Goal: Task Accomplishment & Management: Complete application form

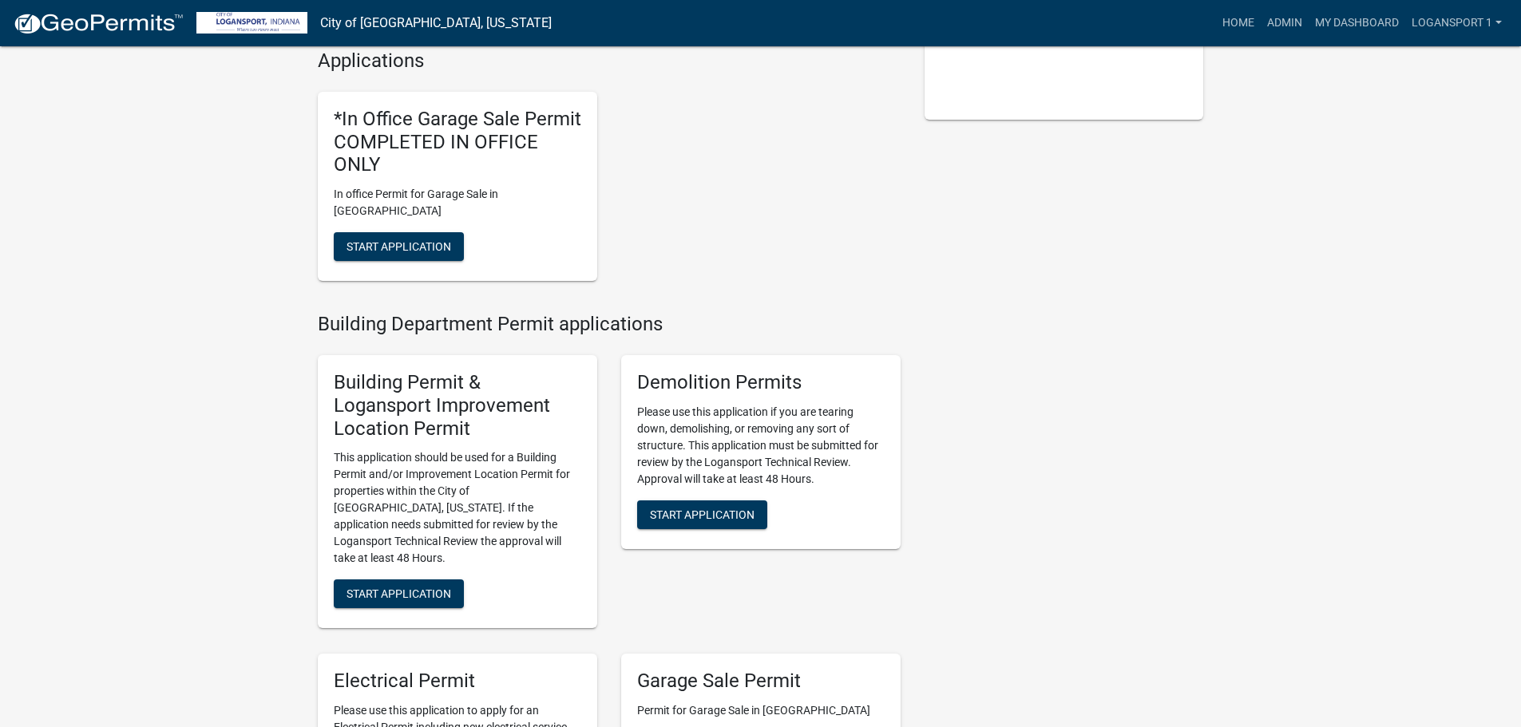
scroll to position [479, 0]
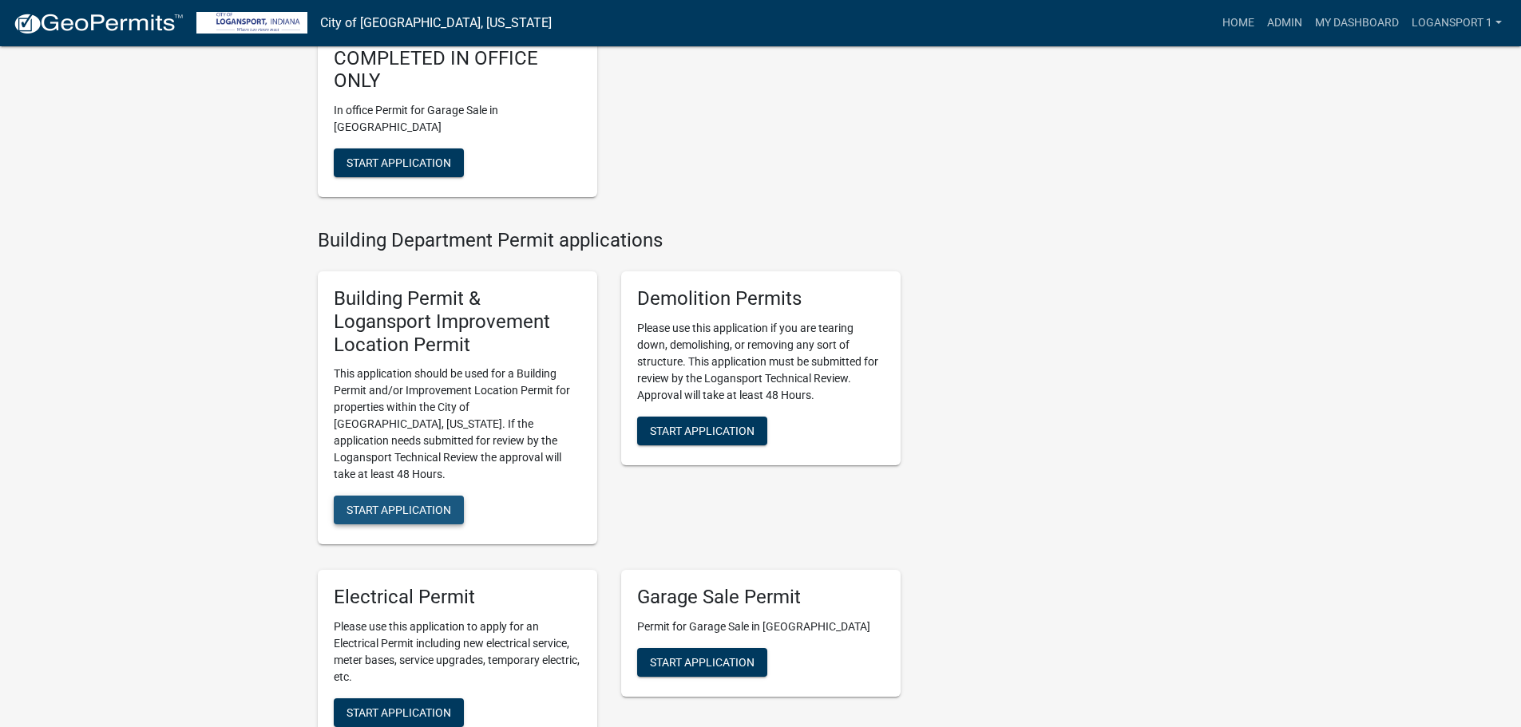
click at [408, 504] on span "Start Application" at bounding box center [398, 510] width 105 height 13
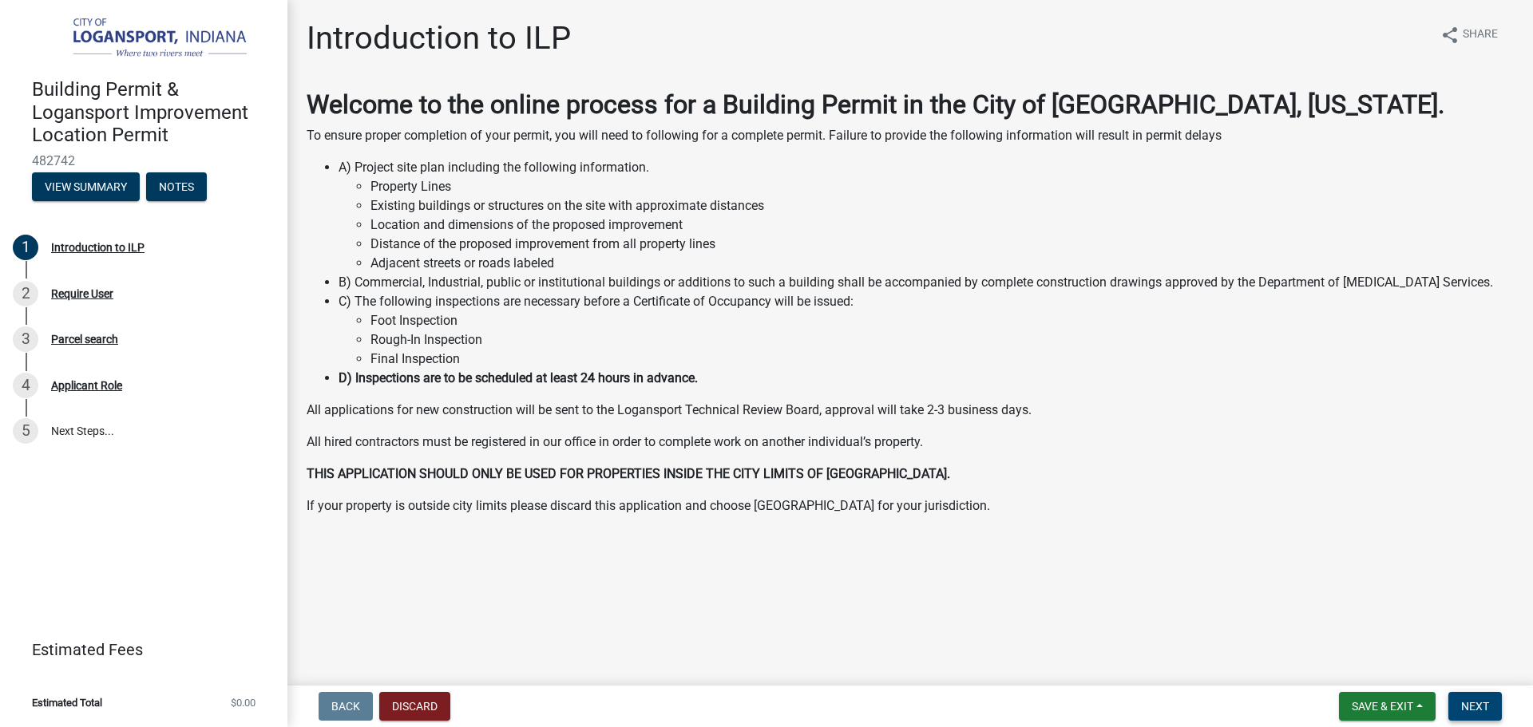
click at [1484, 710] on span "Next" at bounding box center [1475, 706] width 28 height 13
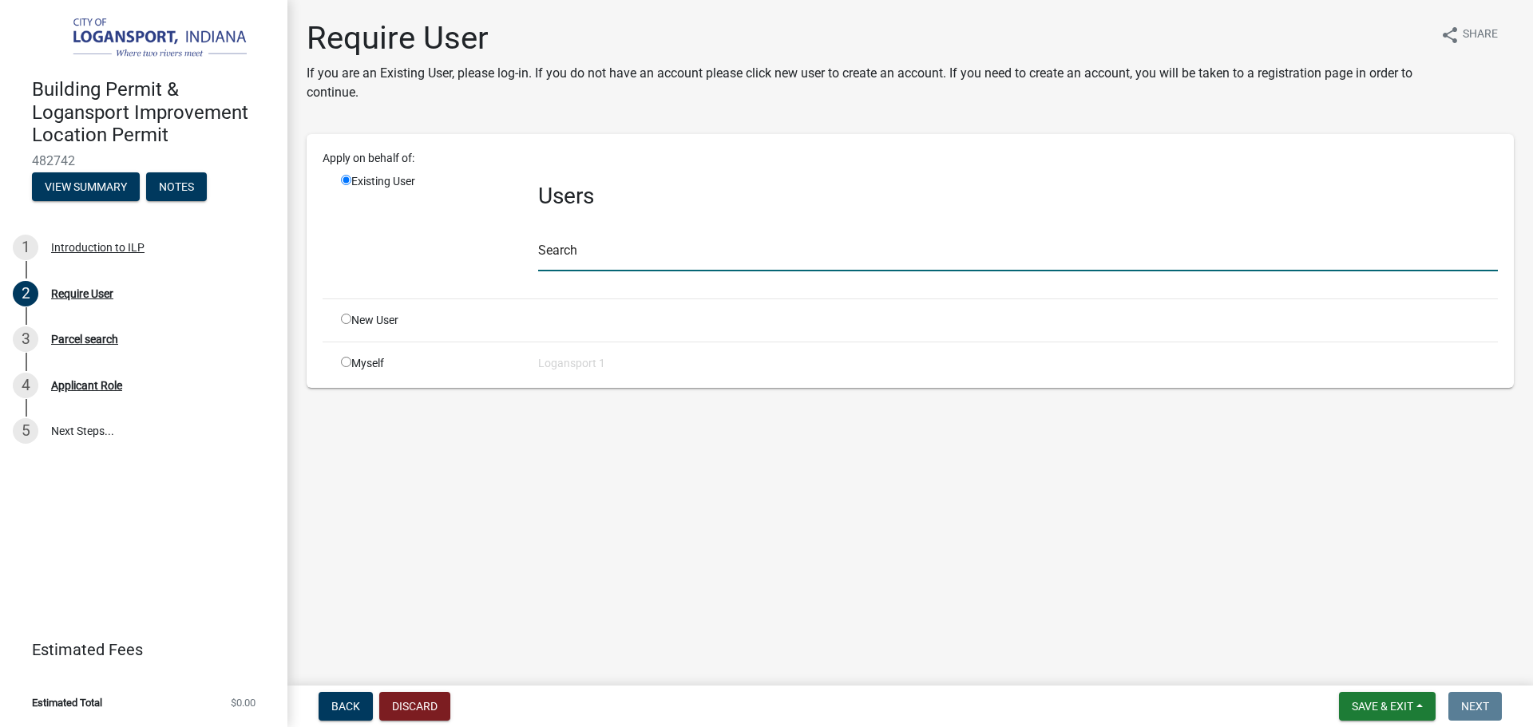
click at [589, 251] on input "text" at bounding box center [1017, 255] width 959 height 33
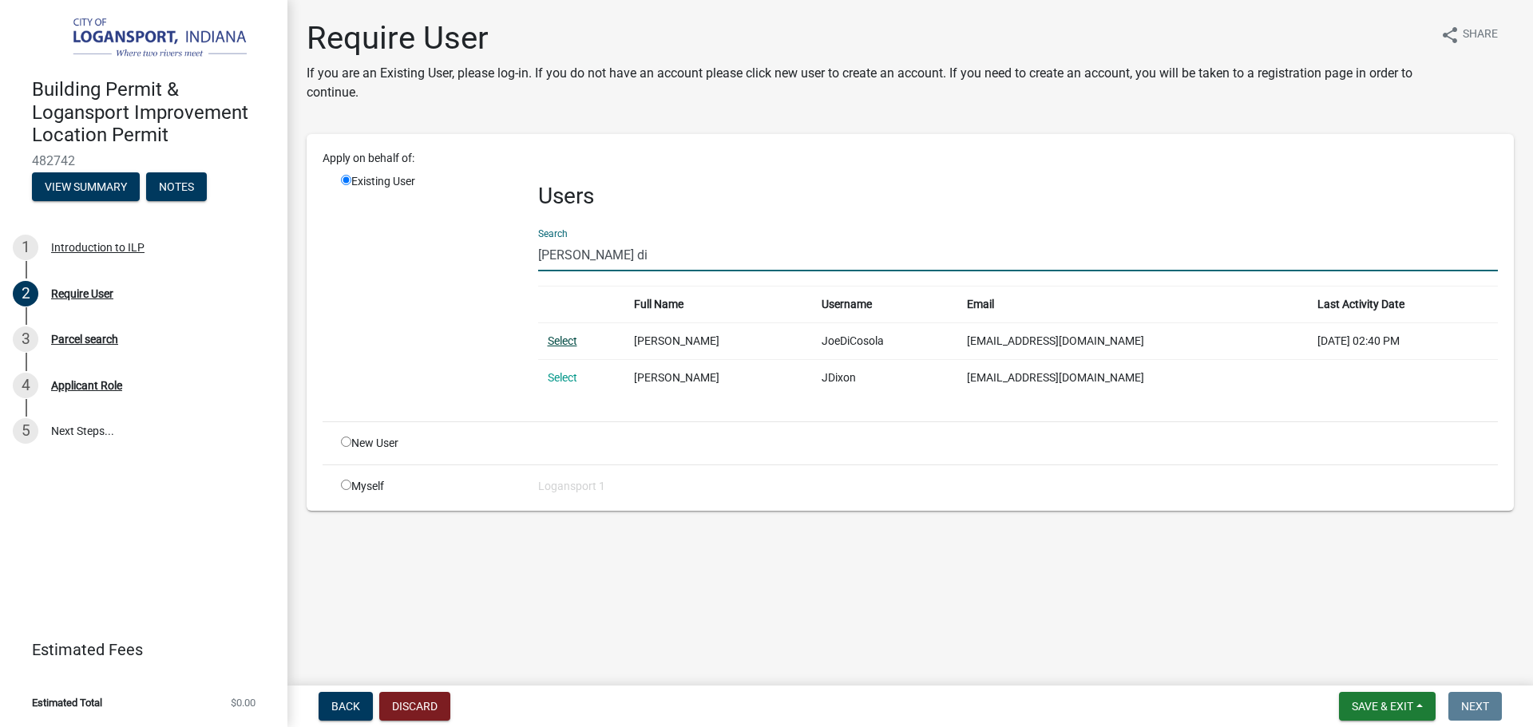
type input "joe di"
click at [556, 342] on link "Select" at bounding box center [563, 340] width 30 height 13
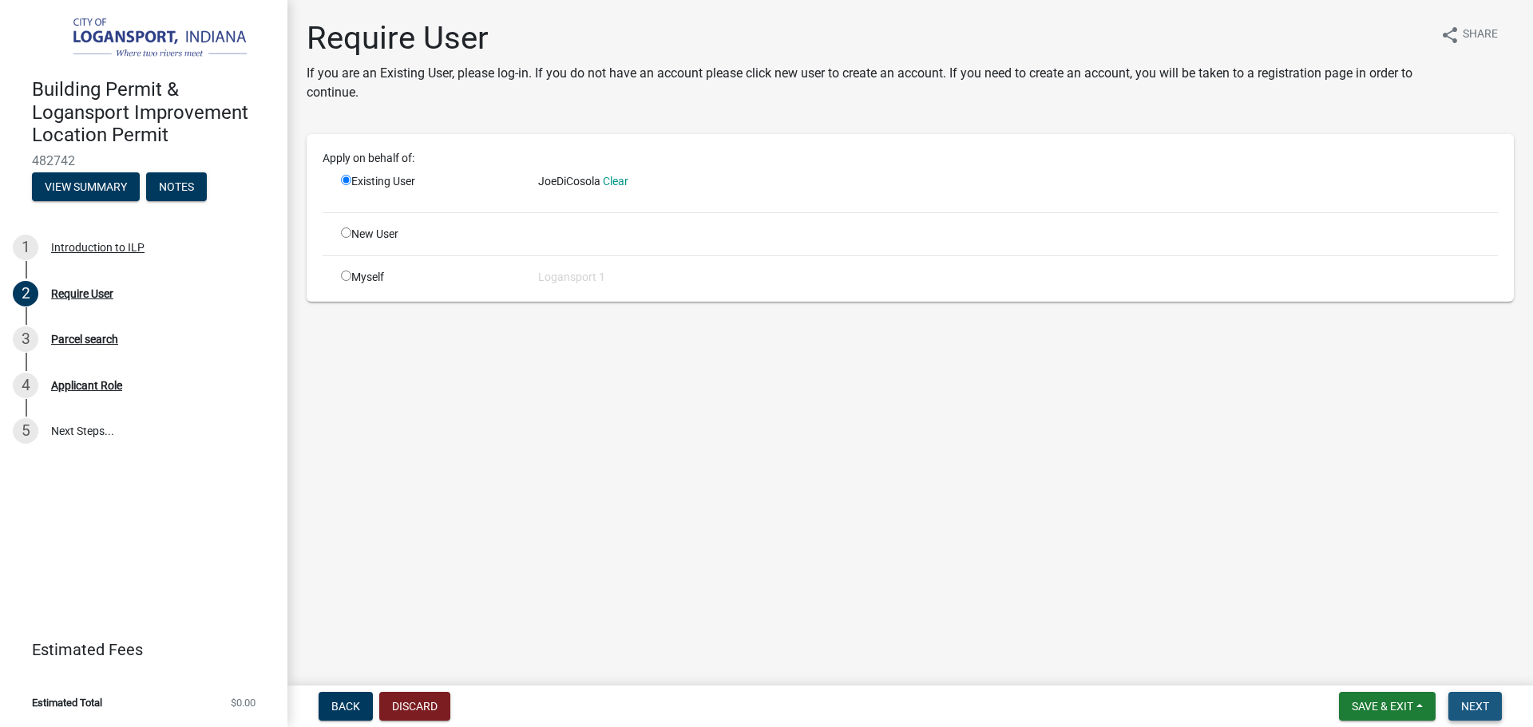
click at [1473, 707] on span "Next" at bounding box center [1475, 706] width 28 height 13
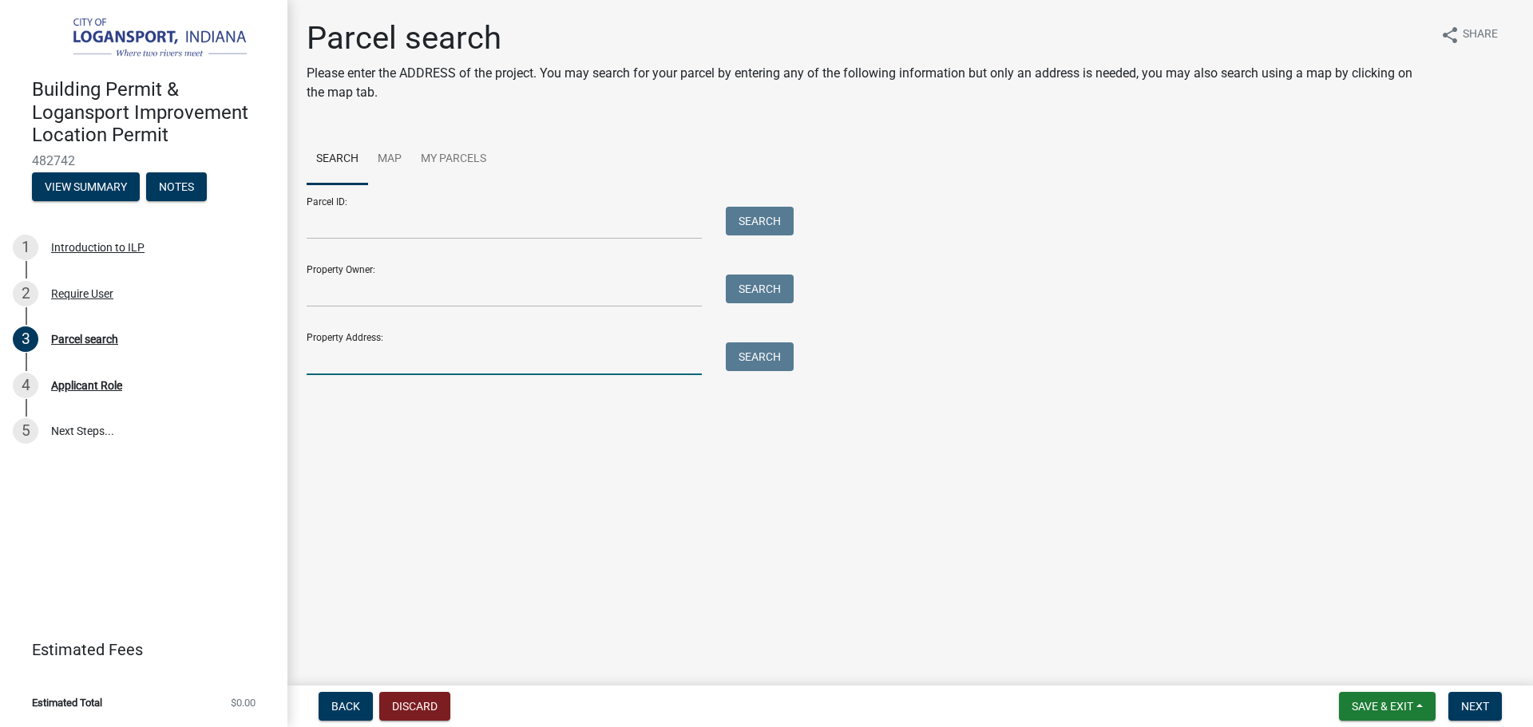
click at [560, 360] on input "Property Address:" at bounding box center [504, 358] width 395 height 33
type input "3900 E Market"
click at [776, 350] on button "Search" at bounding box center [760, 356] width 68 height 29
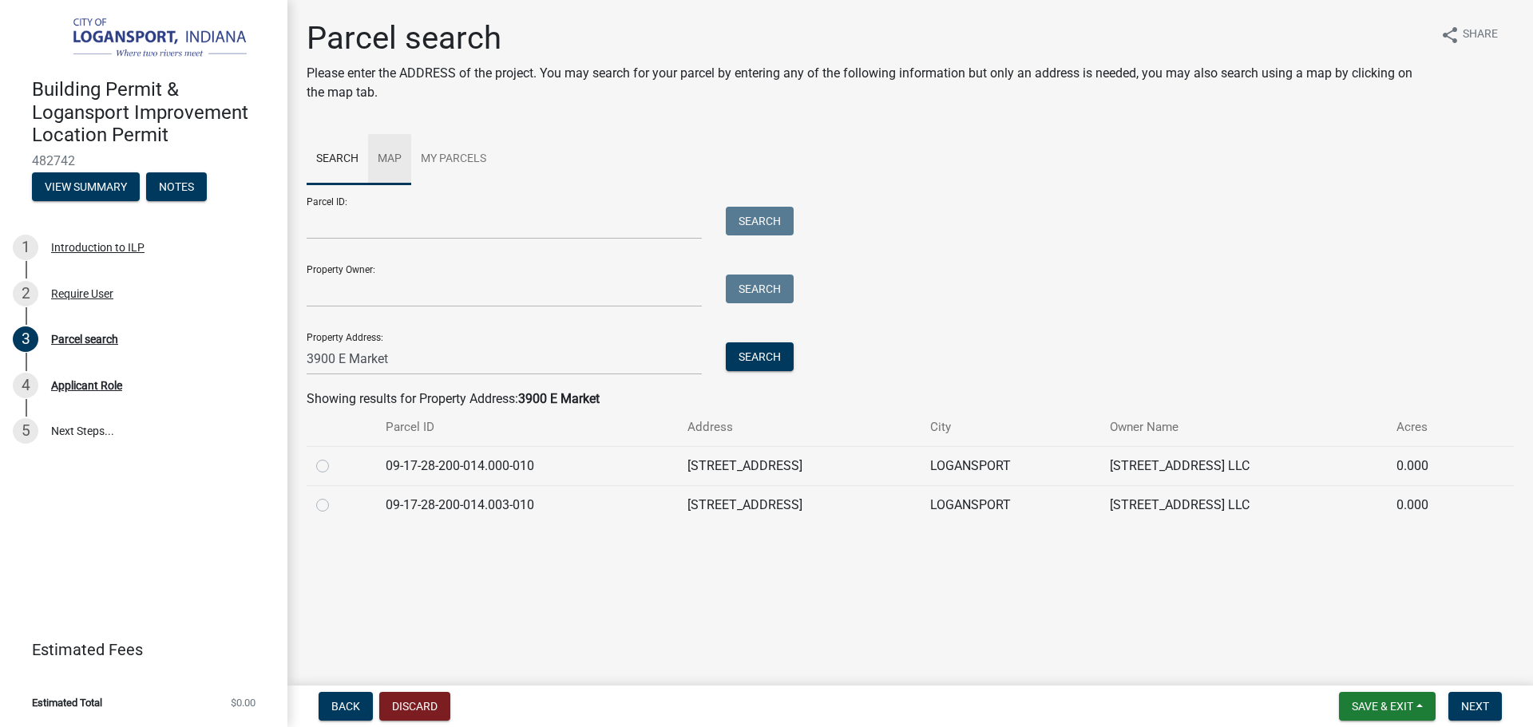
click at [391, 160] on link "Map" at bounding box center [389, 159] width 43 height 51
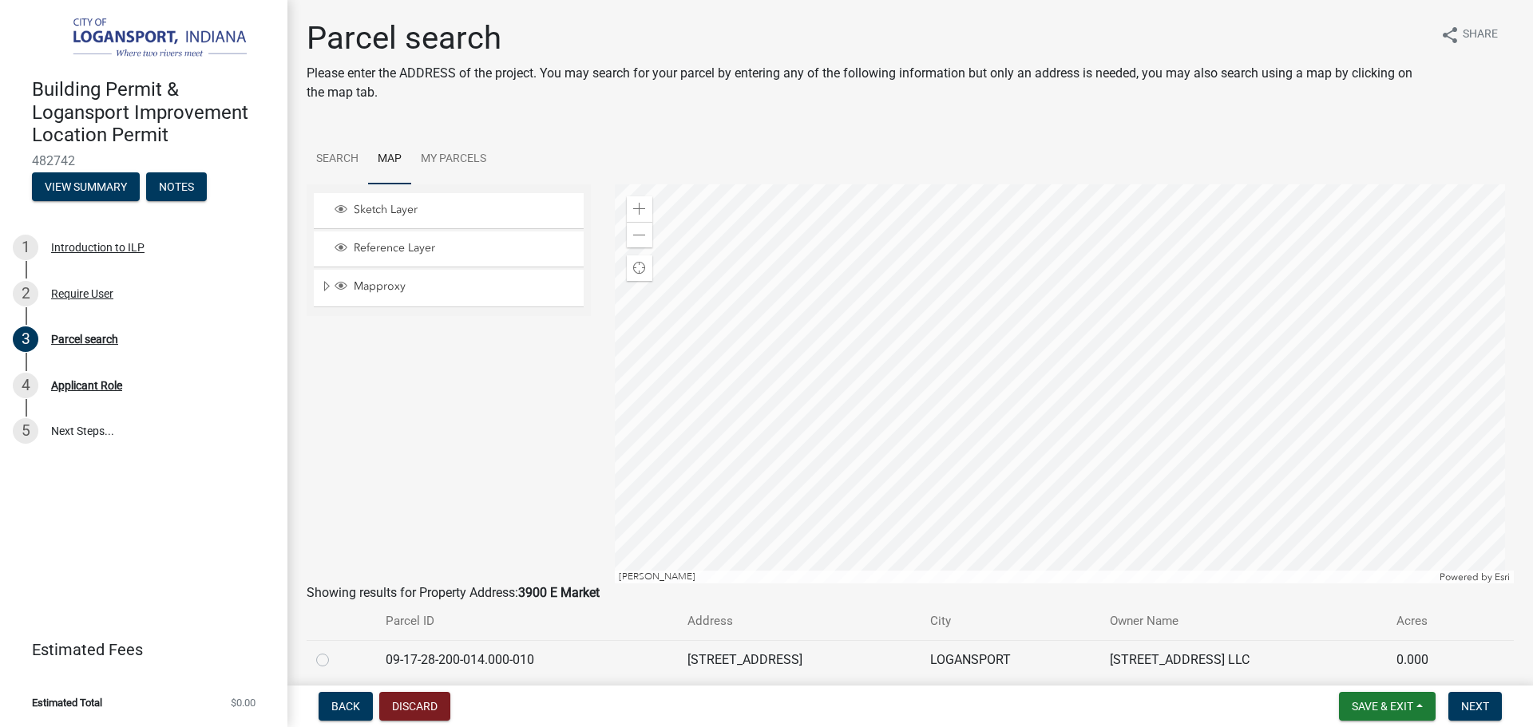
click at [335, 651] on label at bounding box center [335, 651] width 0 height 0
click at [335, 656] on input "radio" at bounding box center [340, 656] width 10 height 10
radio input "true"
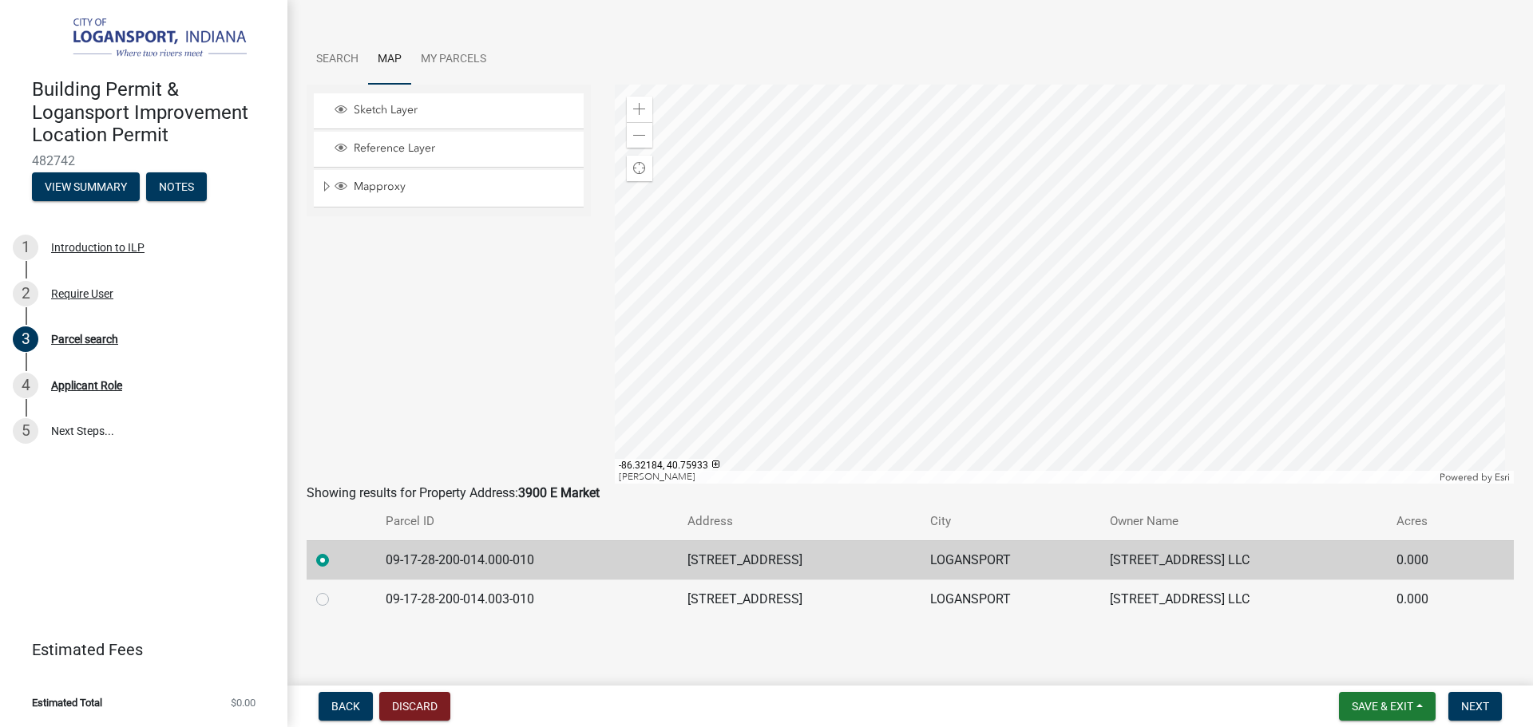
scroll to position [101, 0]
click at [1492, 712] on button "Next" at bounding box center [1474, 706] width 53 height 29
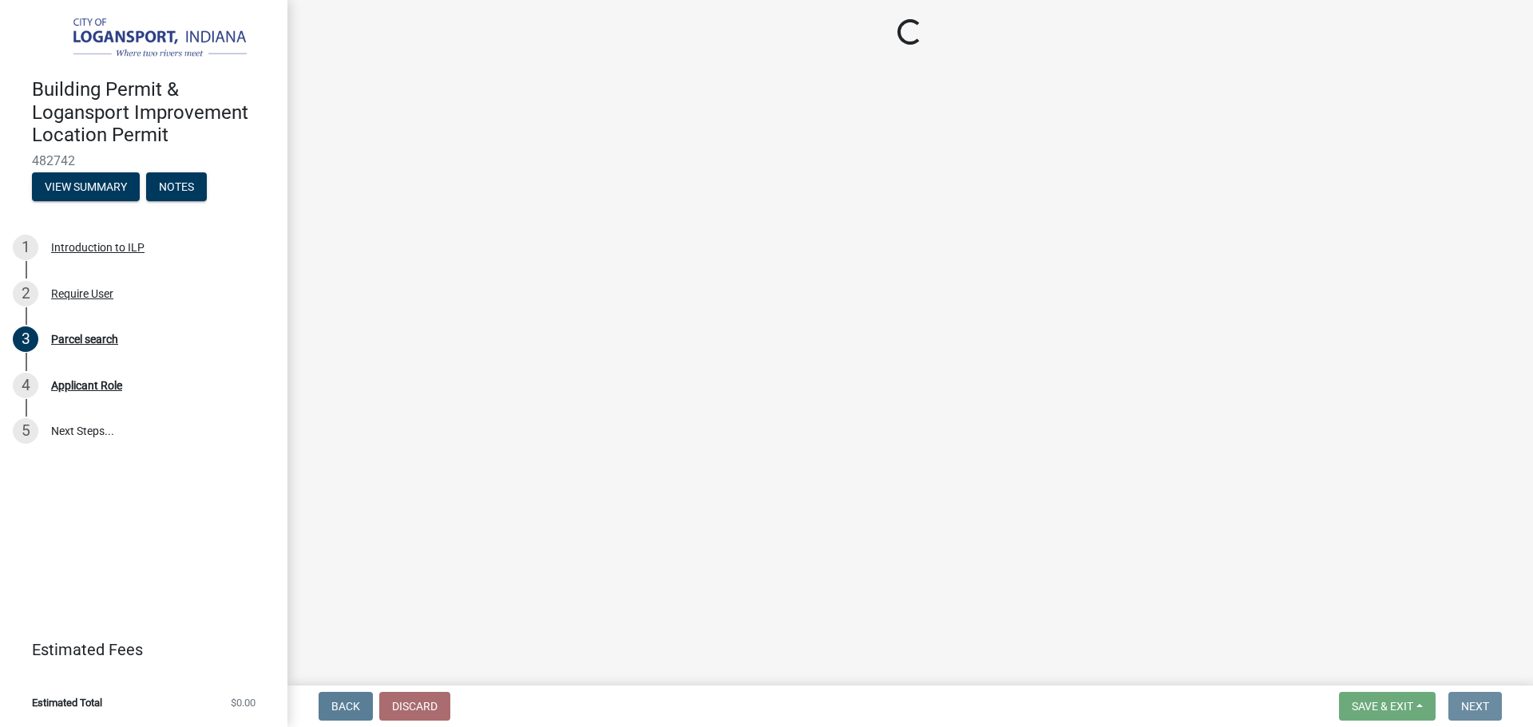
scroll to position [0, 0]
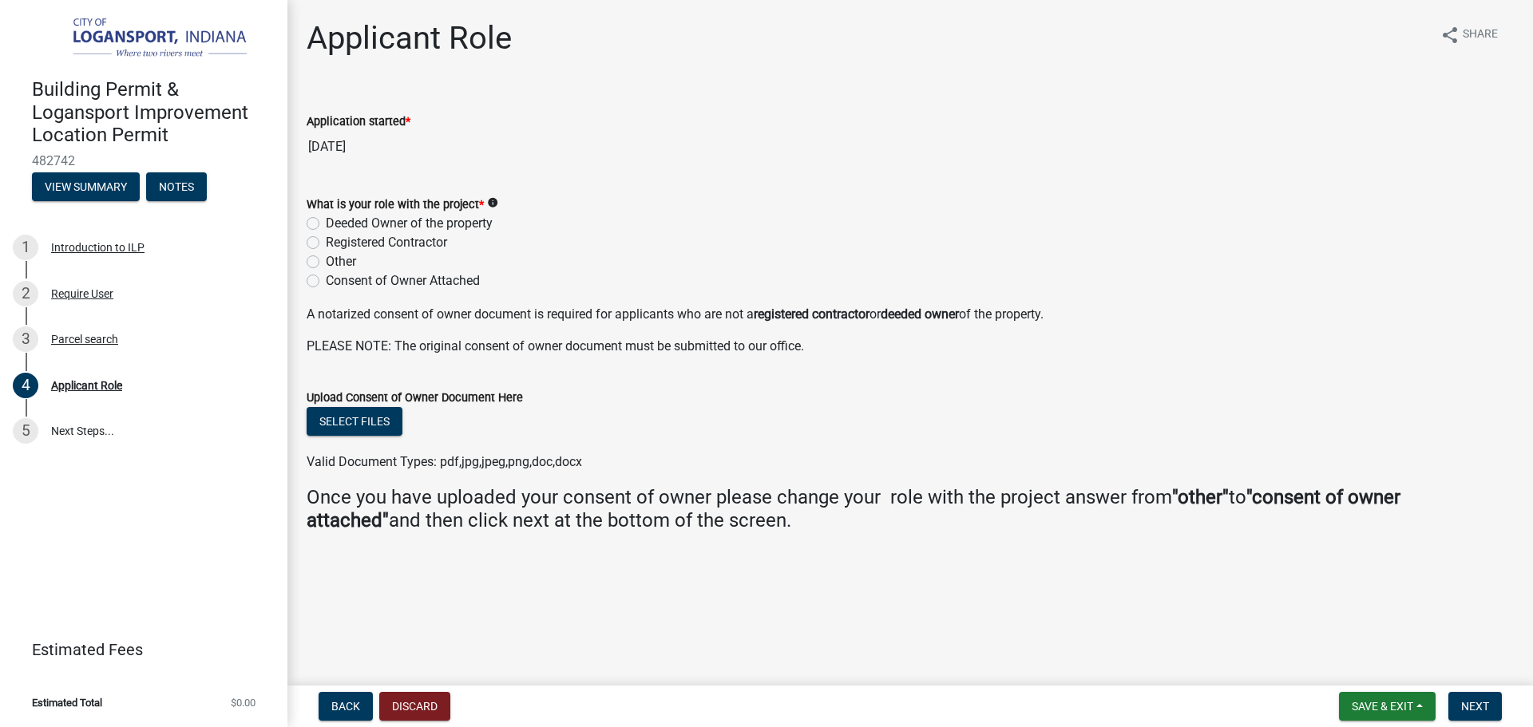
click at [326, 223] on label "Deeded Owner of the property" at bounding box center [409, 223] width 167 height 19
click at [326, 223] on input "Deeded Owner of the property" at bounding box center [331, 219] width 10 height 10
radio input "true"
click at [1494, 703] on button "Next" at bounding box center [1474, 706] width 53 height 29
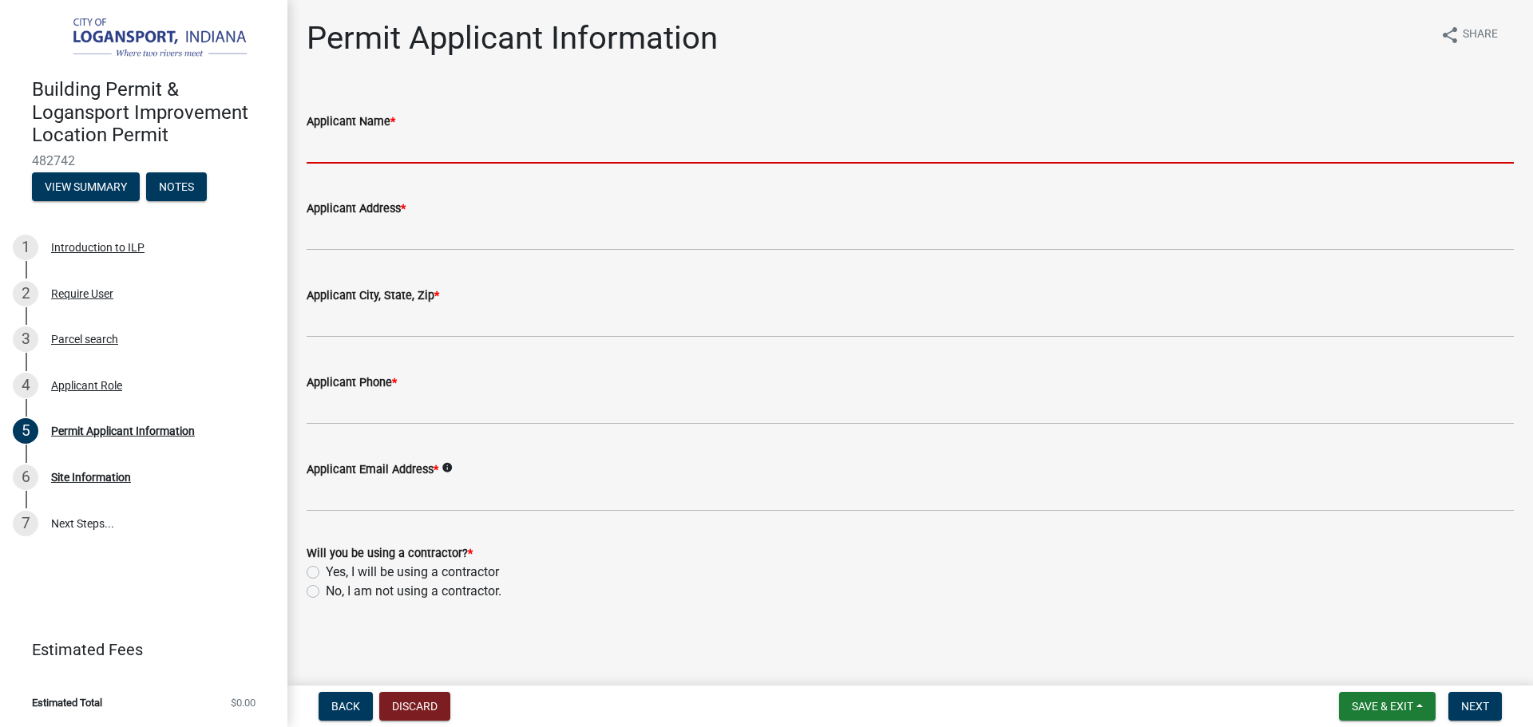
click at [362, 147] on input "Applicant Name *" at bounding box center [910, 147] width 1207 height 33
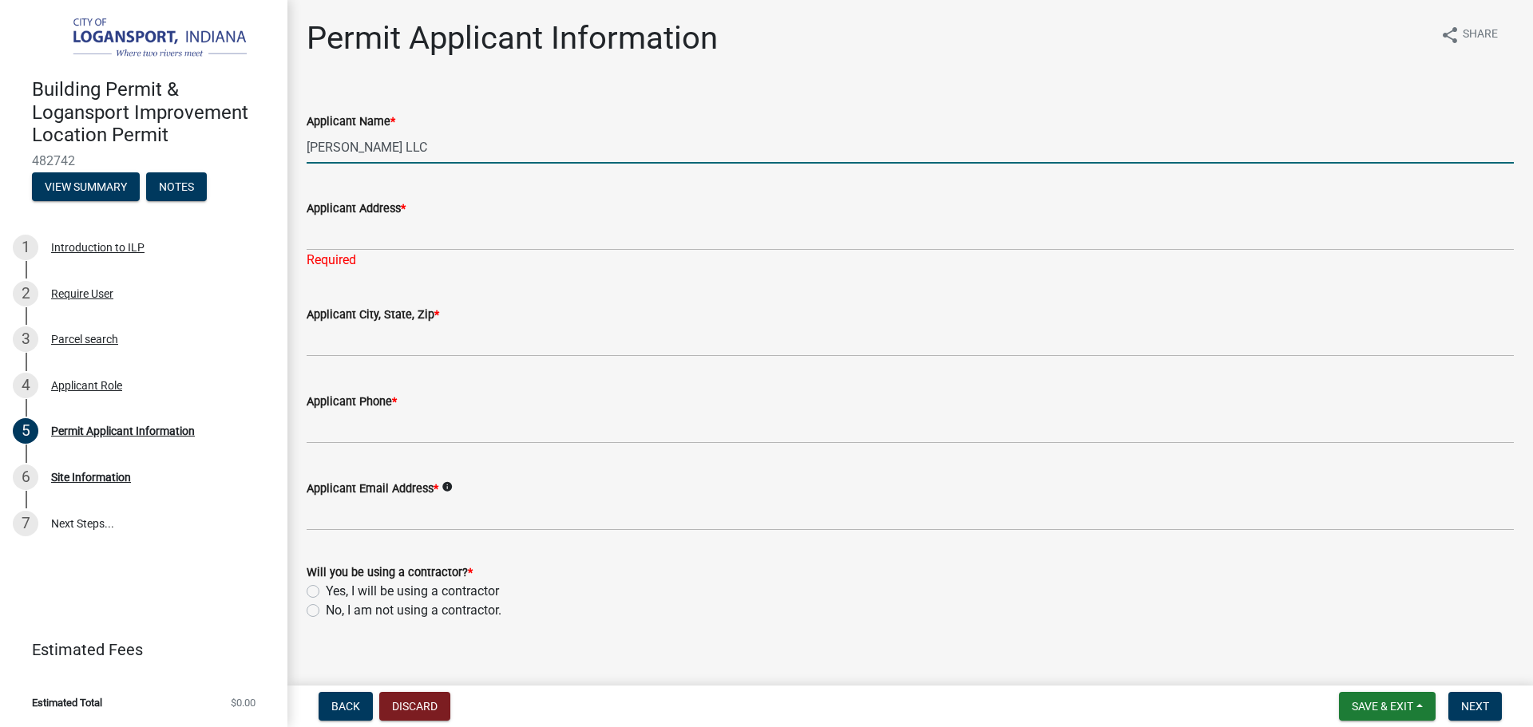
drag, startPoint x: 427, startPoint y: 152, endPoint x: 242, endPoint y: 140, distance: 185.6
click at [287, 143] on div "Permit Applicant Information share Share Applicant Name * HArper Allan LLC Appl…" at bounding box center [909, 334] width 1245 height 630
type input "JoeDiCosola"
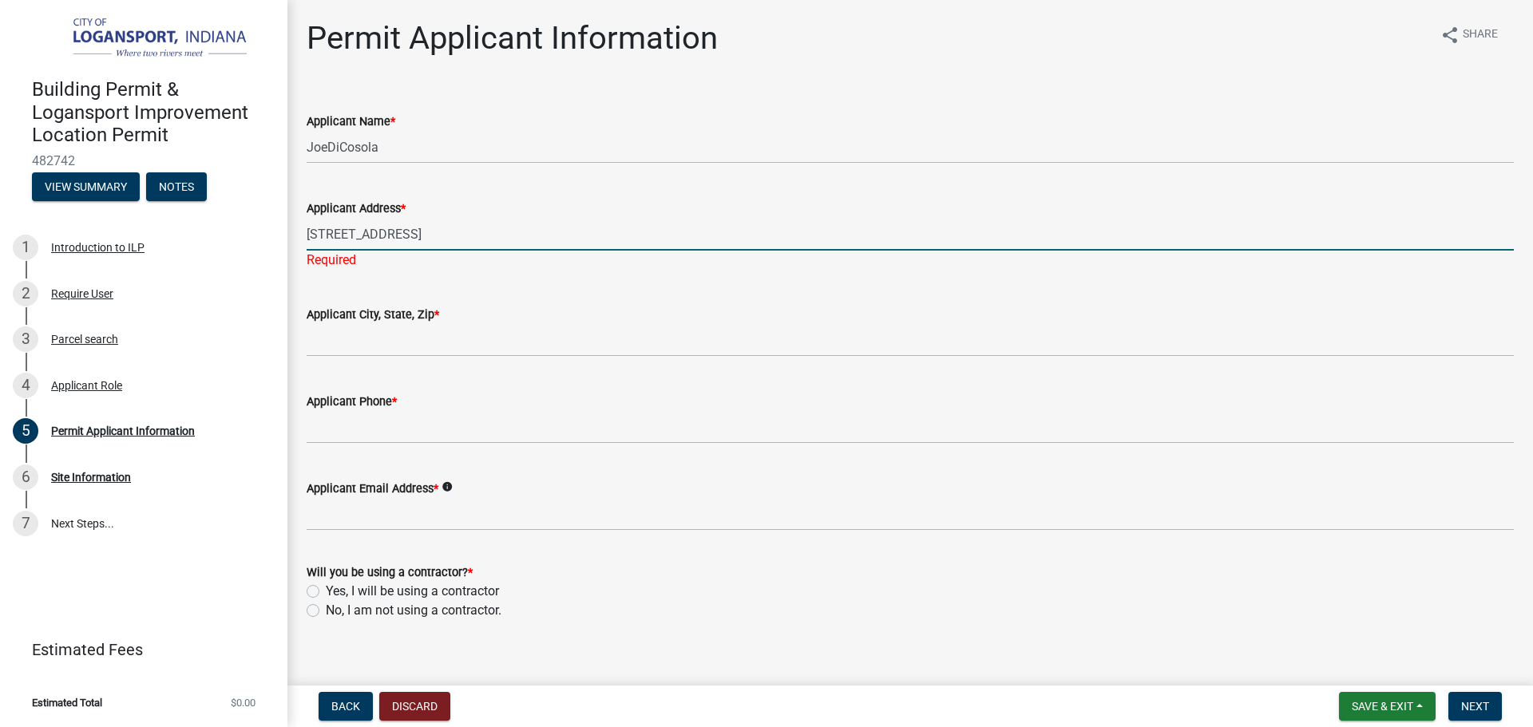
type input "2625 N Ashland Ave 4B"
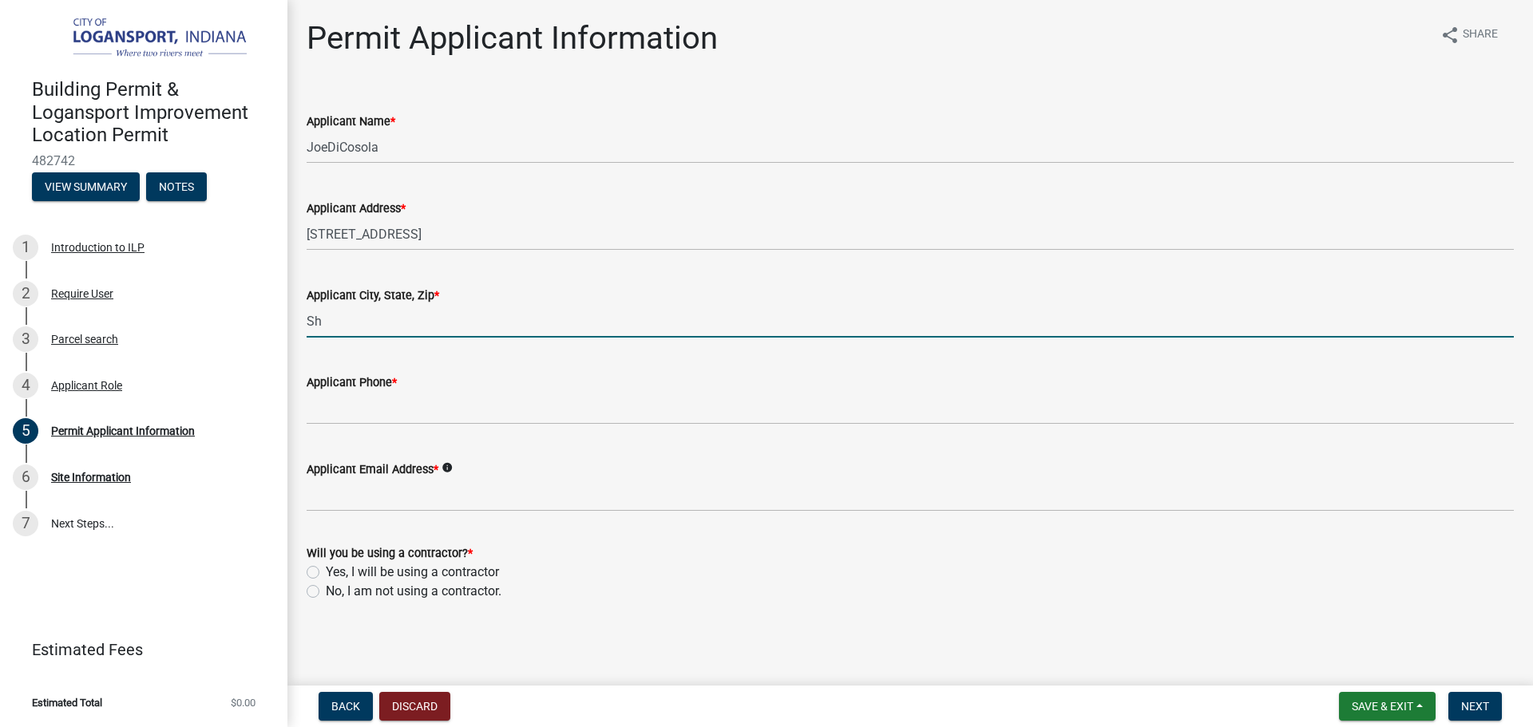
type input "S"
type input "Chicago, IL 60614"
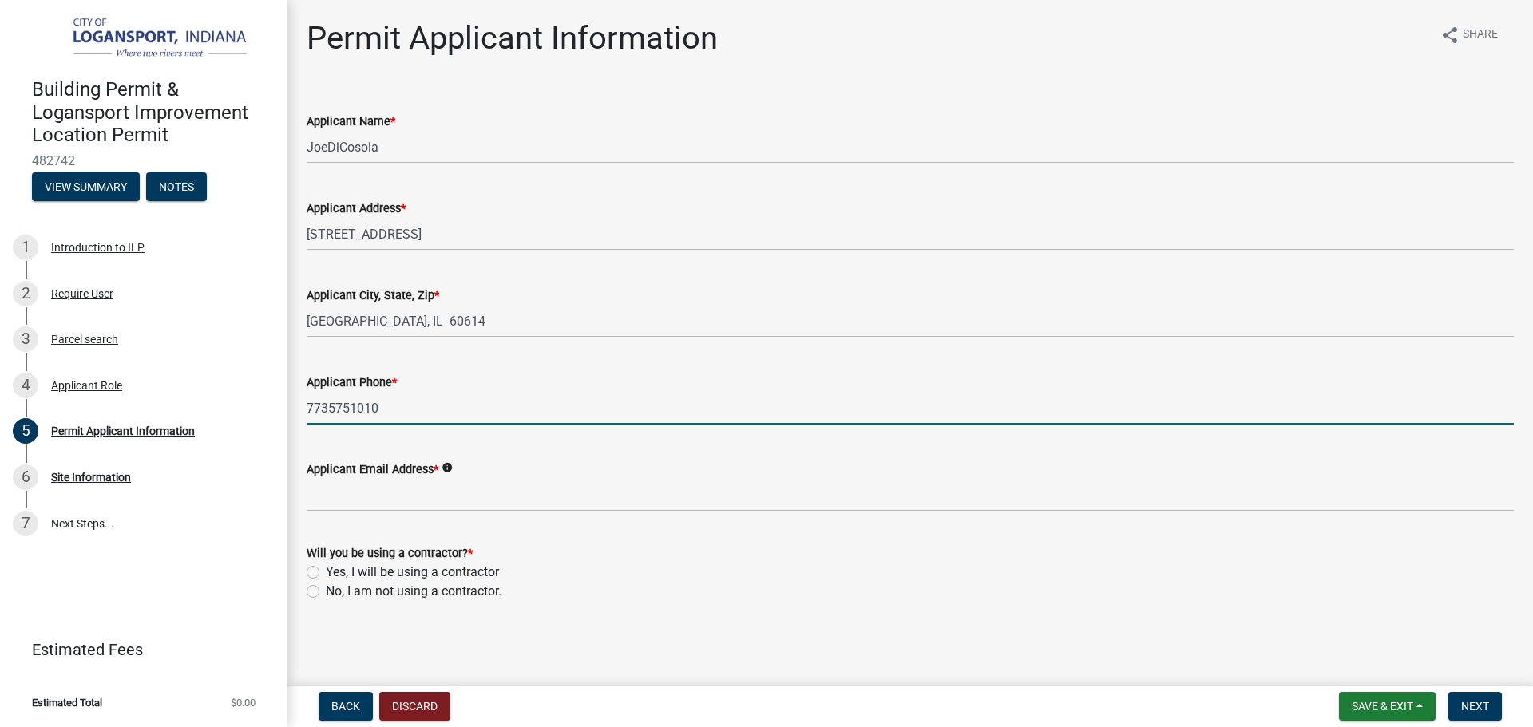
type input "7735751010"
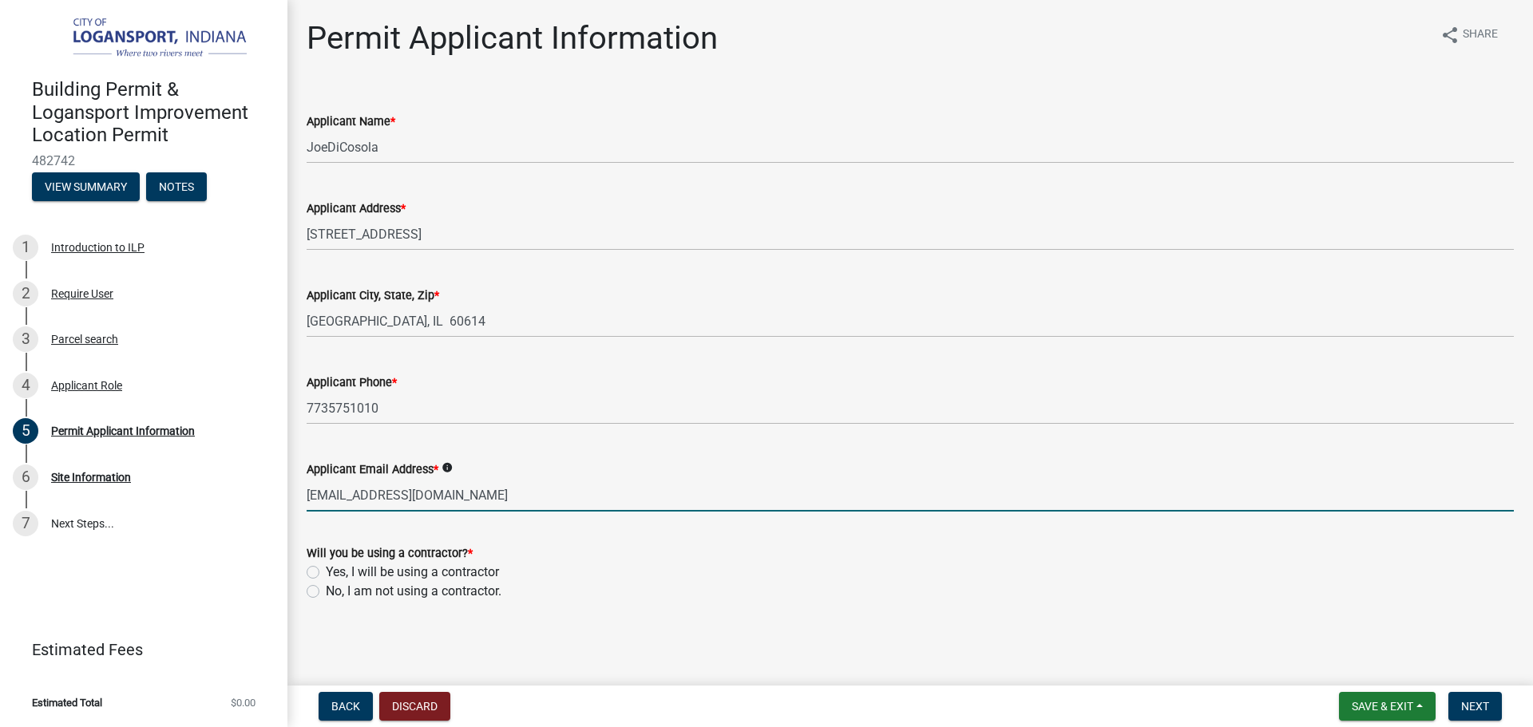
type input "JoeDiCosola@gmail.com"
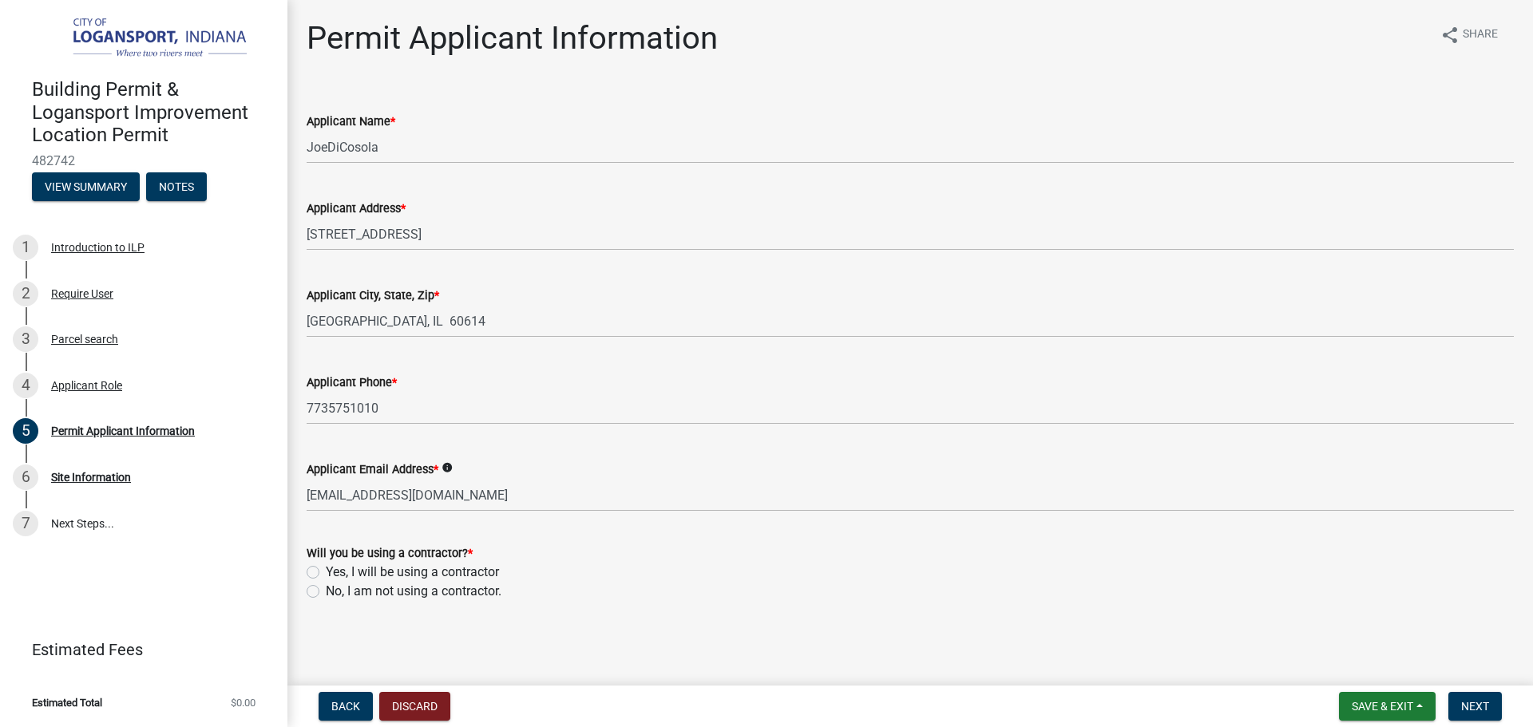
click at [326, 573] on label "Yes, I will be using a contractor" at bounding box center [412, 572] width 173 height 19
click at [326, 573] on input "Yes, I will be using a contractor" at bounding box center [331, 568] width 10 height 10
radio input "true"
click at [1474, 709] on span "Next" at bounding box center [1475, 706] width 28 height 13
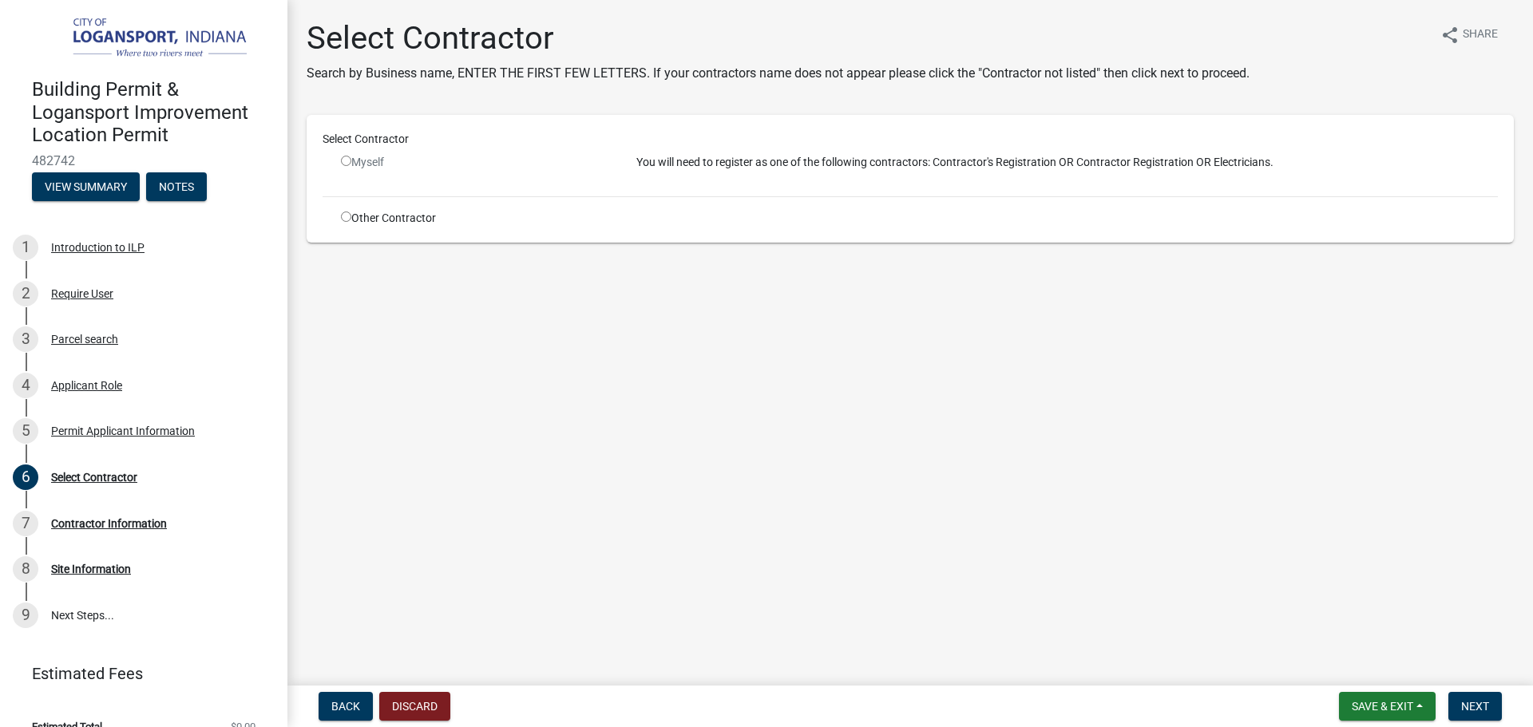
click at [346, 220] on input "radio" at bounding box center [346, 217] width 10 height 10
radio input "true"
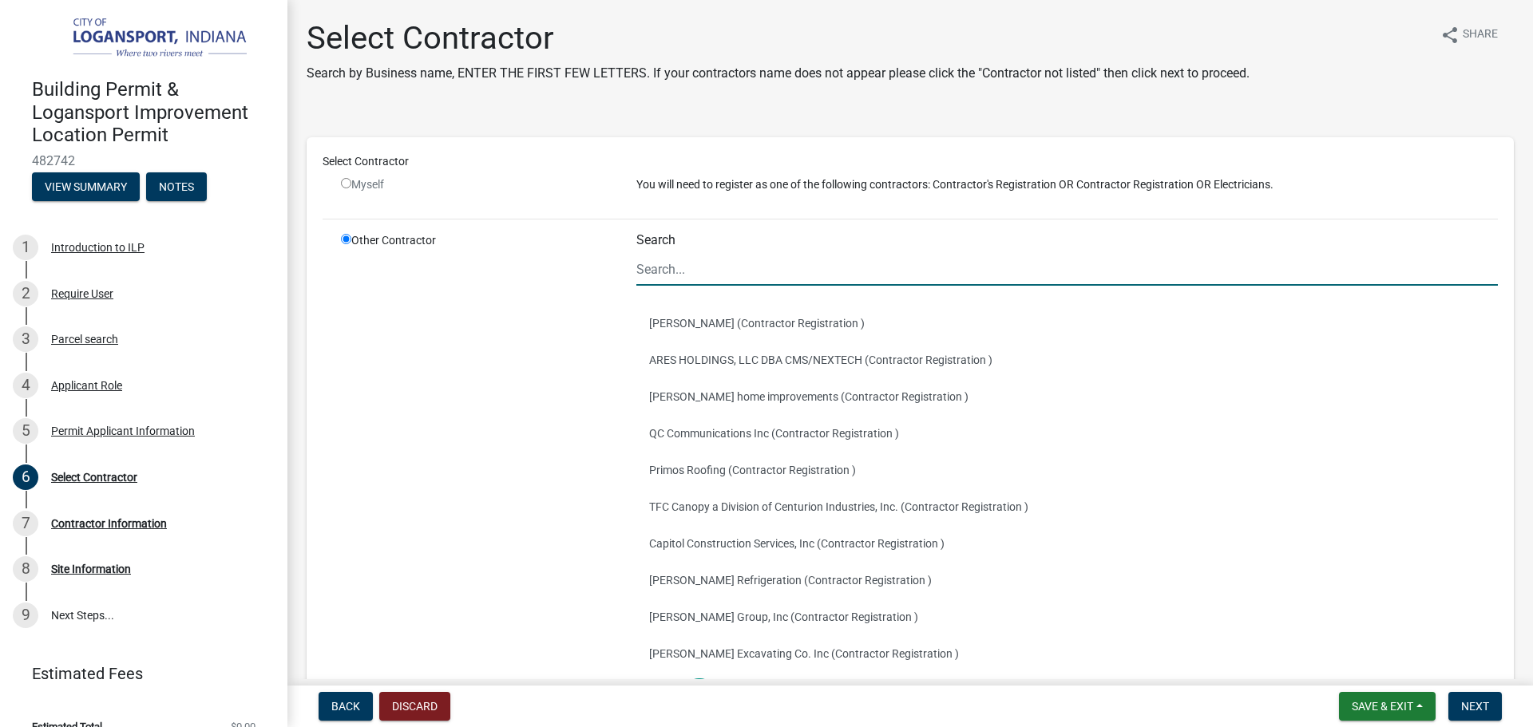
click at [763, 262] on input "Search" at bounding box center [1066, 269] width 861 height 33
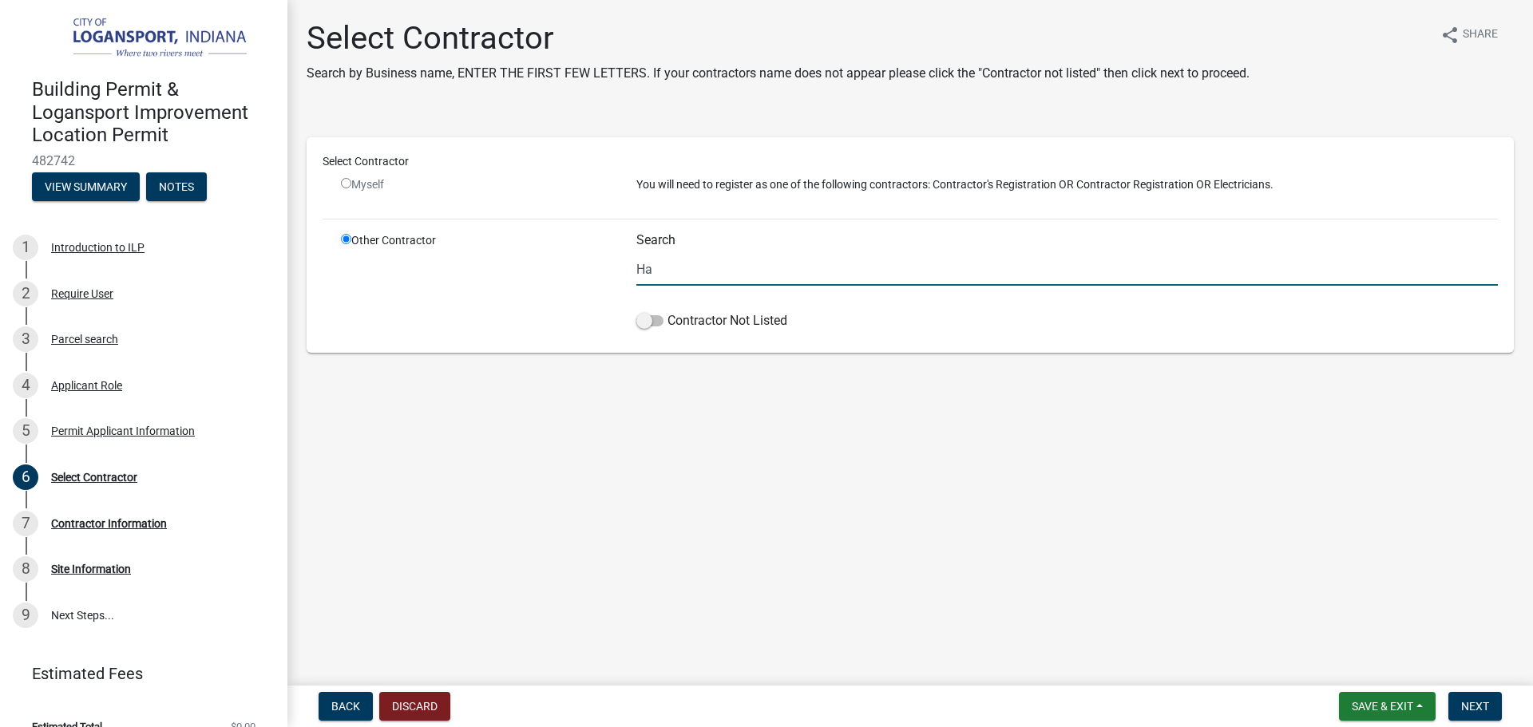
type input "H"
type input "O"
type input "Ohi"
click at [651, 325] on span at bounding box center [649, 320] width 27 height 11
click at [667, 311] on input "Contractor Not Listed" at bounding box center [667, 311] width 0 height 0
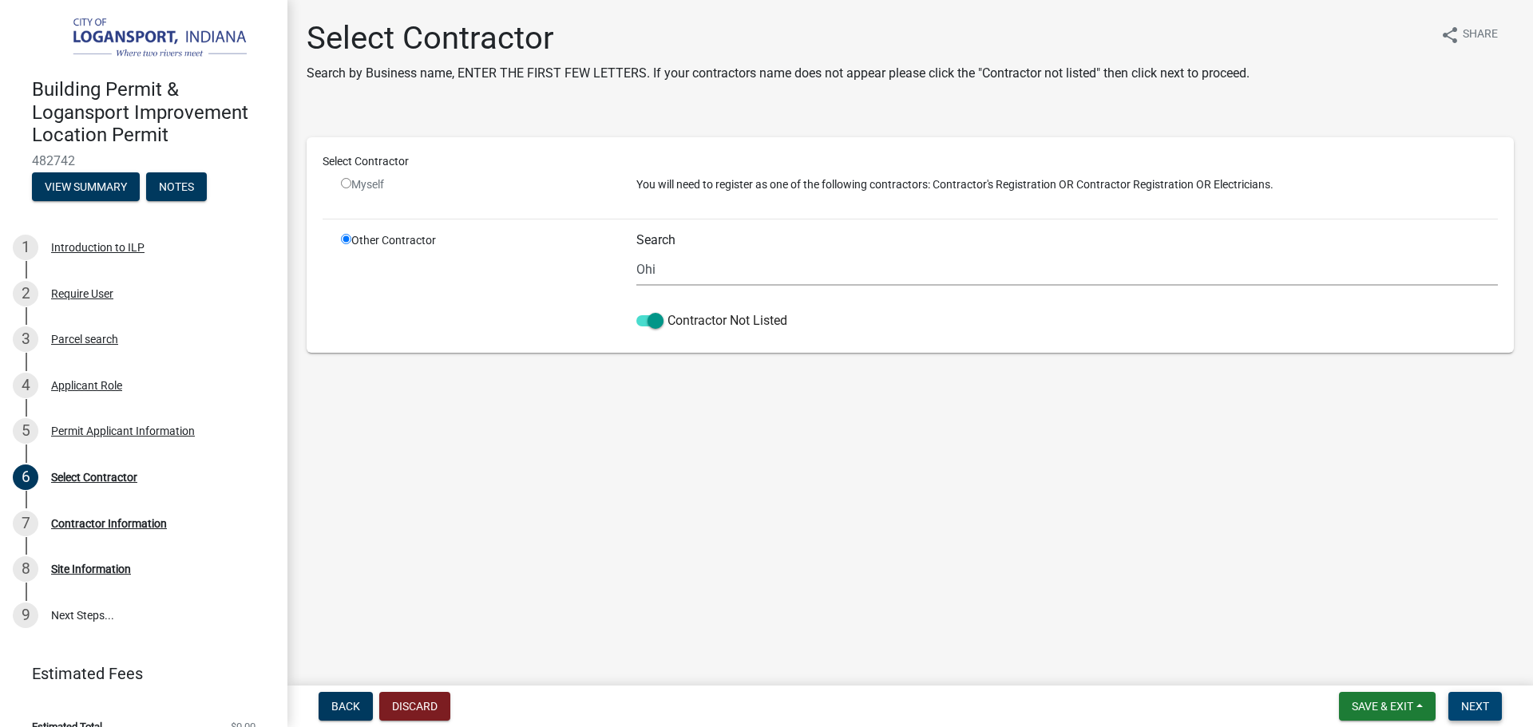
click at [1463, 702] on span "Next" at bounding box center [1475, 706] width 28 height 13
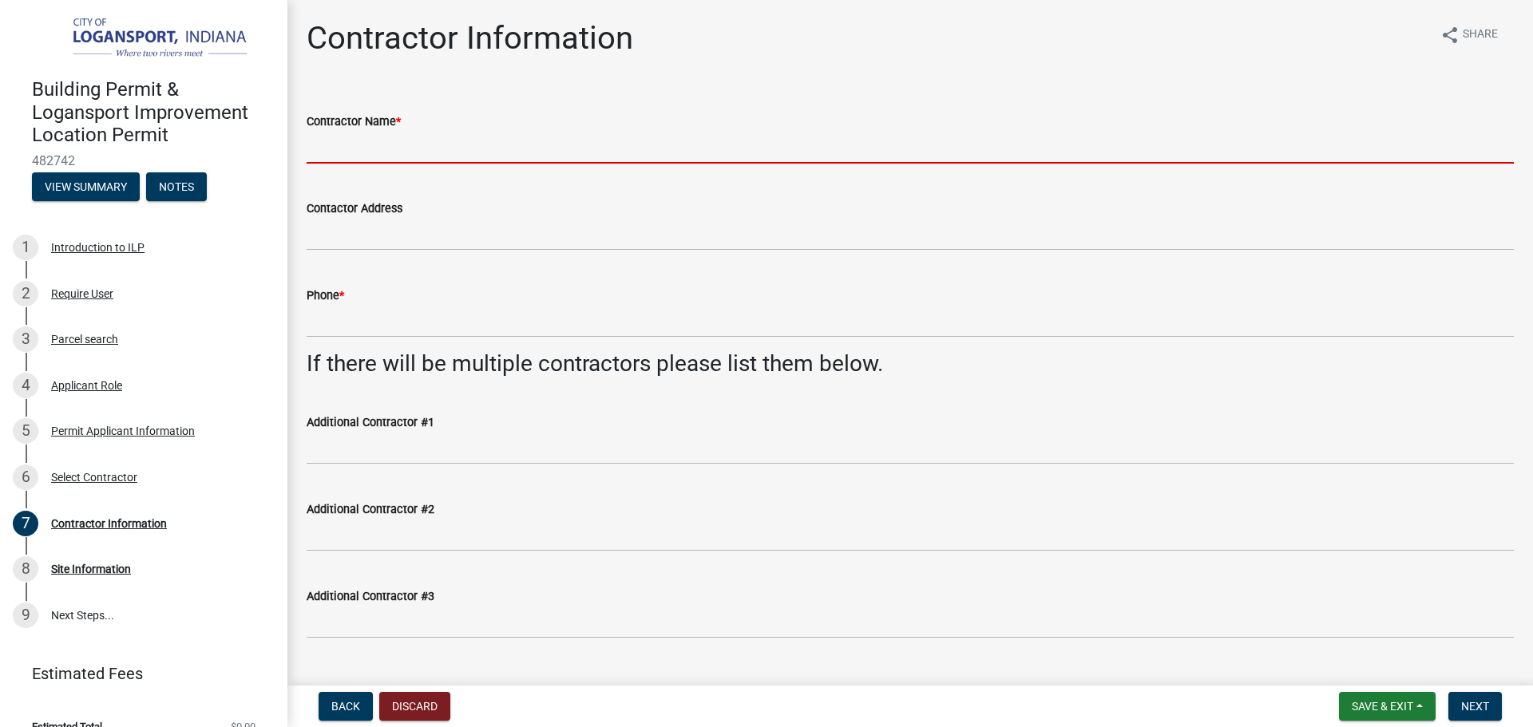
click at [412, 144] on input "Contractor Name *" at bounding box center [910, 147] width 1207 height 33
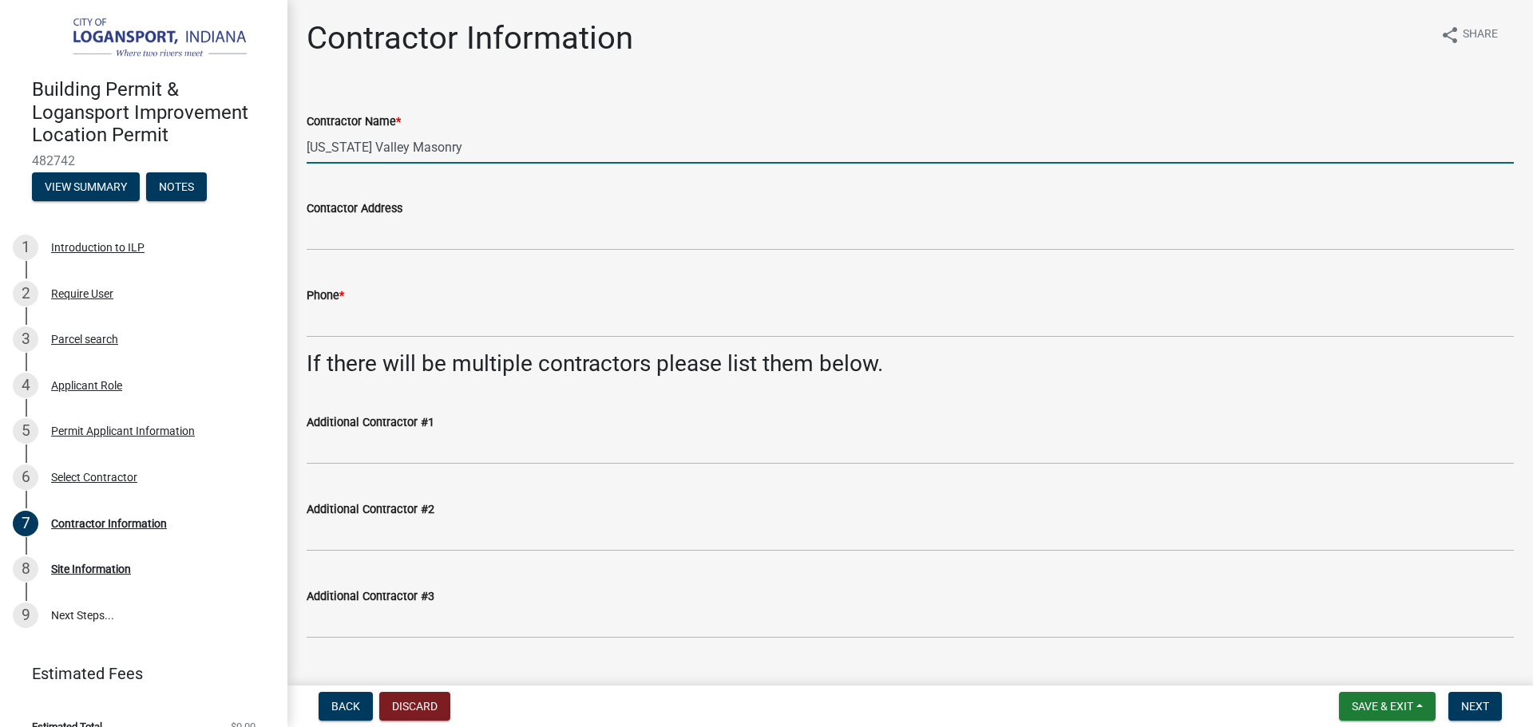
type input "Ohio Valley Masonry"
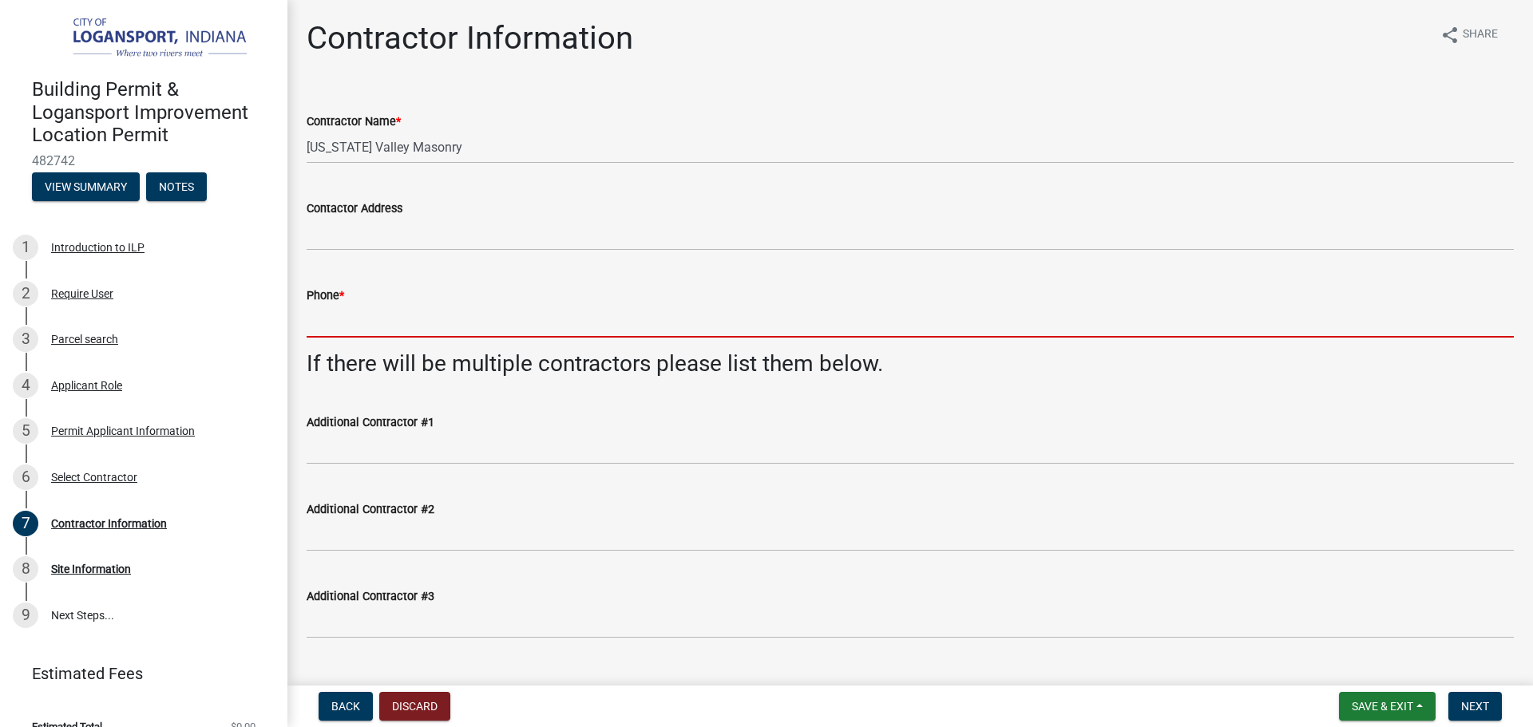
click at [358, 318] on input "Phone *" at bounding box center [910, 321] width 1207 height 33
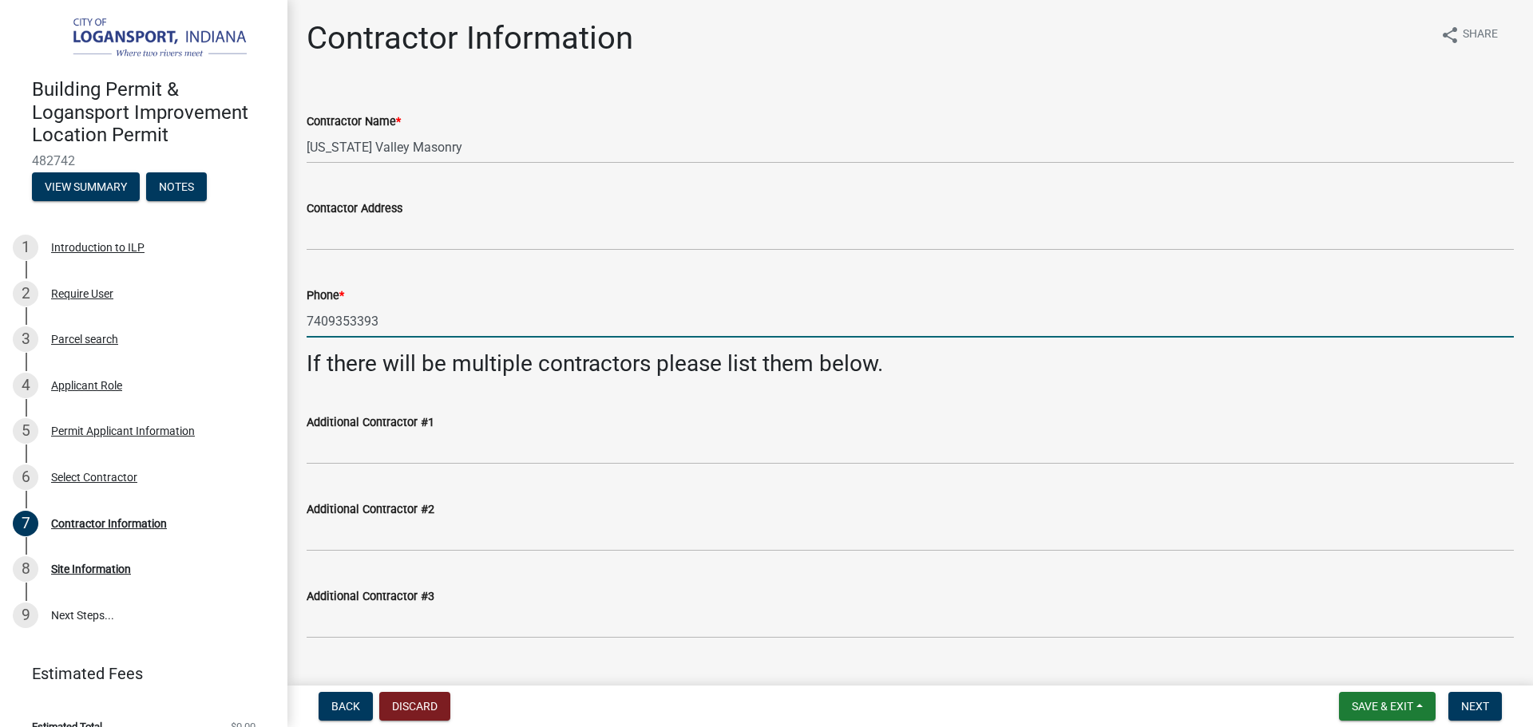
type input "7409353393"
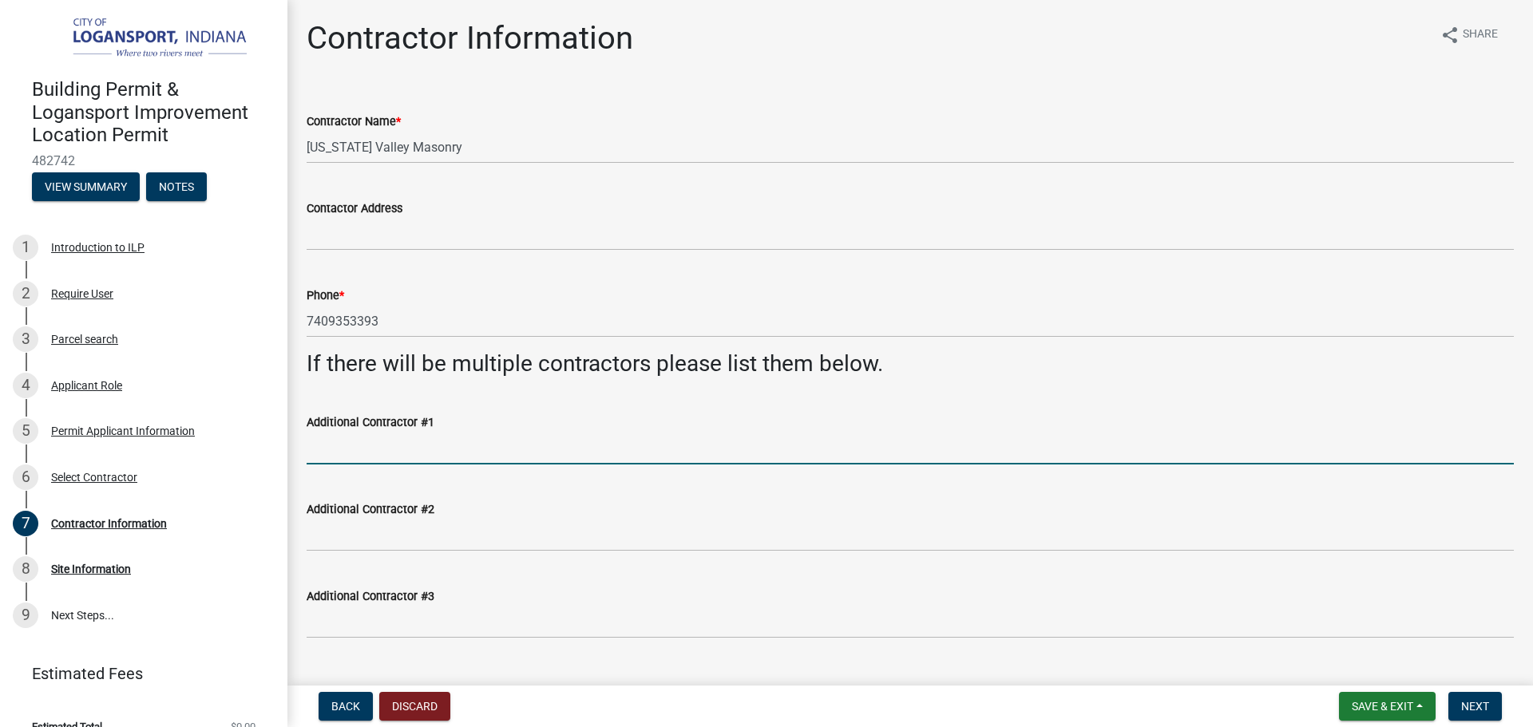
click at [379, 441] on input "Additional Contractor #1" at bounding box center [910, 448] width 1207 height 33
type input "Mekos Plumbing"
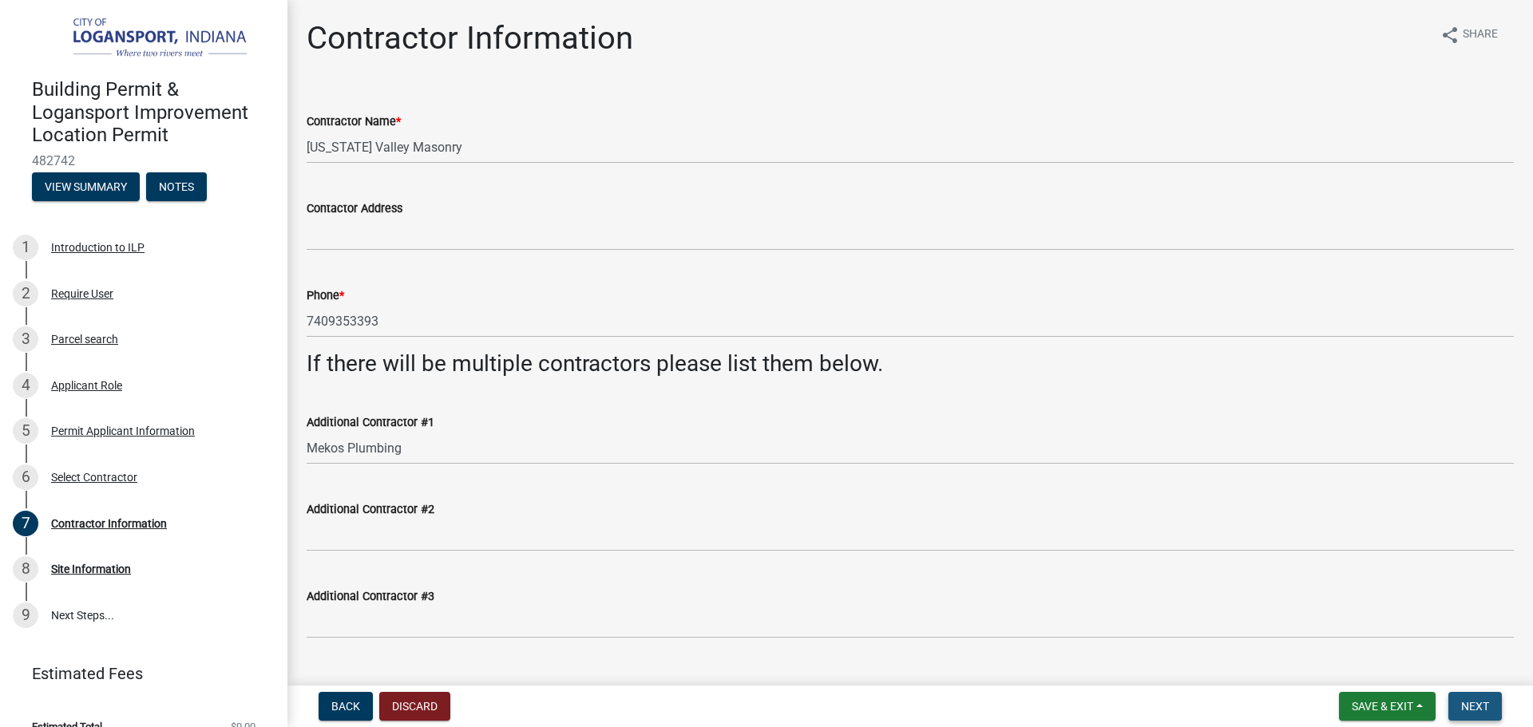
click at [1484, 702] on span "Next" at bounding box center [1475, 706] width 28 height 13
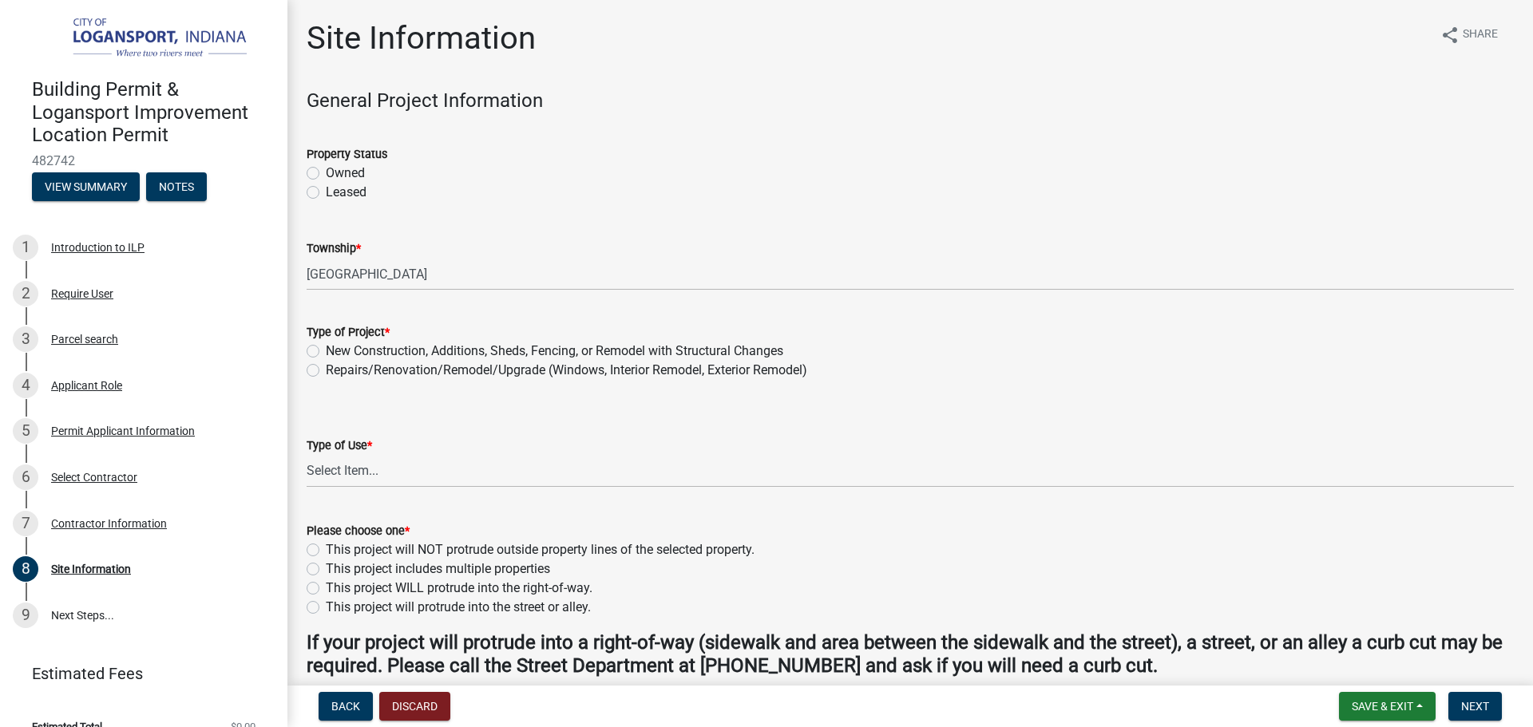
click at [326, 168] on label "Owned" at bounding box center [345, 173] width 39 height 19
click at [326, 168] on input "Owned" at bounding box center [331, 169] width 10 height 10
radio input "true"
click at [326, 191] on label "Leased" at bounding box center [346, 192] width 41 height 19
click at [326, 191] on input "Leased" at bounding box center [331, 188] width 10 height 10
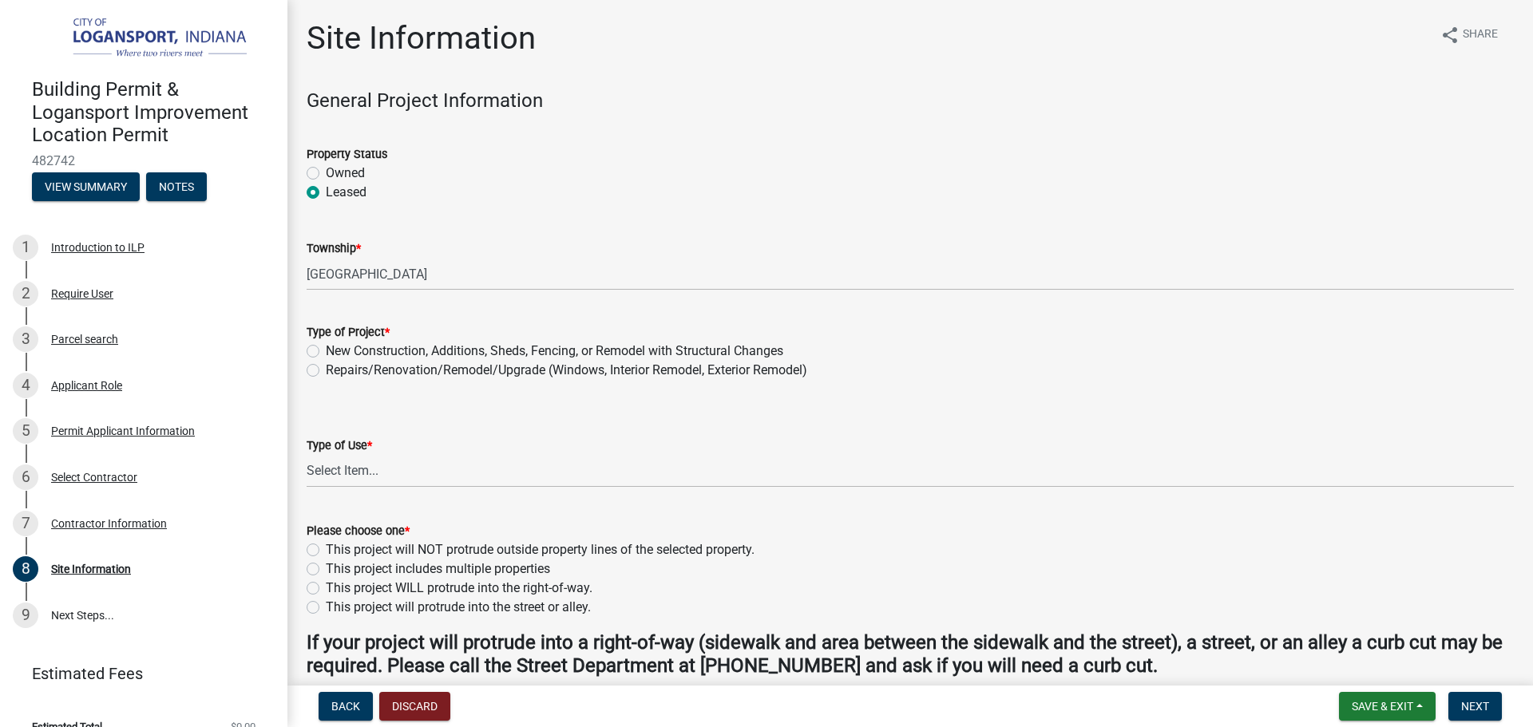
radio input "true"
click at [326, 350] on label "New Construction, Additions, Sheds, Fencing, or Remodel with Structural Changes" at bounding box center [554, 351] width 457 height 19
click at [326, 350] on input "New Construction, Additions, Sheds, Fencing, or Remodel with Structural Changes" at bounding box center [331, 347] width 10 height 10
radio input "true"
click at [334, 465] on select "Select Item... Residential Commercial/Industrial Agricultural Public/Semi Public" at bounding box center [910, 471] width 1207 height 33
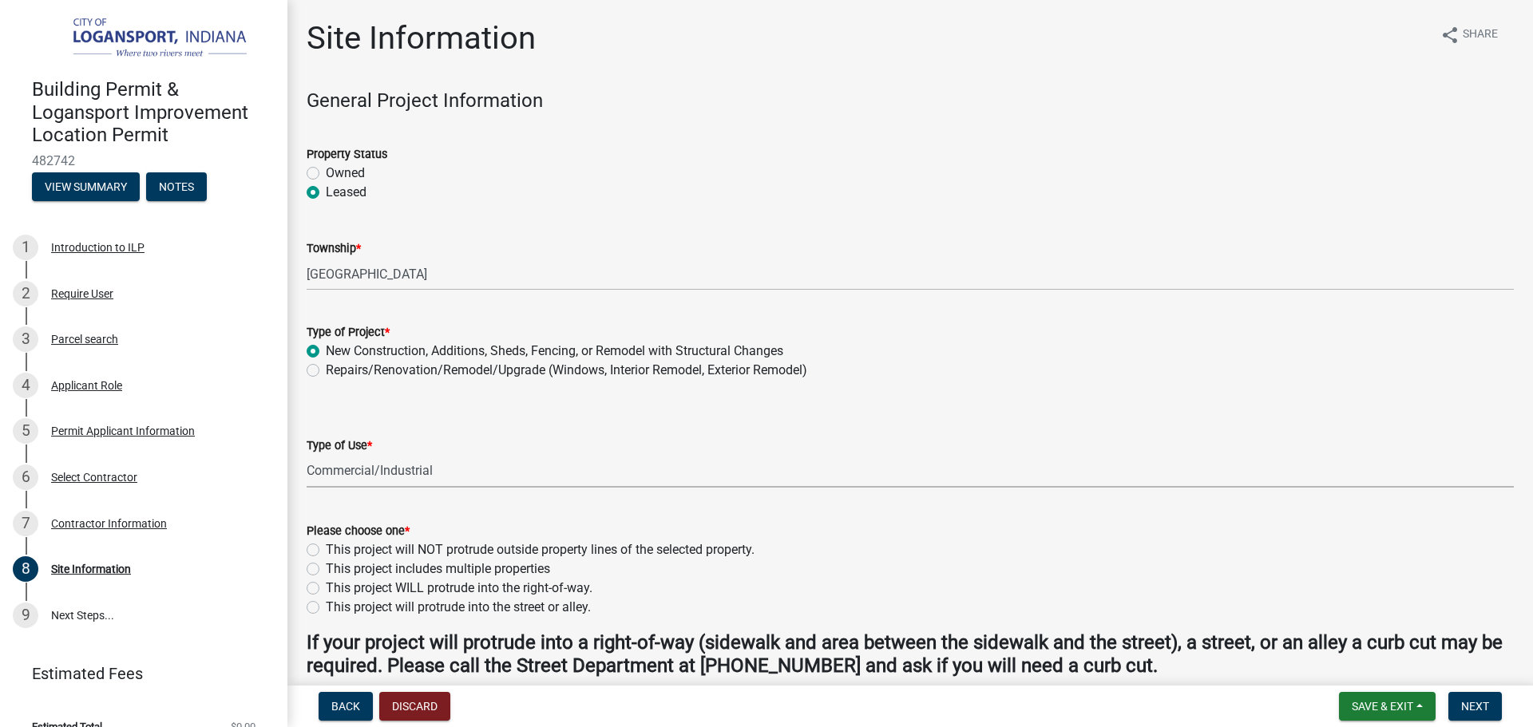
click at [307, 455] on select "Select Item... Residential Commercial/Industrial Agricultural Public/Semi Public" at bounding box center [910, 471] width 1207 height 33
select select "418b8848-4d60-4951-8e78-d19a514e3fa7"
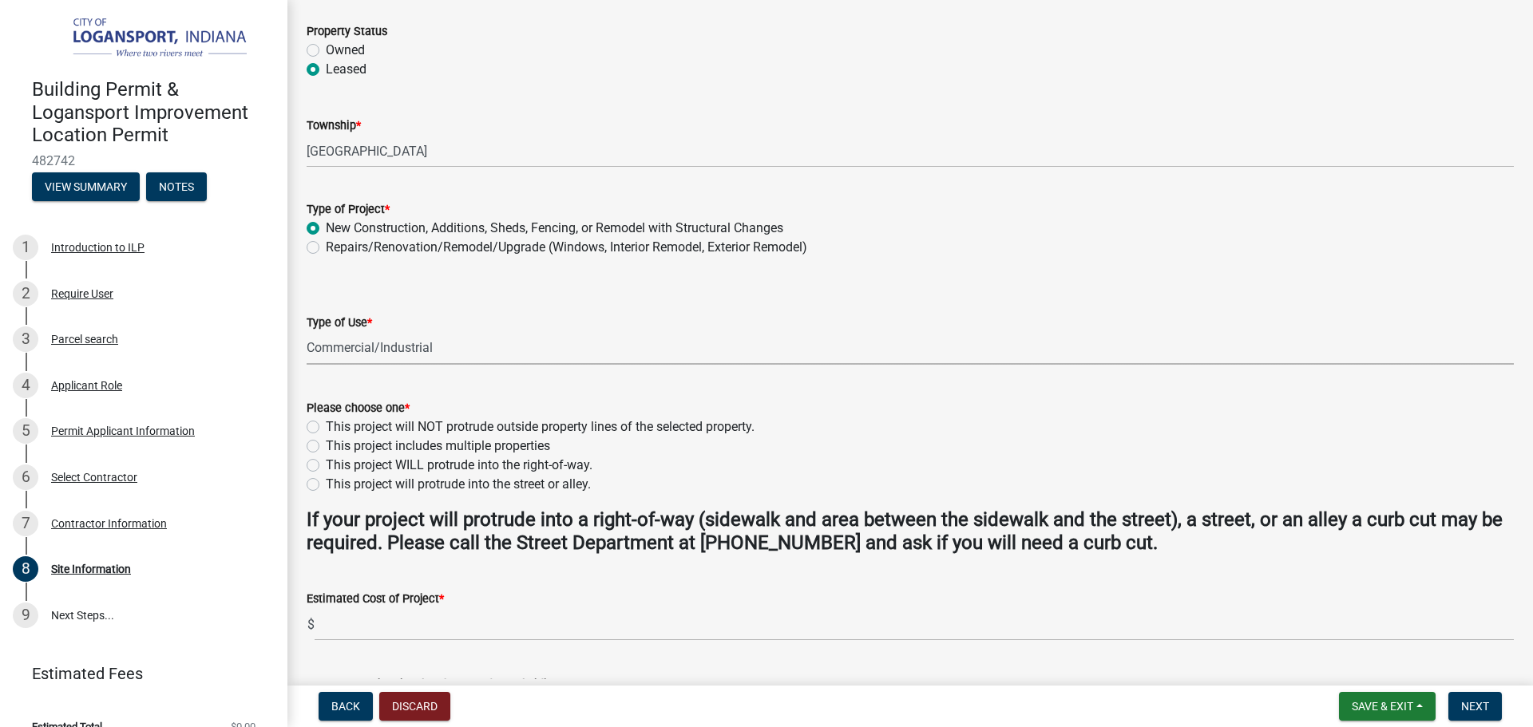
scroll to position [160, 0]
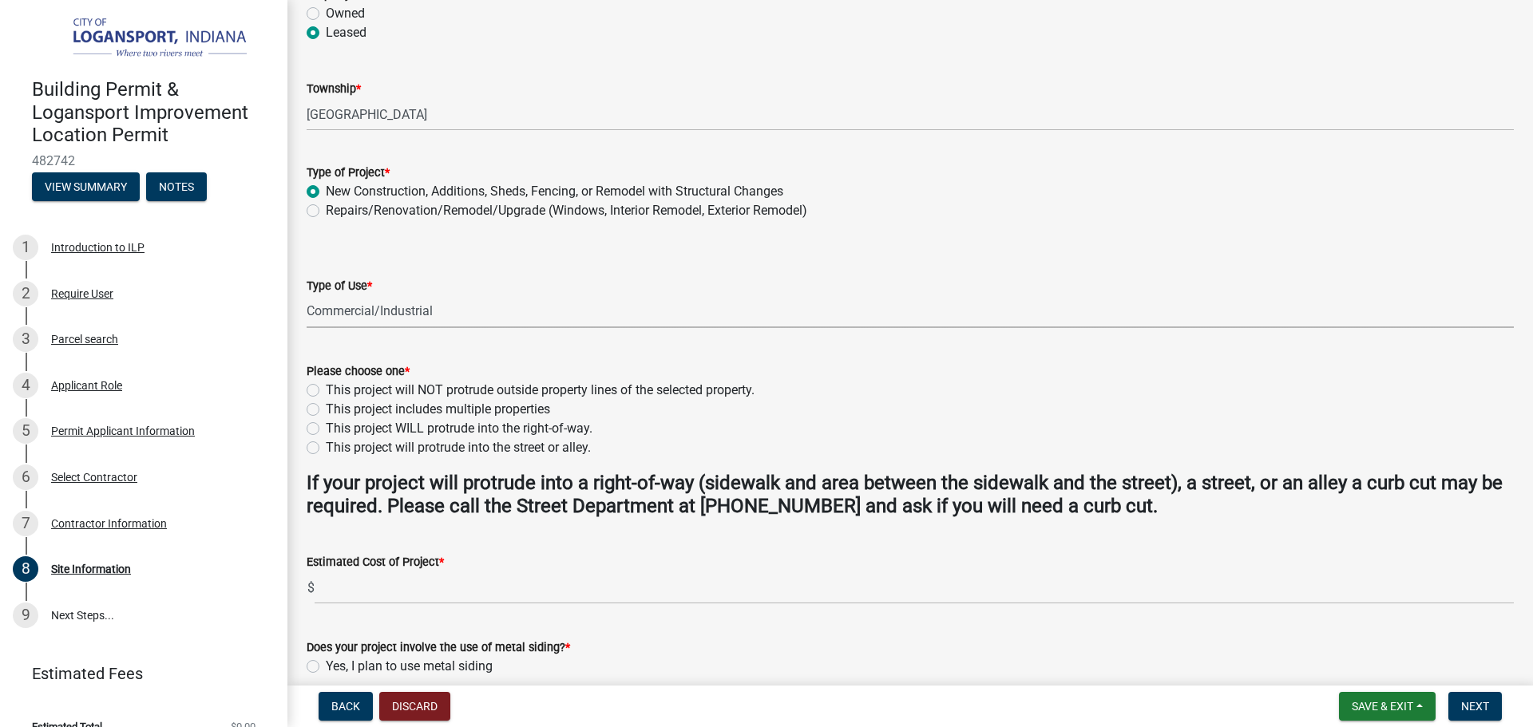
click at [326, 388] on label "This project will NOT protrude outside property lines of the selected property." at bounding box center [540, 390] width 429 height 19
click at [326, 388] on input "This project will NOT protrude outside property lines of the selected property." at bounding box center [331, 386] width 10 height 10
radio input "true"
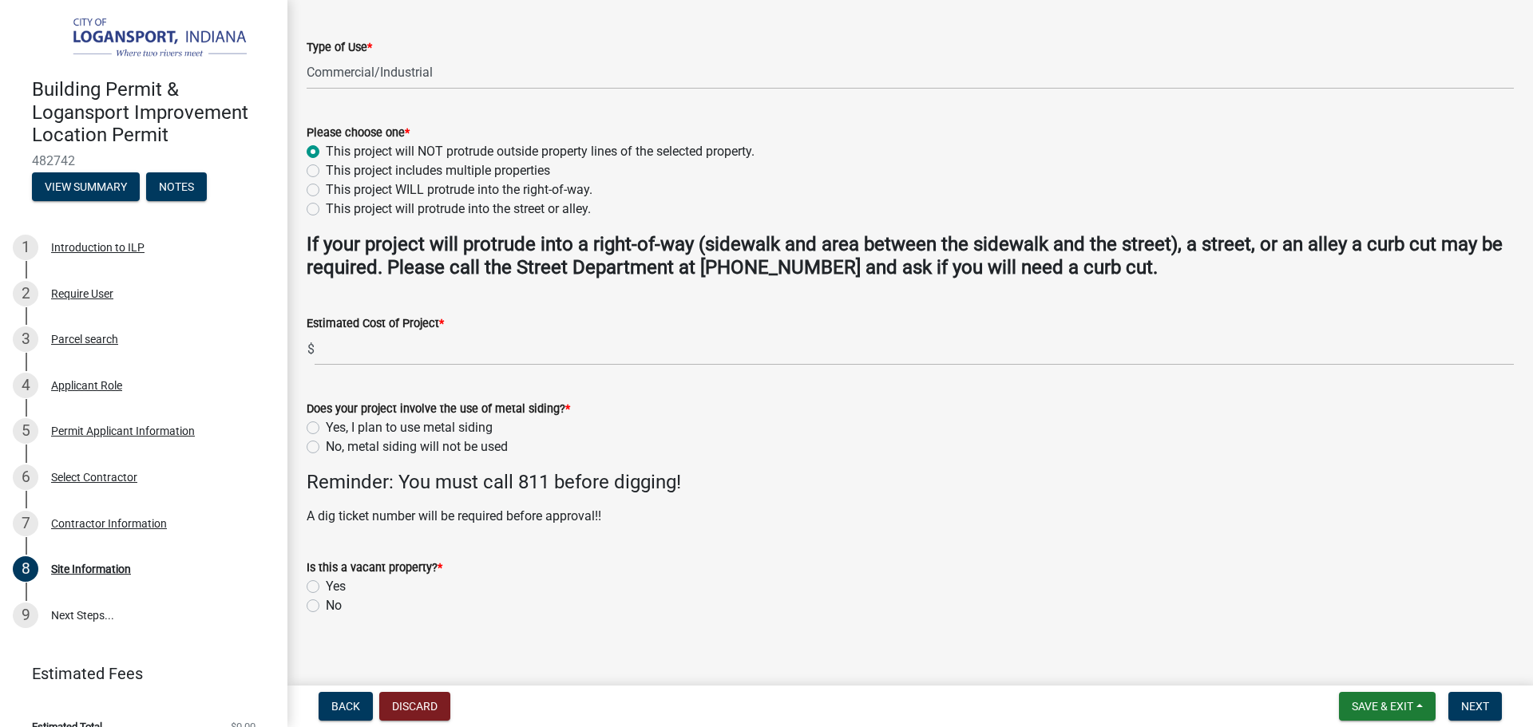
scroll to position [399, 0]
click at [326, 445] on label "No, metal siding will not be used" at bounding box center [417, 446] width 182 height 19
click at [326, 445] on input "No, metal siding will not be used" at bounding box center [331, 442] width 10 height 10
radio input "true"
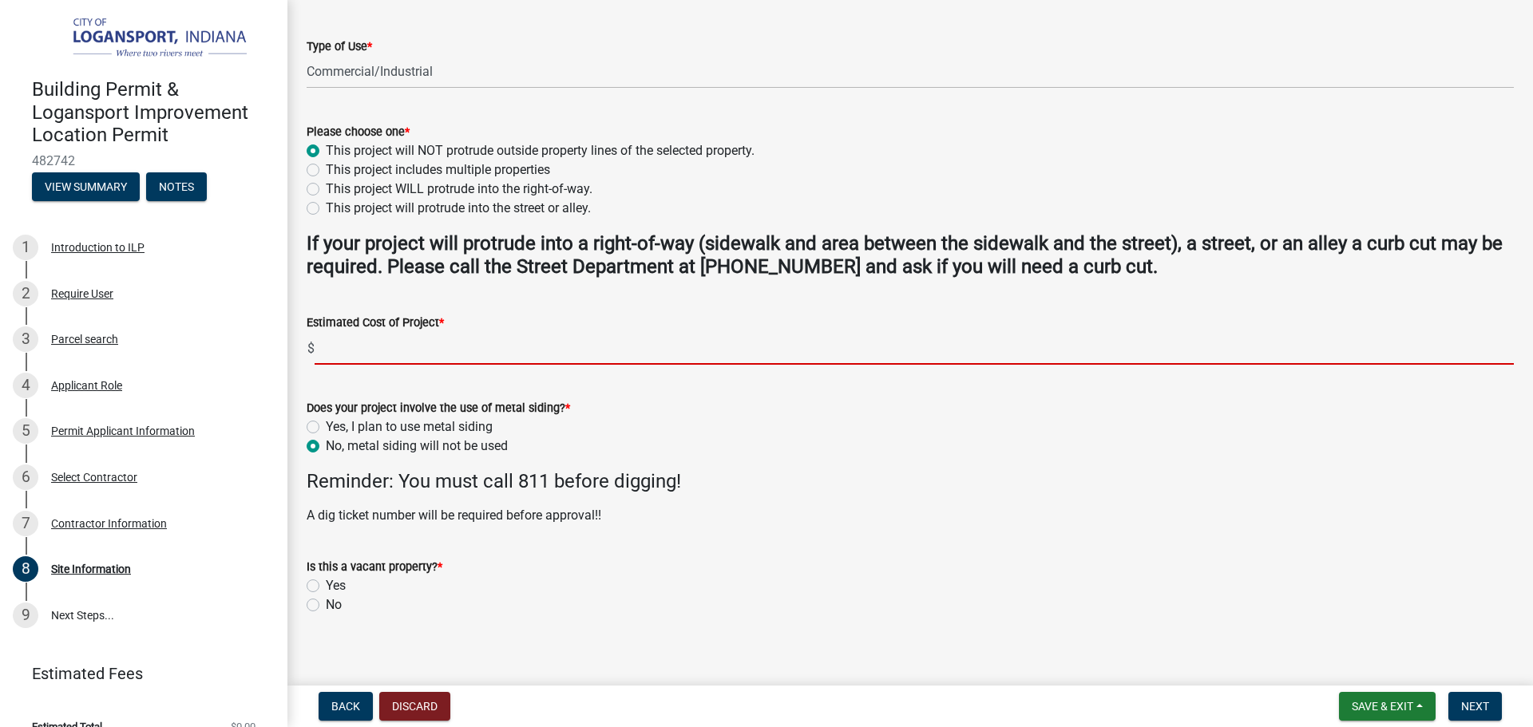
click at [359, 353] on input "text" at bounding box center [913, 348] width 1199 height 33
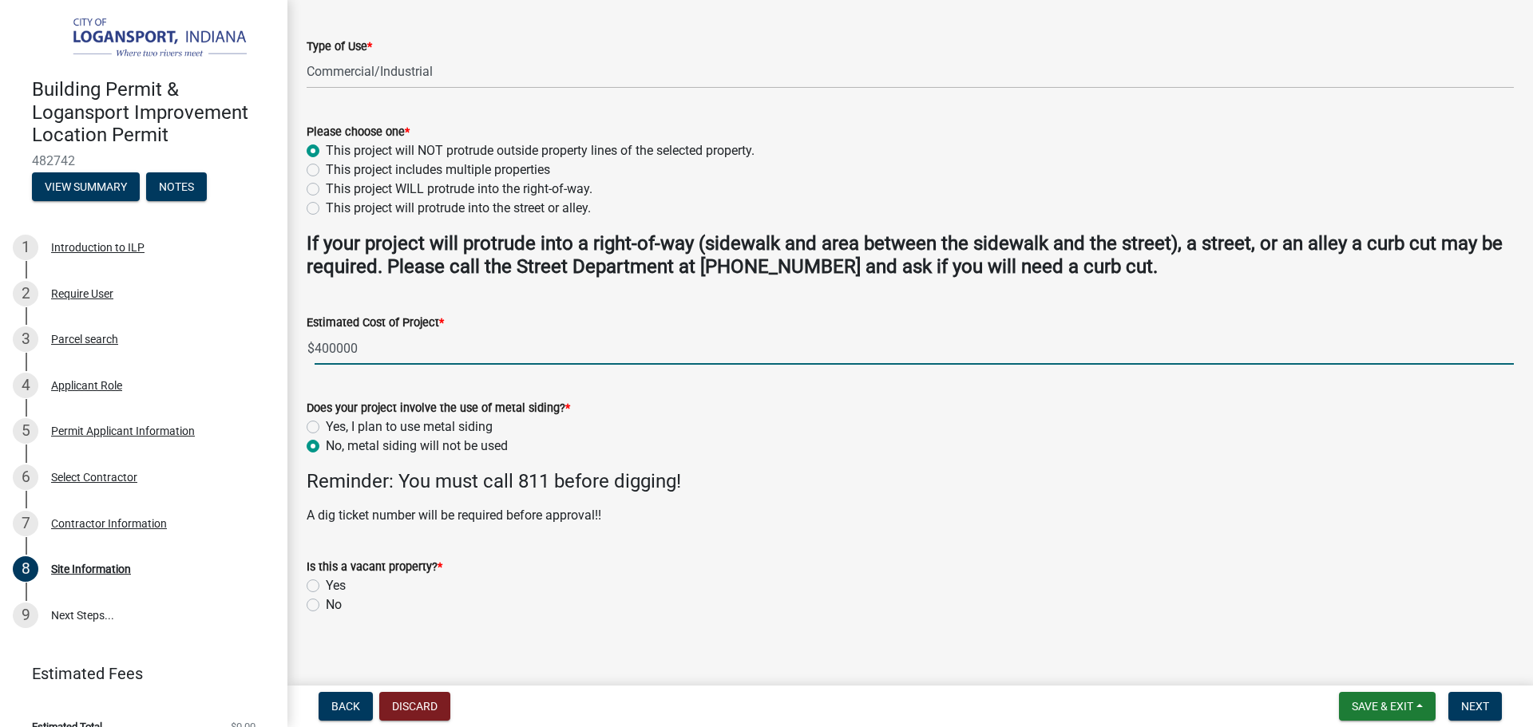
type input "400000"
click at [326, 605] on label "No" at bounding box center [334, 604] width 16 height 19
click at [326, 605] on input "No" at bounding box center [331, 600] width 10 height 10
radio input "true"
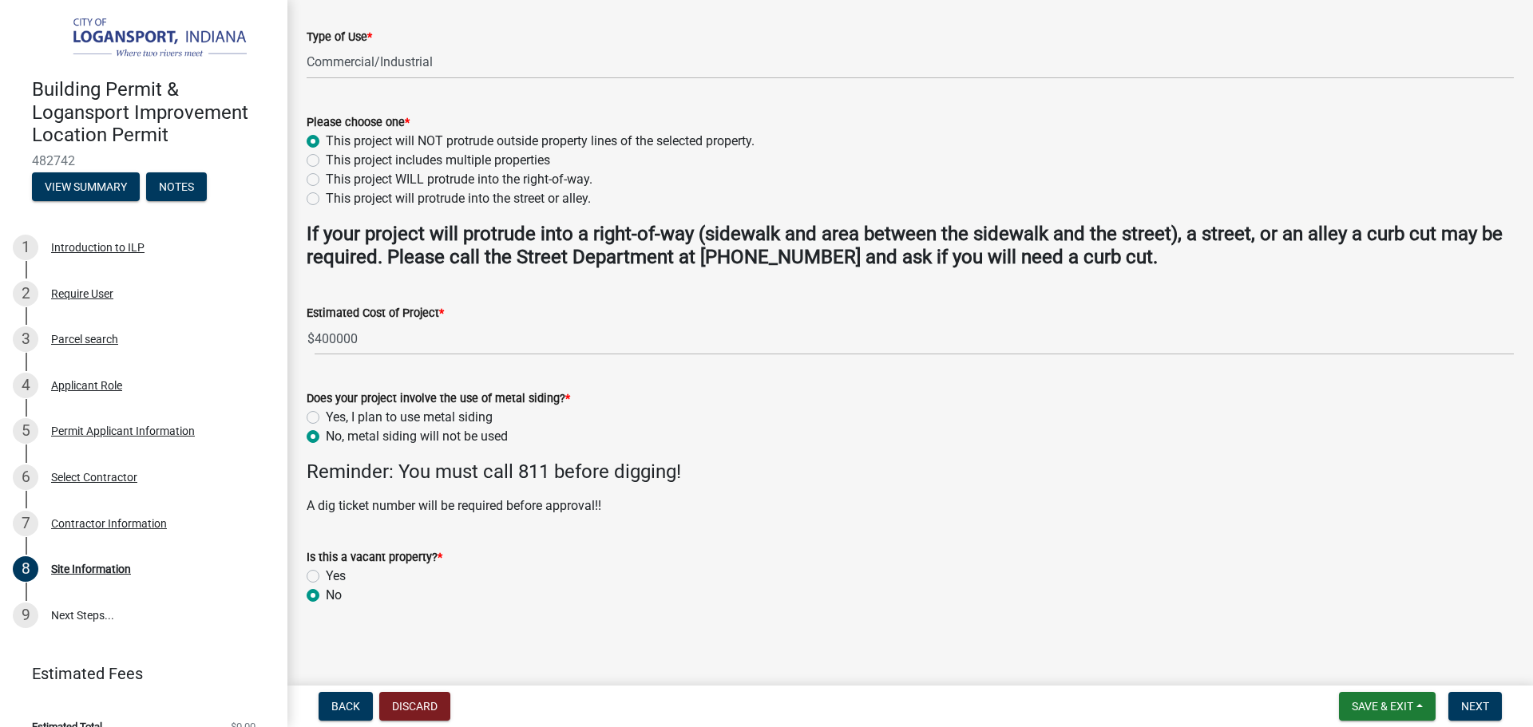
scroll to position [411, 0]
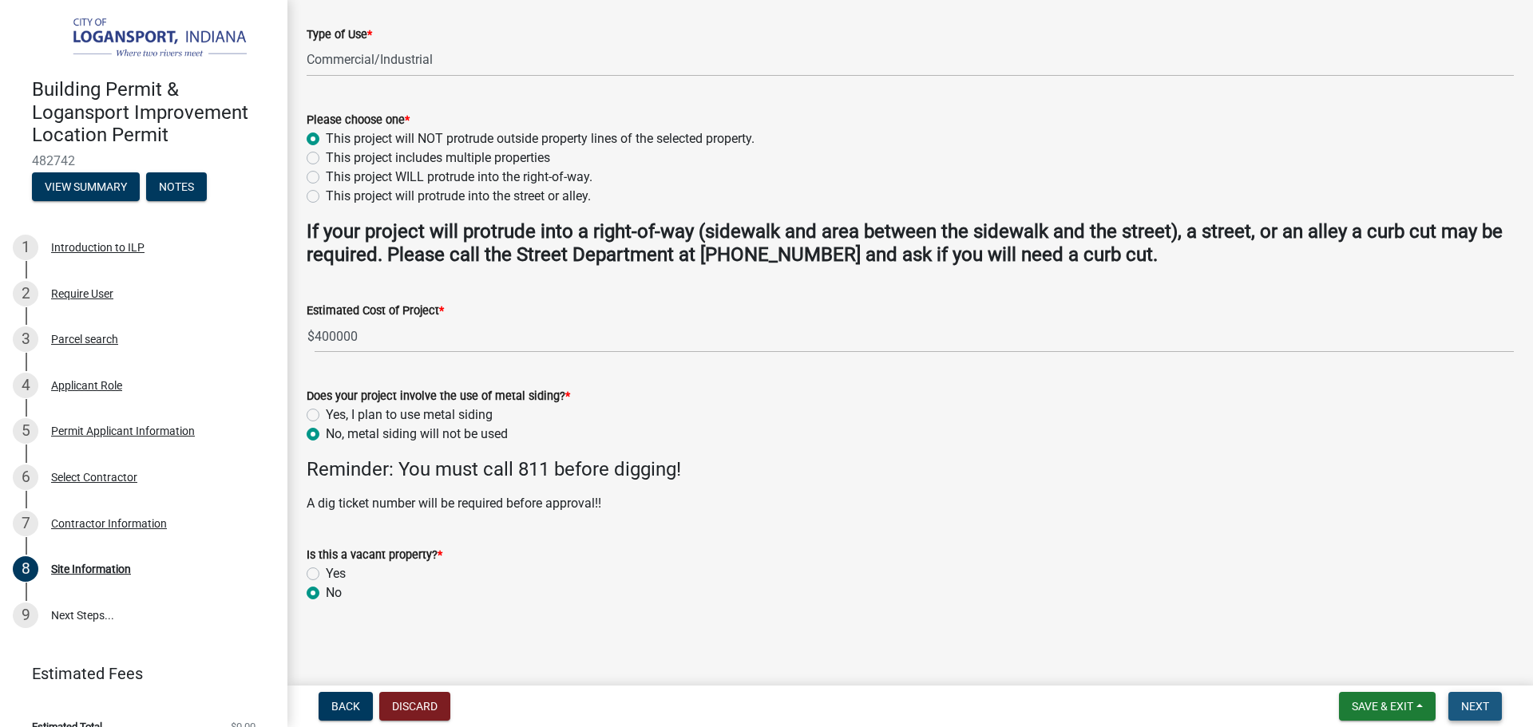
click at [1491, 701] on button "Next" at bounding box center [1474, 706] width 53 height 29
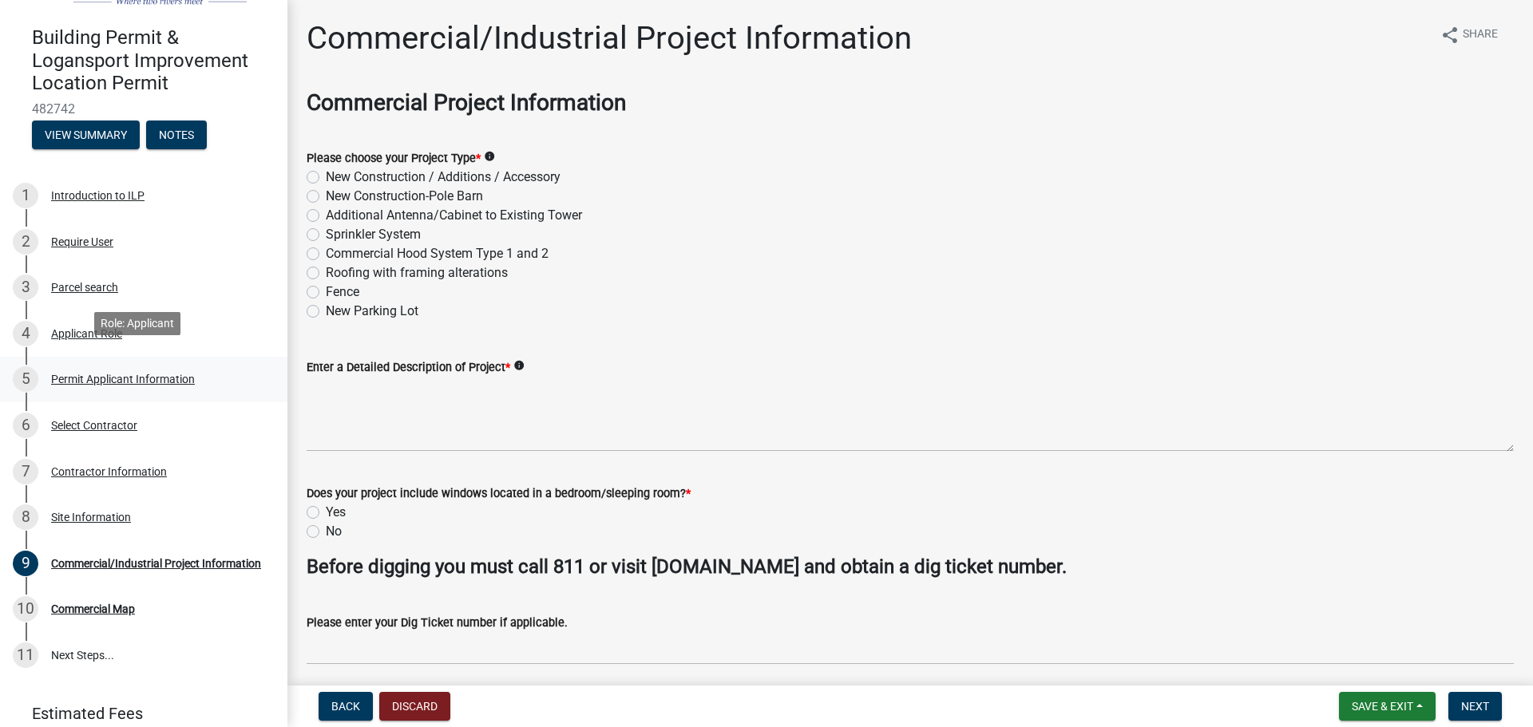
scroll to position [80, 0]
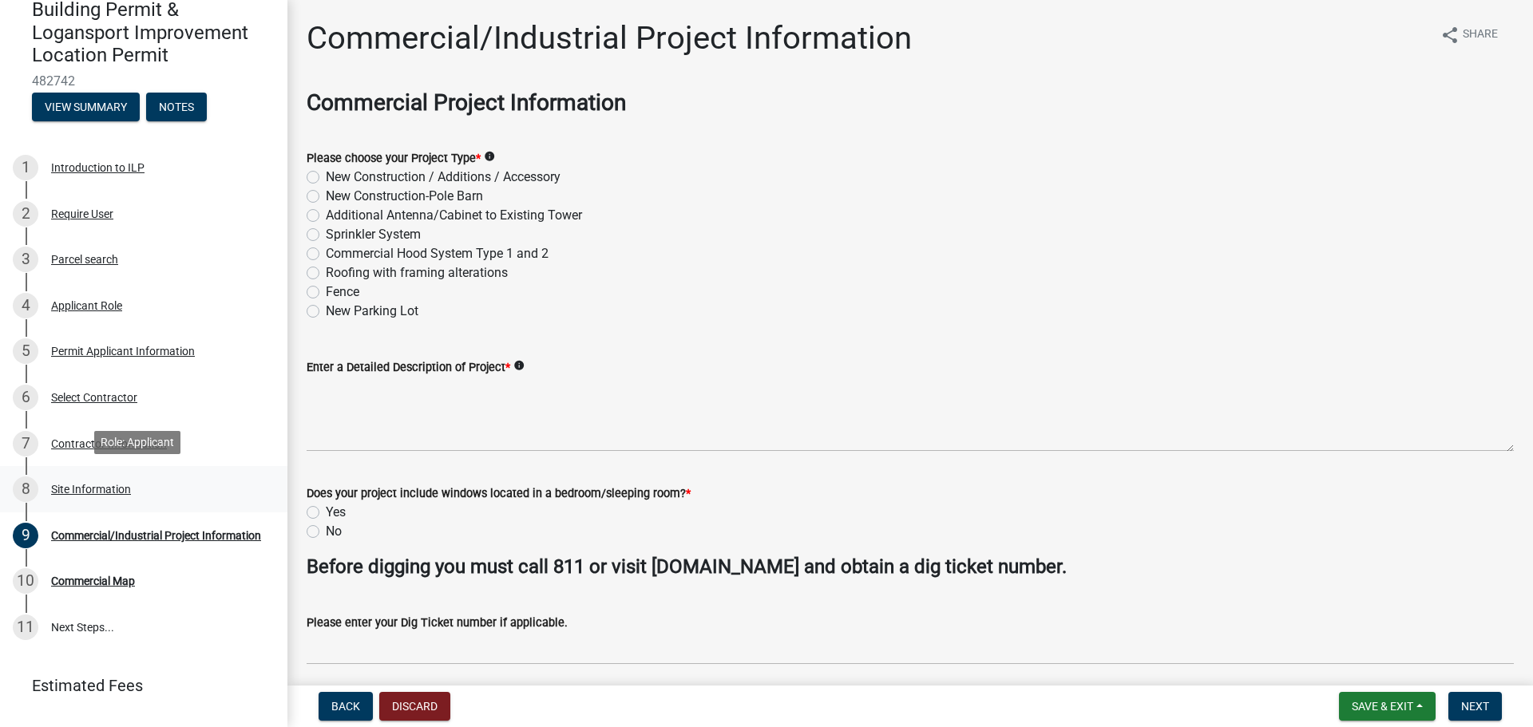
click at [89, 488] on div "Site Information" at bounding box center [91, 489] width 80 height 11
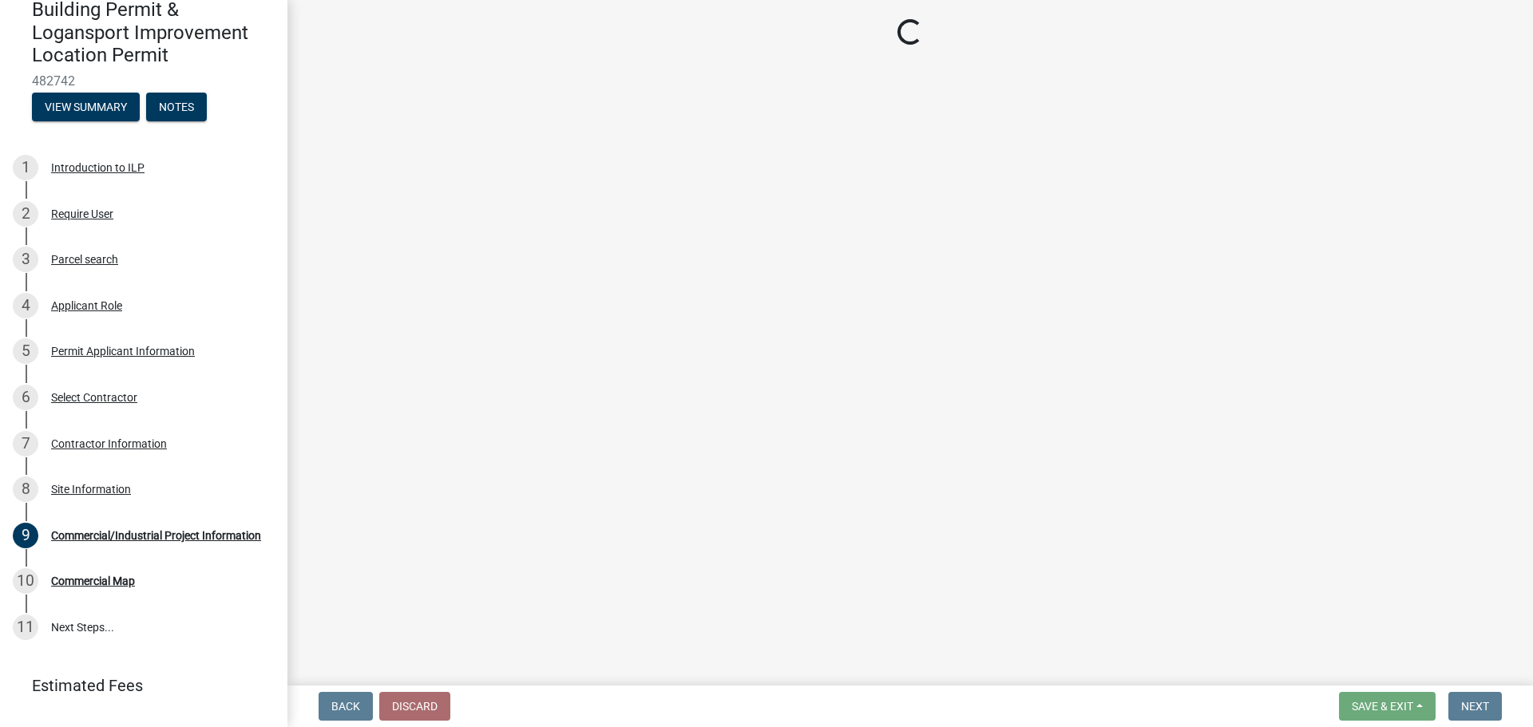
select select "418b8848-4d60-4951-8e78-d19a514e3fa7"
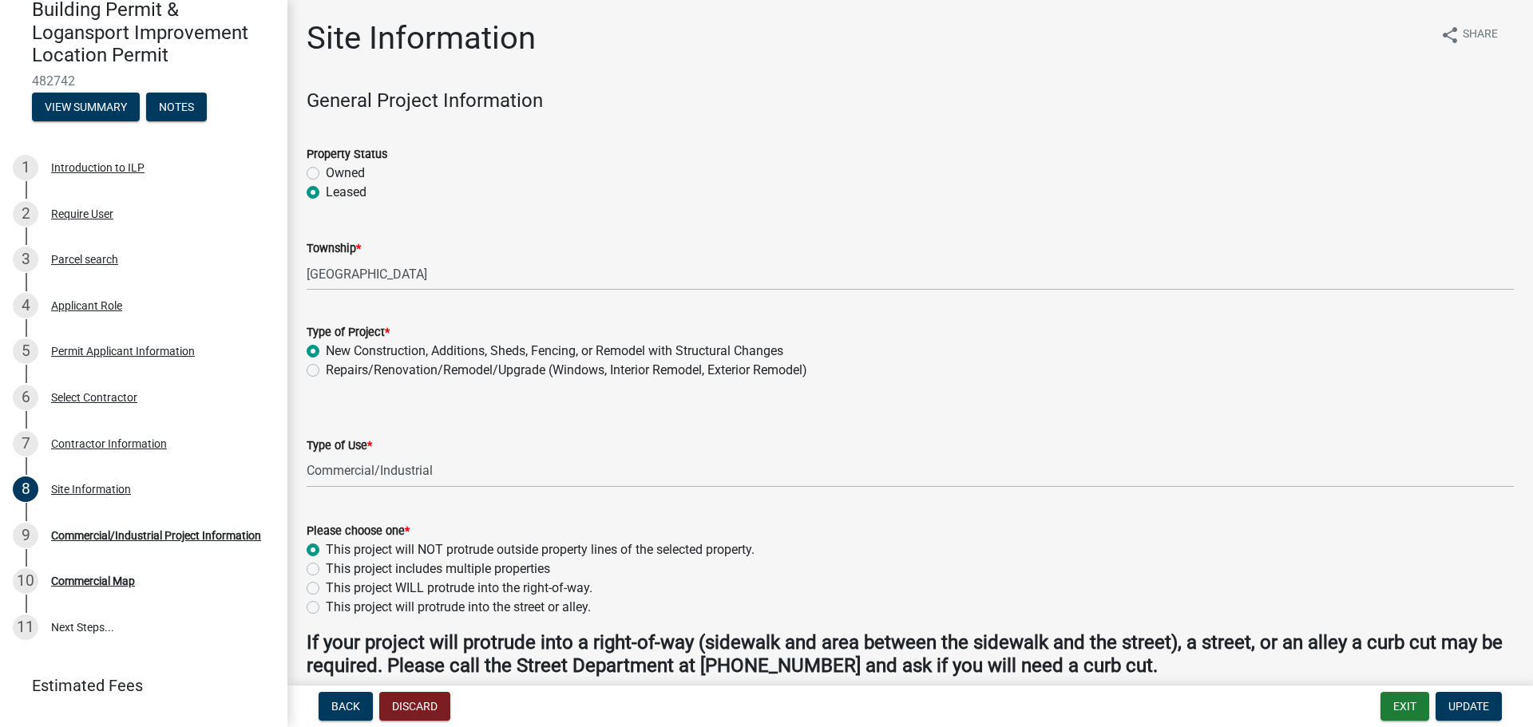
click at [324, 367] on div "Repairs/Renovation/Remodel/Upgrade (Windows, Interior Remodel, Exterior Remodel)" at bounding box center [910, 370] width 1207 height 19
click at [326, 370] on label "Repairs/Renovation/Remodel/Upgrade (Windows, Interior Remodel, Exterior Remodel)" at bounding box center [566, 370] width 481 height 19
click at [326, 370] on input "Repairs/Renovation/Remodel/Upgrade (Windows, Interior Remodel, Exterior Remodel)" at bounding box center [331, 366] width 10 height 10
radio input "true"
click at [1450, 705] on span "Update" at bounding box center [1468, 706] width 41 height 13
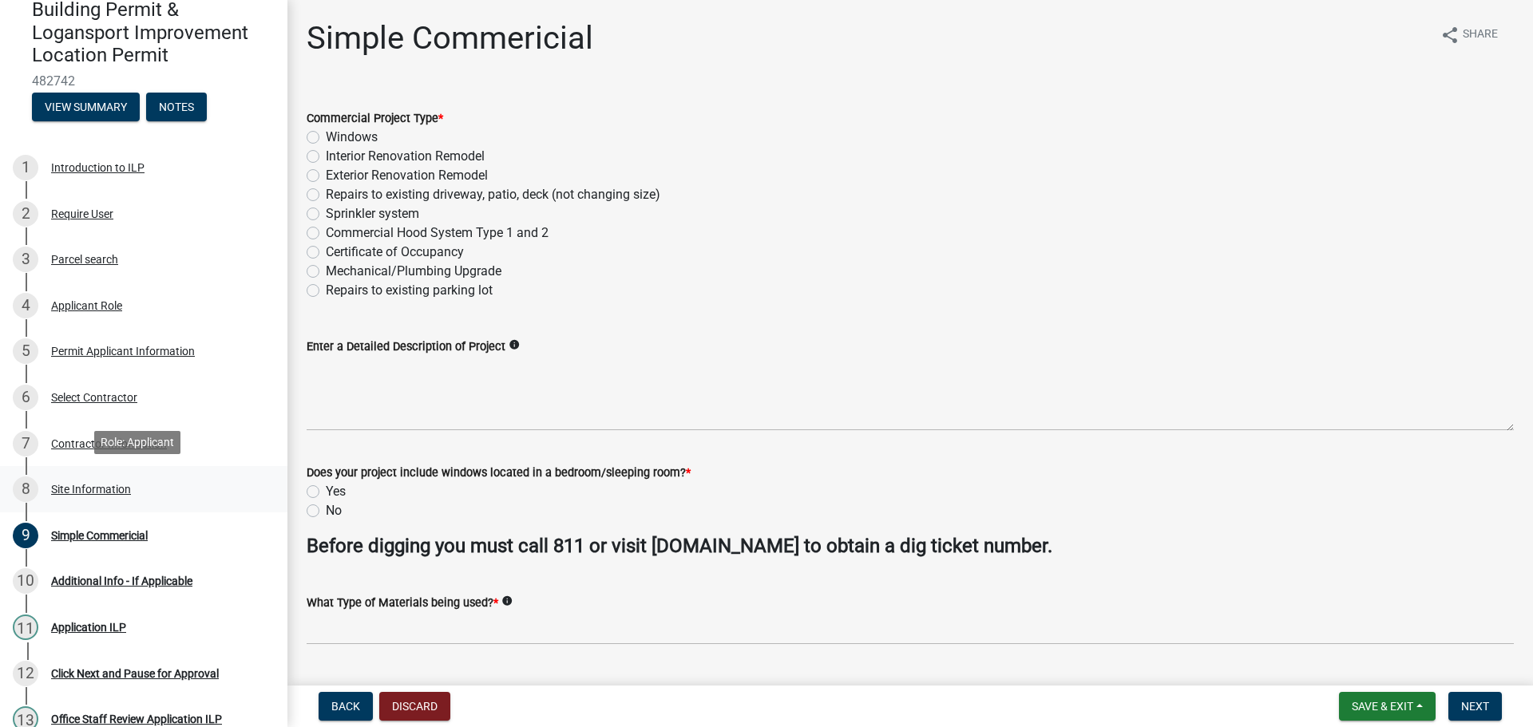
click at [94, 484] on div "Site Information" at bounding box center [91, 489] width 80 height 11
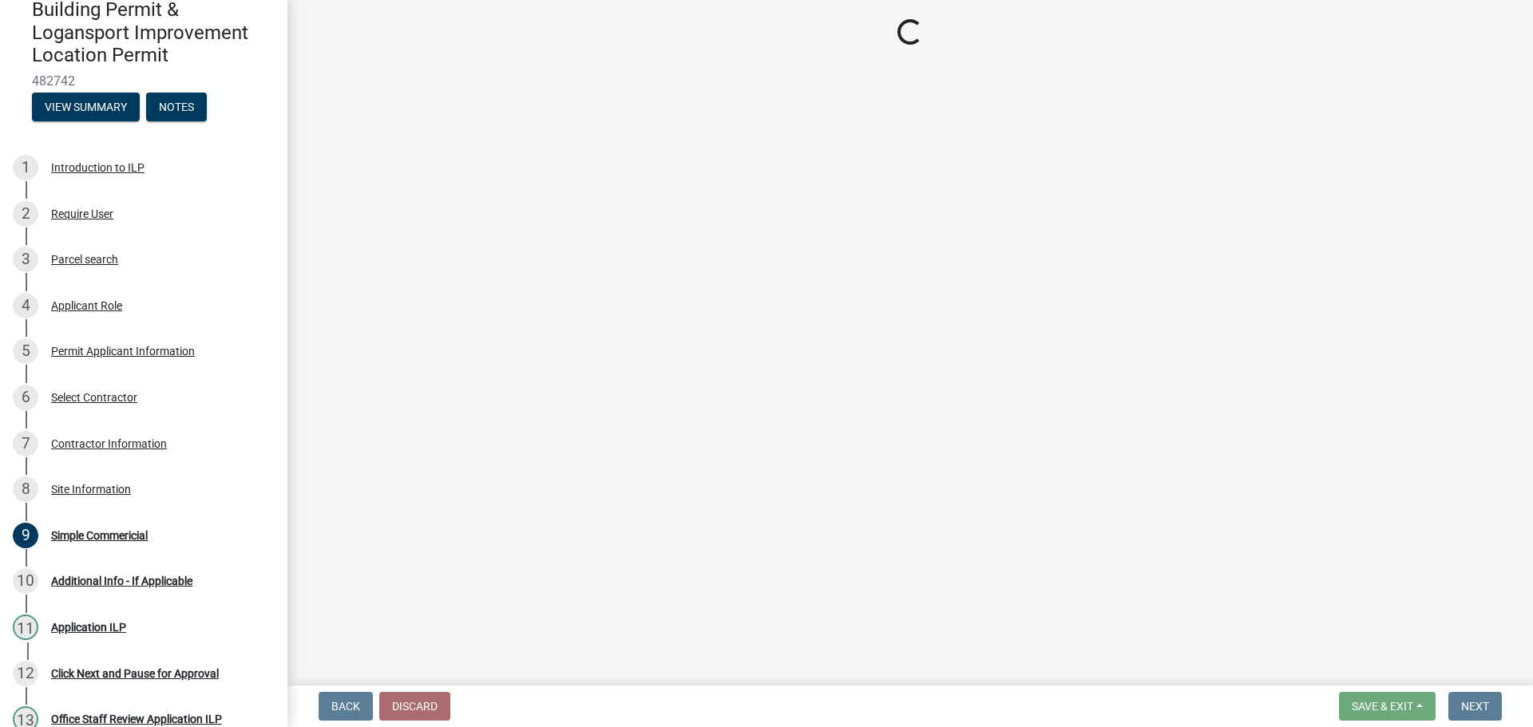
select select "418b8848-4d60-4951-8e78-d19a514e3fa7"
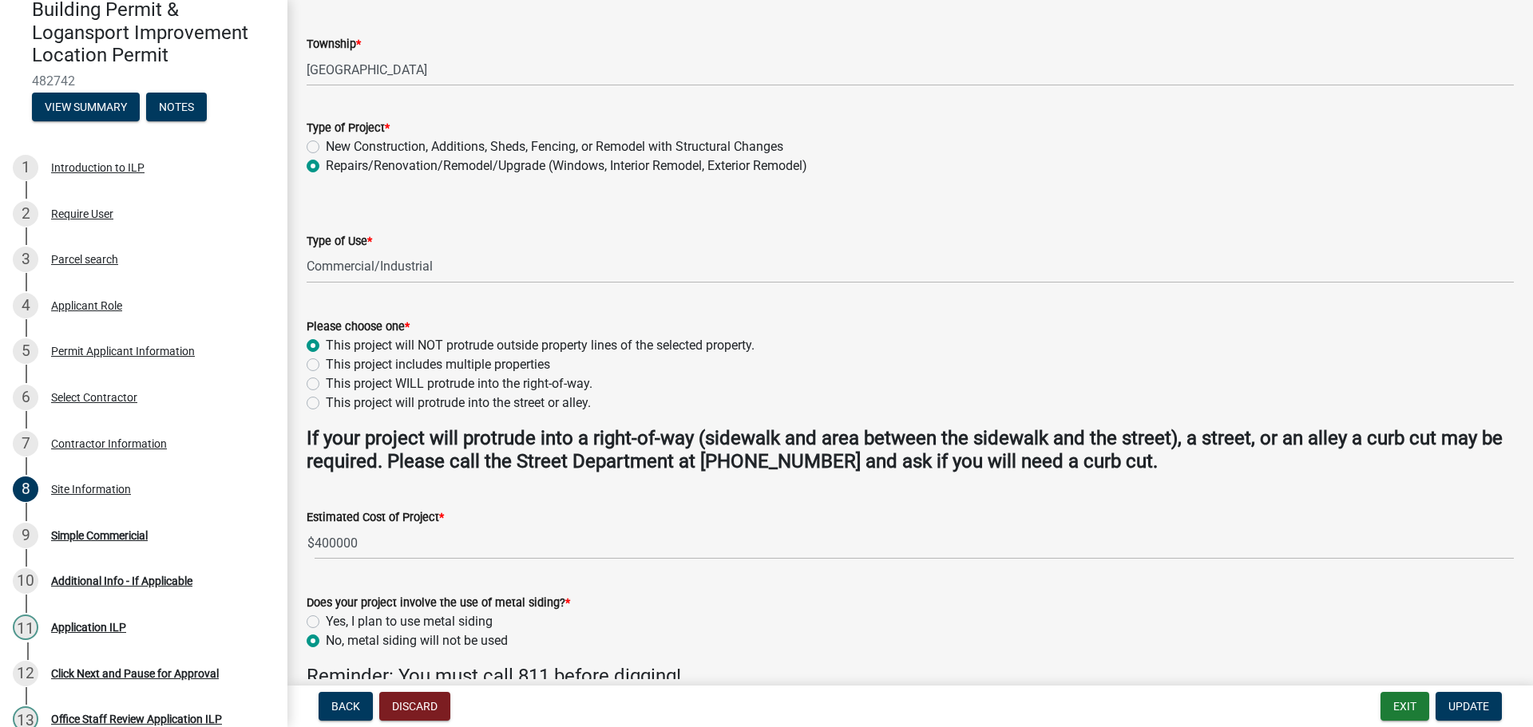
scroll to position [239, 0]
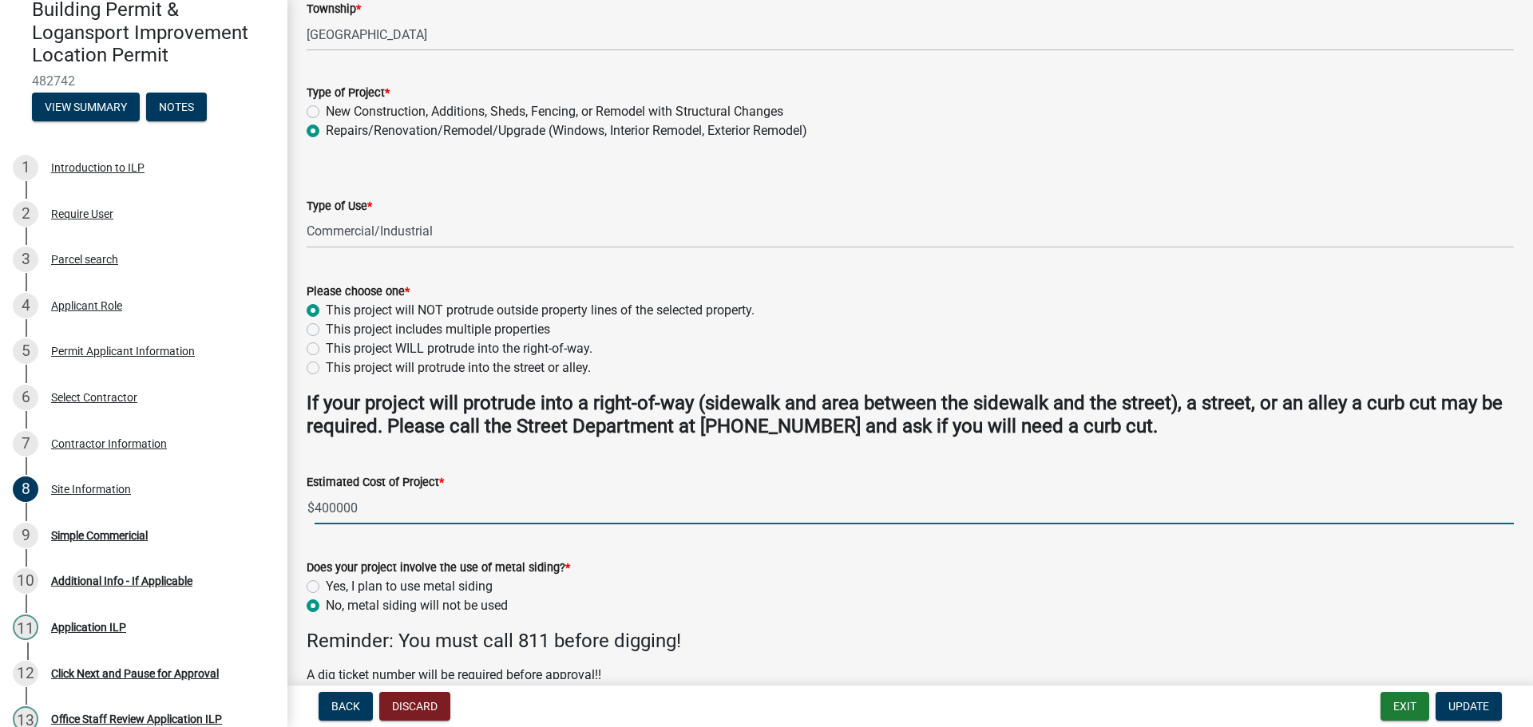
drag, startPoint x: 366, startPoint y: 512, endPoint x: 312, endPoint y: 511, distance: 54.3
click at [312, 511] on div "$ 400000" at bounding box center [910, 508] width 1207 height 33
type input "275000"
click at [1470, 706] on span "Update" at bounding box center [1468, 706] width 41 height 13
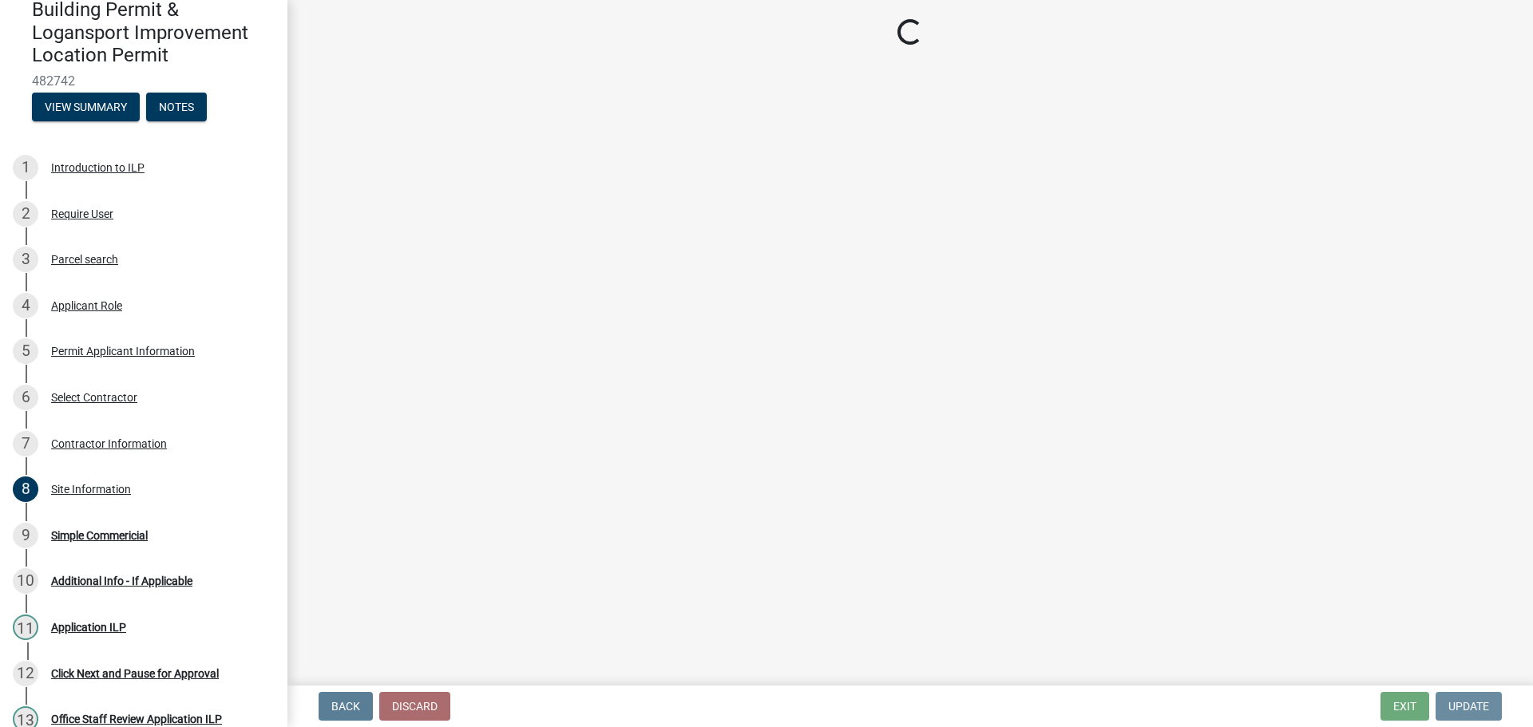
scroll to position [0, 0]
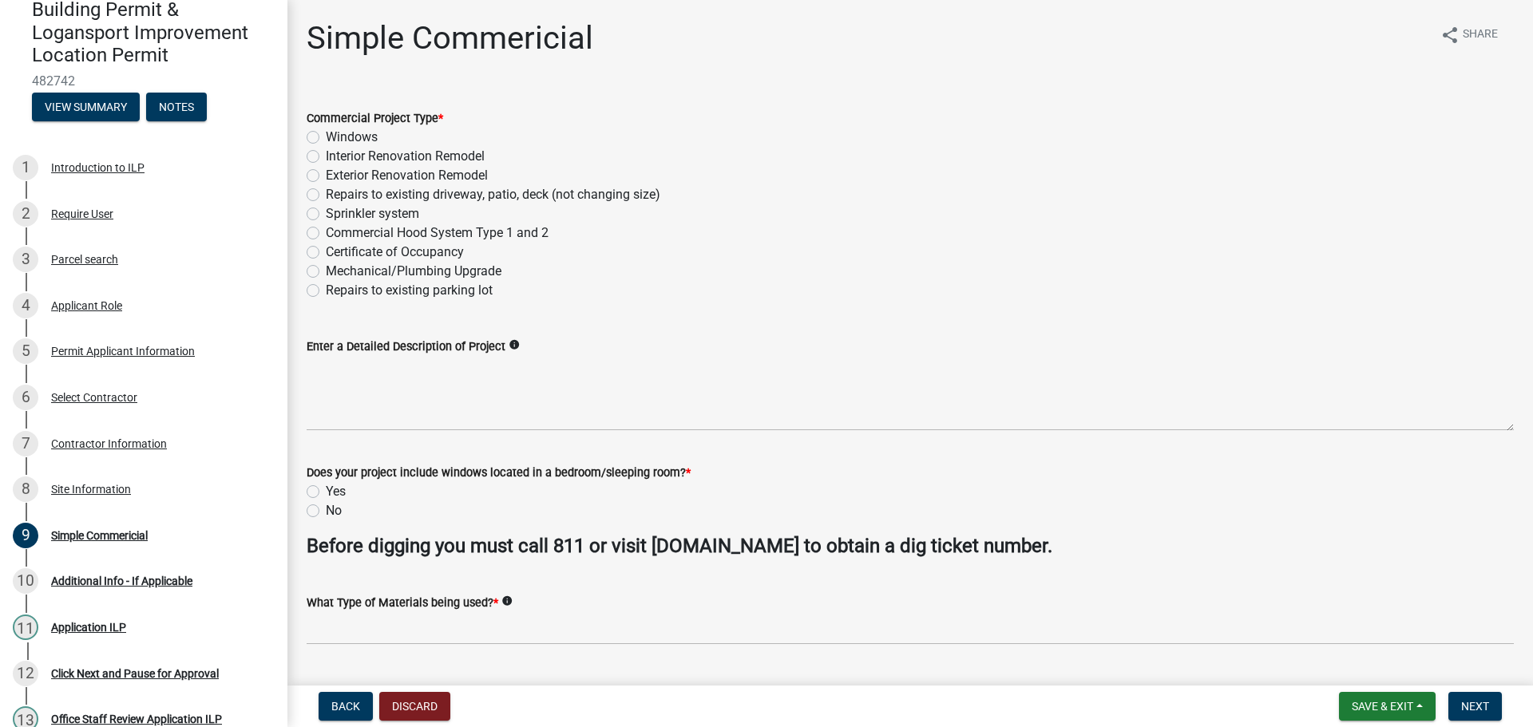
click at [326, 157] on label "Interior Renovation Remodel" at bounding box center [405, 156] width 159 height 19
click at [326, 157] on input "Interior Renovation Remodel" at bounding box center [331, 152] width 10 height 10
radio input "true"
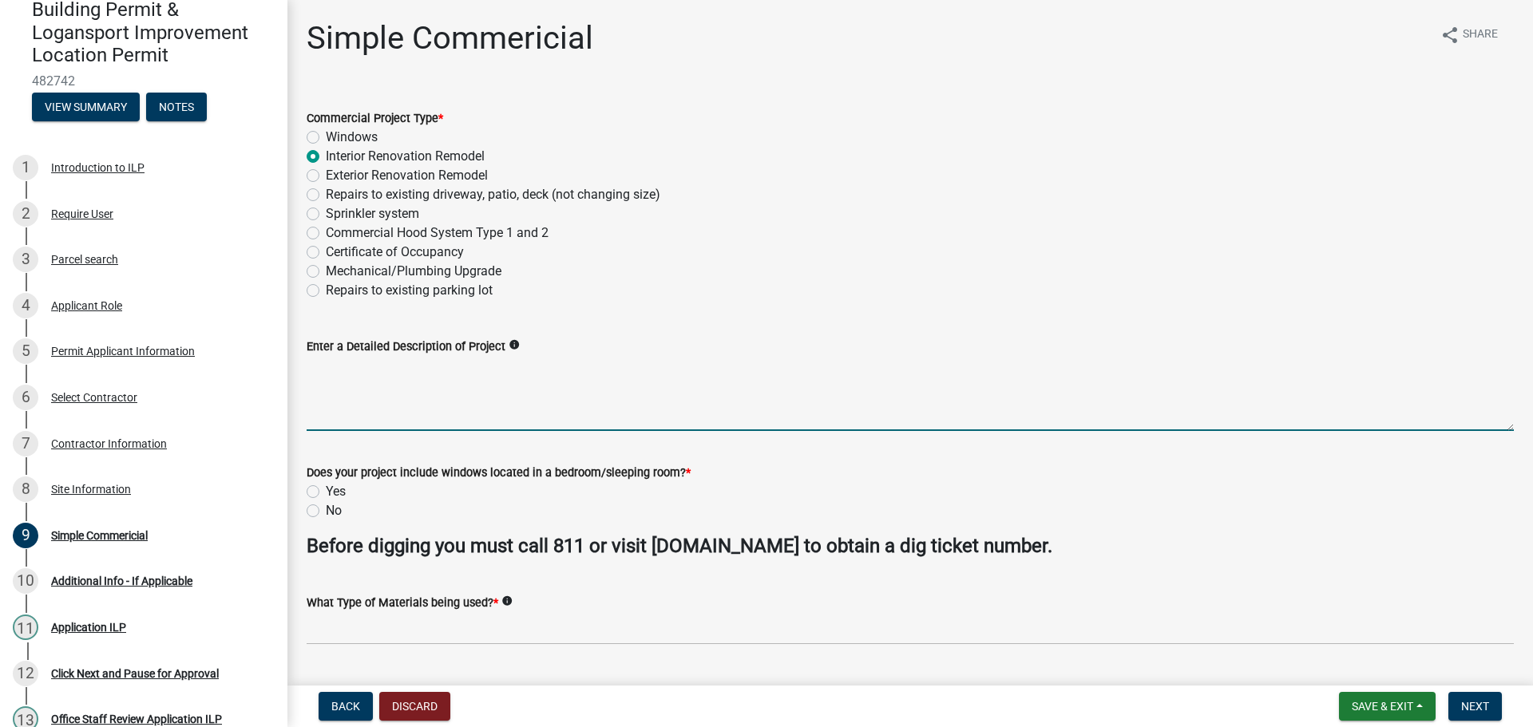
click at [349, 393] on textarea "Enter a Detailed Description of Project" at bounding box center [910, 393] width 1207 height 75
click at [722, 363] on textarea "Build out of current square footage for retail Shoe Sensation 3904 E Makret St" at bounding box center [910, 393] width 1207 height 75
type textarea "Build out of current square footage for retail Shoe Sensation 3904 E Market St"
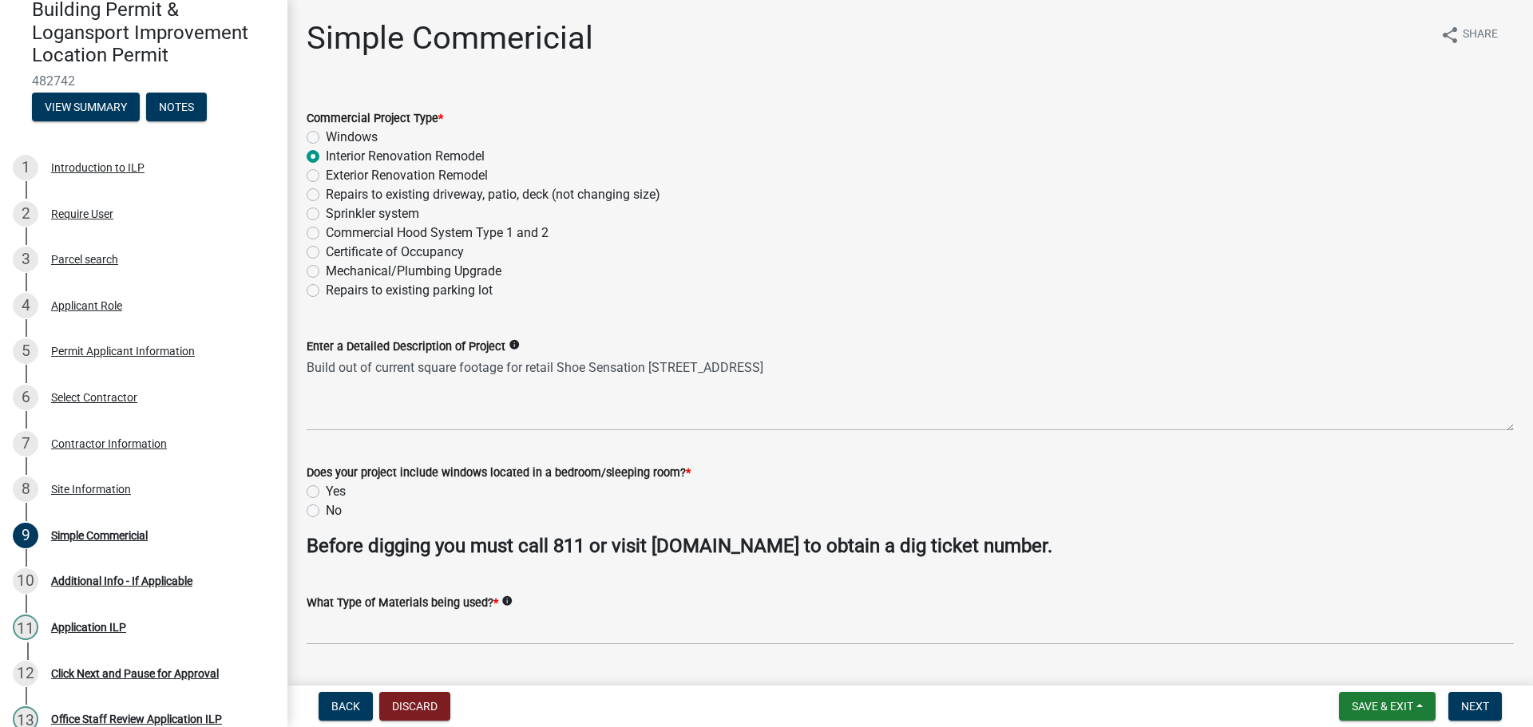
click at [326, 510] on label "No" at bounding box center [334, 510] width 16 height 19
click at [326, 510] on input "No" at bounding box center [331, 506] width 10 height 10
radio input "true"
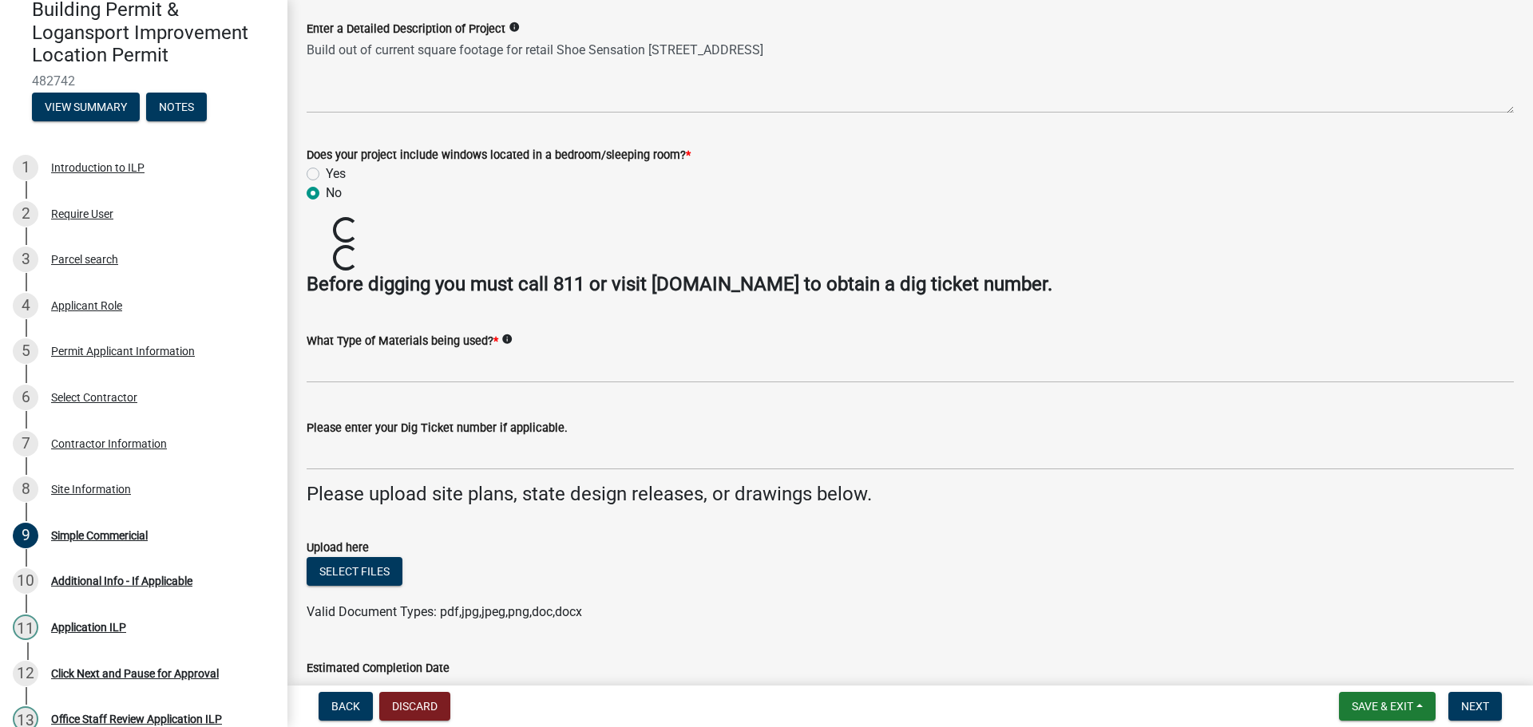
scroll to position [319, 0]
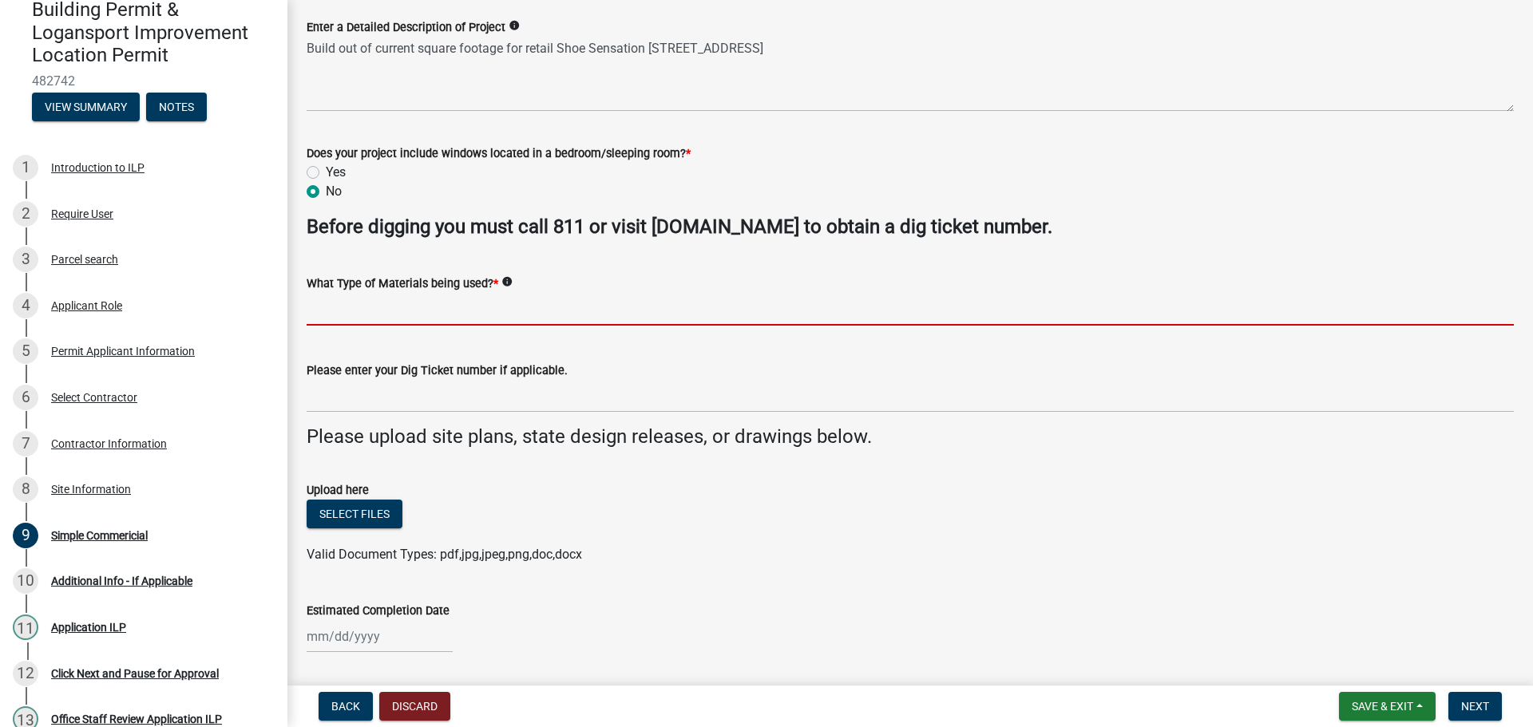
click at [325, 299] on input "What Type of Materials being used? *" at bounding box center [910, 309] width 1207 height 33
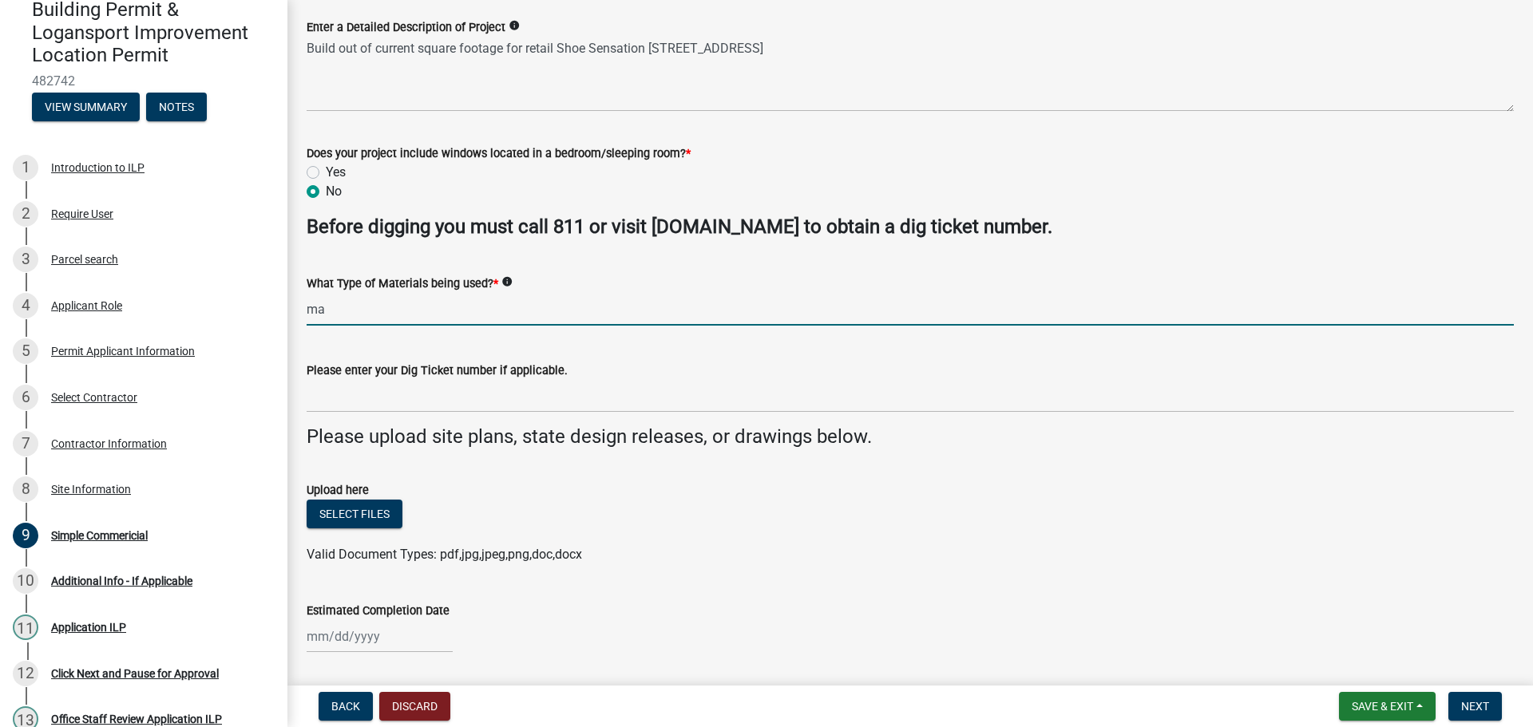
type input "m"
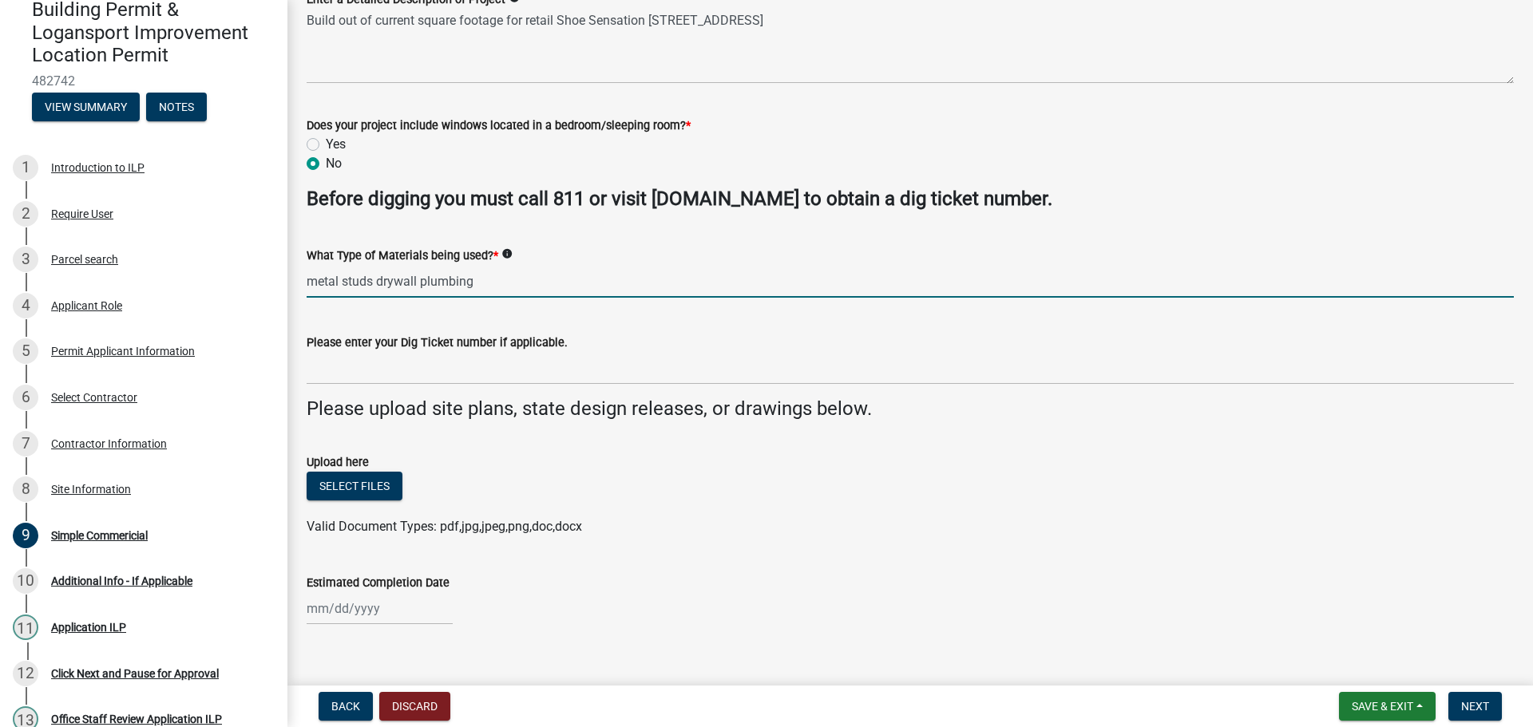
scroll to position [370, 0]
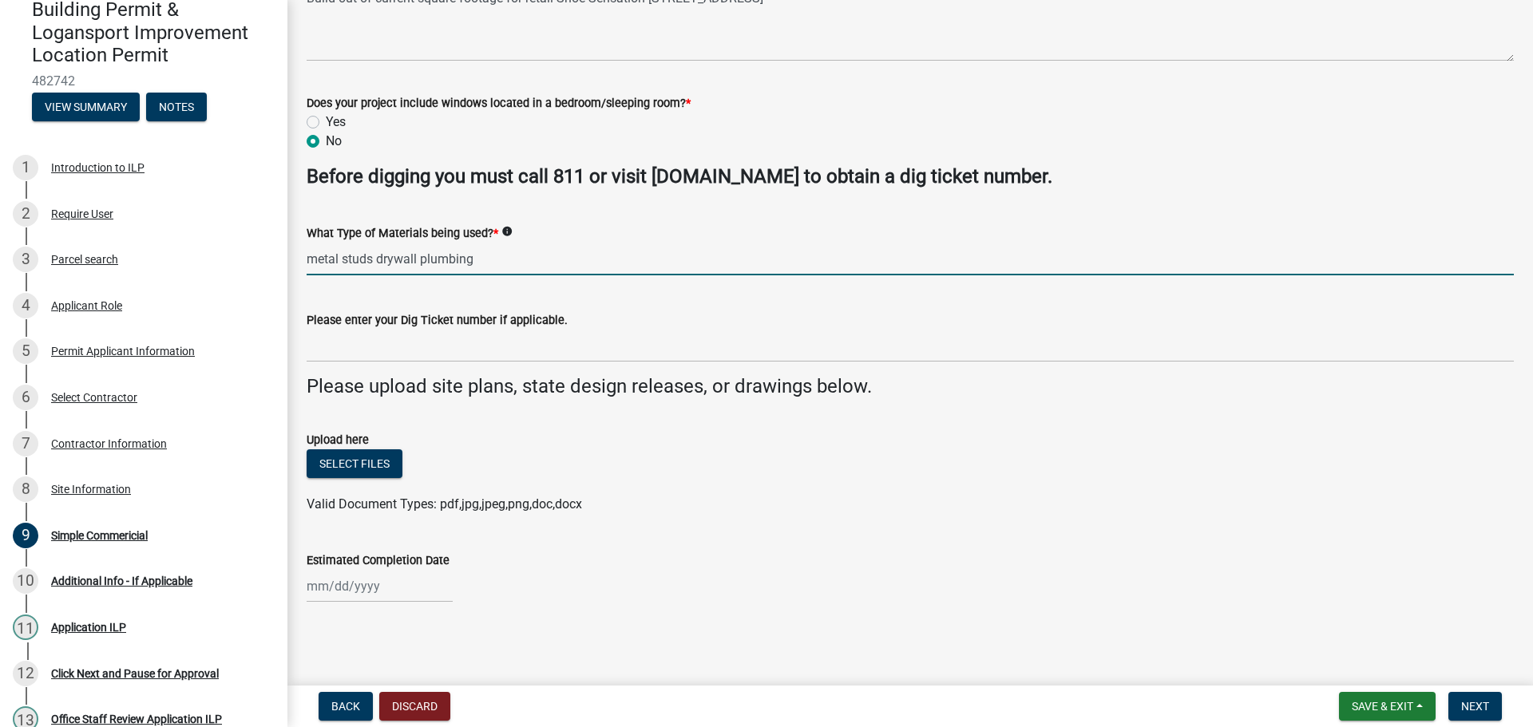
type input "metal studs drywall plumbing"
click at [328, 589] on input "Estimated Completion Date" at bounding box center [380, 586] width 146 height 33
select select "9"
select select "2025"
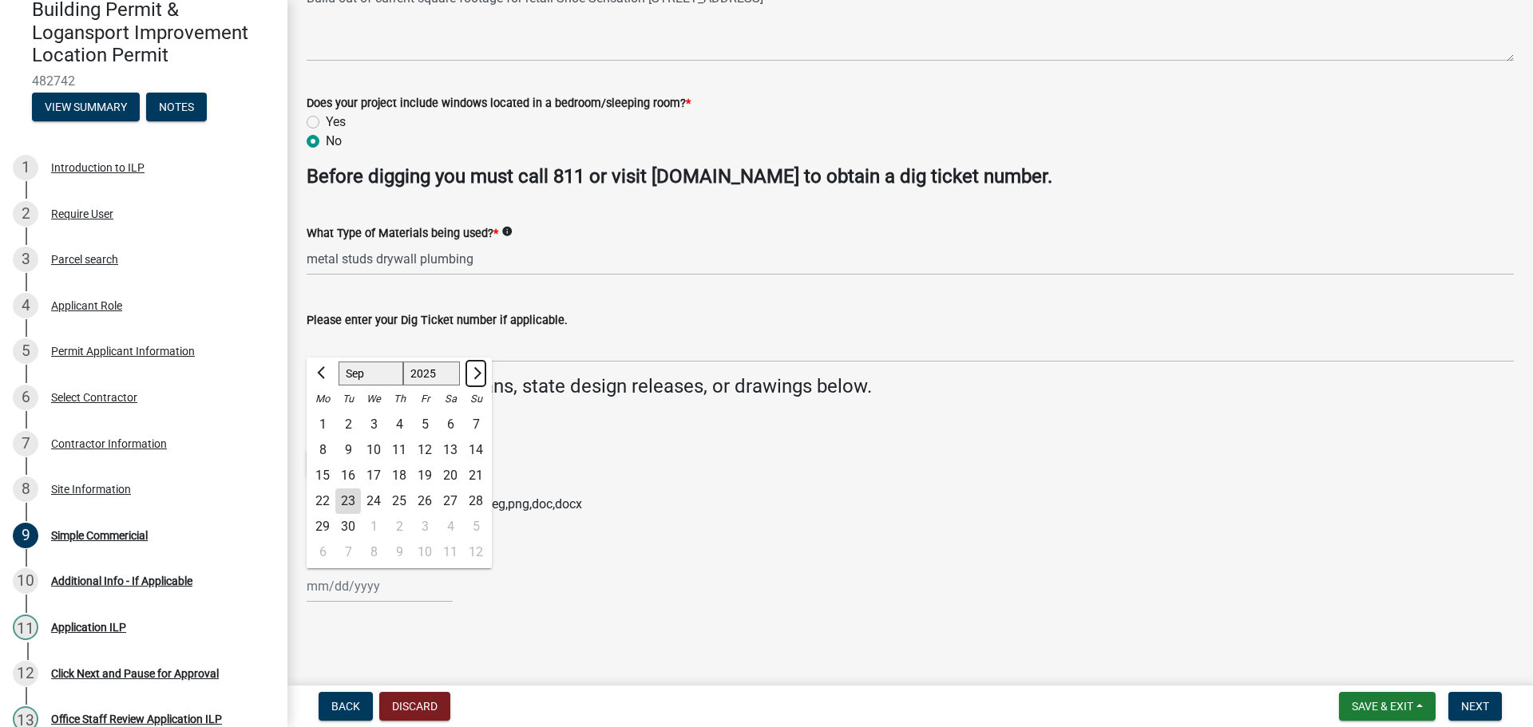
click at [479, 370] on button "Next month" at bounding box center [475, 374] width 19 height 26
click at [477, 375] on span "Next month" at bounding box center [475, 372] width 12 height 12
select select "11"
click at [450, 419] on div "1" at bounding box center [450, 425] width 26 height 26
type input "11/01/2025"
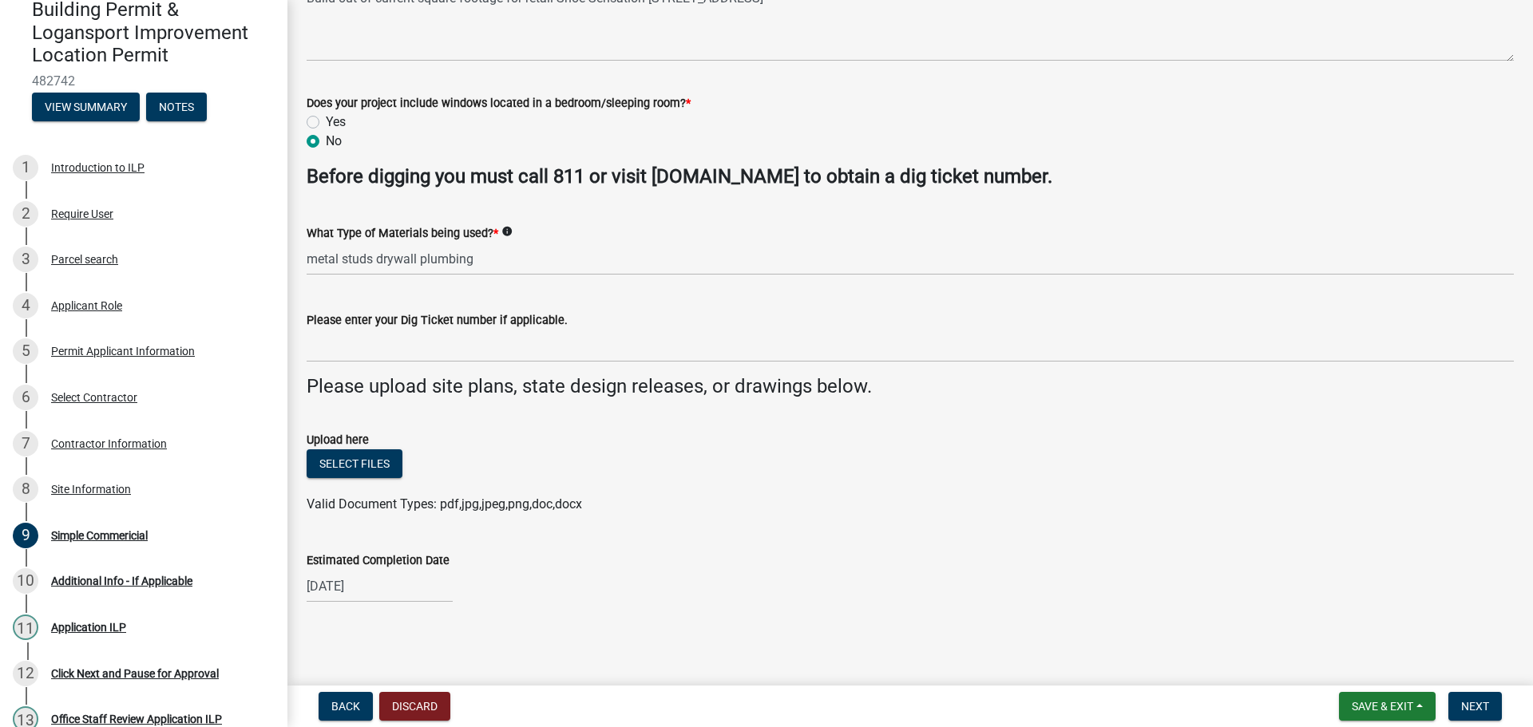
click at [383, 577] on div "11/01/2025" at bounding box center [380, 586] width 146 height 33
select select "11"
select select "2025"
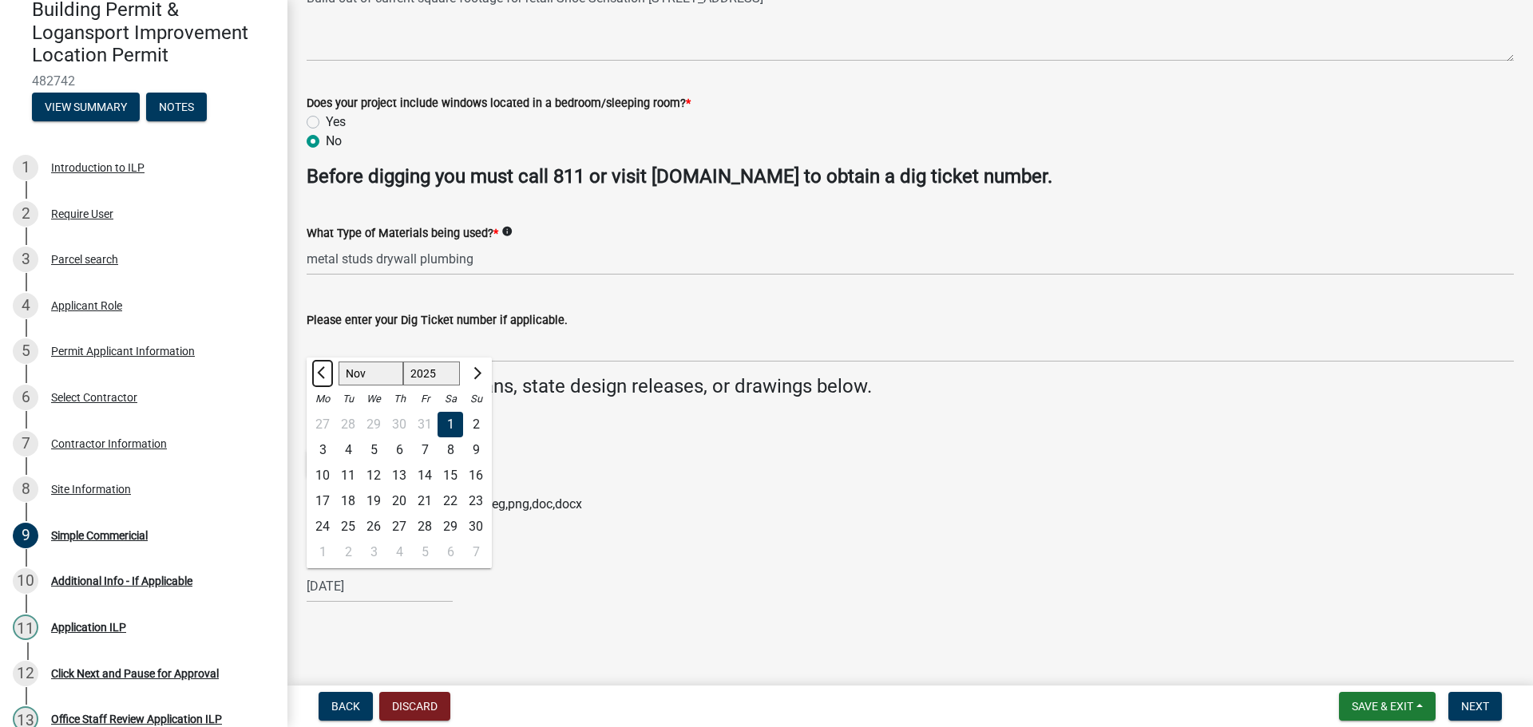
click at [320, 371] on span "Previous month" at bounding box center [323, 372] width 12 height 12
select select "10"
click at [403, 529] on div "30" at bounding box center [399, 527] width 26 height 26
type input "10/30/2025"
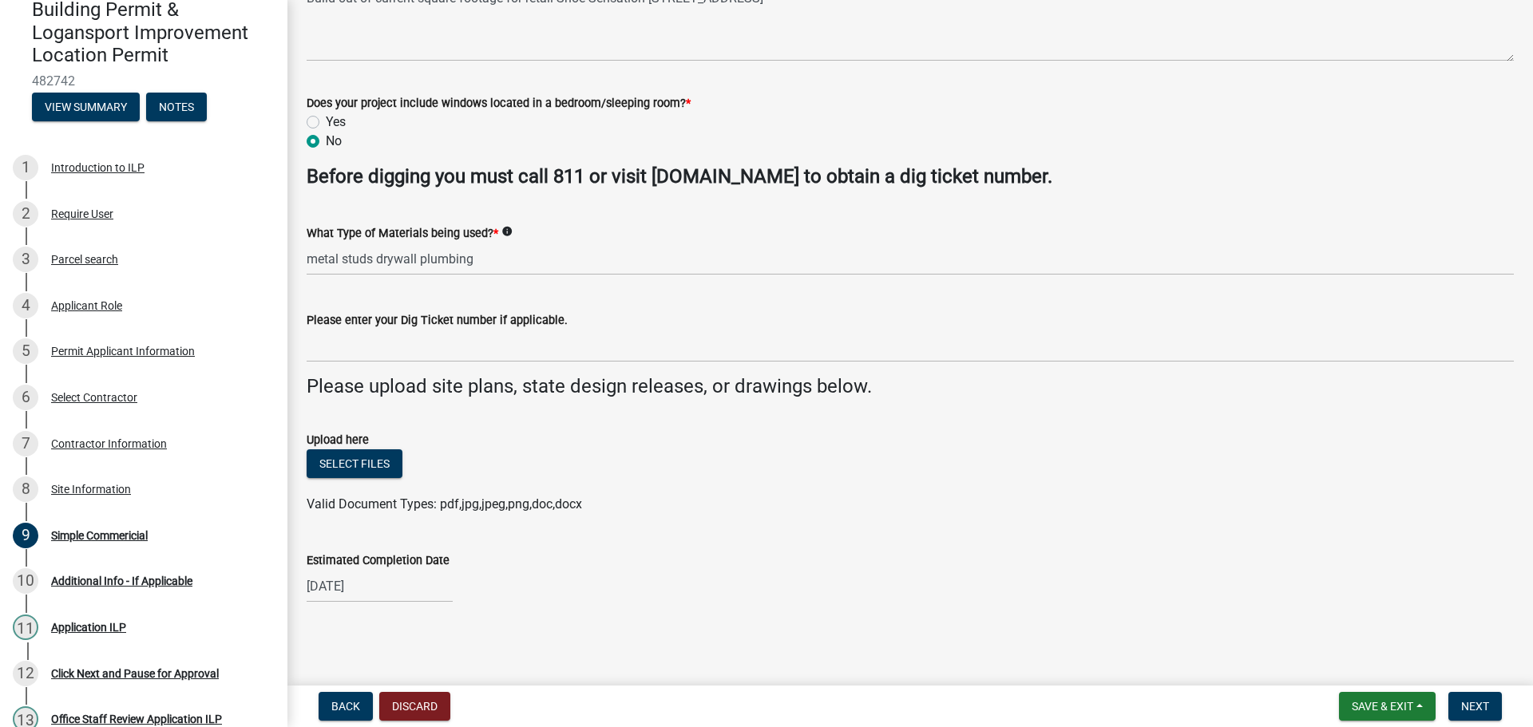
select select "10"
select select "2025"
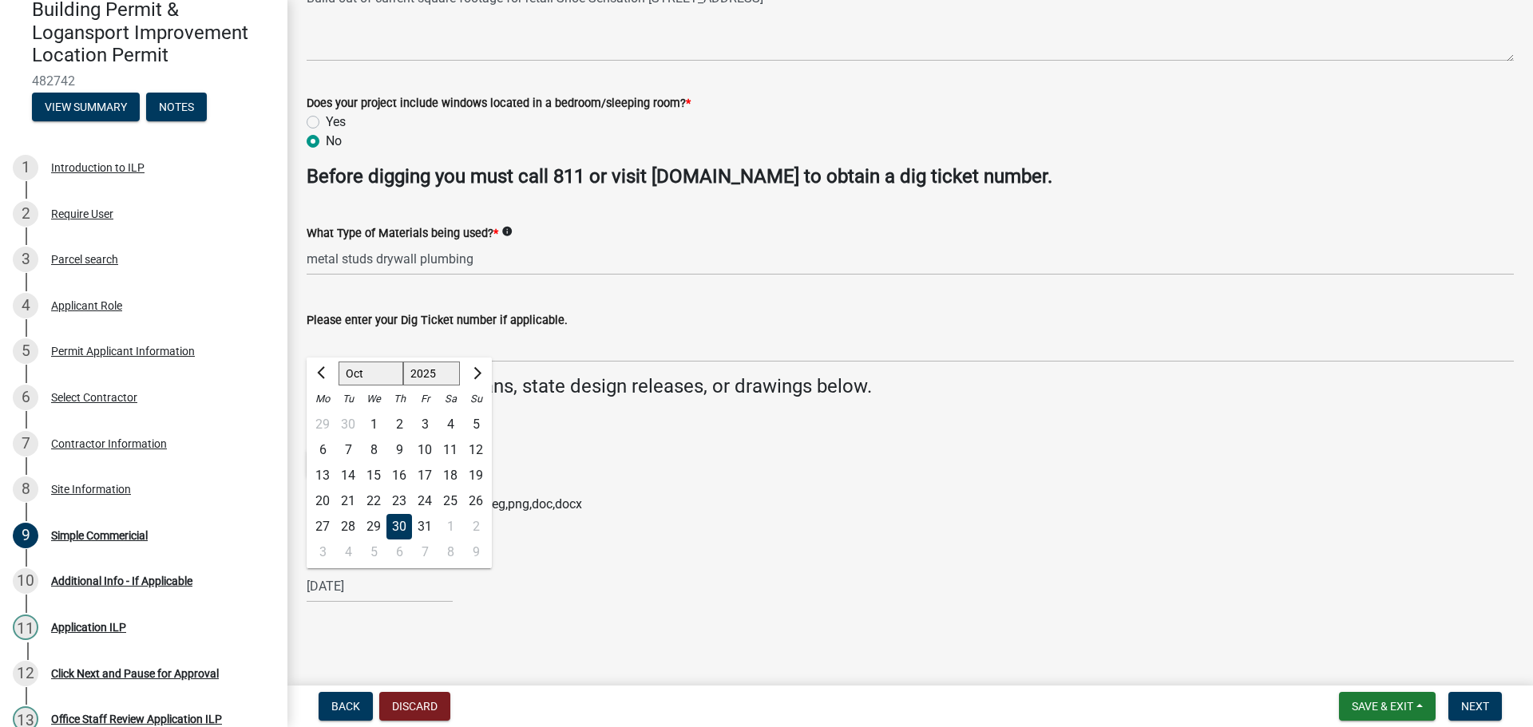
click at [371, 595] on input "10/30/2025" at bounding box center [380, 586] width 146 height 33
click at [425, 525] on div "31" at bounding box center [425, 527] width 26 height 26
type input "10/31/2025"
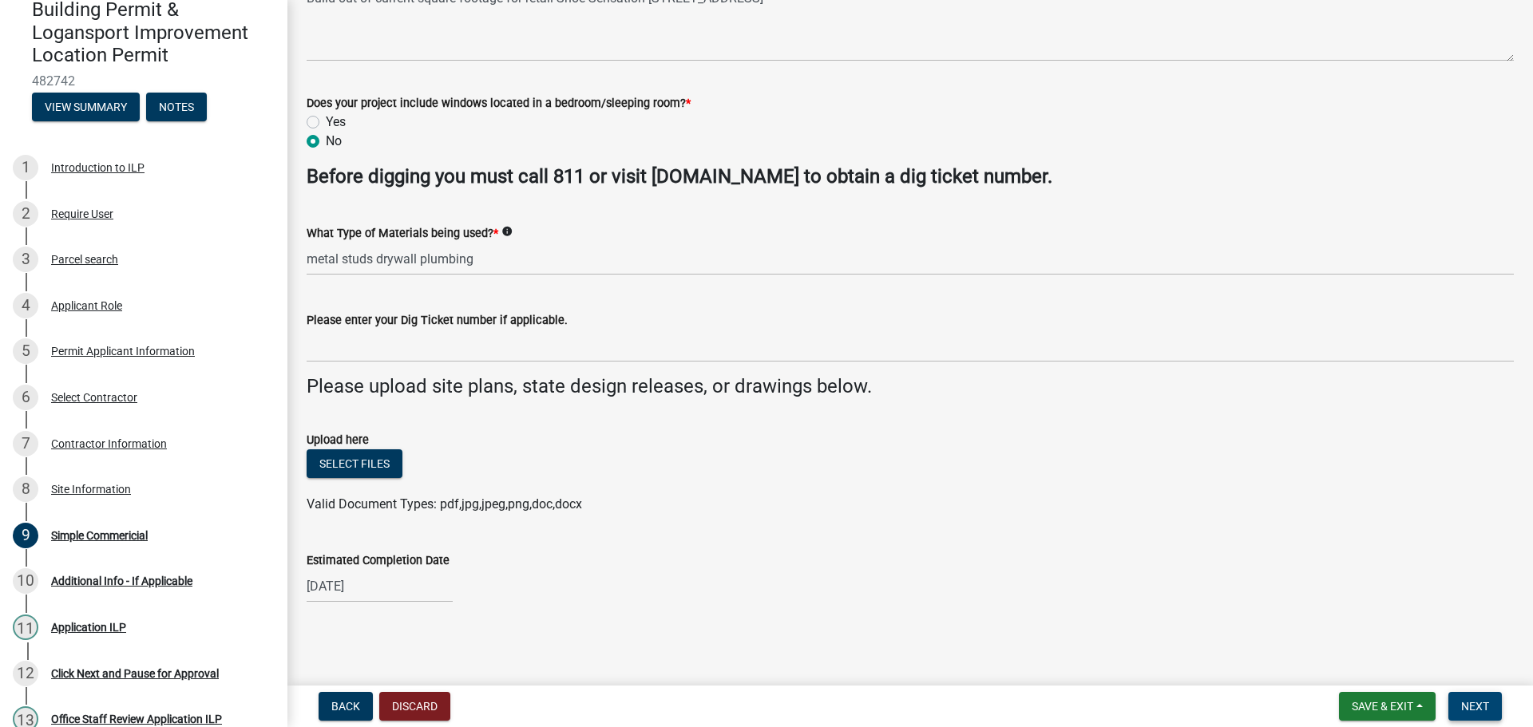
click at [1477, 708] on span "Next" at bounding box center [1475, 706] width 28 height 13
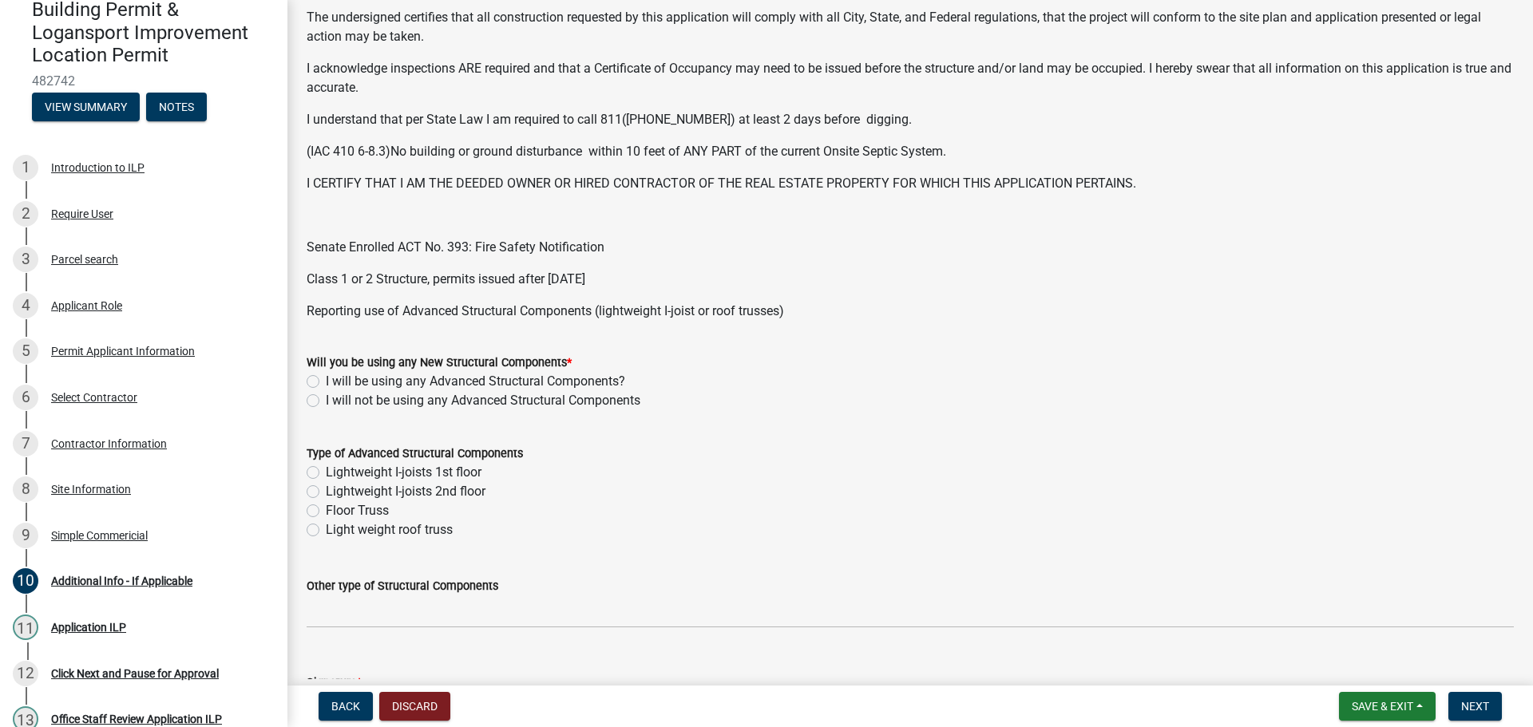
scroll to position [399, 0]
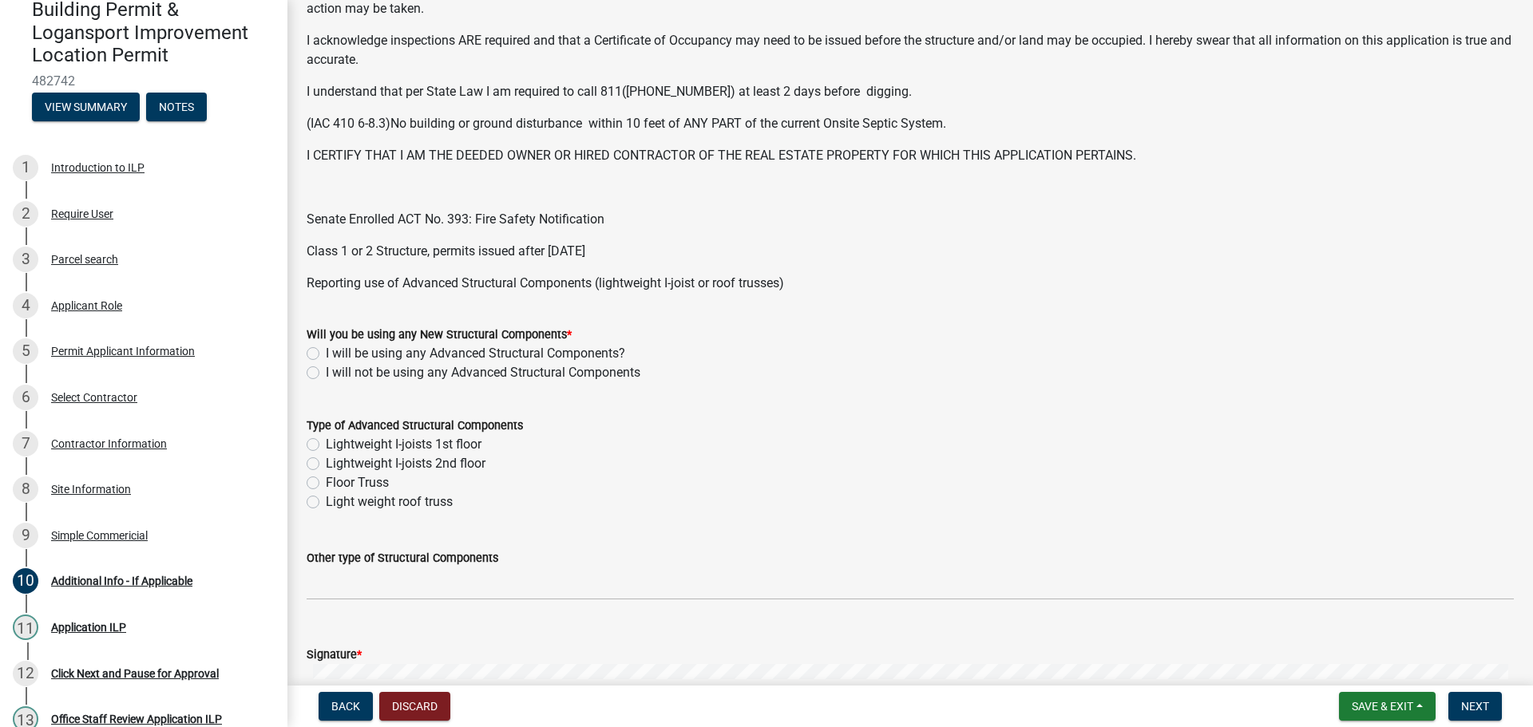
click at [326, 370] on label "I will not be using any Advanced Structural Components" at bounding box center [483, 372] width 314 height 19
click at [326, 370] on input "I will not be using any Advanced Structural Components" at bounding box center [331, 368] width 10 height 10
radio input "true"
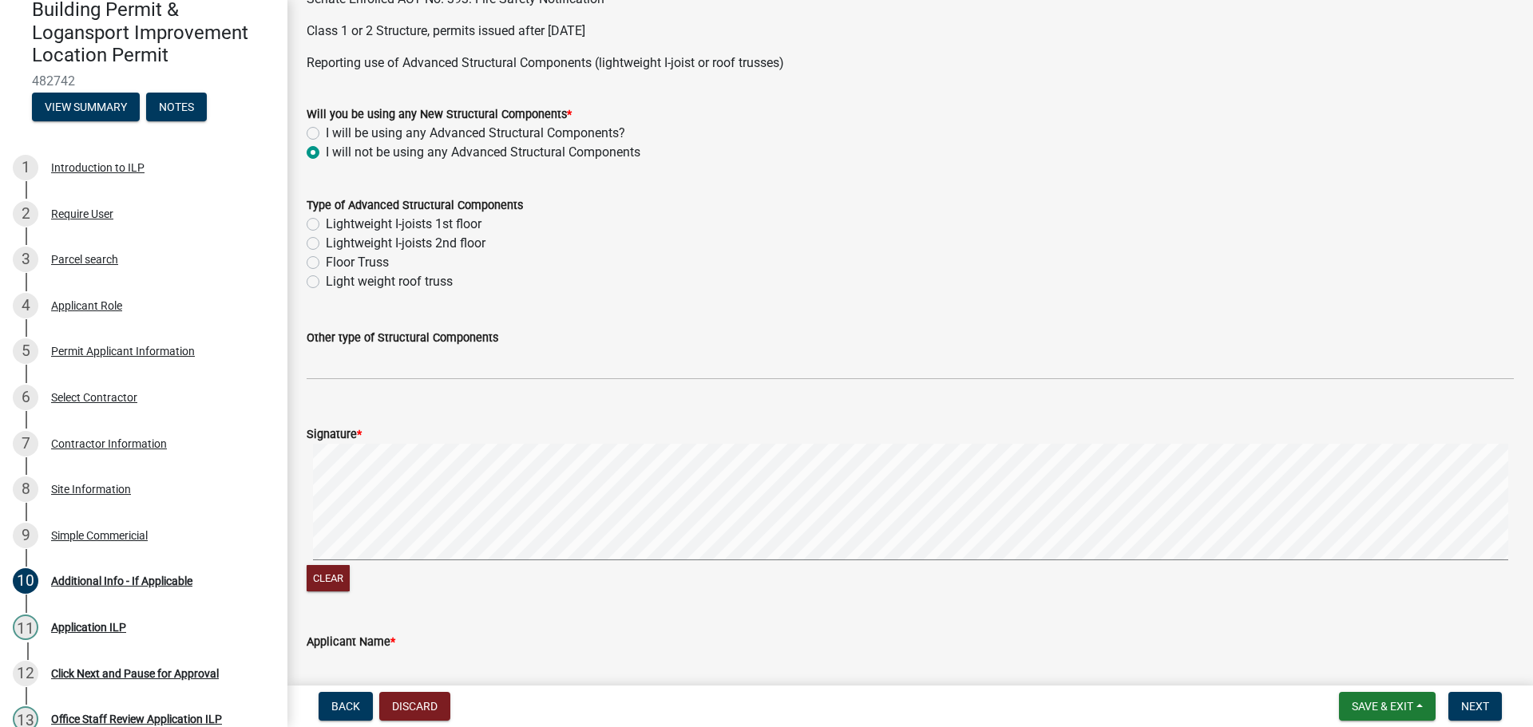
scroll to position [615, 0]
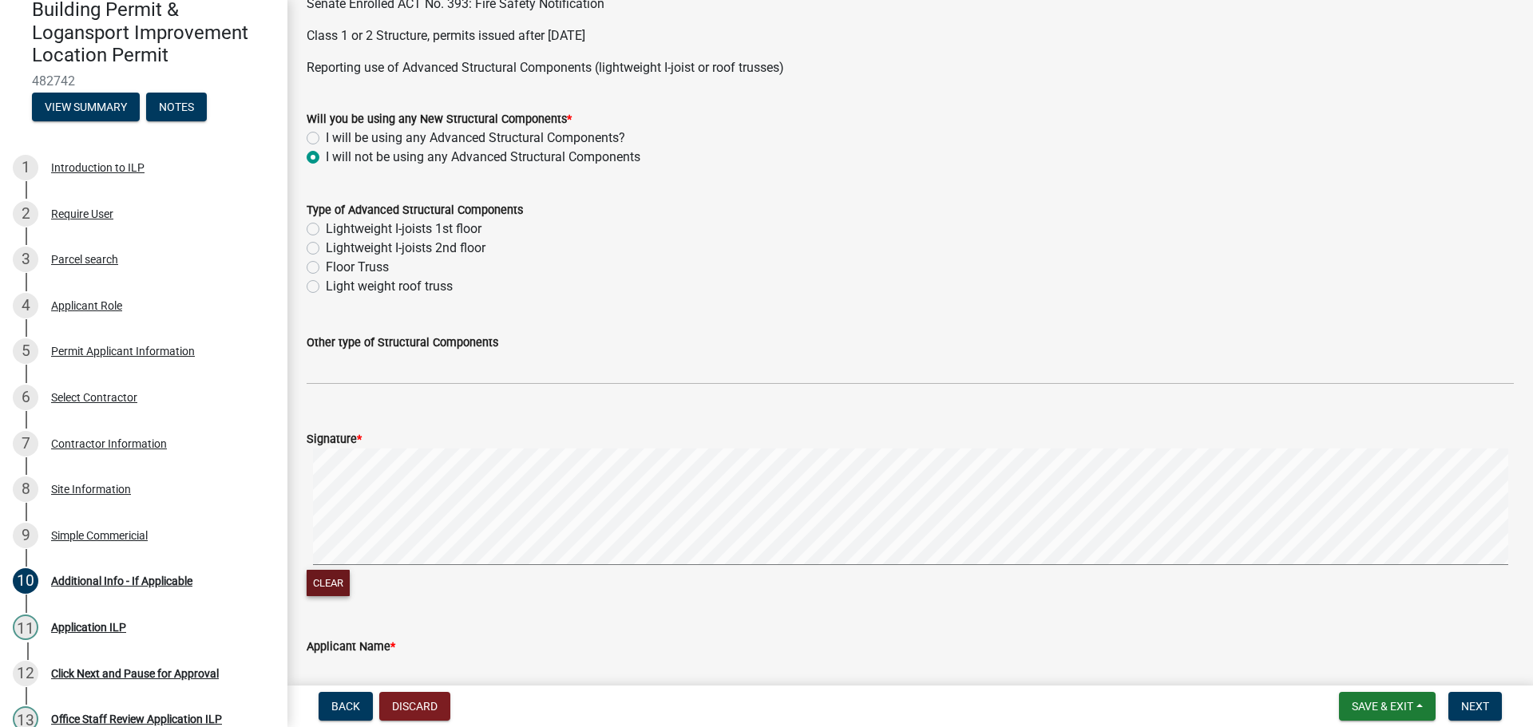
click at [315, 588] on button "Clear" at bounding box center [328, 583] width 43 height 26
click at [437, 646] on div "Applicant Name *" at bounding box center [910, 646] width 1207 height 19
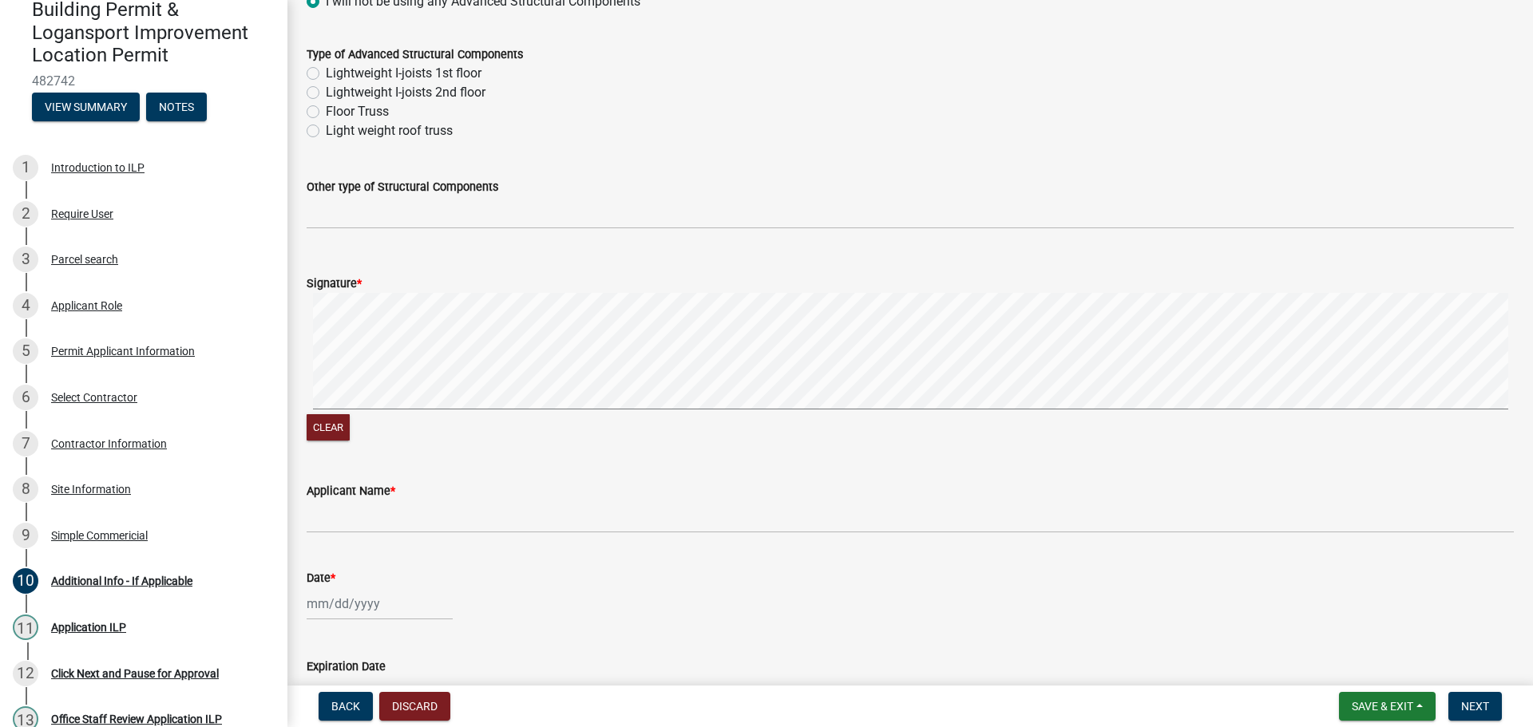
scroll to position [774, 0]
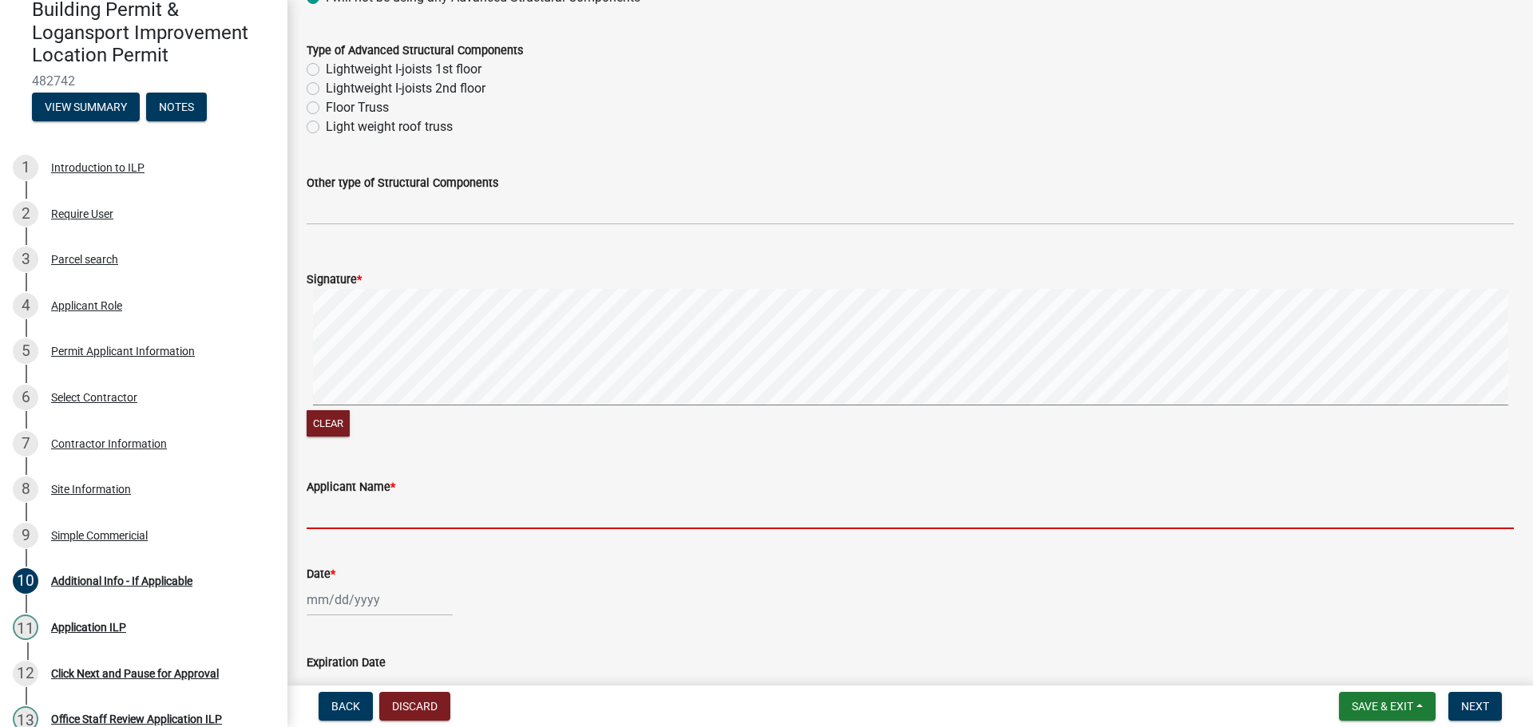
click at [342, 516] on input "Applicant Name *" at bounding box center [910, 512] width 1207 height 33
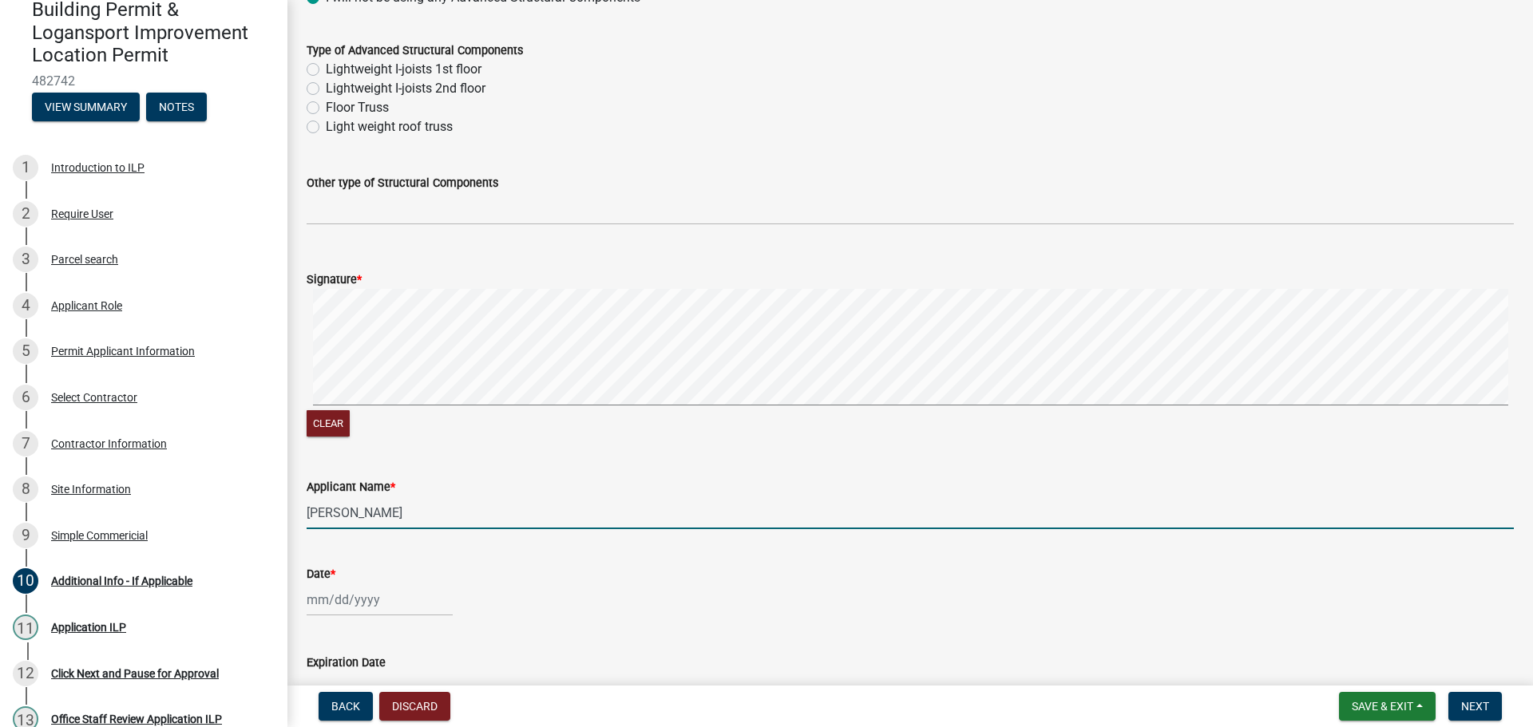
type input "Joe DiCosola"
click at [322, 600] on div at bounding box center [380, 599] width 146 height 33
select select "9"
select select "2025"
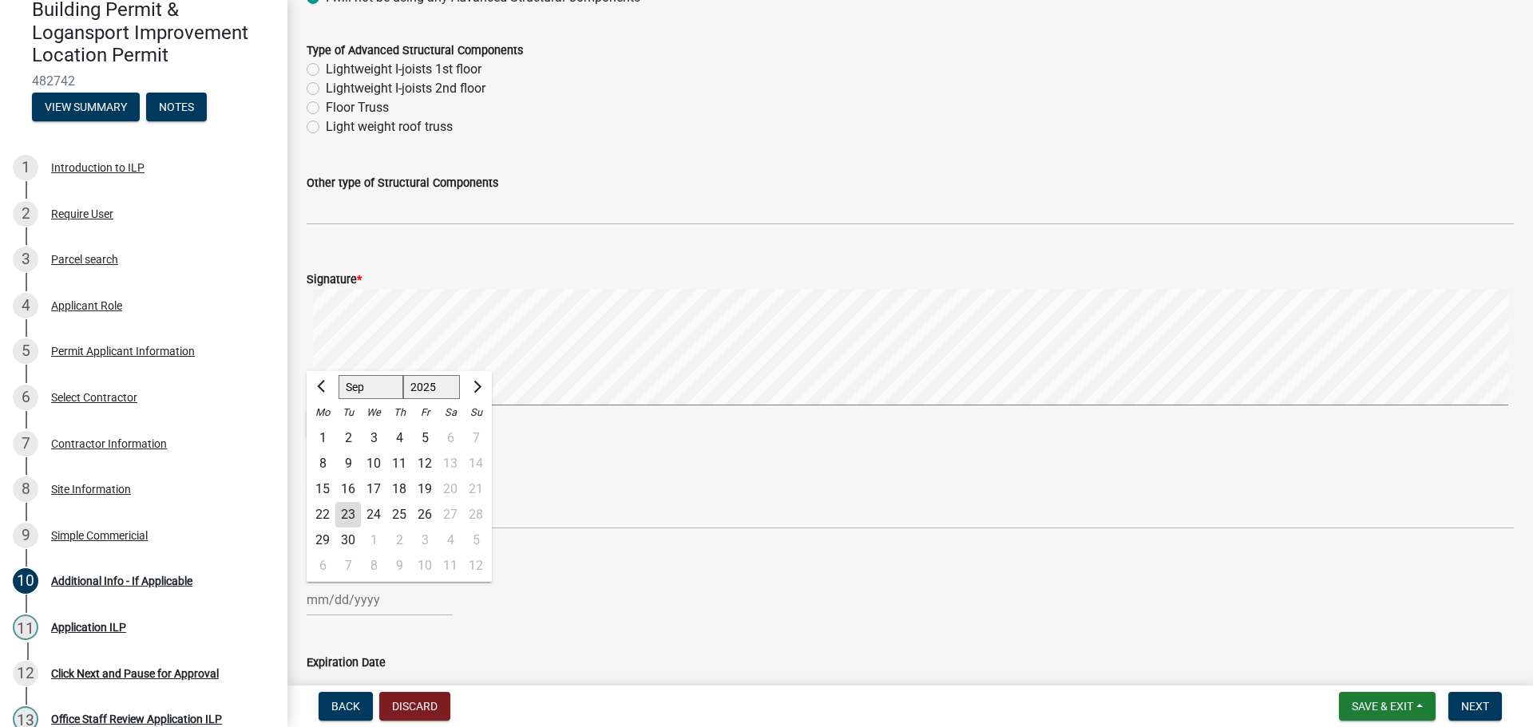
click at [346, 513] on div "23" at bounding box center [348, 515] width 26 height 26
type input "09/23/2025"
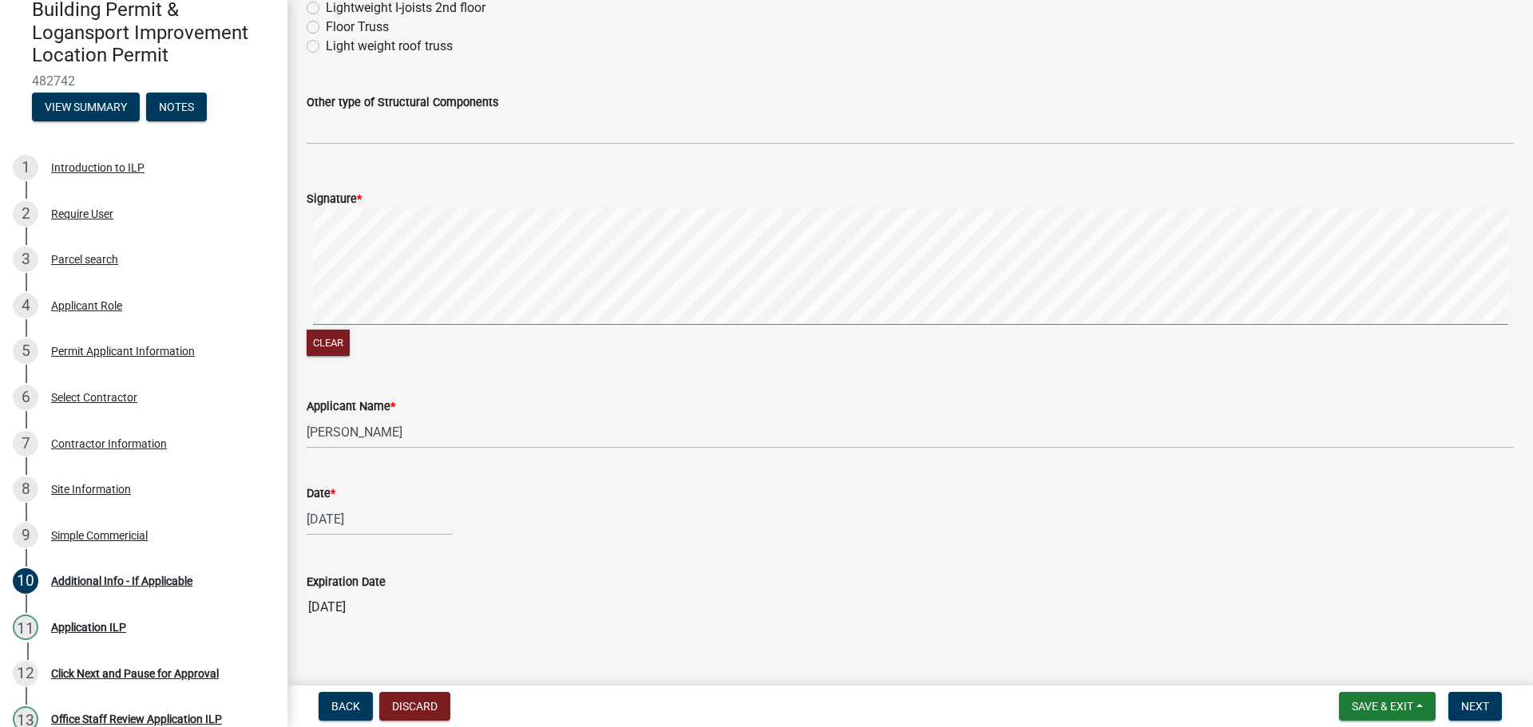
scroll to position [876, 0]
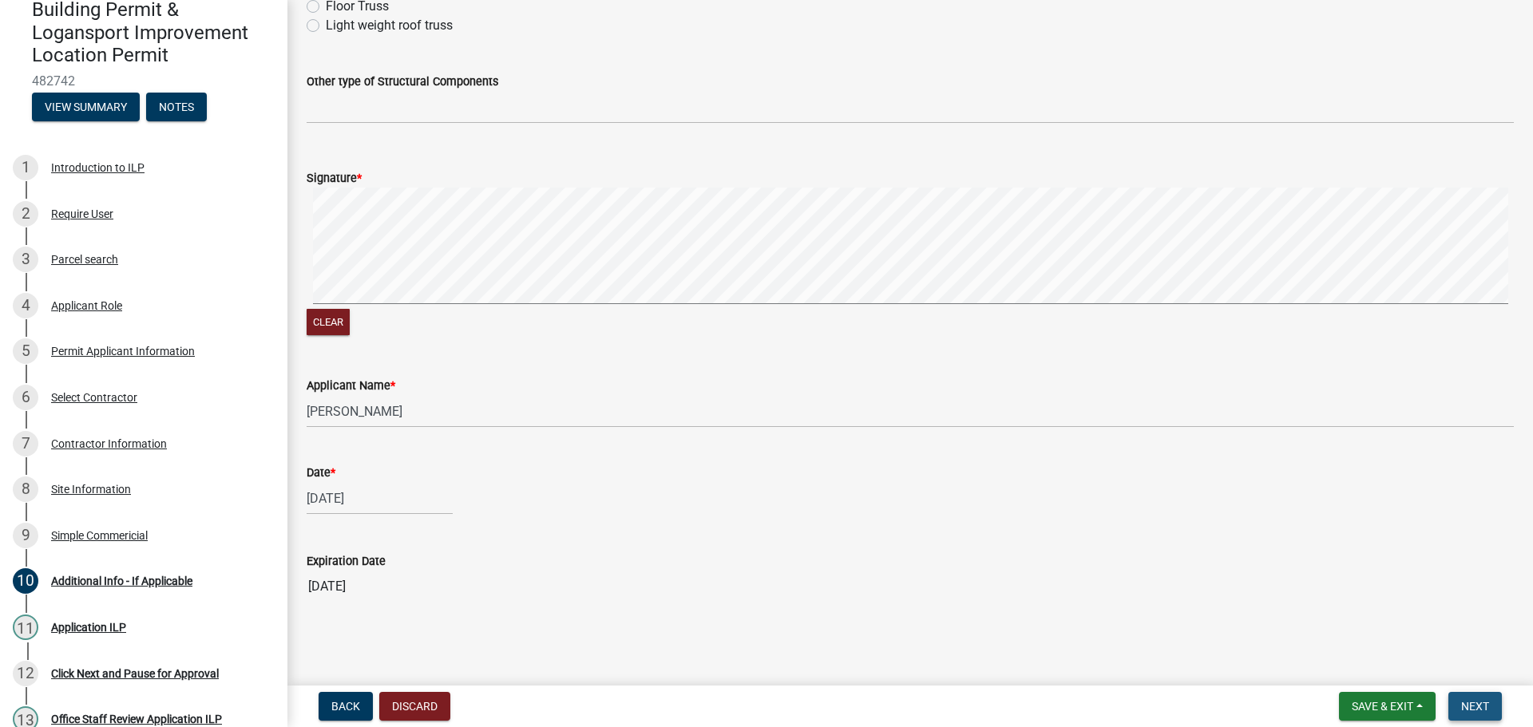
click at [1476, 703] on span "Next" at bounding box center [1475, 706] width 28 height 13
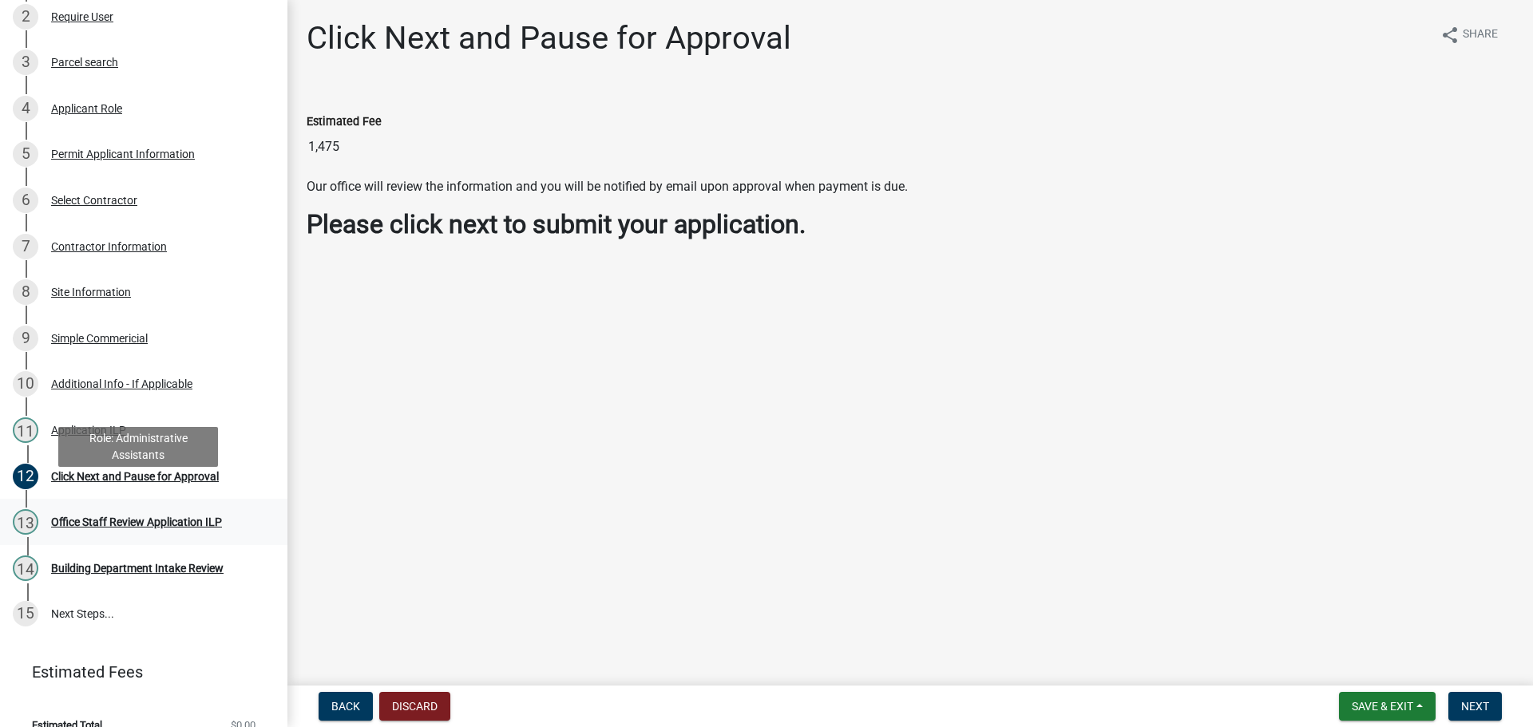
scroll to position [297, 0]
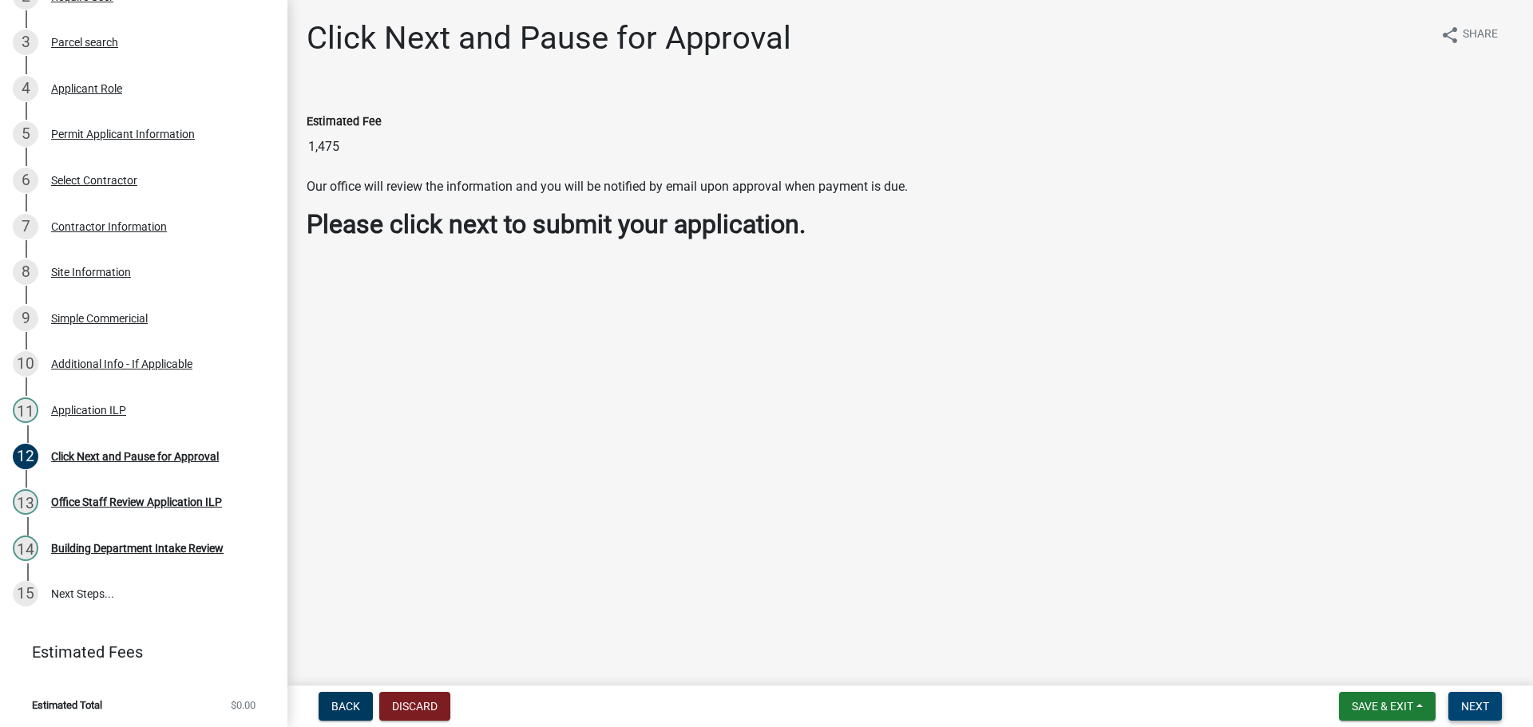
click at [1488, 708] on span "Next" at bounding box center [1475, 706] width 28 height 13
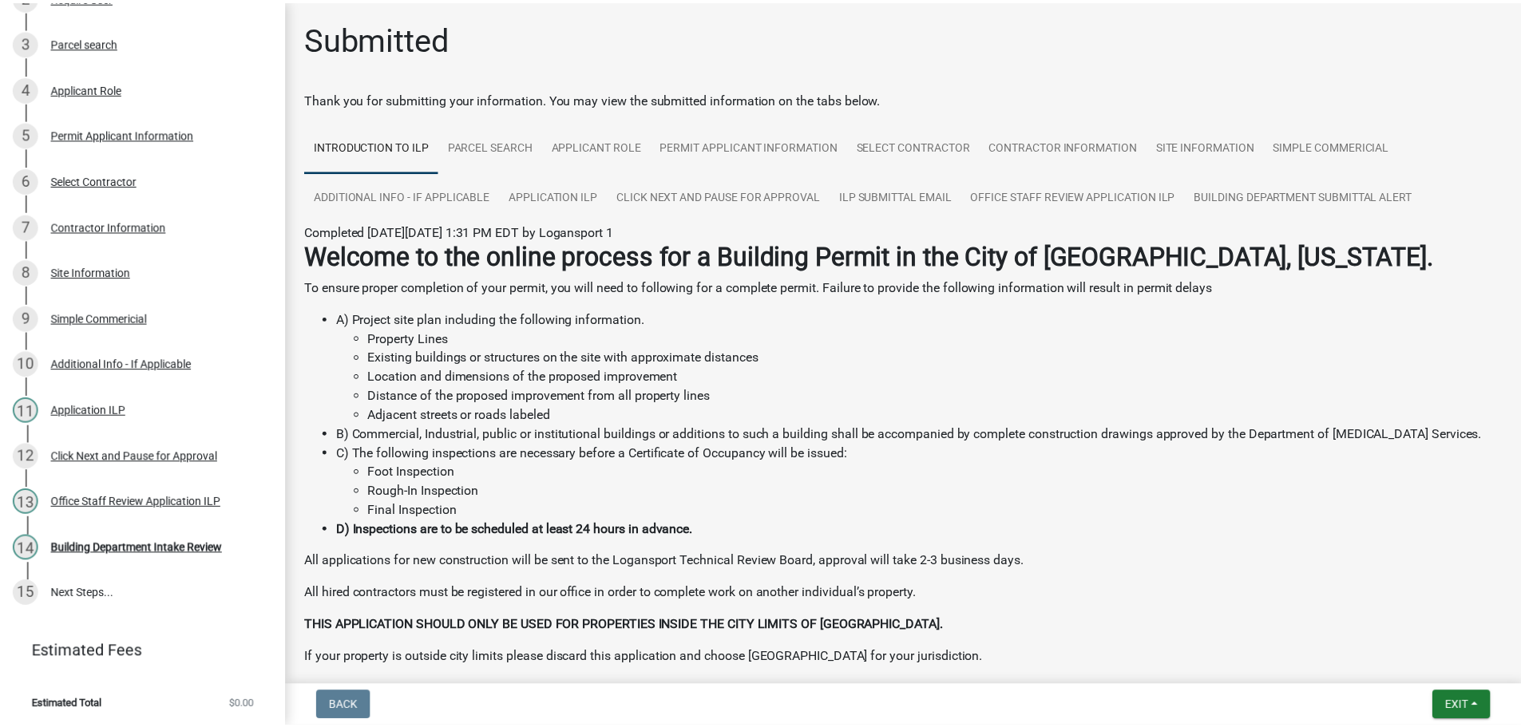
scroll to position [82, 0]
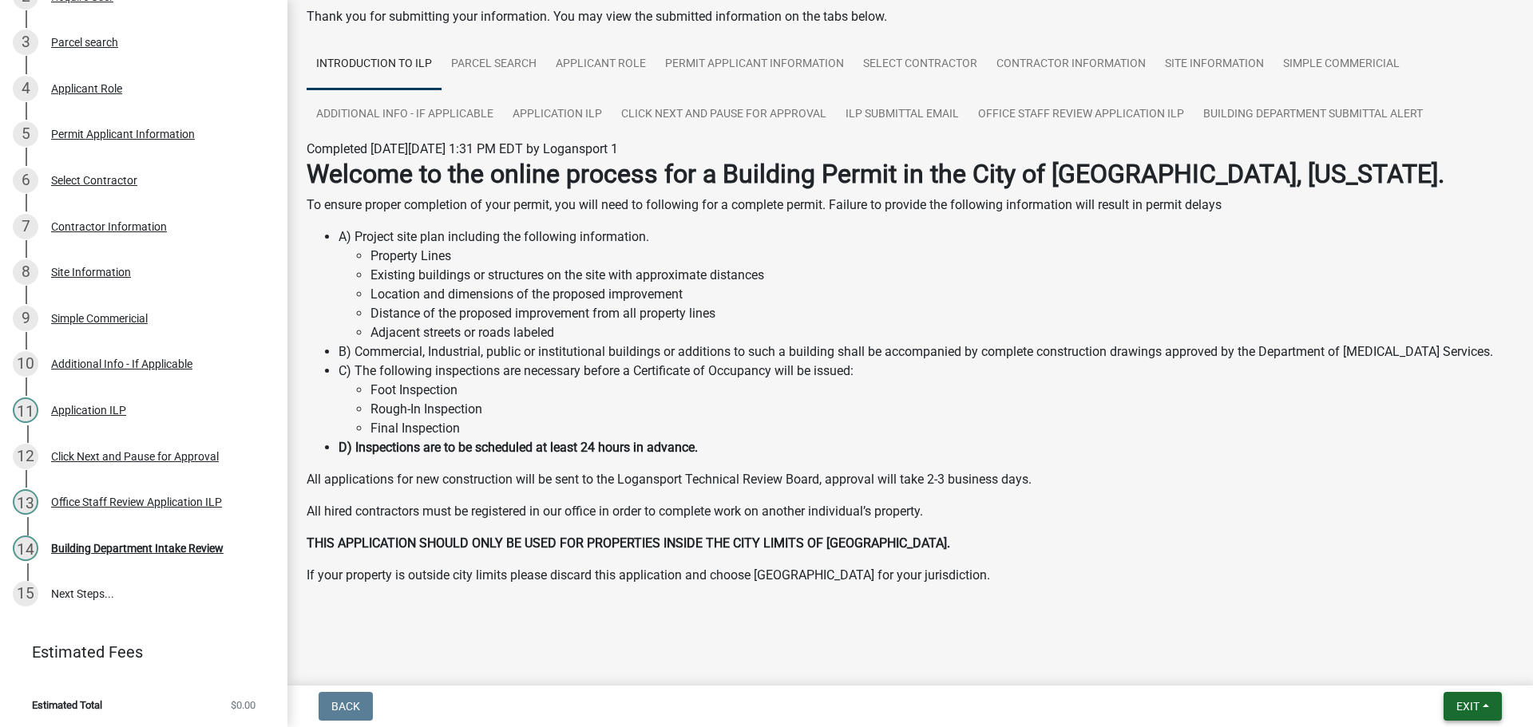
click at [1485, 711] on button "Exit" at bounding box center [1472, 706] width 58 height 29
click at [1406, 663] on button "Save & Exit" at bounding box center [1438, 665] width 128 height 38
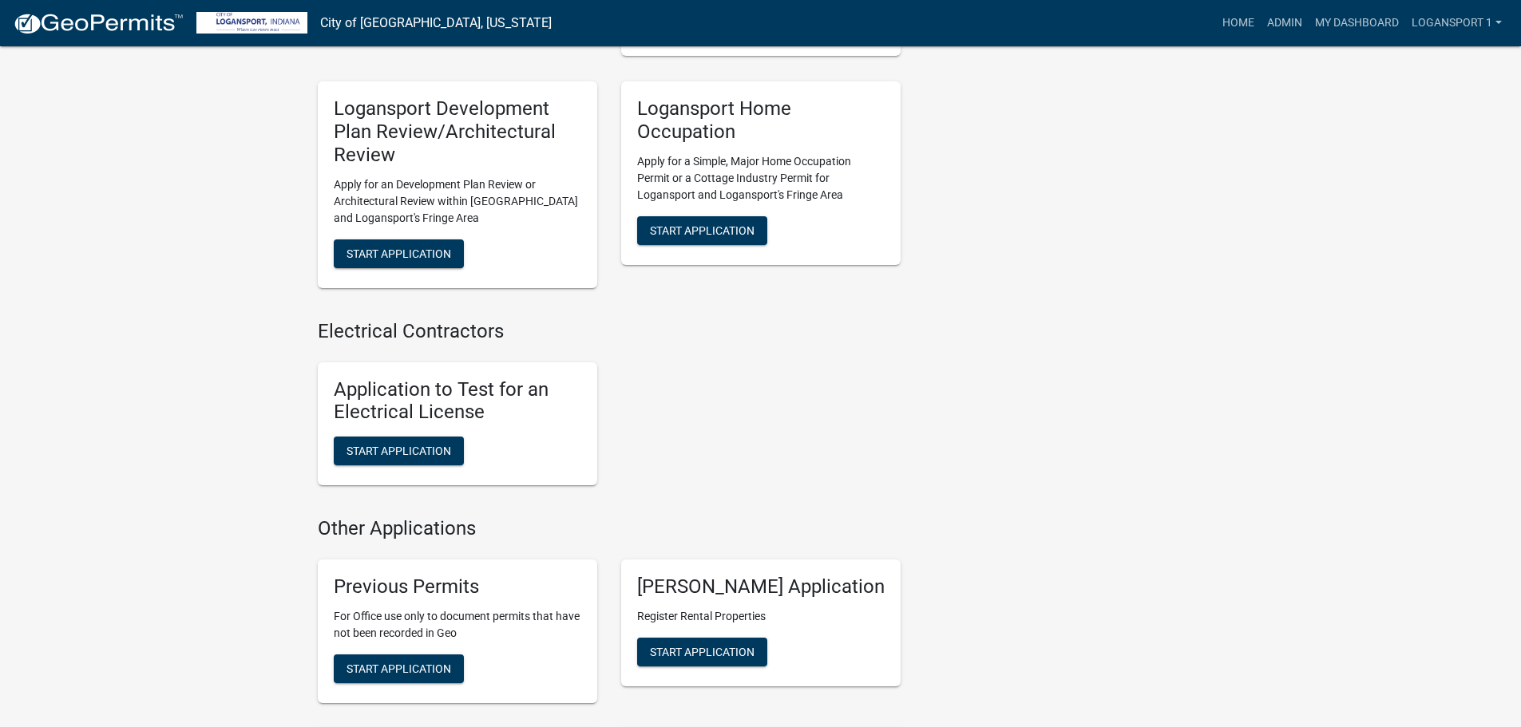
scroll to position [1676, 0]
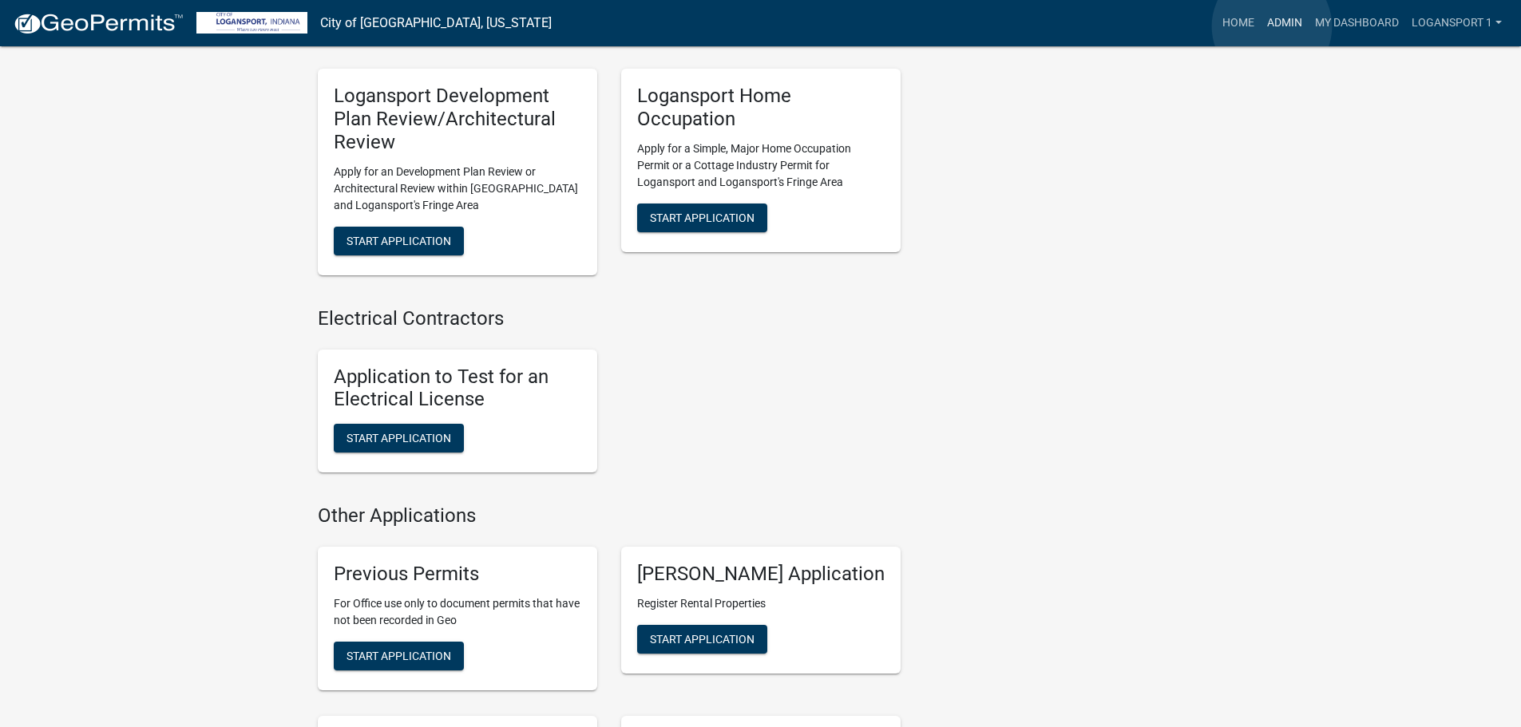
click at [1272, 26] on link "Admin" at bounding box center [1284, 23] width 48 height 30
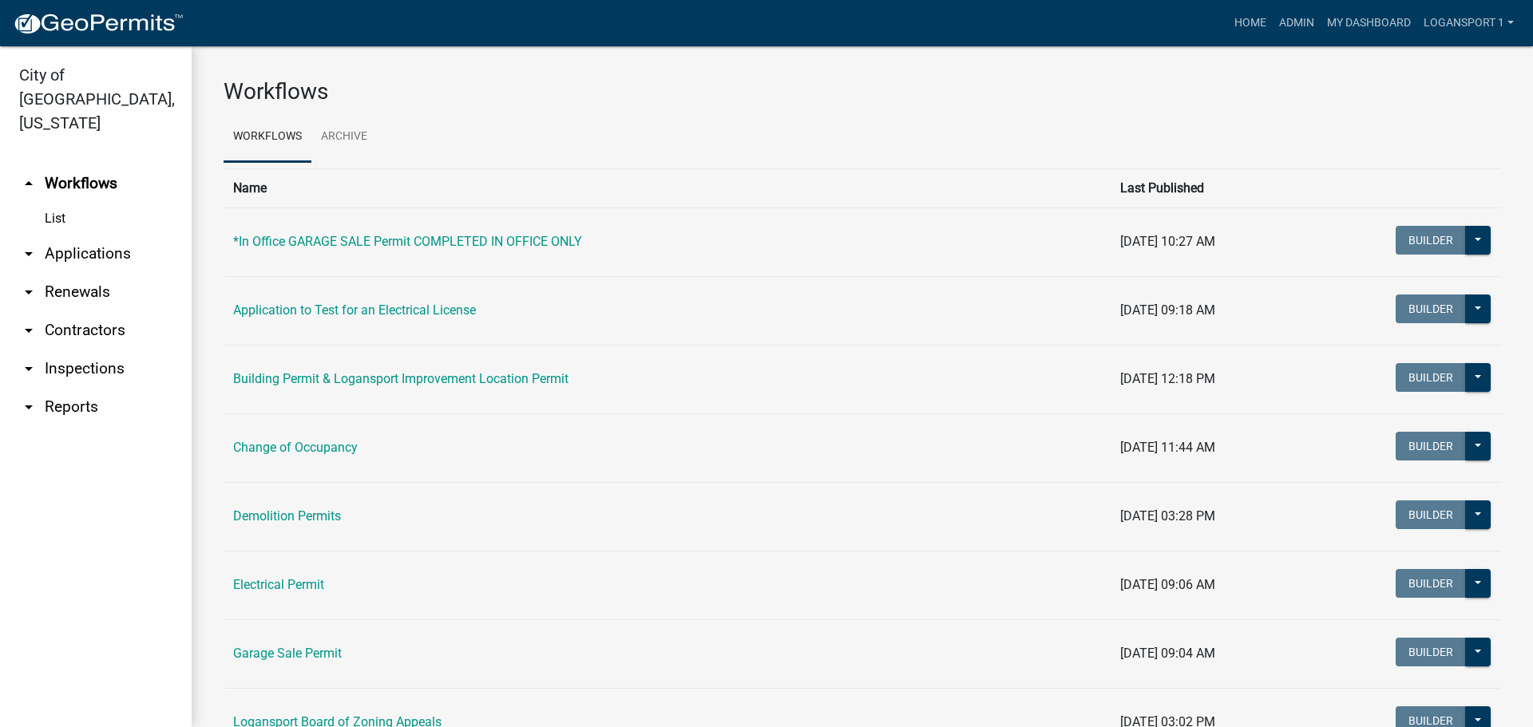
click at [81, 235] on link "arrow_drop_down Applications" at bounding box center [96, 254] width 192 height 38
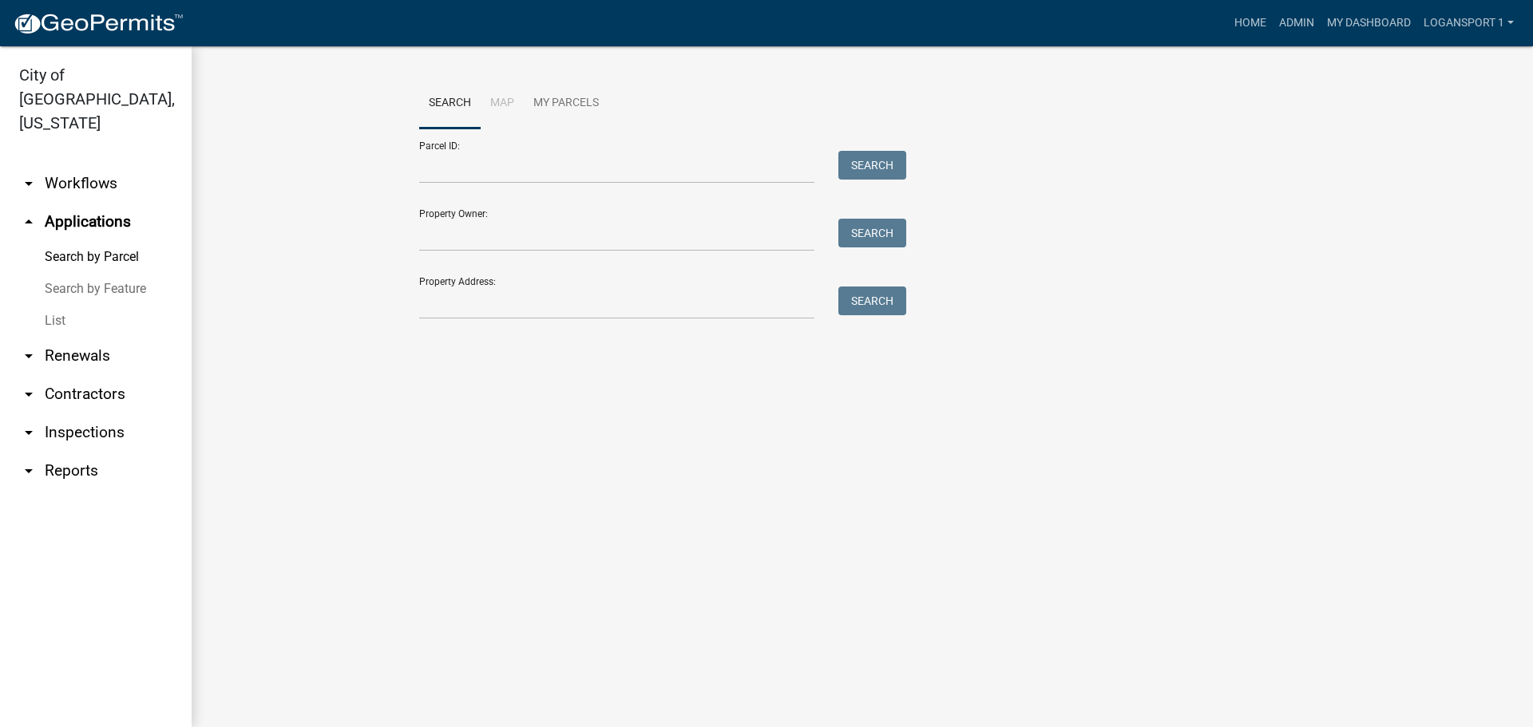
click at [56, 305] on link "List" at bounding box center [96, 321] width 192 height 32
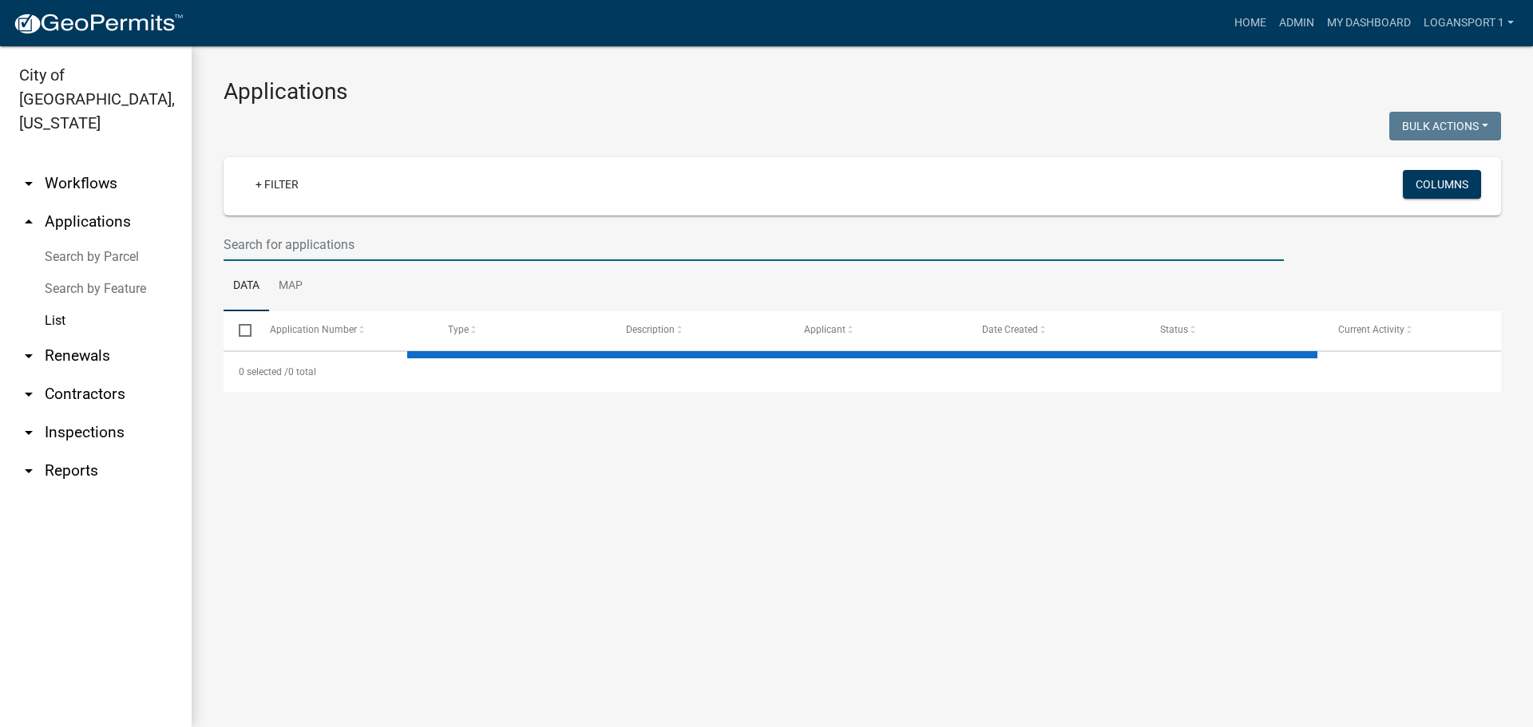
click at [311, 245] on input "text" at bounding box center [753, 244] width 1060 height 33
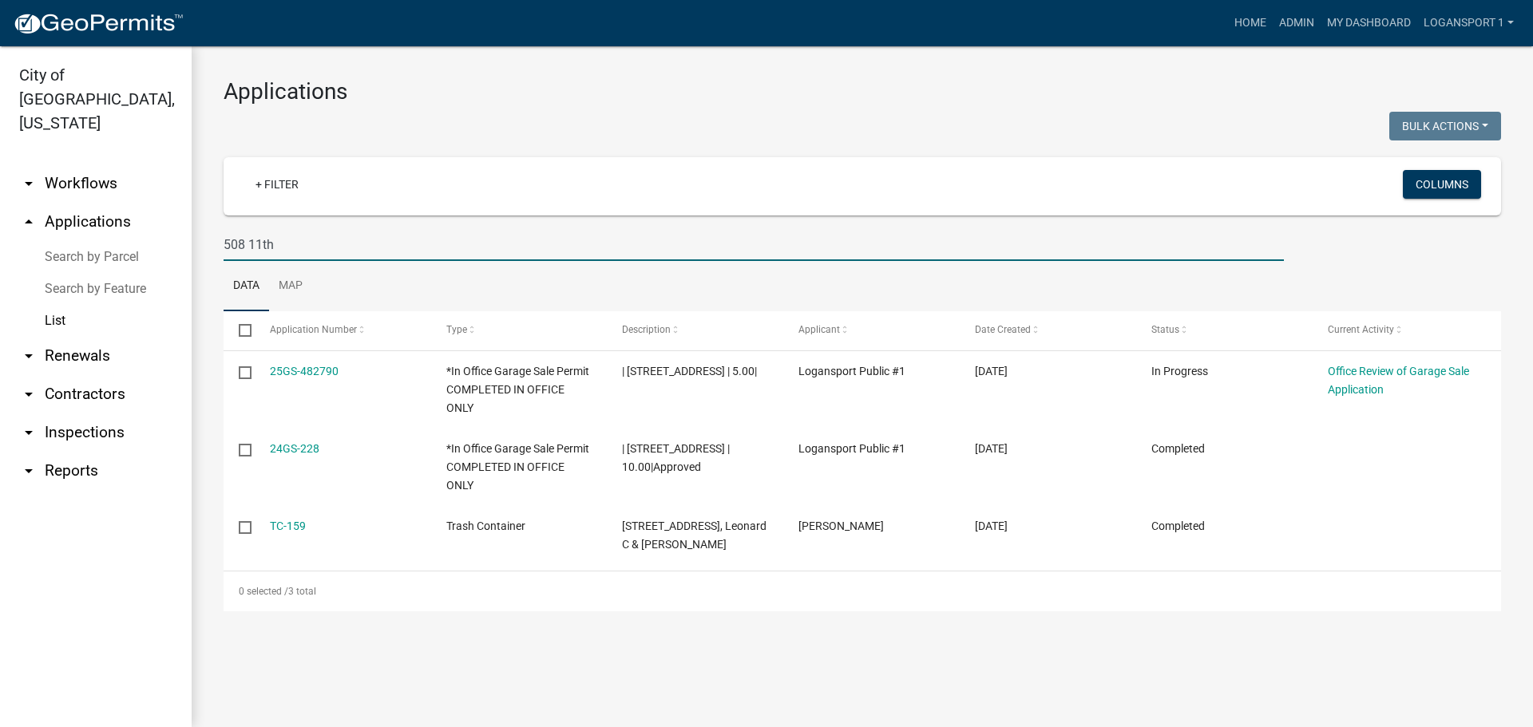
type input "508 11th"
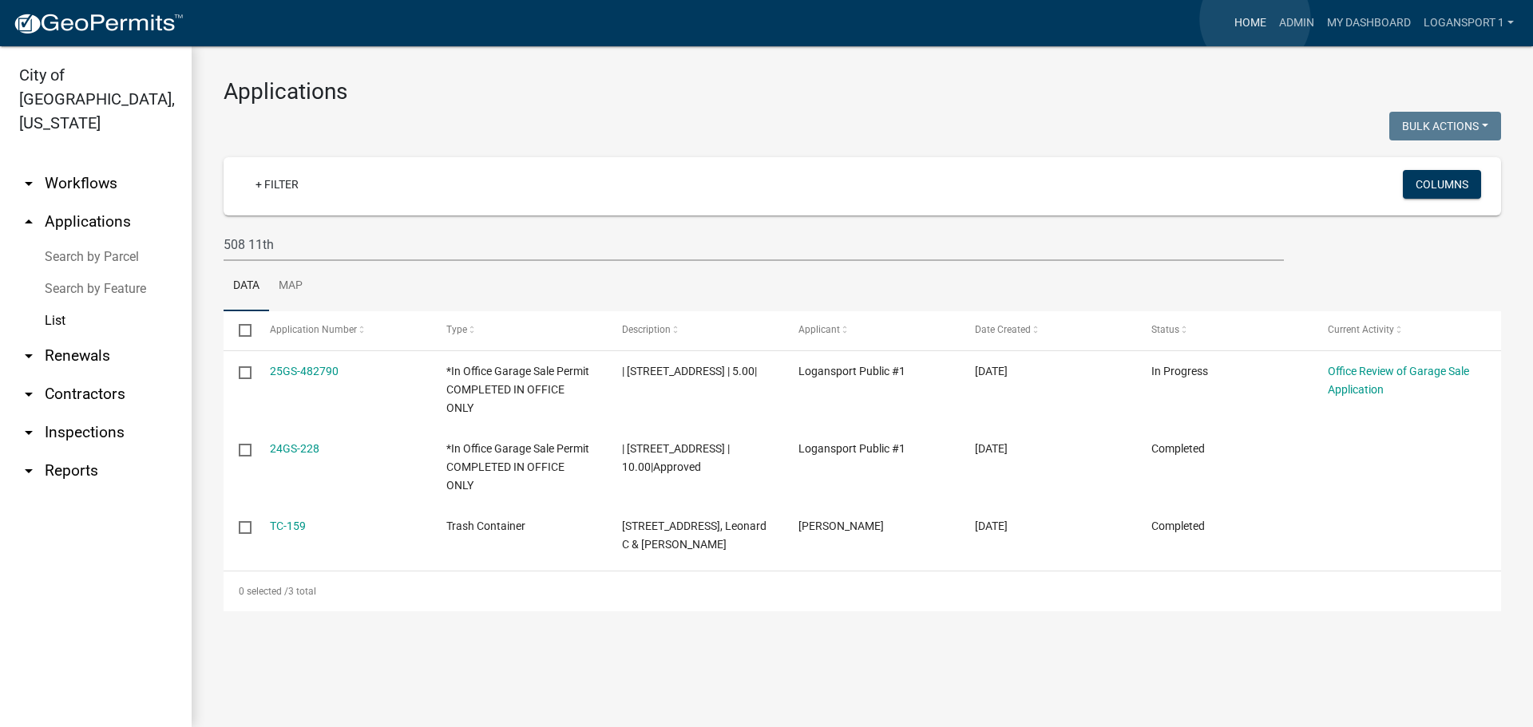
click at [1255, 19] on link "Home" at bounding box center [1250, 23] width 45 height 30
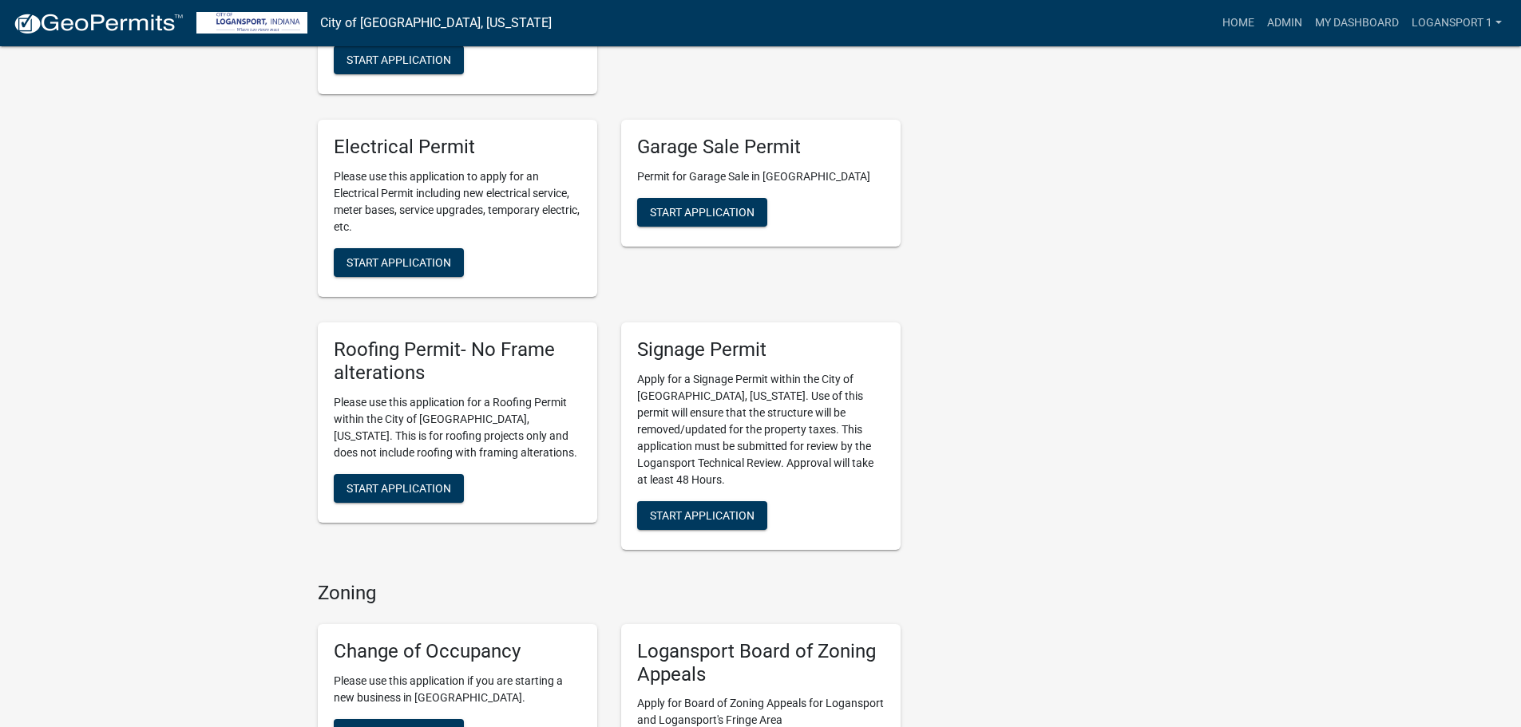
scroll to position [958, 0]
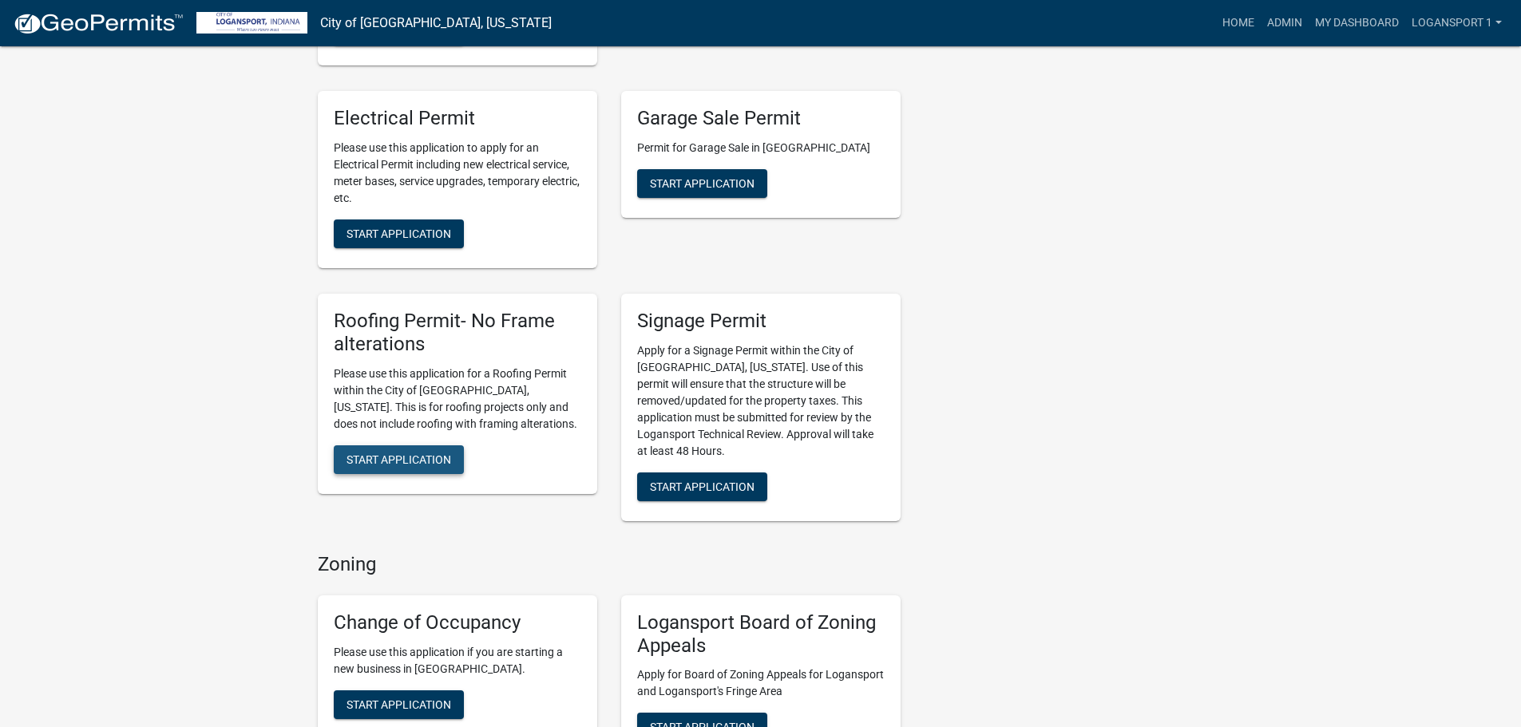
click at [433, 453] on span "Start Application" at bounding box center [398, 459] width 105 height 13
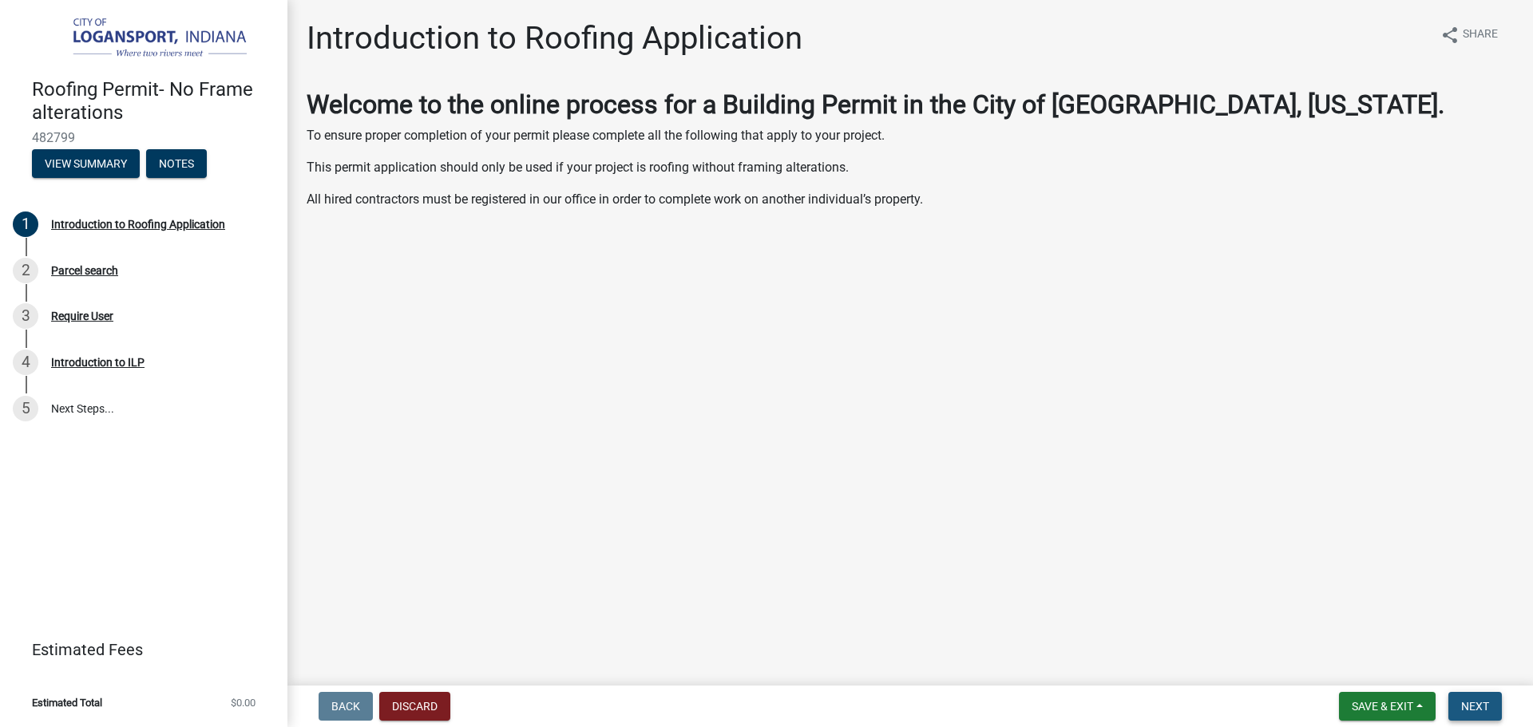
click at [1484, 706] on span "Next" at bounding box center [1475, 706] width 28 height 13
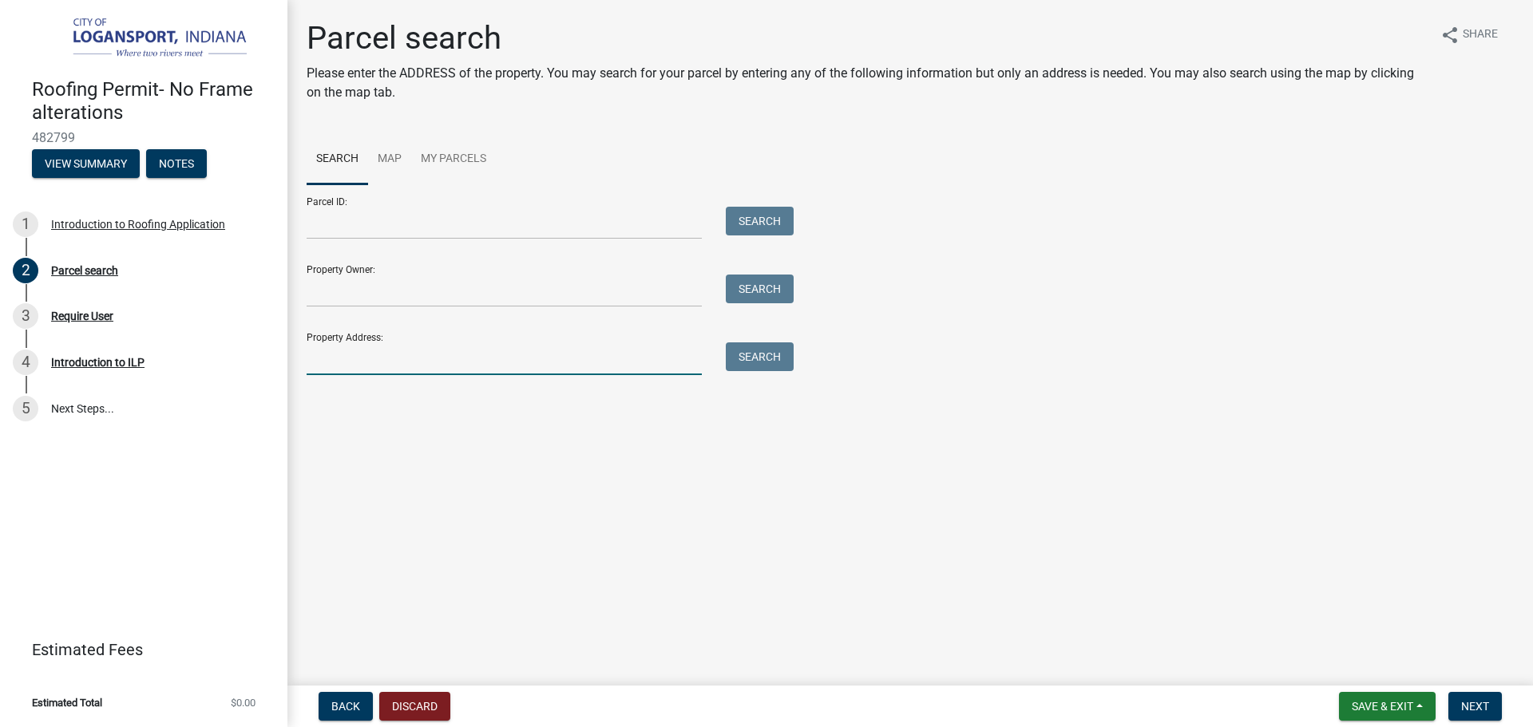
click at [449, 360] on input "Property Address:" at bounding box center [504, 358] width 395 height 33
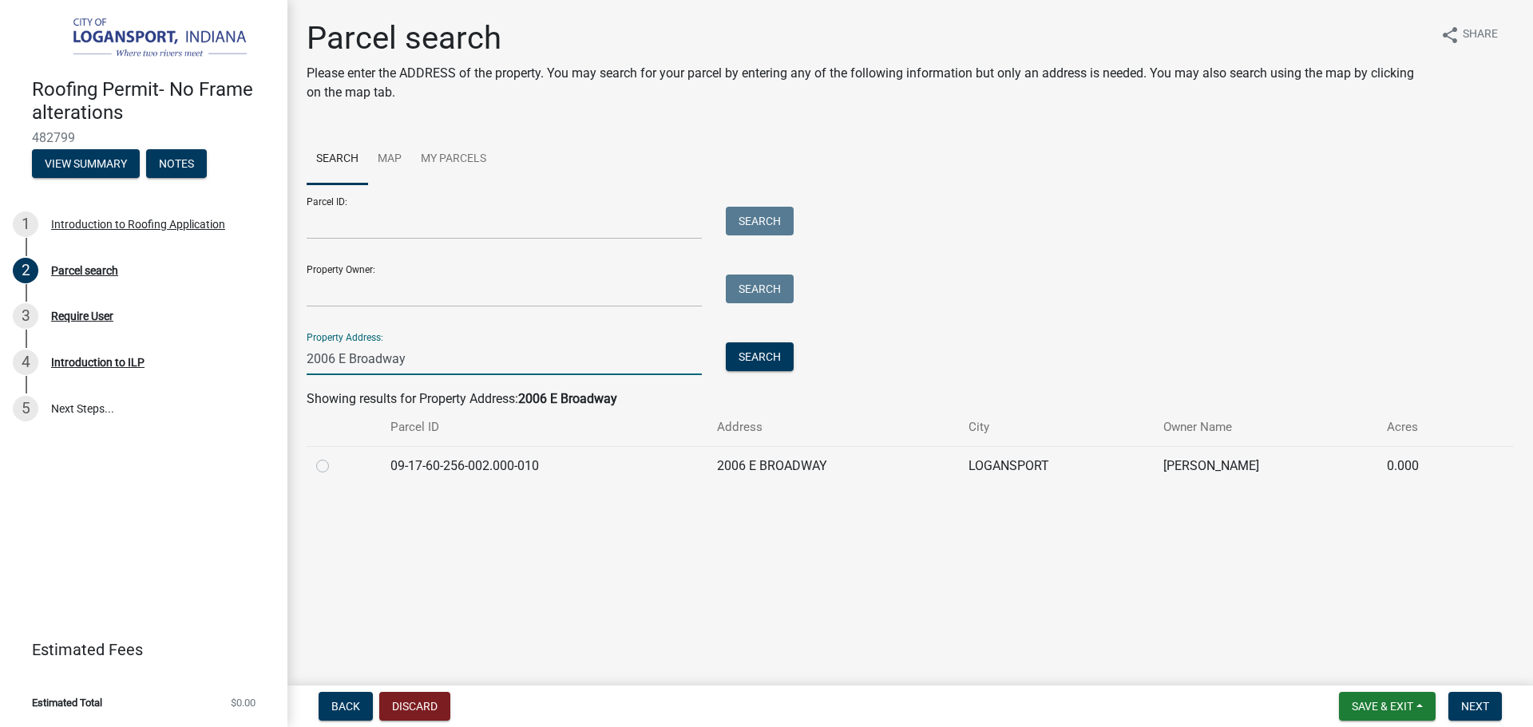
type input "2006 E Broadway"
click at [335, 457] on label at bounding box center [335, 457] width 0 height 0
click at [335, 464] on input "radio" at bounding box center [340, 462] width 10 height 10
radio input "true"
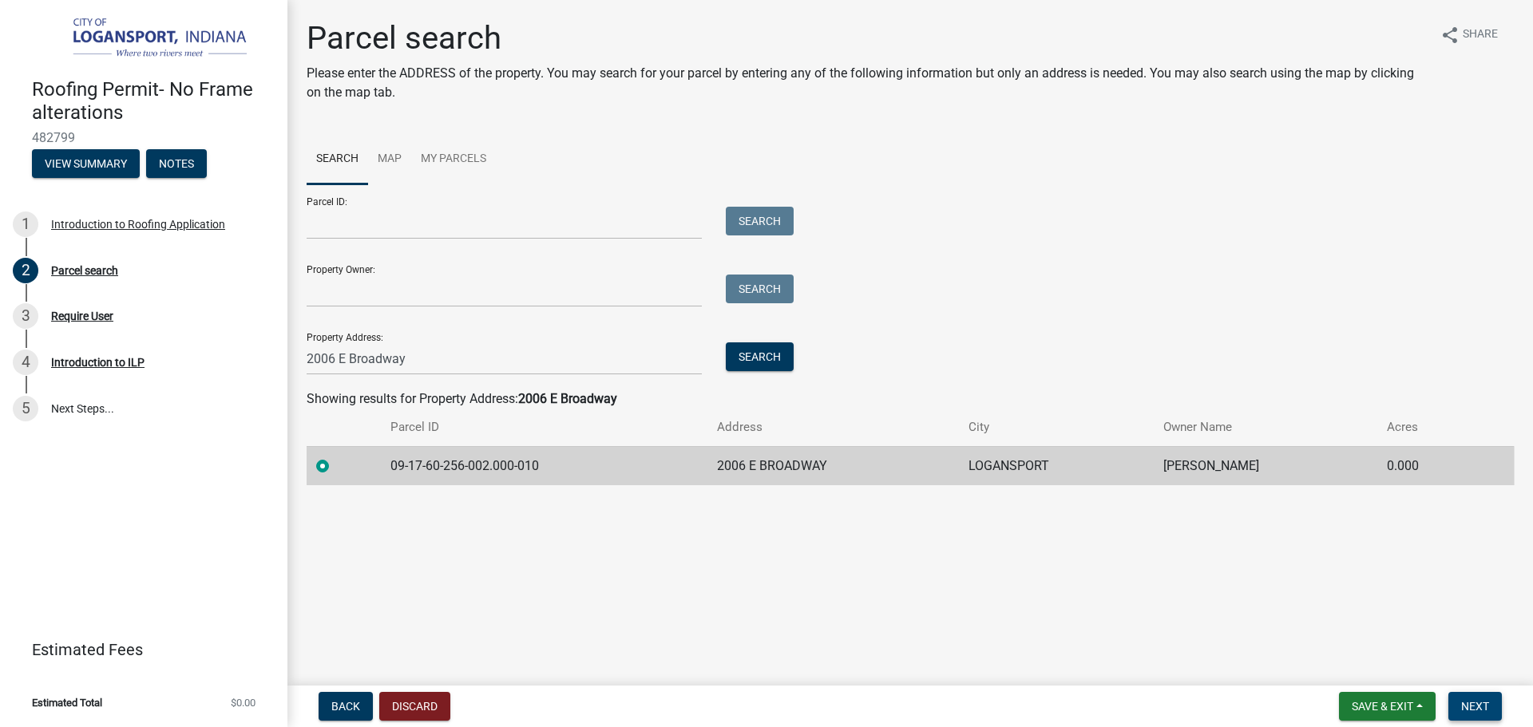
click at [1481, 707] on span "Next" at bounding box center [1475, 706] width 28 height 13
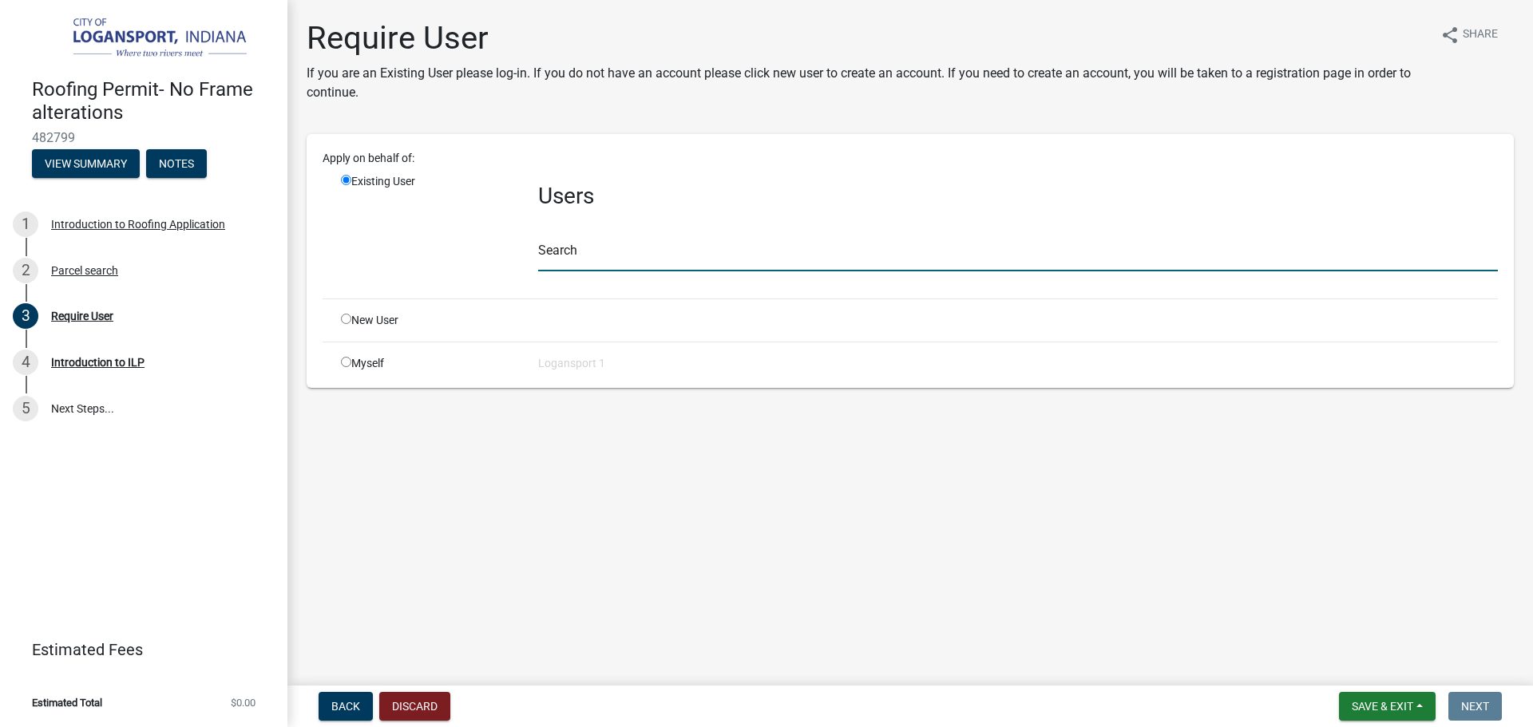
click at [628, 255] on input "text" at bounding box center [1017, 255] width 959 height 33
type input "richardsroof"
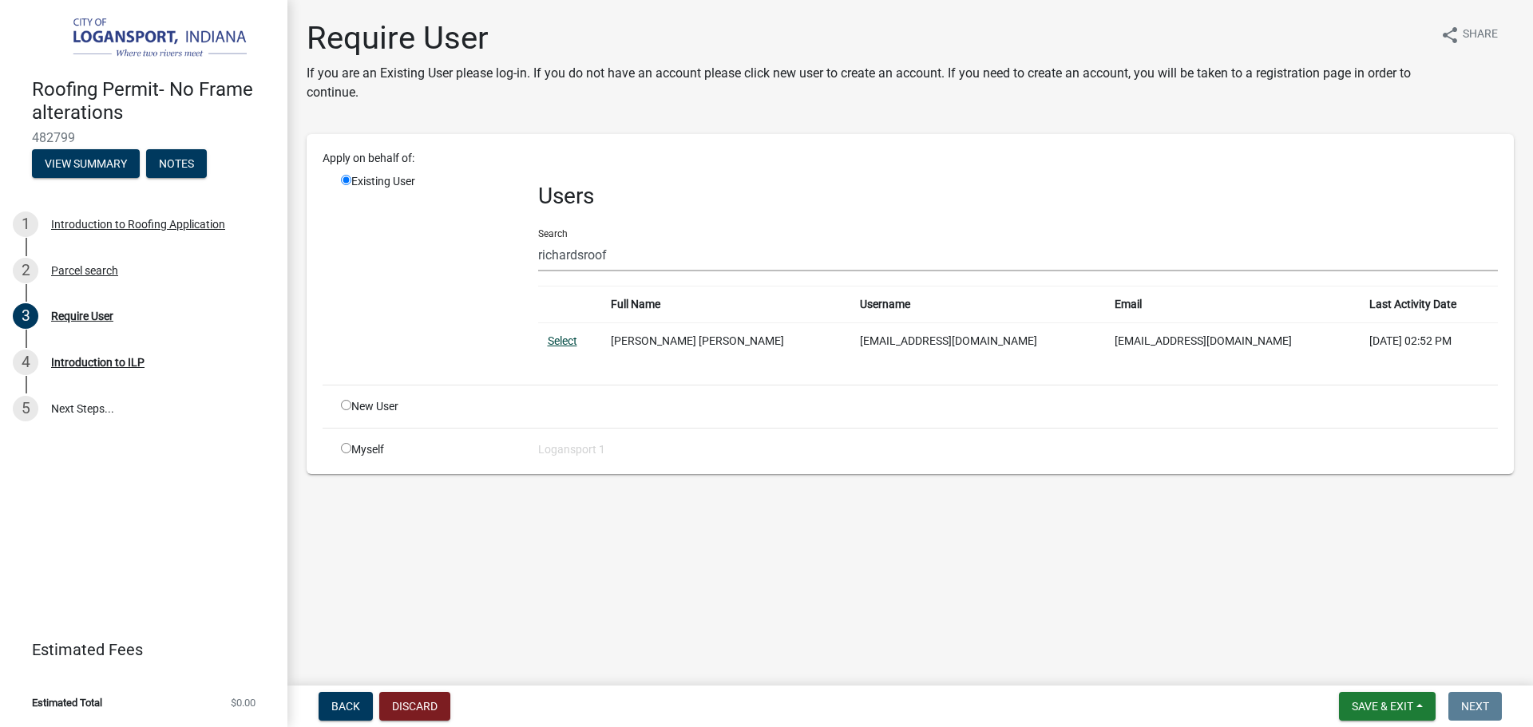
click at [576, 341] on link "Select" at bounding box center [563, 340] width 30 height 13
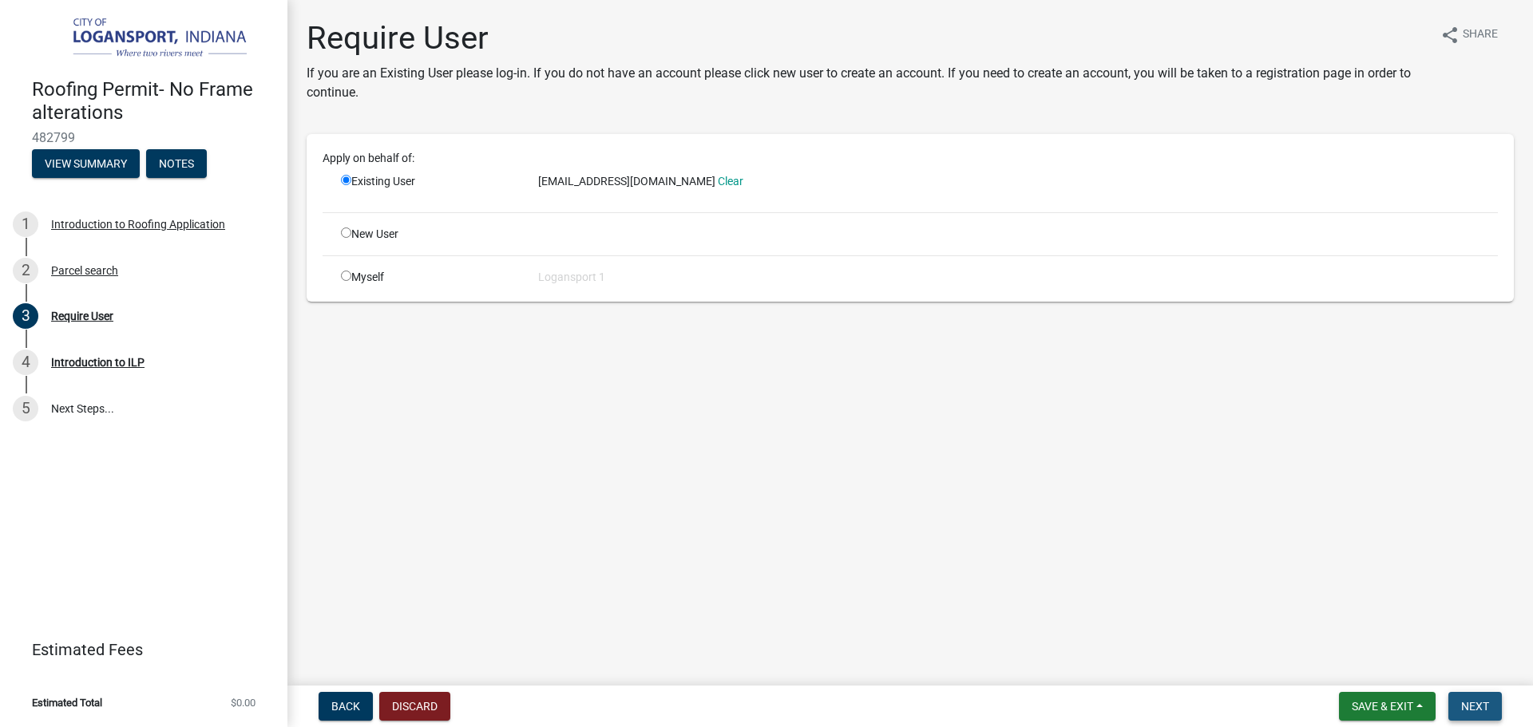
click at [1484, 715] on button "Next" at bounding box center [1474, 706] width 53 height 29
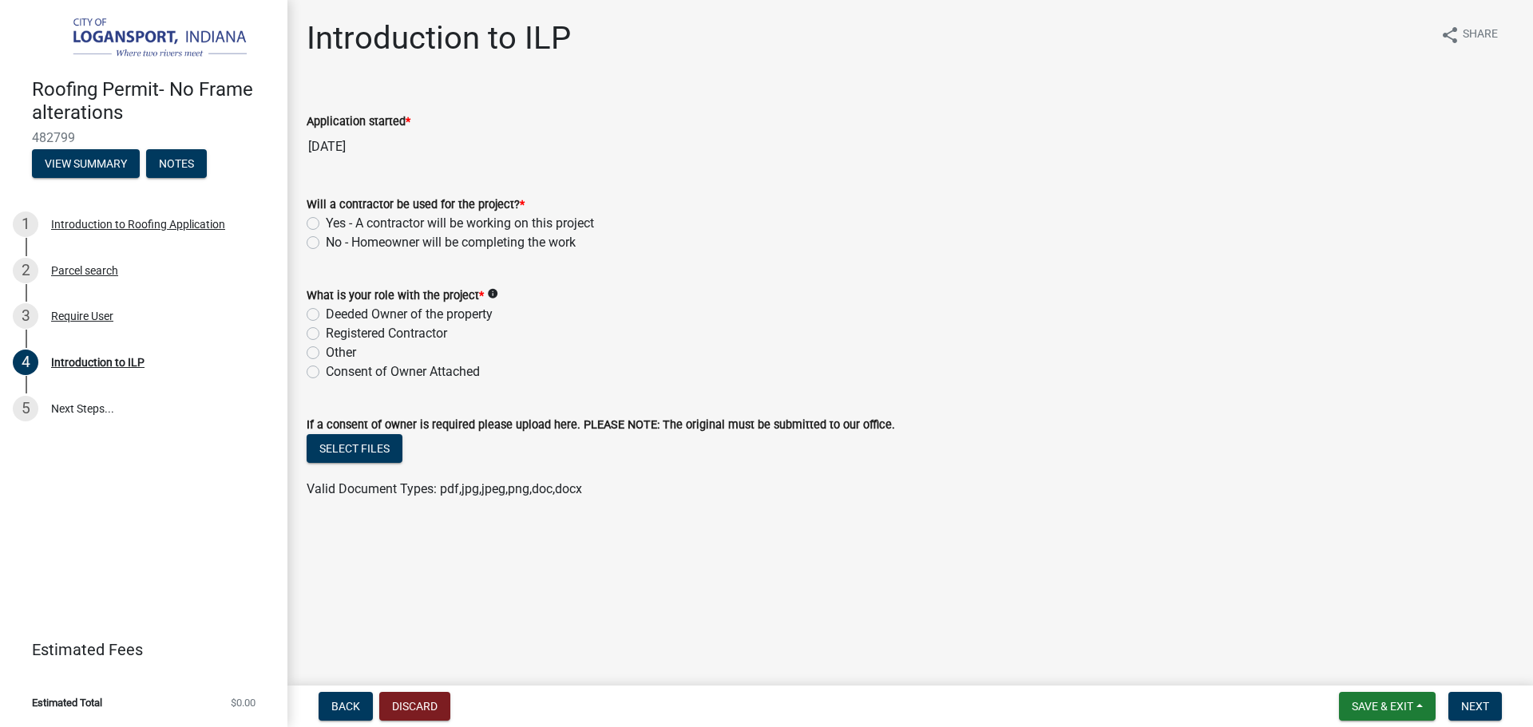
click at [326, 223] on label "Yes - A contractor will be working on this project" at bounding box center [460, 223] width 268 height 19
click at [326, 223] on input "Yes - A contractor will be working on this project" at bounding box center [331, 219] width 10 height 10
radio input "true"
click at [317, 326] on div "Registered Contractor" at bounding box center [910, 333] width 1207 height 19
click at [326, 338] on label "Registered Contractor" at bounding box center [386, 333] width 121 height 19
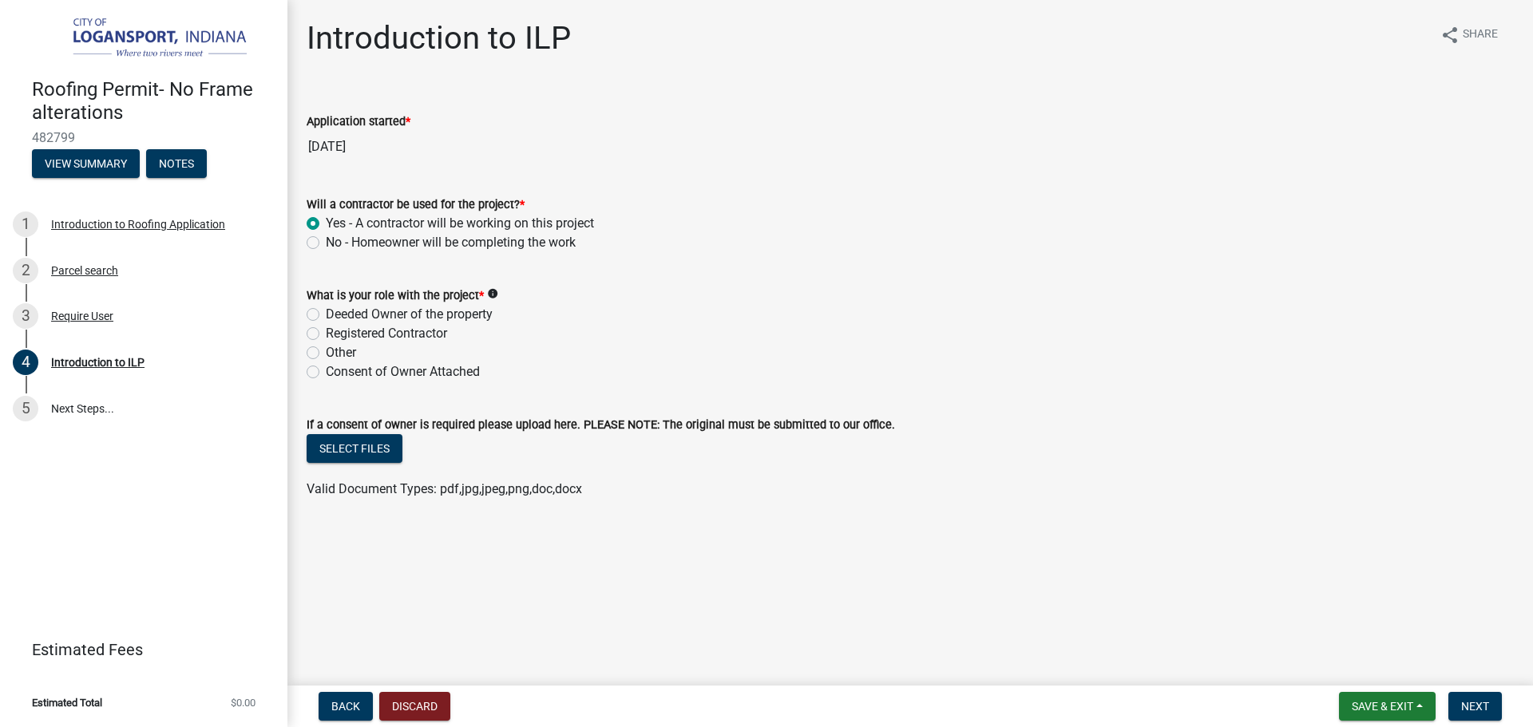
click at [326, 334] on input "Registered Contractor" at bounding box center [331, 329] width 10 height 10
radio input "true"
click at [1471, 700] on span "Next" at bounding box center [1475, 706] width 28 height 13
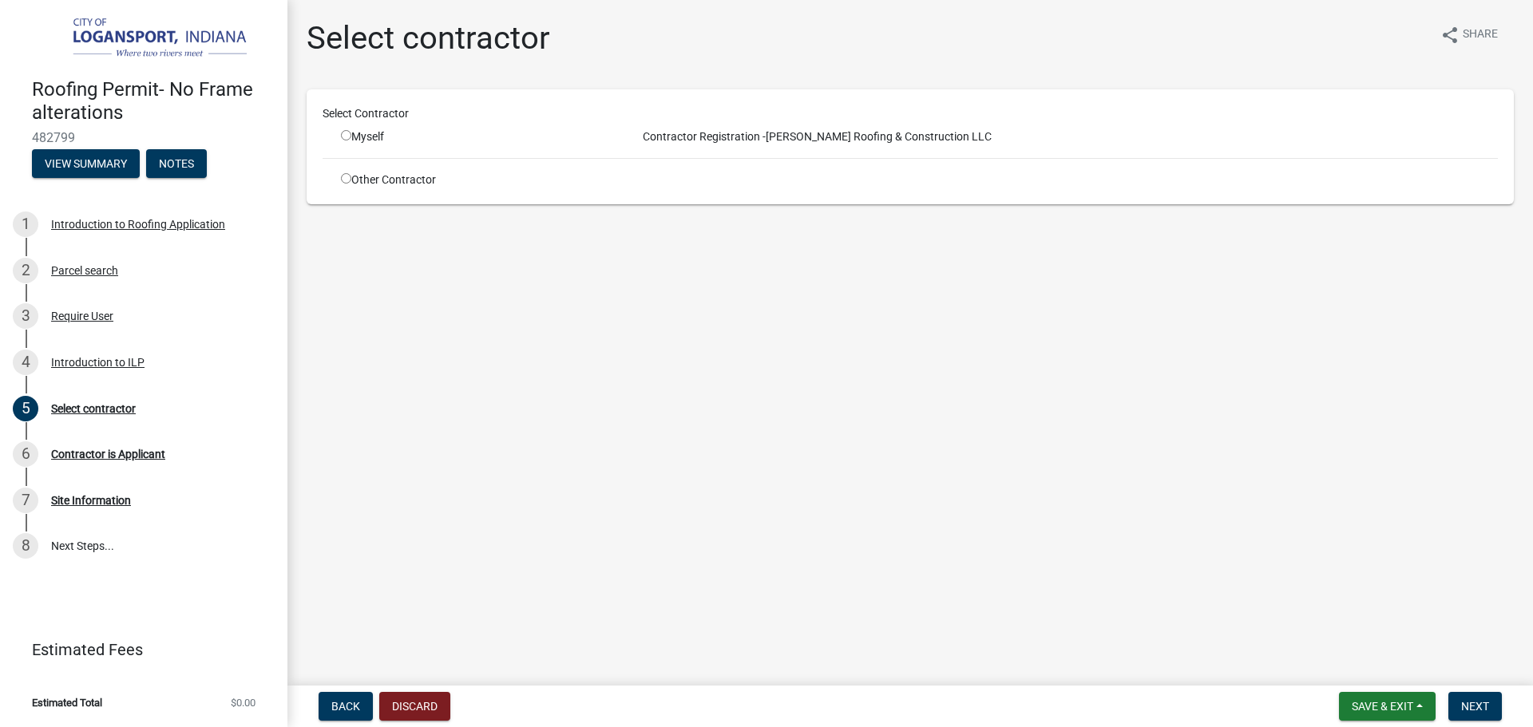
click at [350, 134] on input "radio" at bounding box center [346, 135] width 10 height 10
radio input "true"
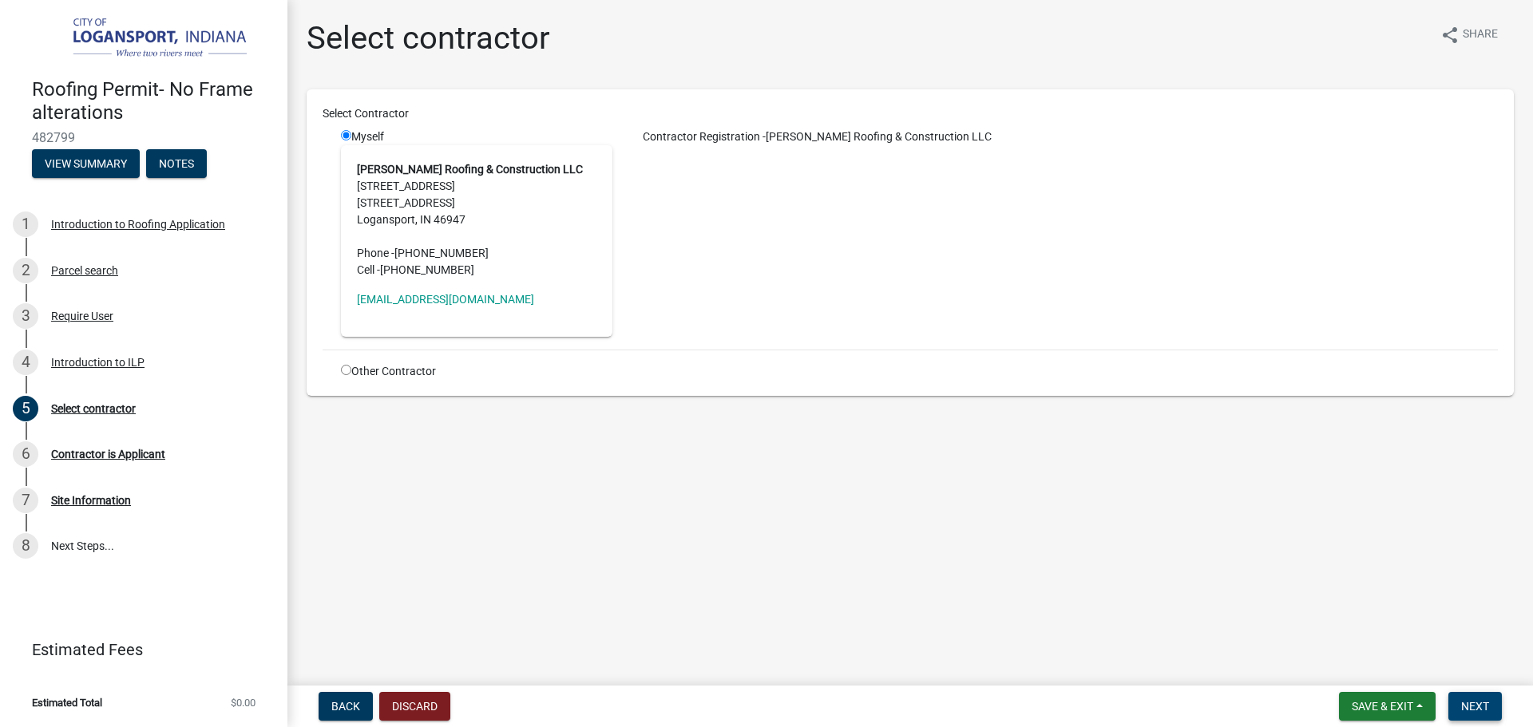
click at [1476, 706] on span "Next" at bounding box center [1475, 706] width 28 height 13
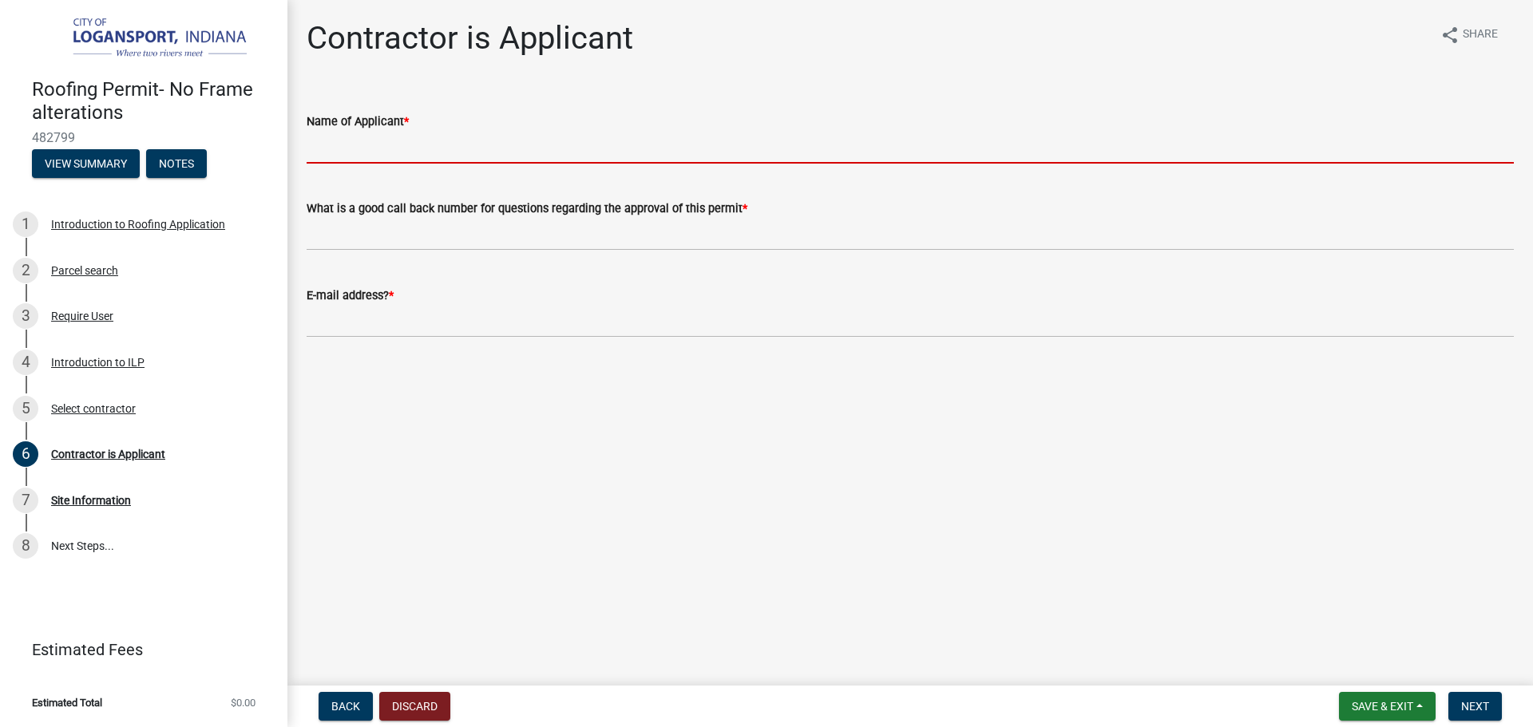
click at [618, 146] on input "Name of Applicant *" at bounding box center [910, 147] width 1207 height 33
click at [469, 134] on input "Name of Applicant *" at bounding box center [910, 147] width 1207 height 33
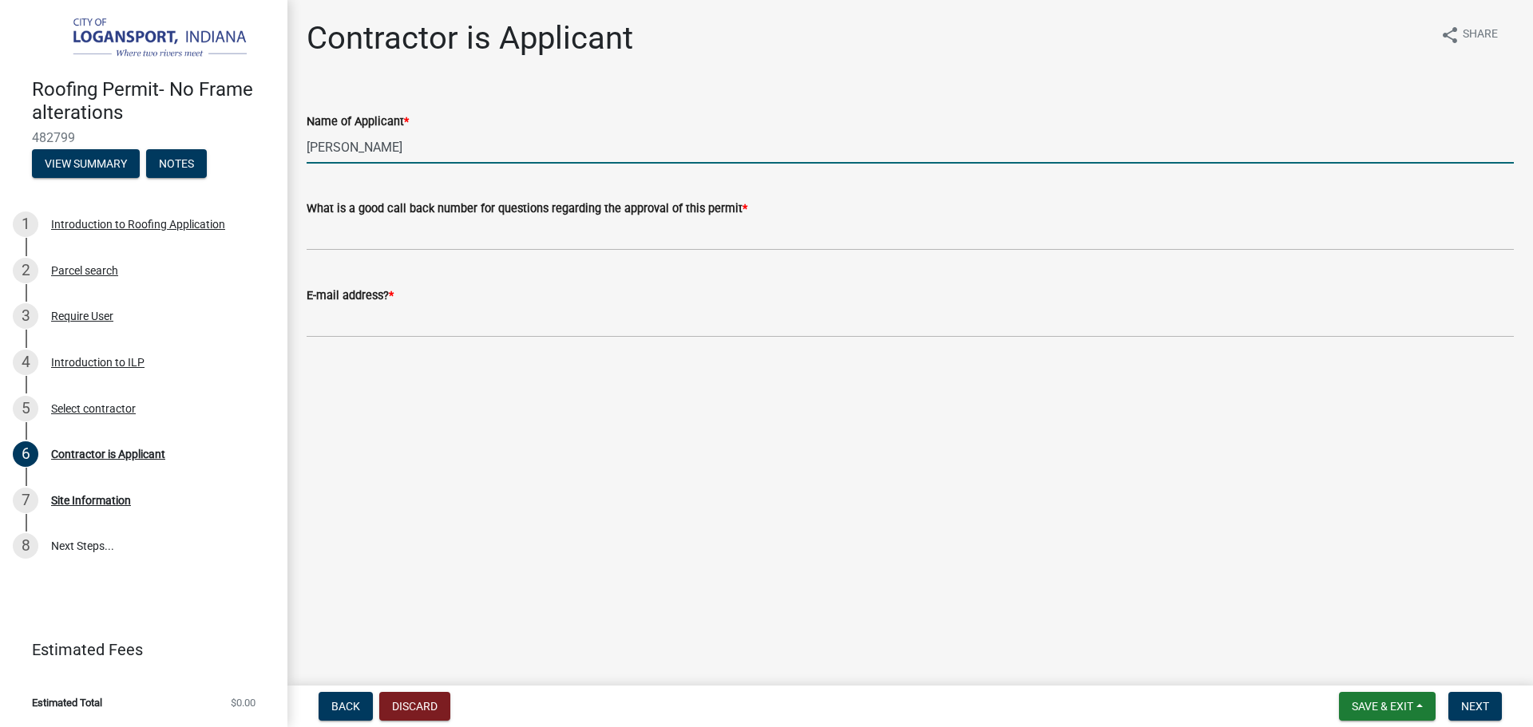
type input "Ricardo Rodriguez"
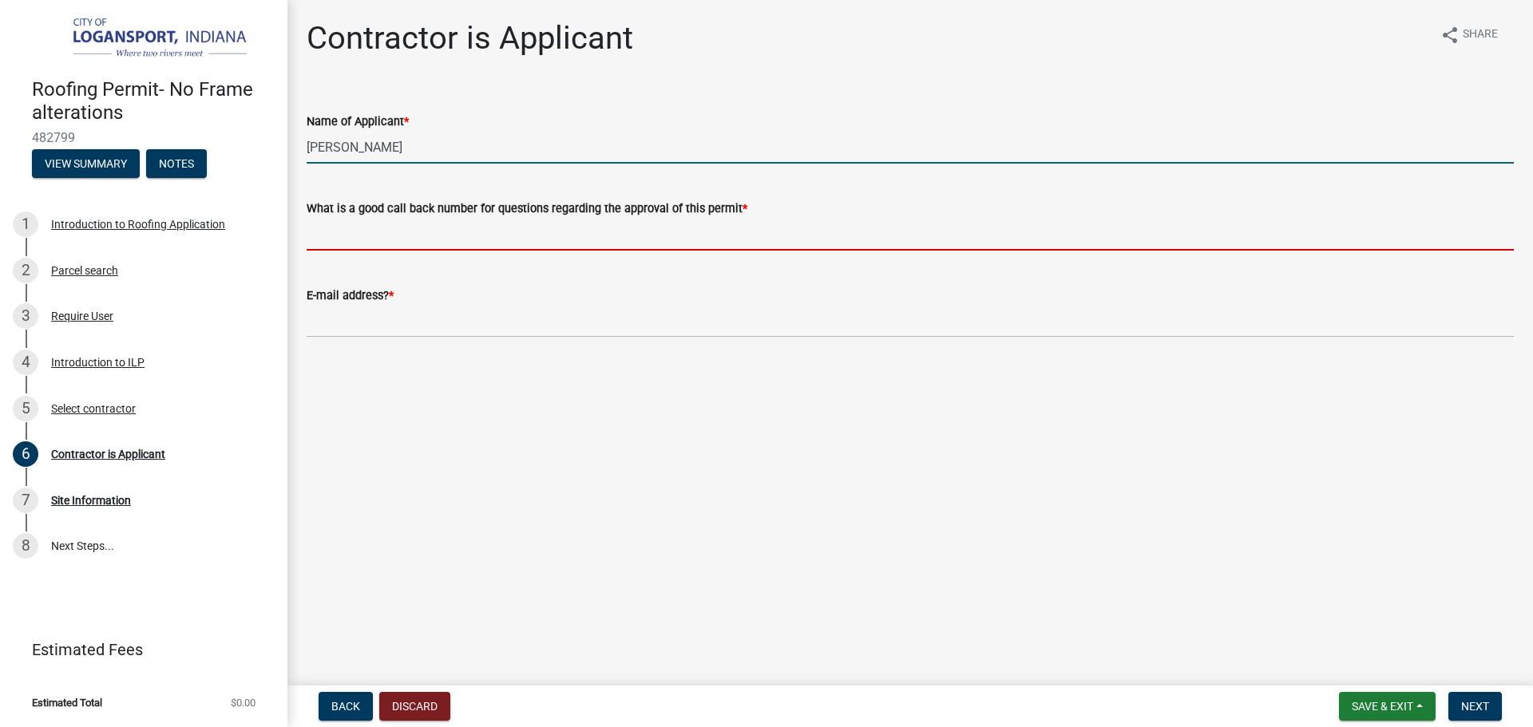
click at [485, 243] on input "What is a good call back number for questions regarding the approval of this pe…" at bounding box center [910, 234] width 1207 height 33
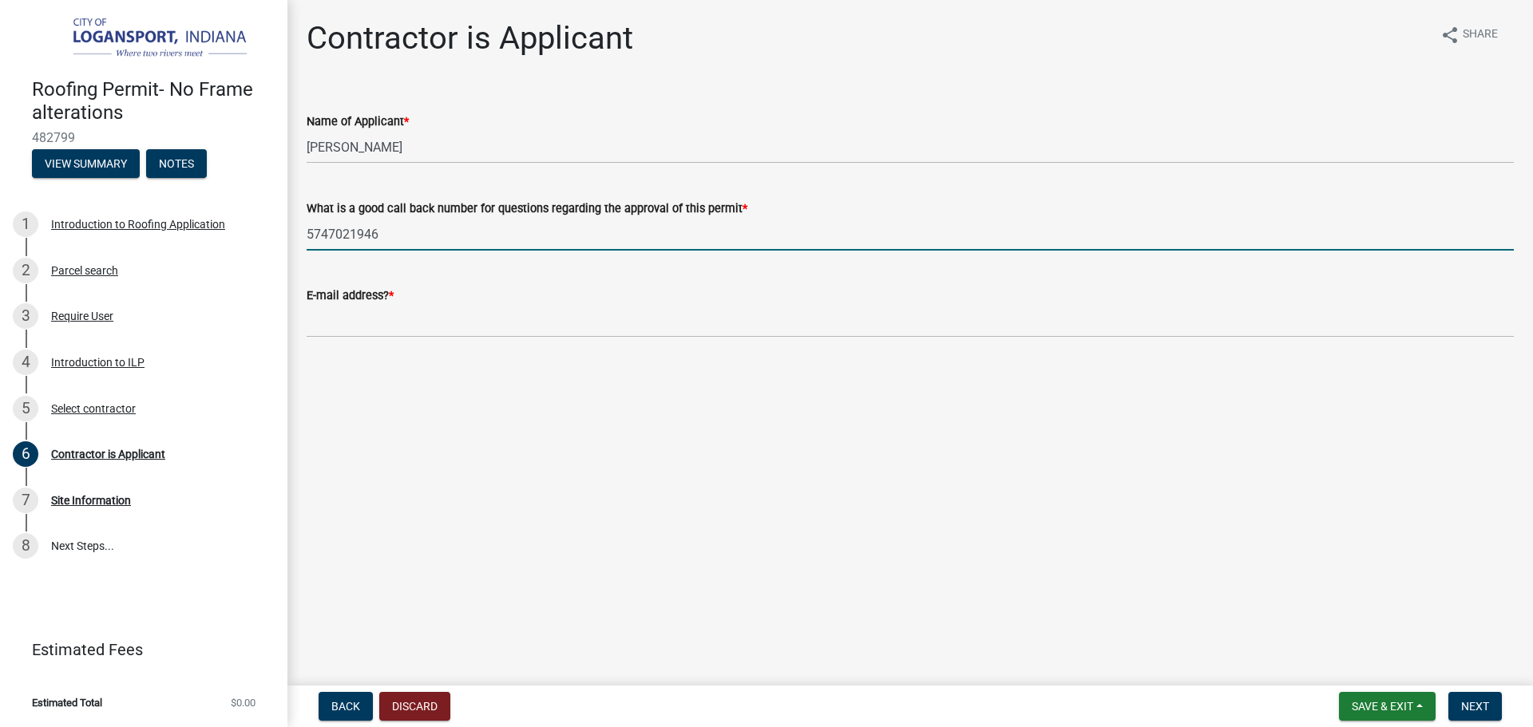
type input "5747021946"
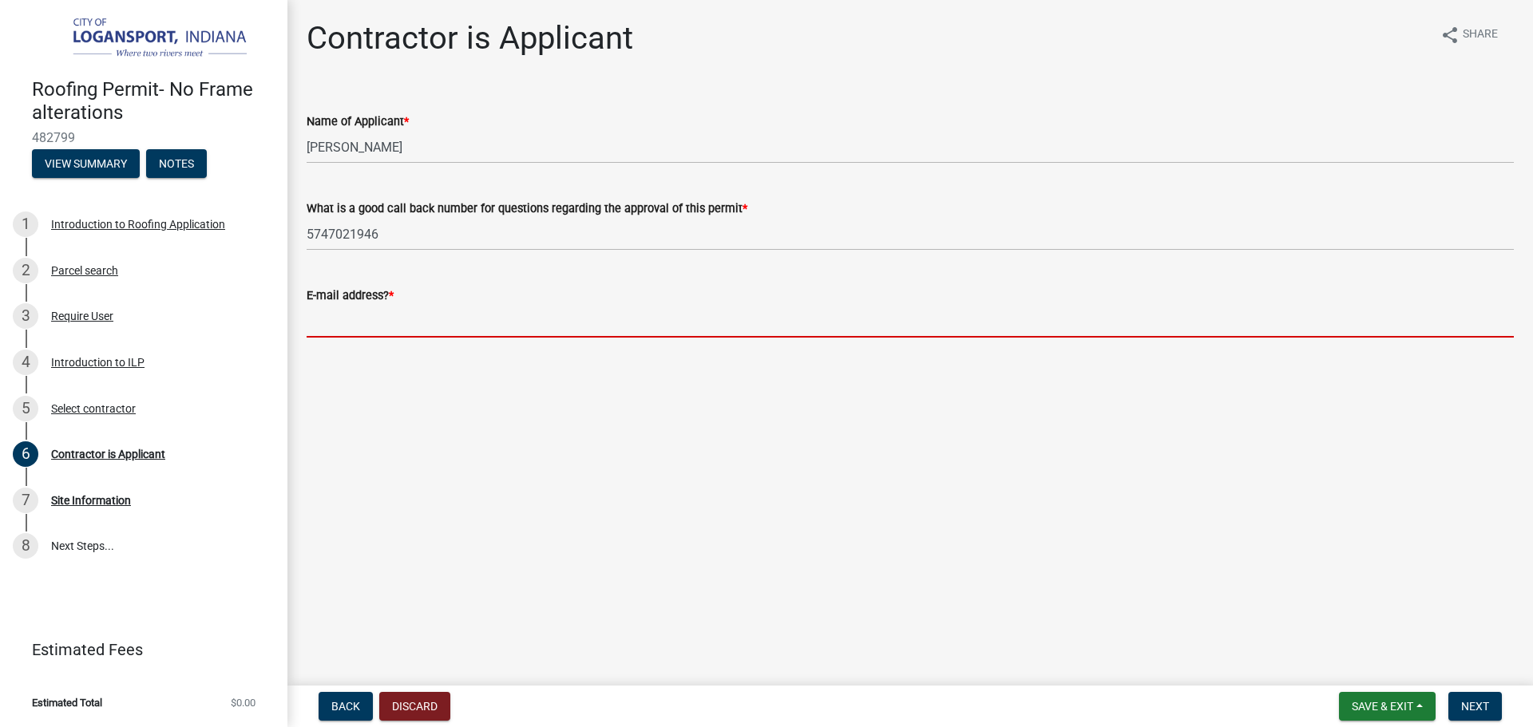
click at [409, 306] on input "E-mail address? *" at bounding box center [910, 321] width 1207 height 33
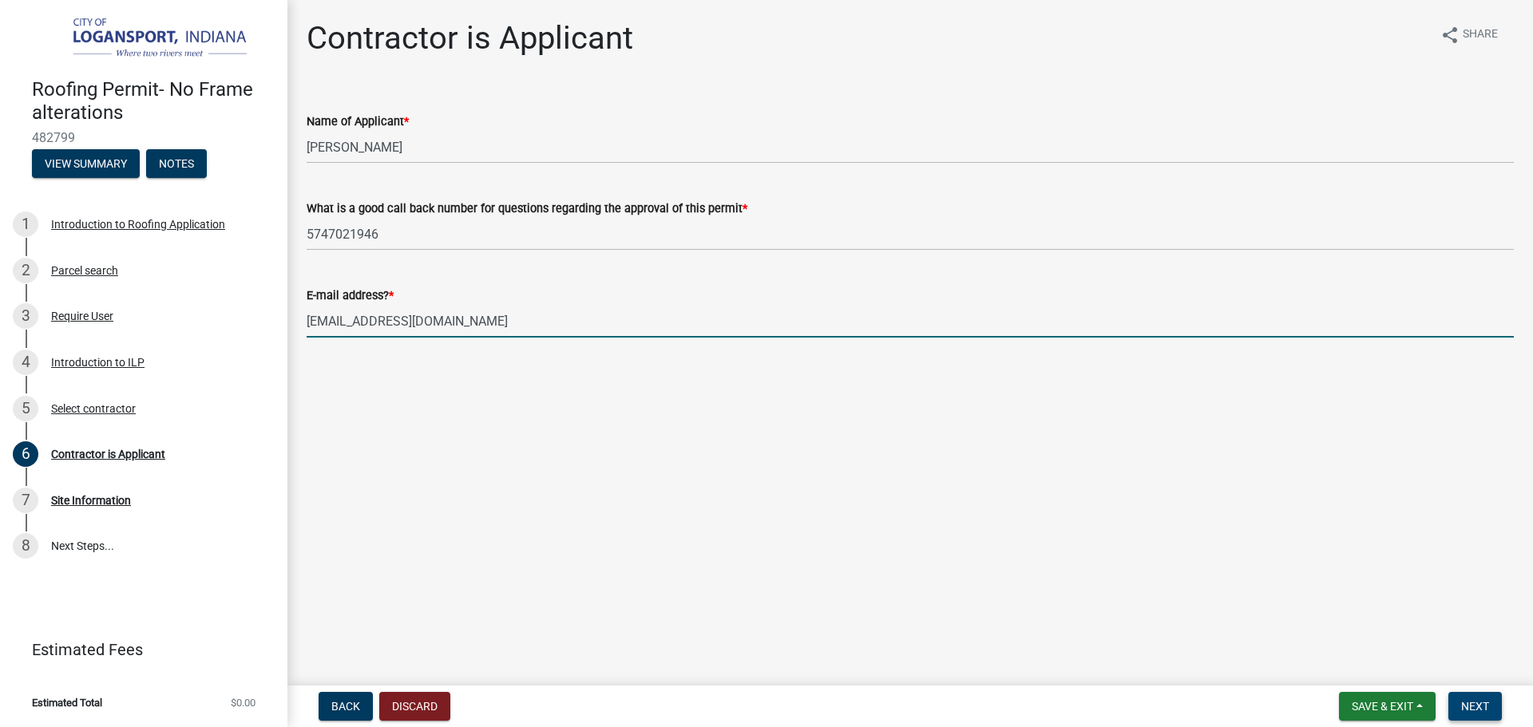
type input "richardsroofing913@gmail.com"
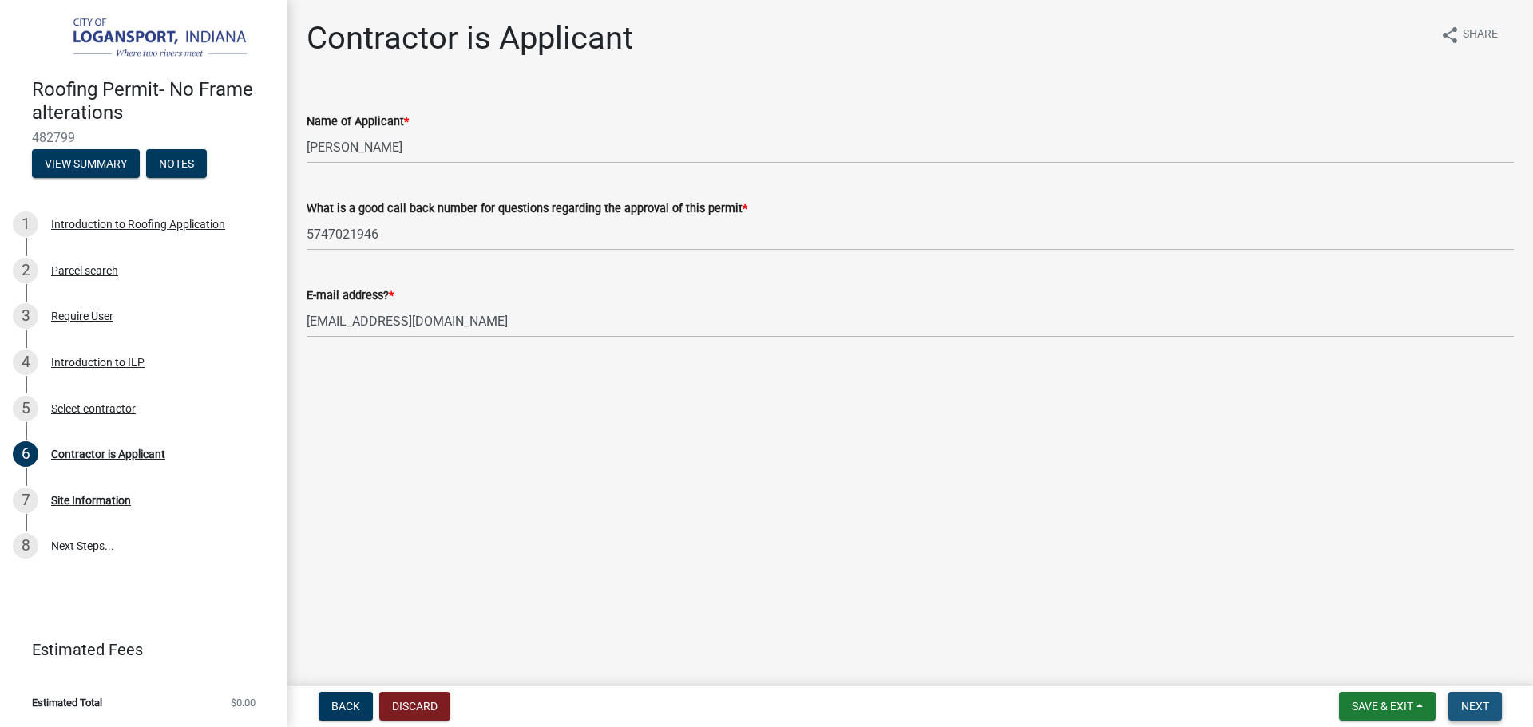
click at [1497, 702] on button "Next" at bounding box center [1474, 706] width 53 height 29
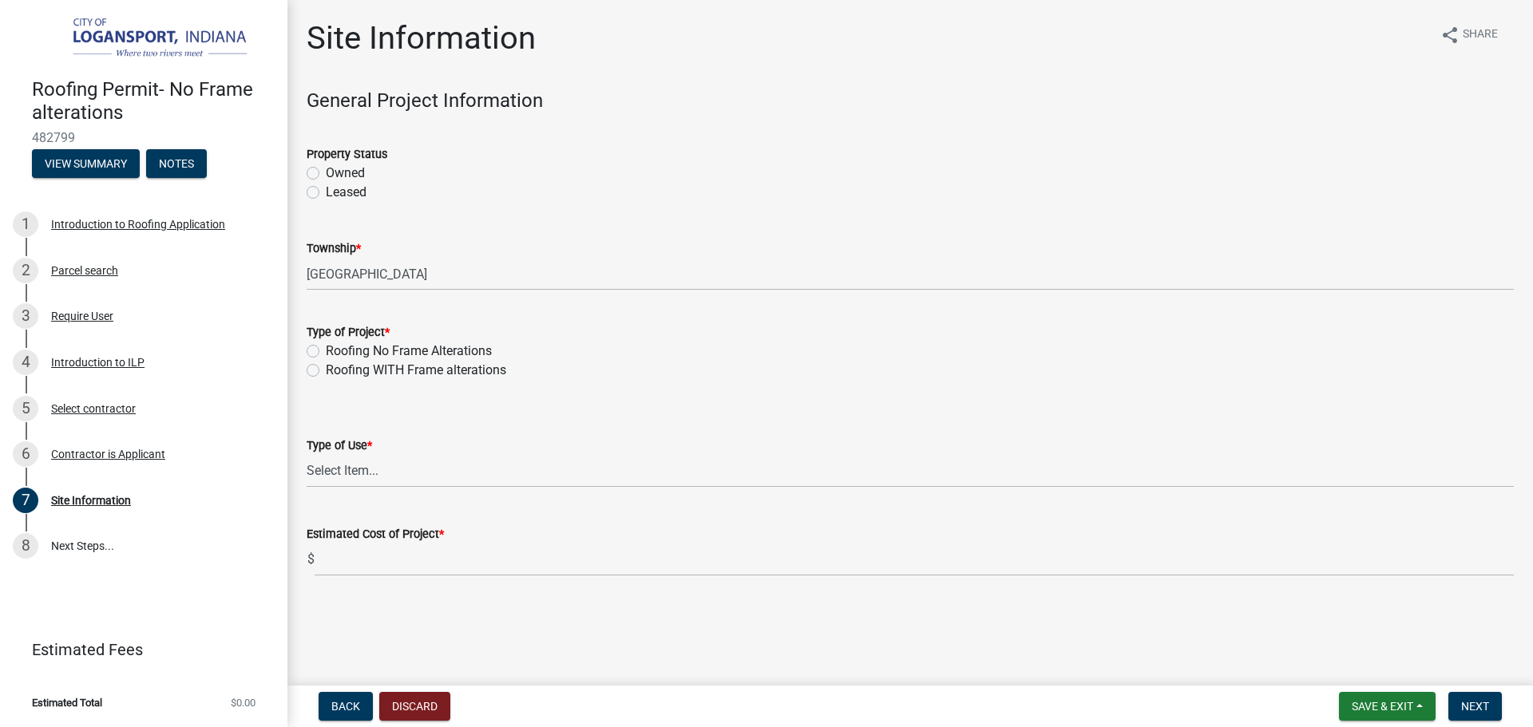
click at [326, 168] on label "Owned" at bounding box center [345, 173] width 39 height 19
click at [326, 168] on input "Owned" at bounding box center [331, 169] width 10 height 10
radio input "true"
click at [326, 353] on label "Roofing No Frame Alterations" at bounding box center [409, 351] width 166 height 19
click at [326, 352] on input "Roofing No Frame Alterations" at bounding box center [331, 347] width 10 height 10
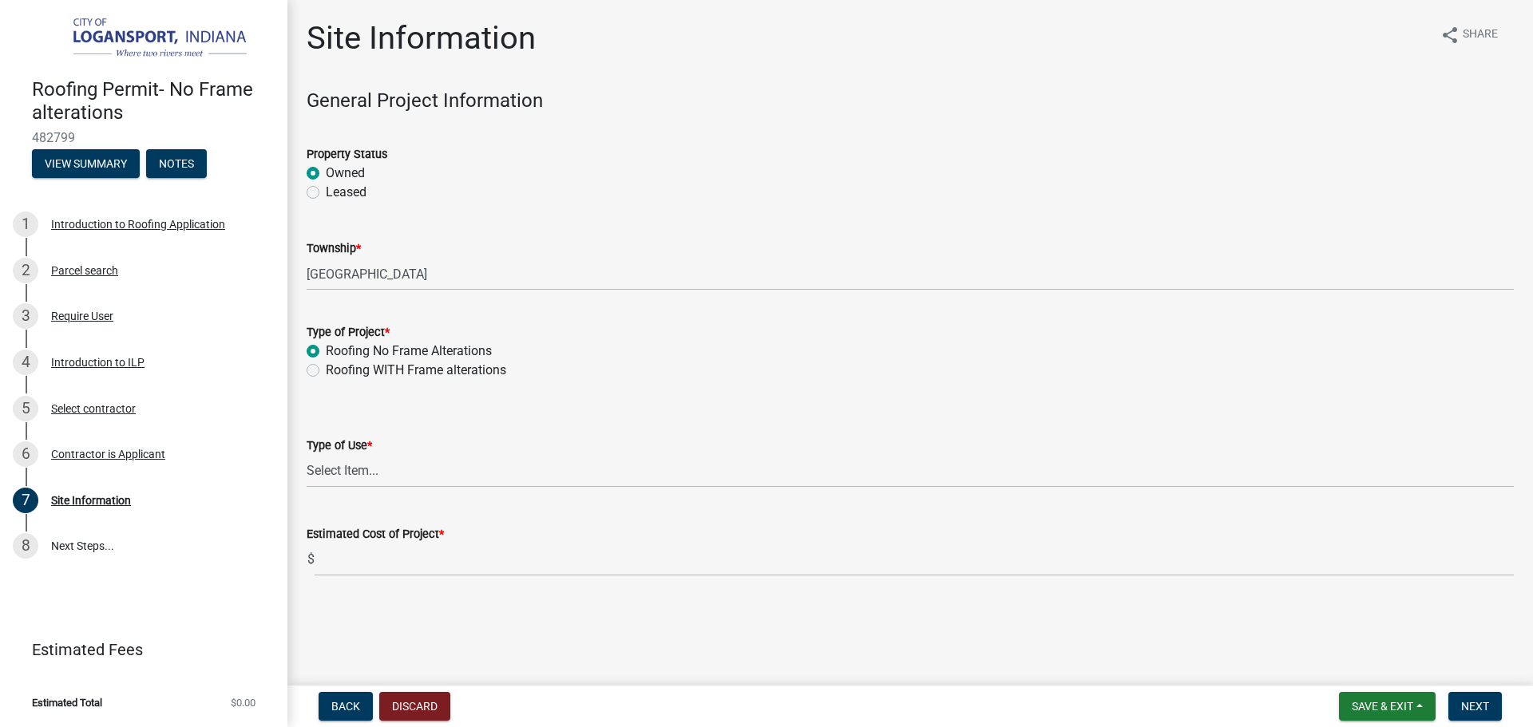
radio input "true"
click at [413, 481] on select "Select Item... Residential Commercial/Industrial Agricultural Public/Semi Public" at bounding box center [910, 471] width 1207 height 33
click at [307, 455] on select "Select Item... Residential Commercial/Industrial Agricultural Public/Semi Public" at bounding box center [910, 471] width 1207 height 33
select select "62802869-e470-474a-8a4c-8dbe1ccdd5ac"
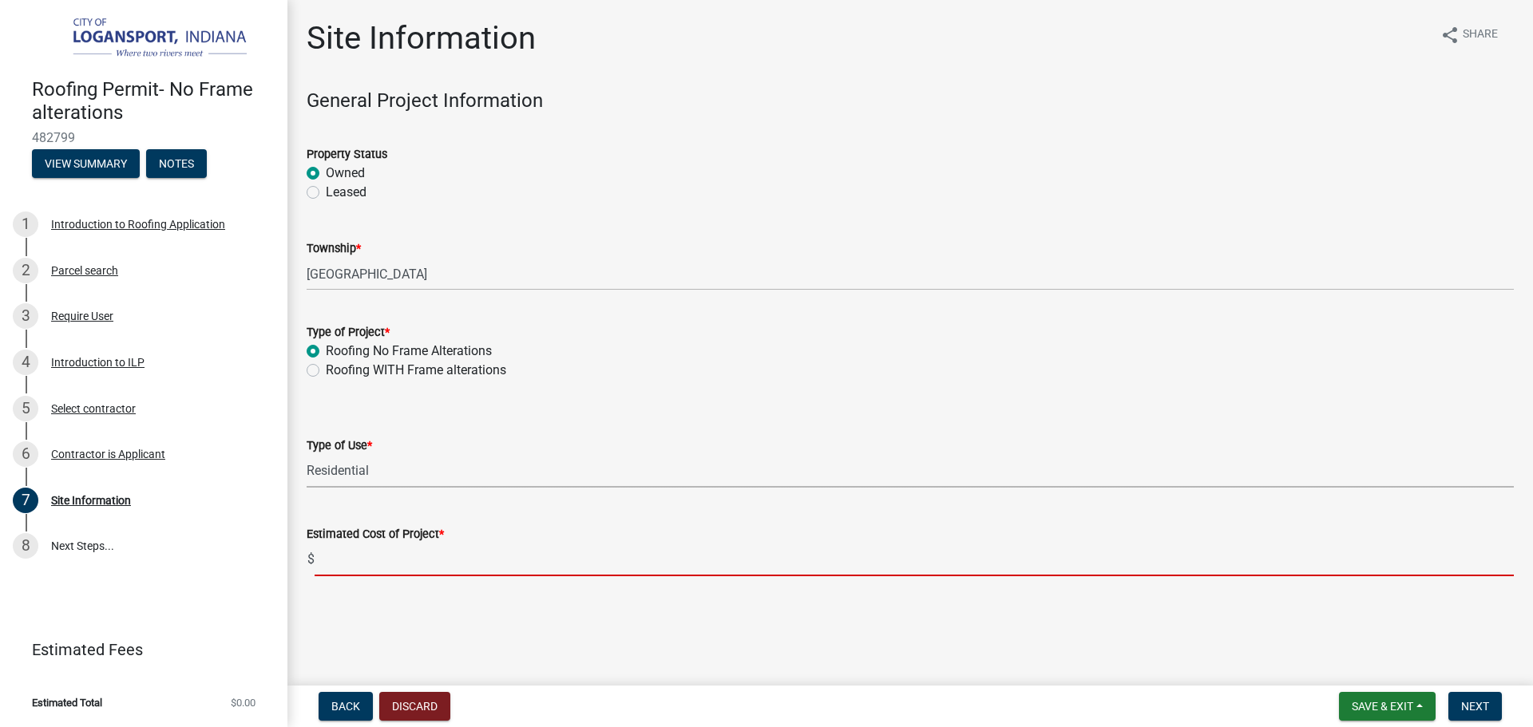
click at [417, 559] on input "text" at bounding box center [913, 560] width 1199 height 33
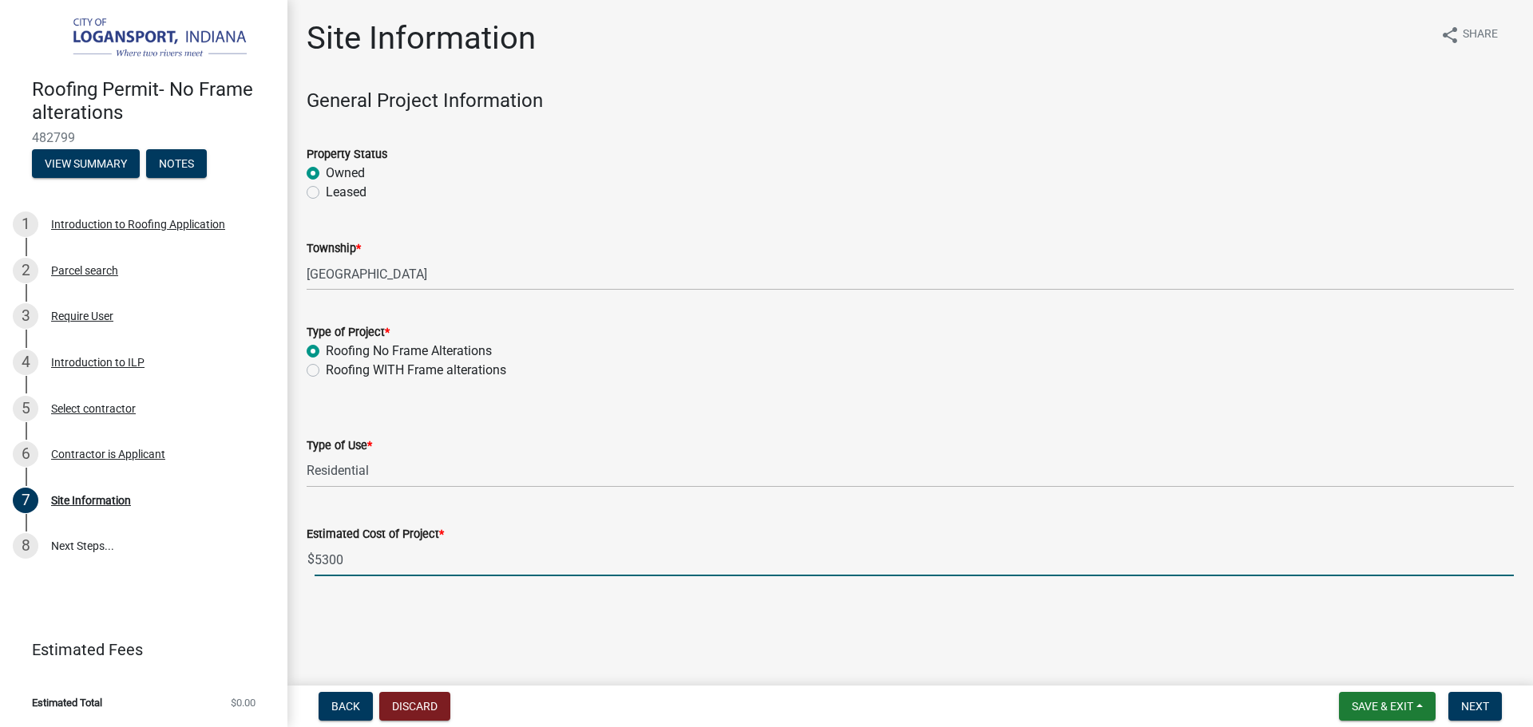
type input "5300"
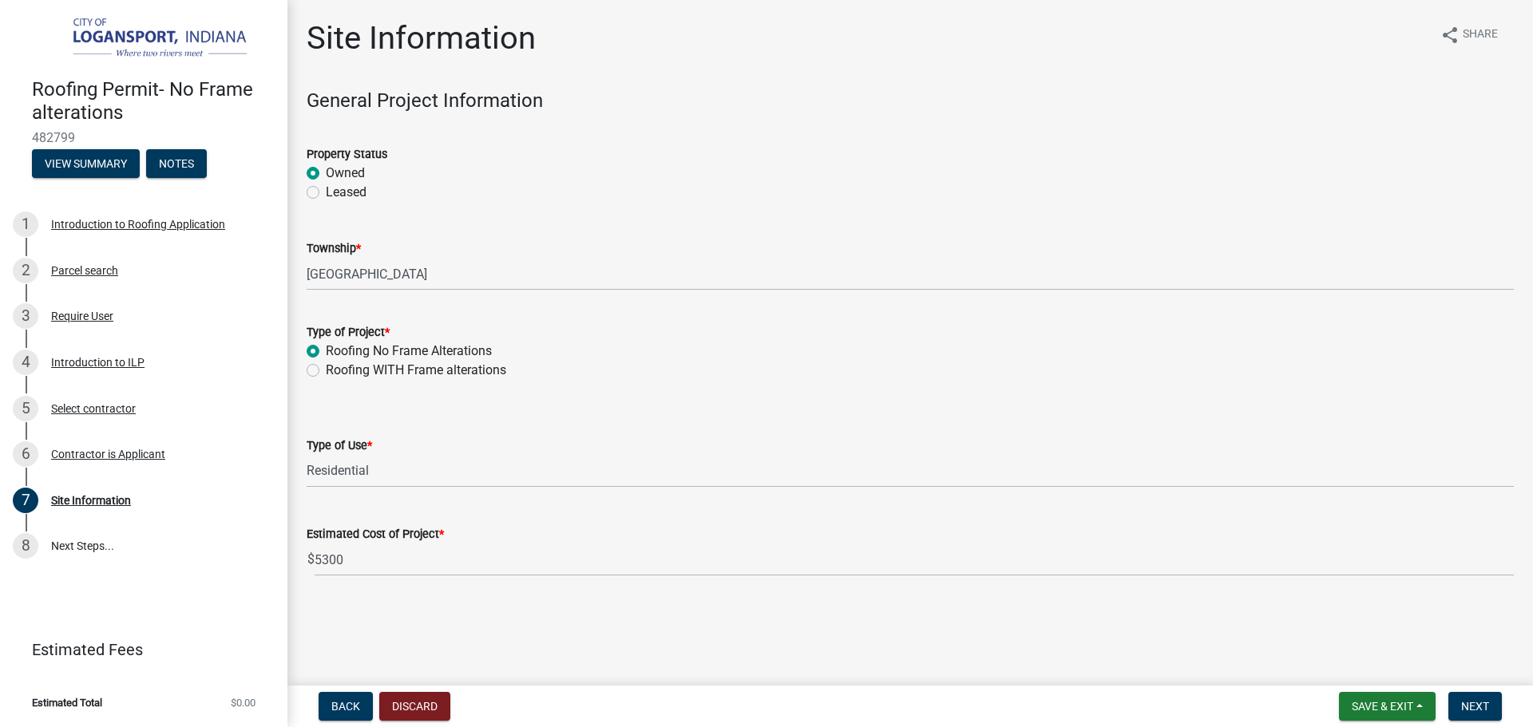
click at [1480, 687] on nav "Back Discard Save & Exit Save Save & Exit Next" at bounding box center [909, 707] width 1245 height 42
click at [1485, 704] on span "Next" at bounding box center [1475, 706] width 28 height 13
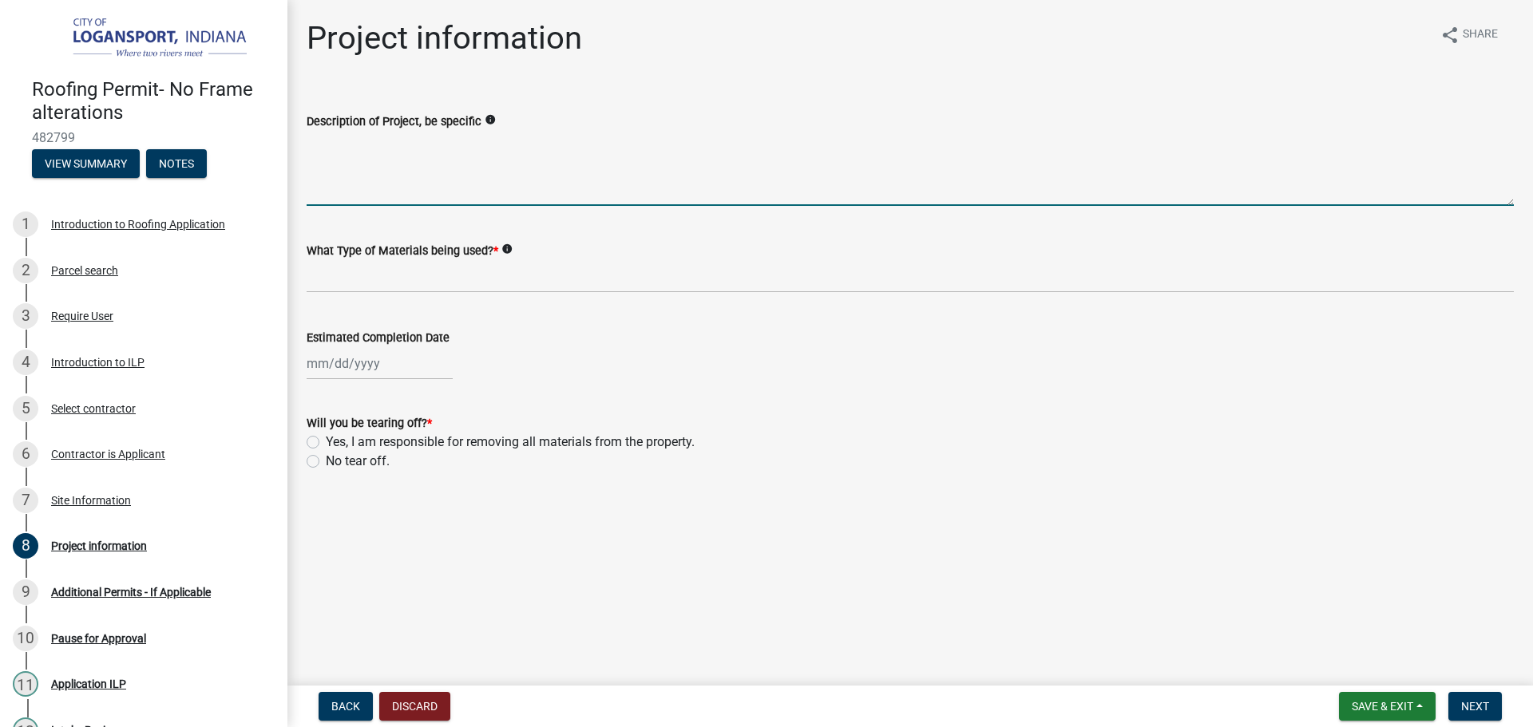
click at [637, 149] on textarea "Description of Project, be specific" at bounding box center [910, 168] width 1207 height 75
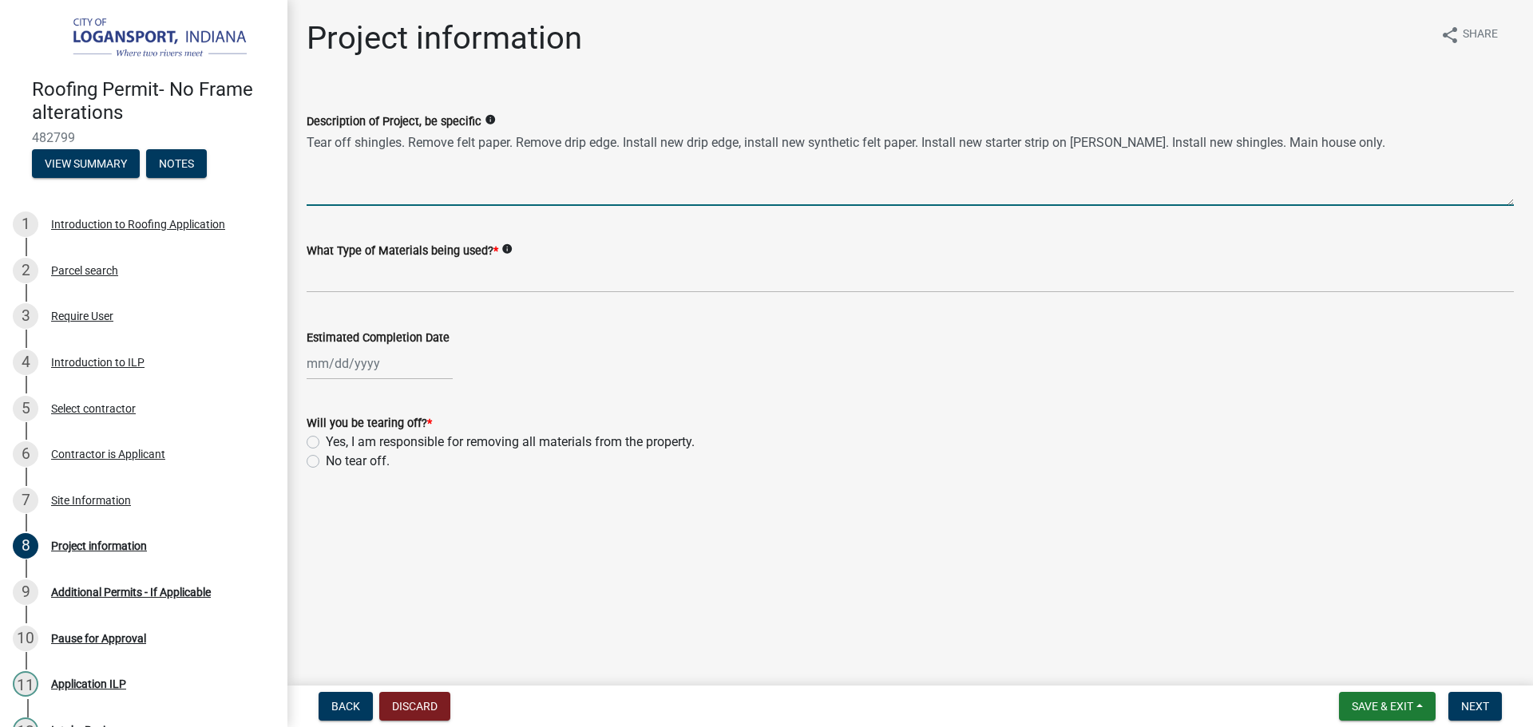
type textarea "Tear off shingles. Remove felt paper. Remove drip edge. Install new drip edge, …"
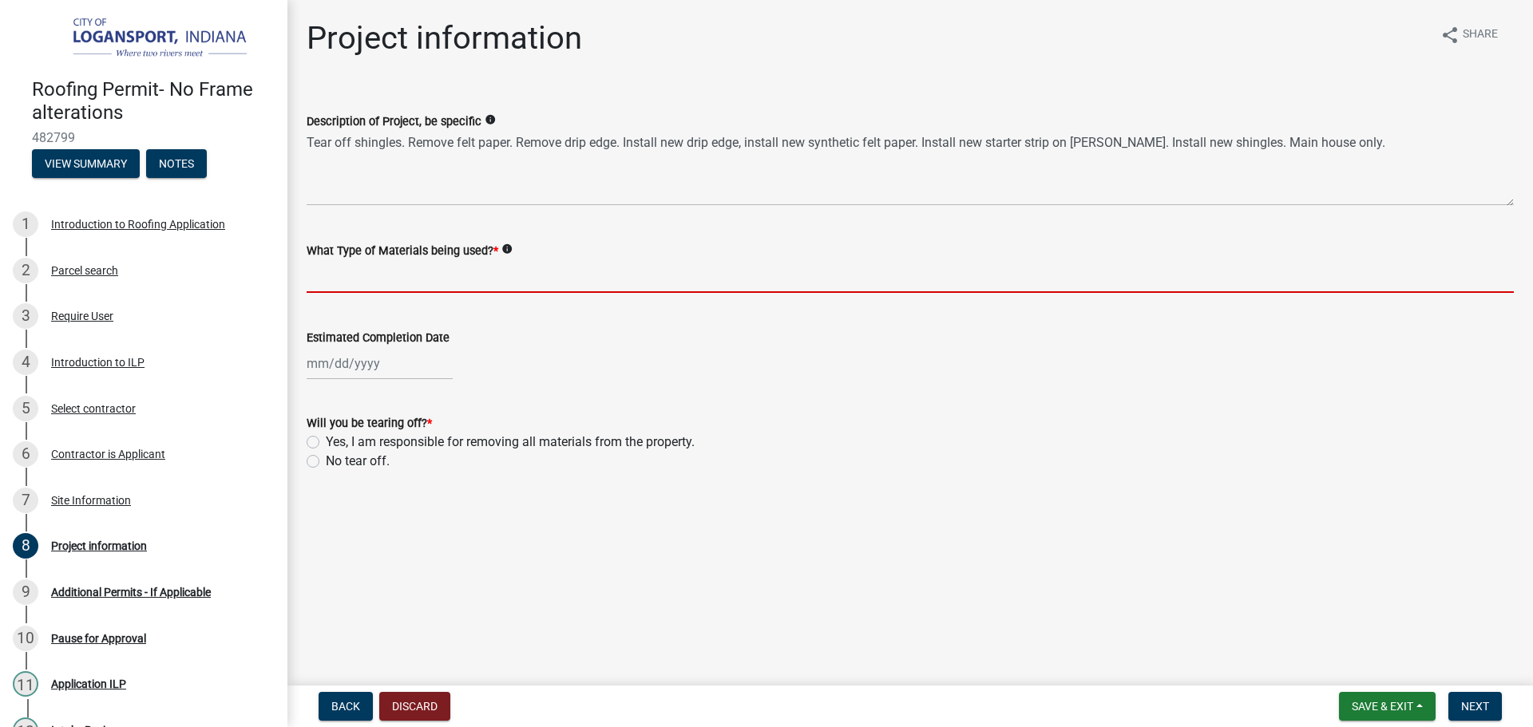
click at [532, 283] on input "What Type of Materials being used? *" at bounding box center [910, 276] width 1207 height 33
type input "Shingles"
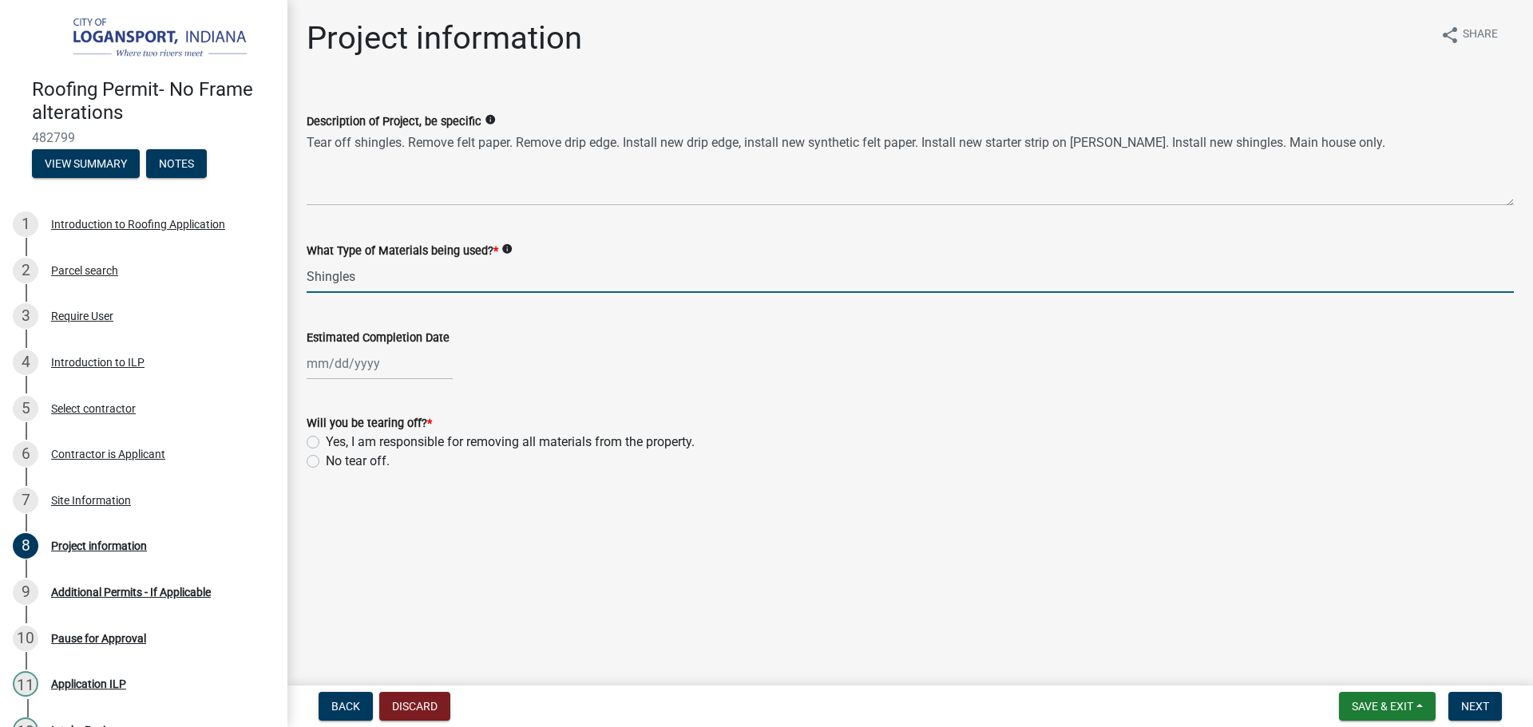
select select "9"
select select "2025"
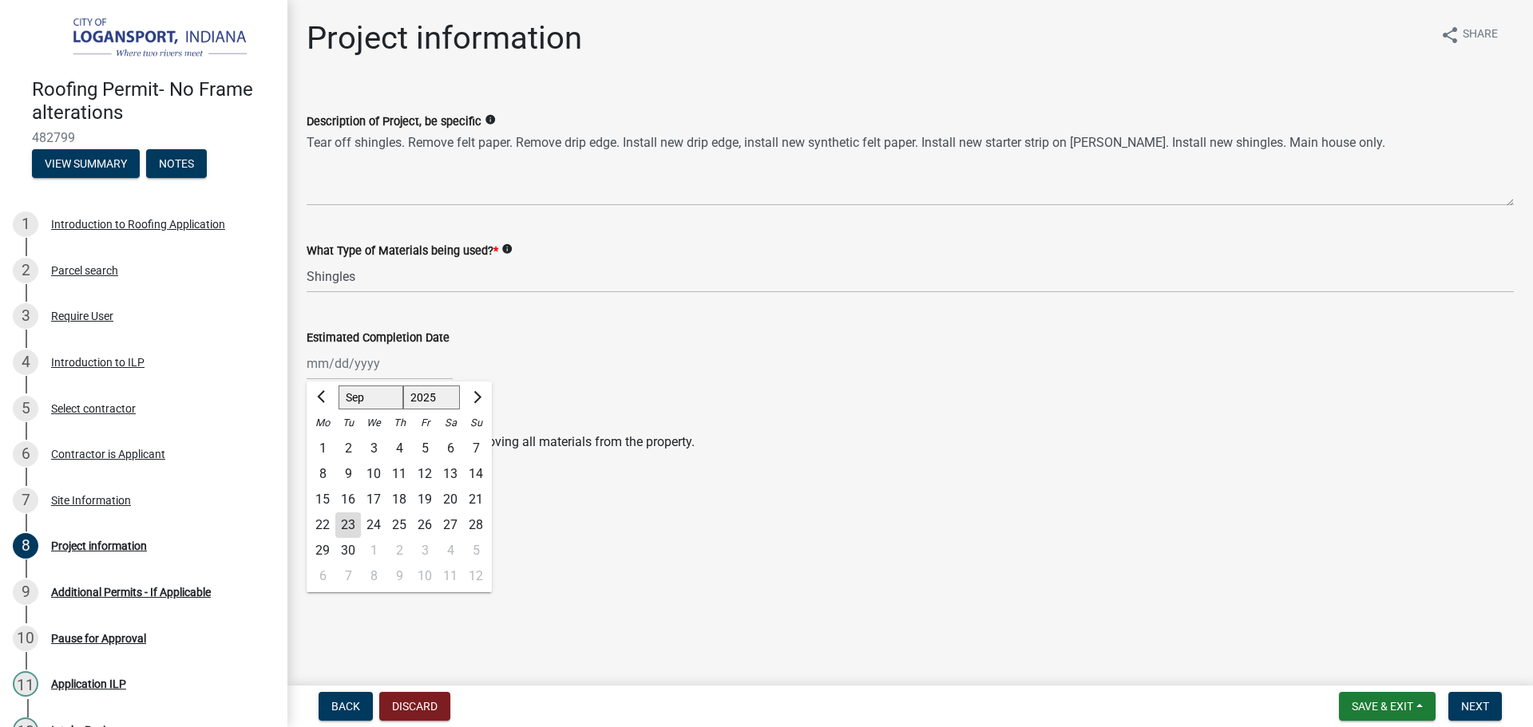
click at [375, 370] on div "Jan Feb Mar Apr May Jun Jul Aug Sep Oct Nov Dec 1525 1526 1527 1528 1529 1530 1…" at bounding box center [380, 363] width 146 height 33
click at [477, 395] on span "Next month" at bounding box center [475, 397] width 12 height 12
select select "10"
click at [425, 551] on div "31" at bounding box center [425, 551] width 26 height 26
type input "10/31/2025"
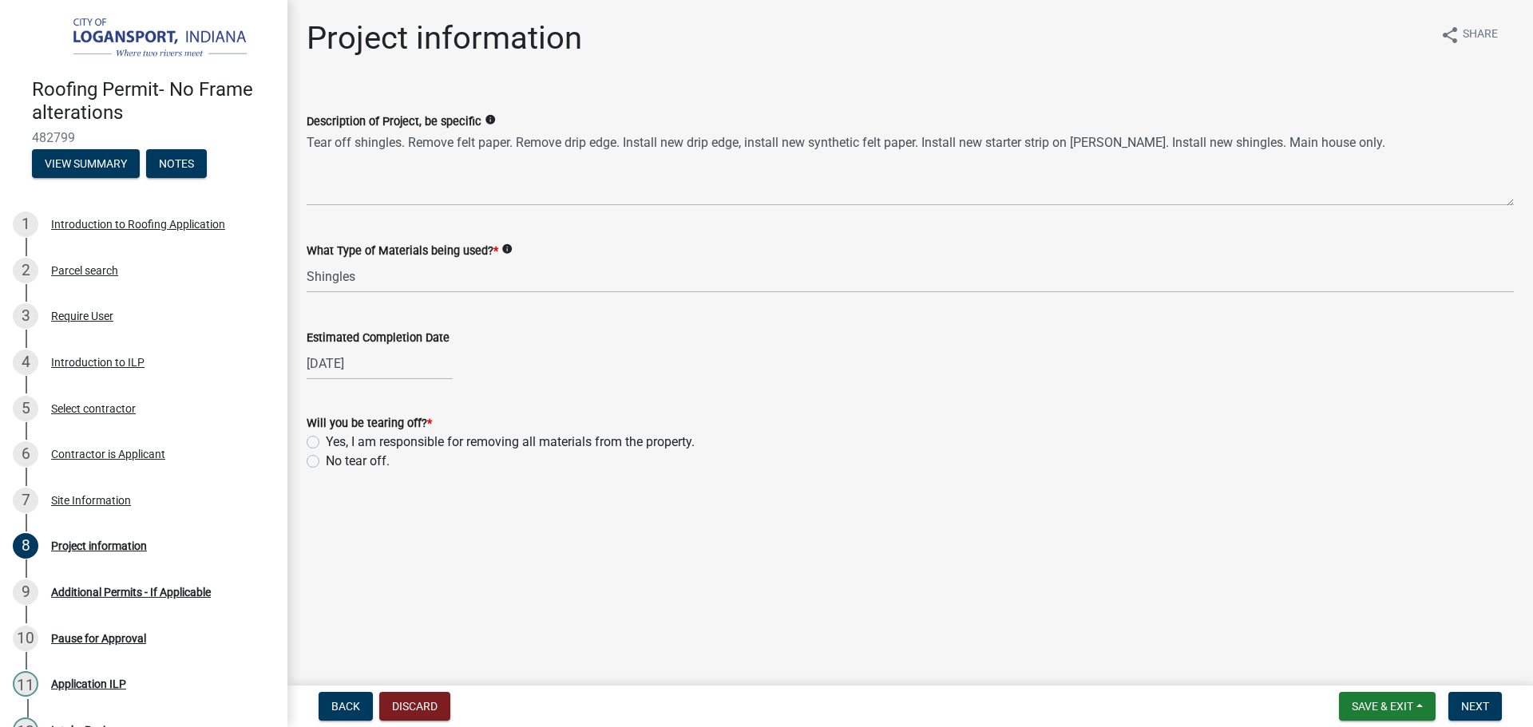
click at [326, 443] on label "Yes, I am responsible for removing all materials from the property." at bounding box center [510, 442] width 369 height 19
click at [326, 443] on input "Yes, I am responsible for removing all materials from the property." at bounding box center [331, 438] width 10 height 10
radio input "true"
click at [1473, 710] on span "Next" at bounding box center [1475, 706] width 28 height 13
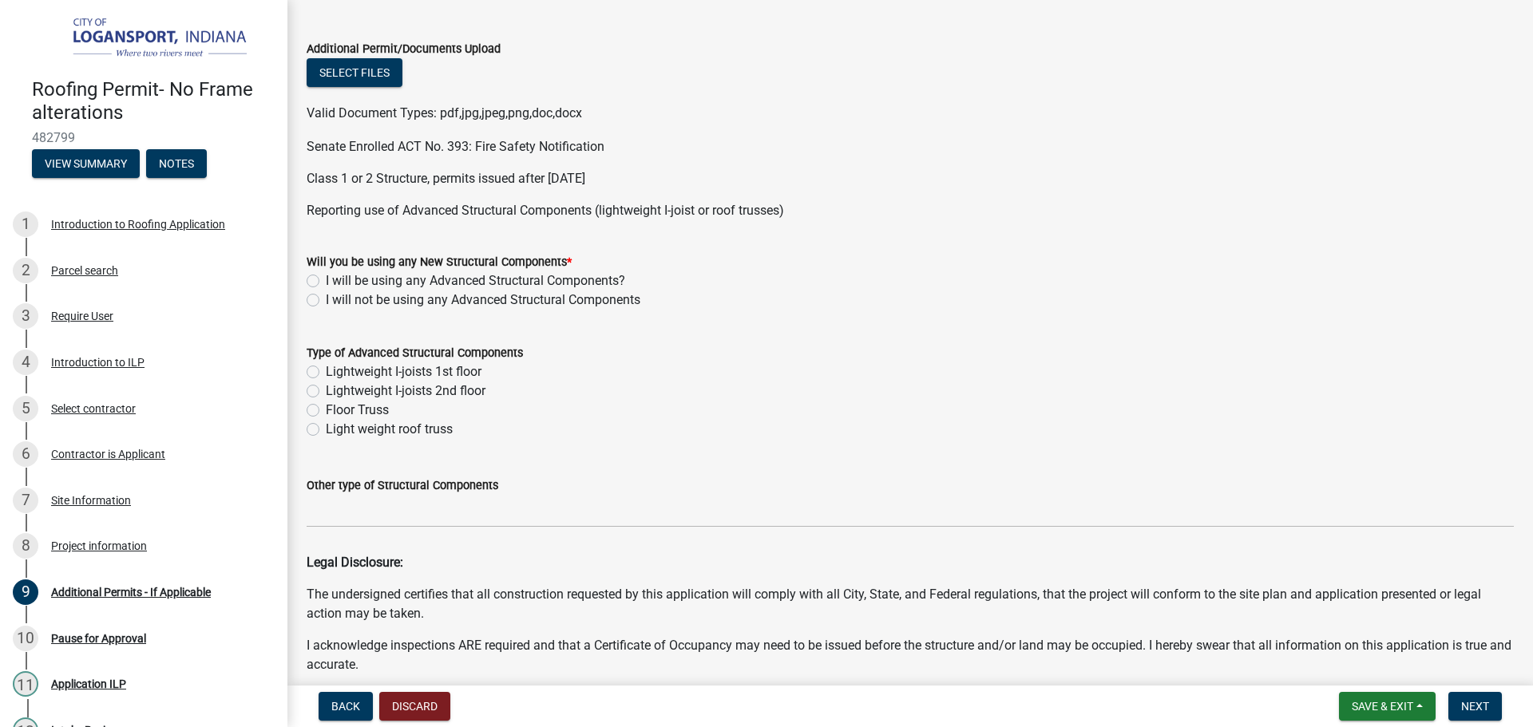
scroll to position [160, 0]
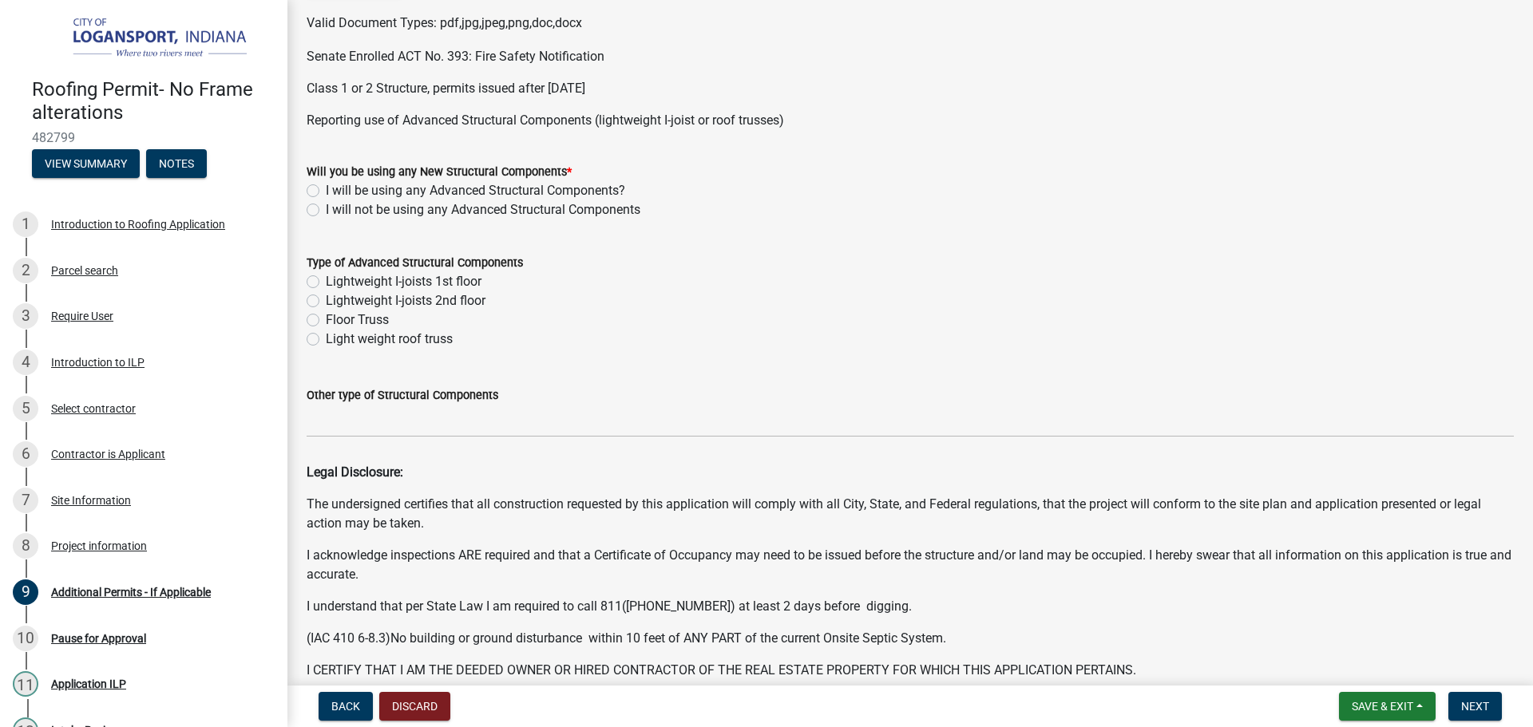
click at [326, 209] on label "I will not be using any Advanced Structural Components" at bounding box center [483, 209] width 314 height 19
click at [326, 209] on input "I will not be using any Advanced Structural Components" at bounding box center [331, 205] width 10 height 10
radio input "true"
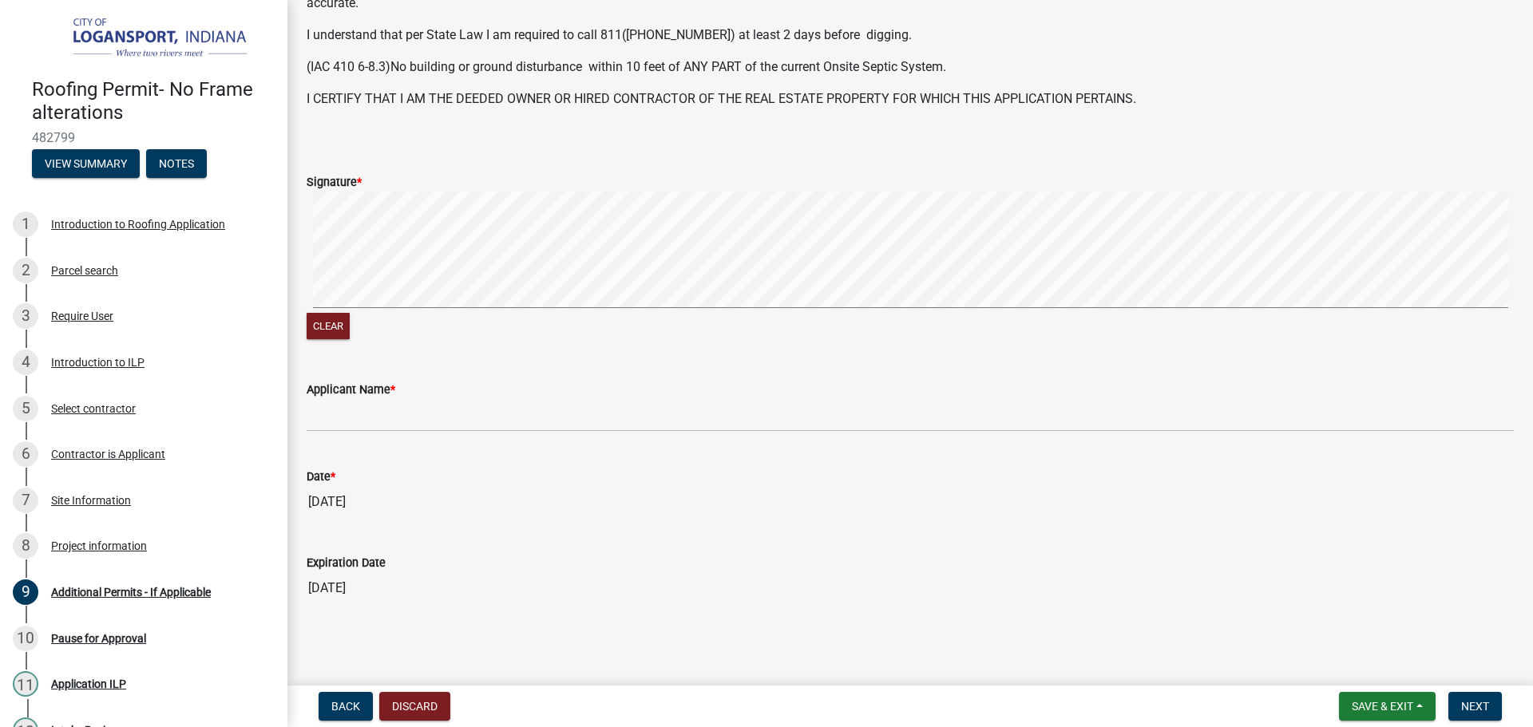
scroll to position [733, 0]
click at [332, 322] on button "Clear" at bounding box center [328, 324] width 43 height 26
click at [346, 336] on button "Clear" at bounding box center [328, 324] width 43 height 26
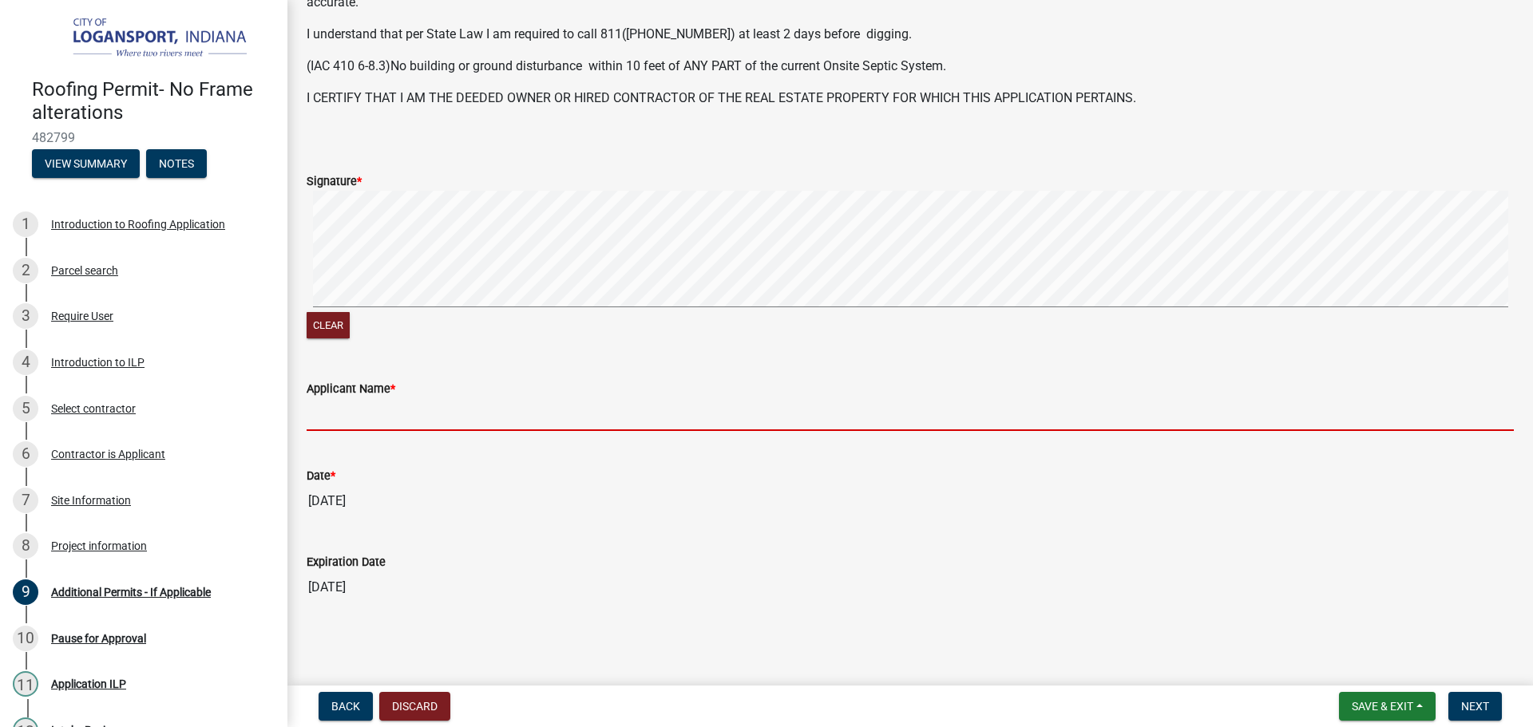
click at [856, 407] on input "Applicant Name *" at bounding box center [910, 414] width 1207 height 33
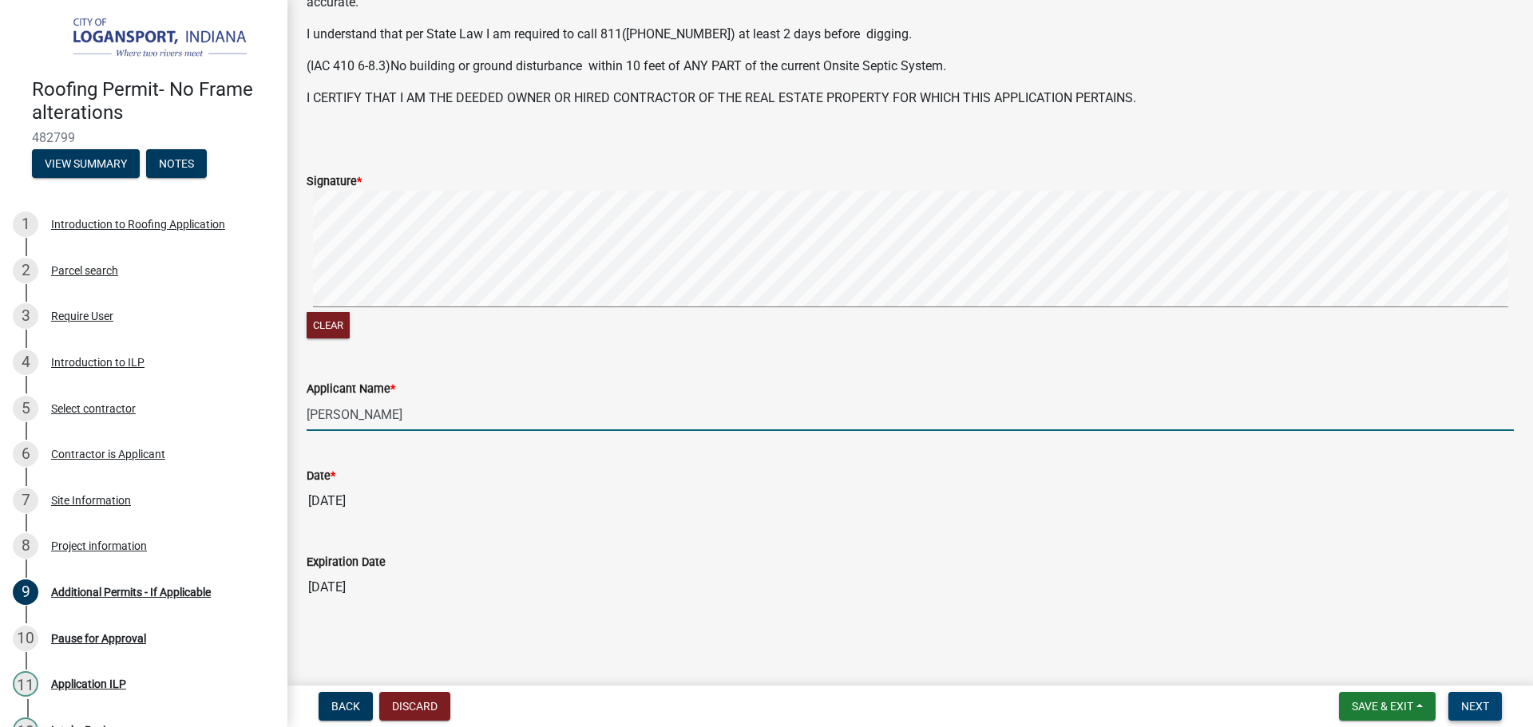
type input "Ricardo Rodriguez"
click at [1467, 710] on span "Next" at bounding box center [1475, 706] width 28 height 13
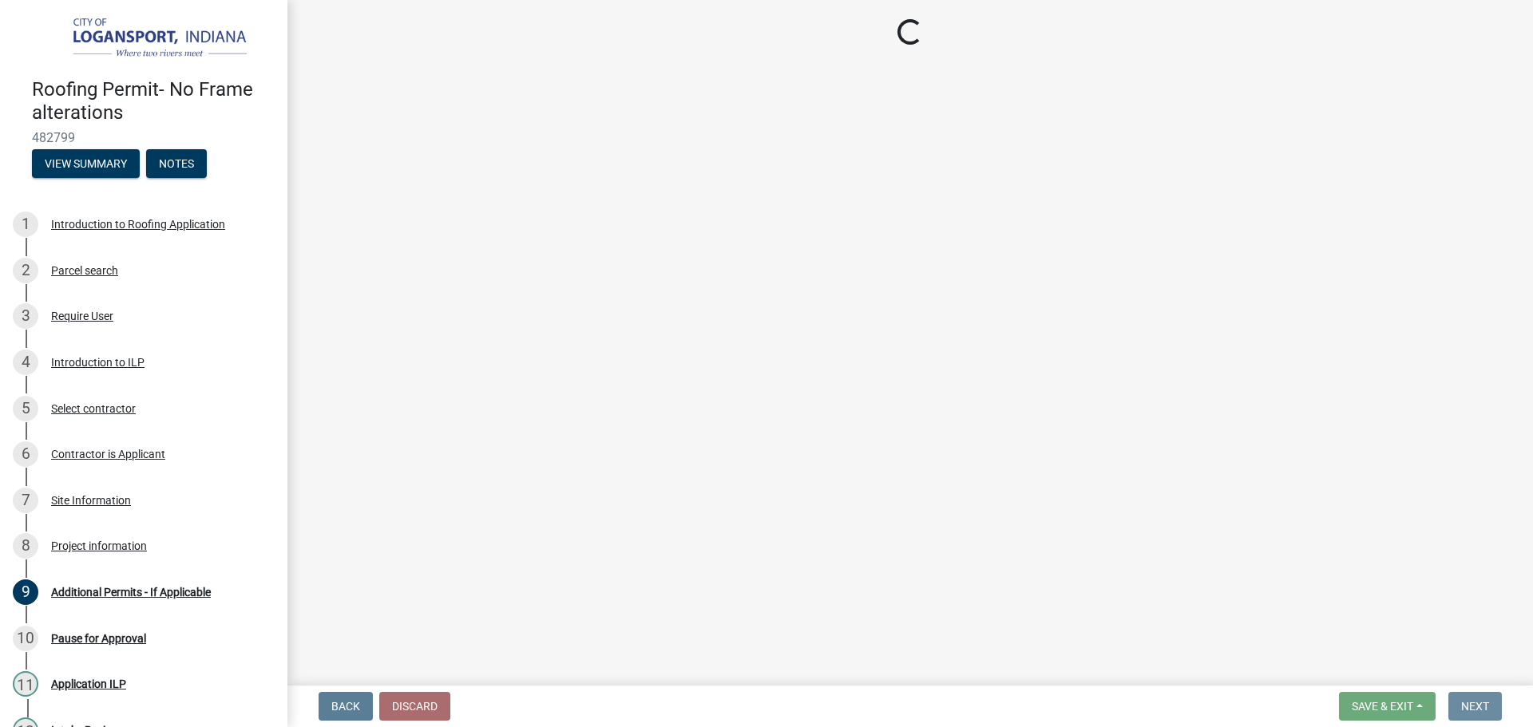
scroll to position [0, 0]
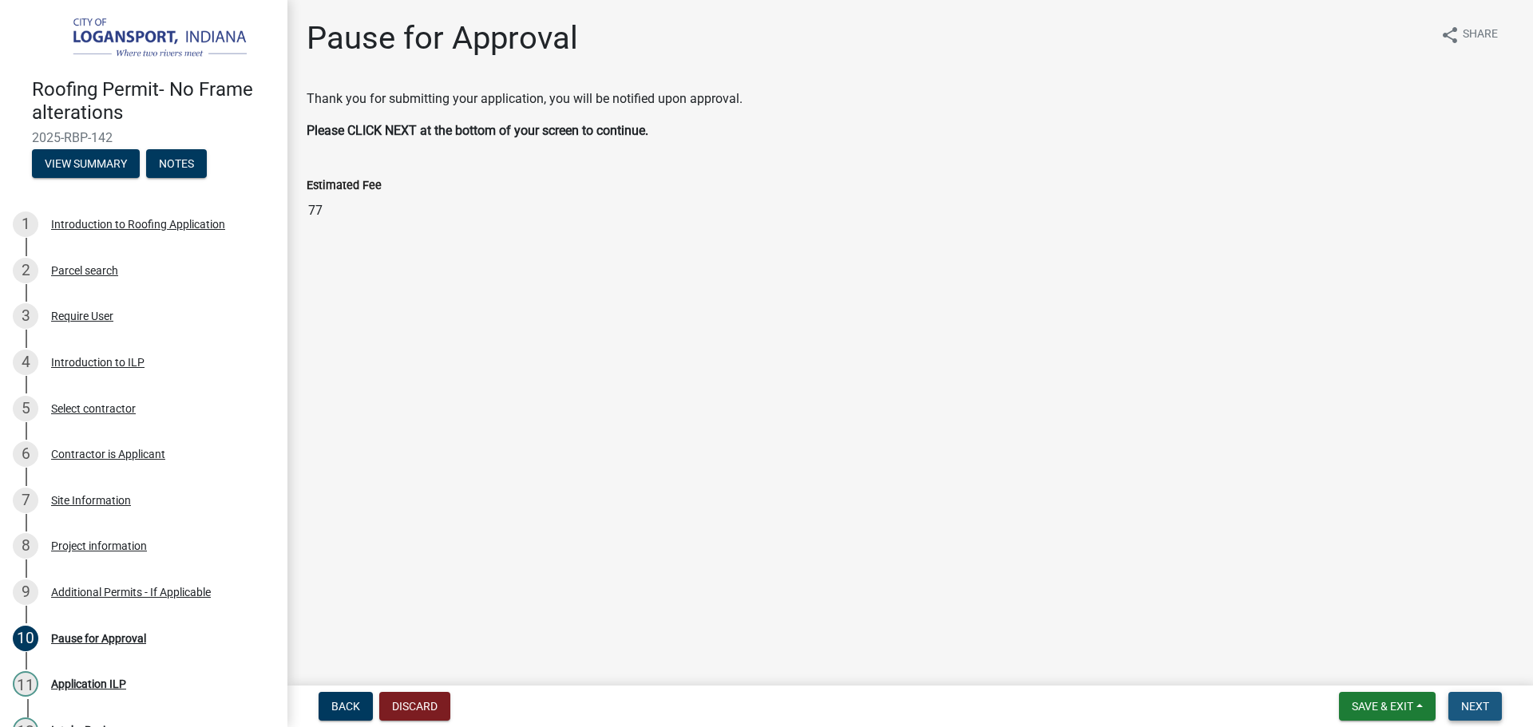
click at [1469, 710] on span "Next" at bounding box center [1475, 706] width 28 height 13
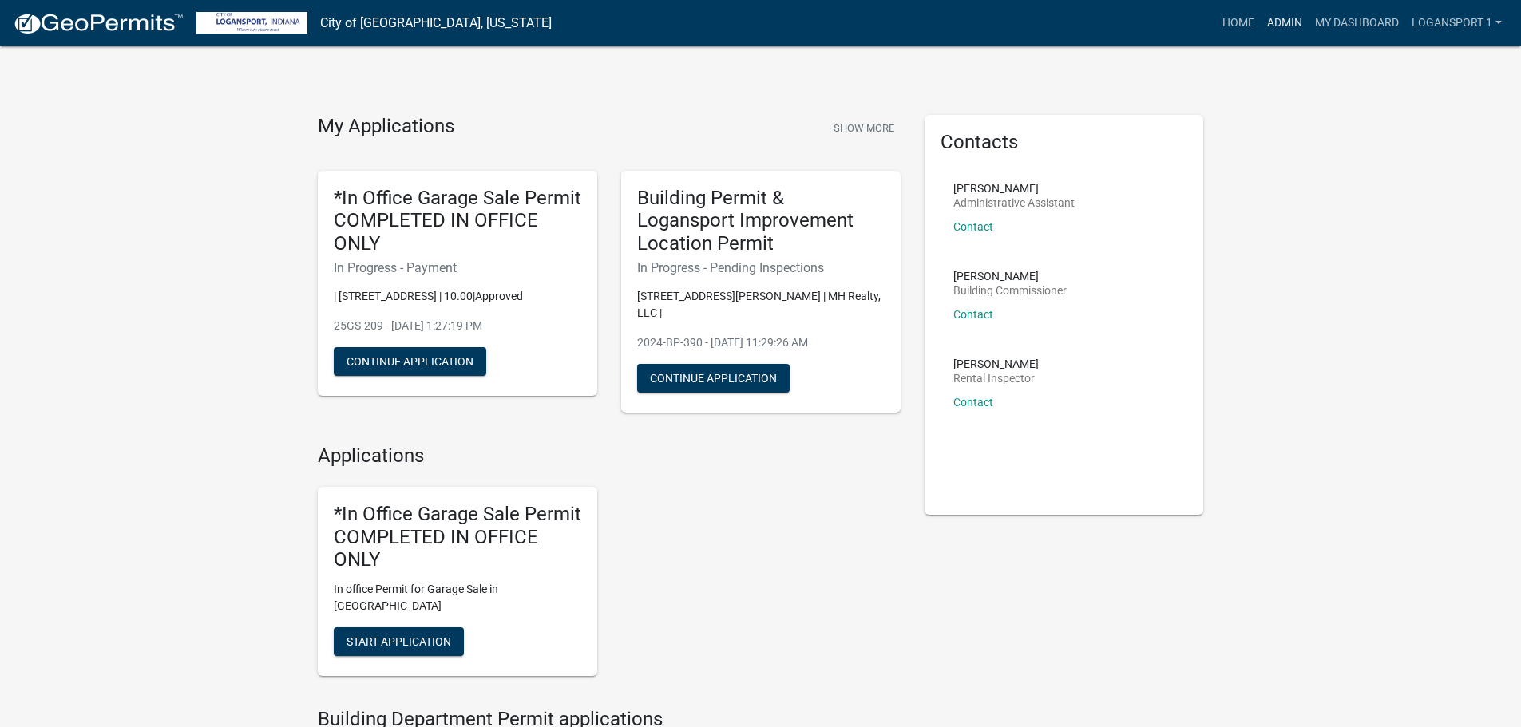
drag, startPoint x: 1289, startPoint y: 18, endPoint x: 1275, endPoint y: 19, distance: 14.5
click at [1289, 18] on link "Admin" at bounding box center [1284, 23] width 48 height 30
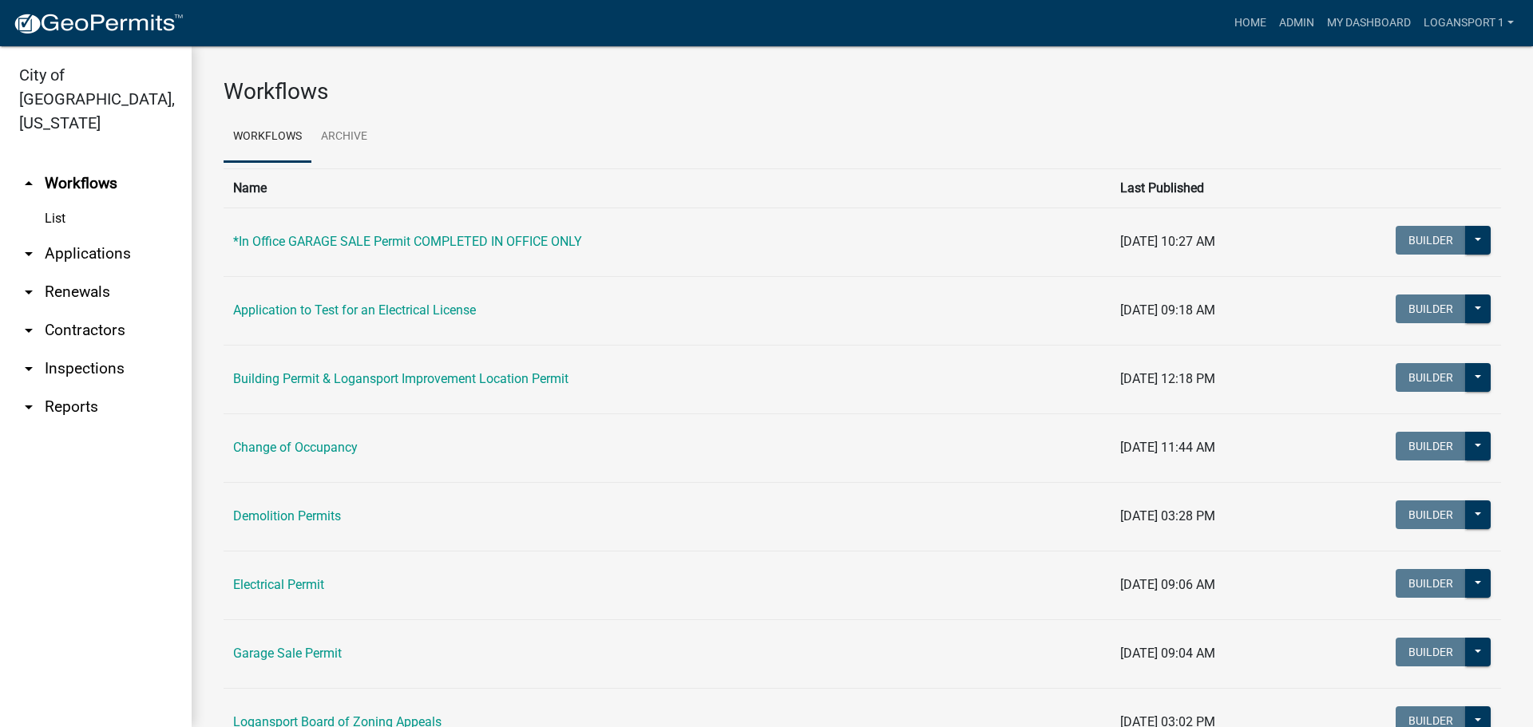
click at [53, 235] on link "arrow_drop_down Applications" at bounding box center [96, 254] width 192 height 38
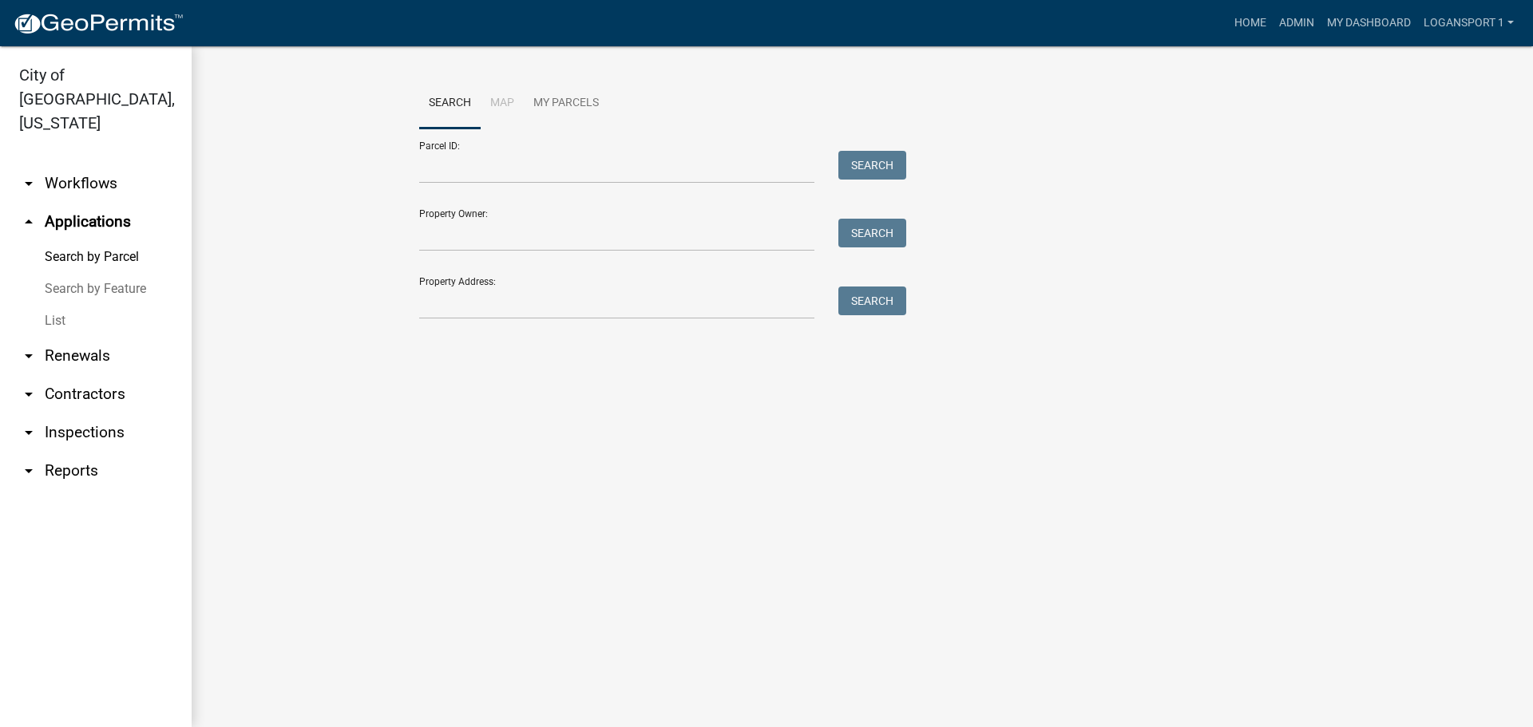
click at [53, 305] on link "List" at bounding box center [96, 321] width 192 height 32
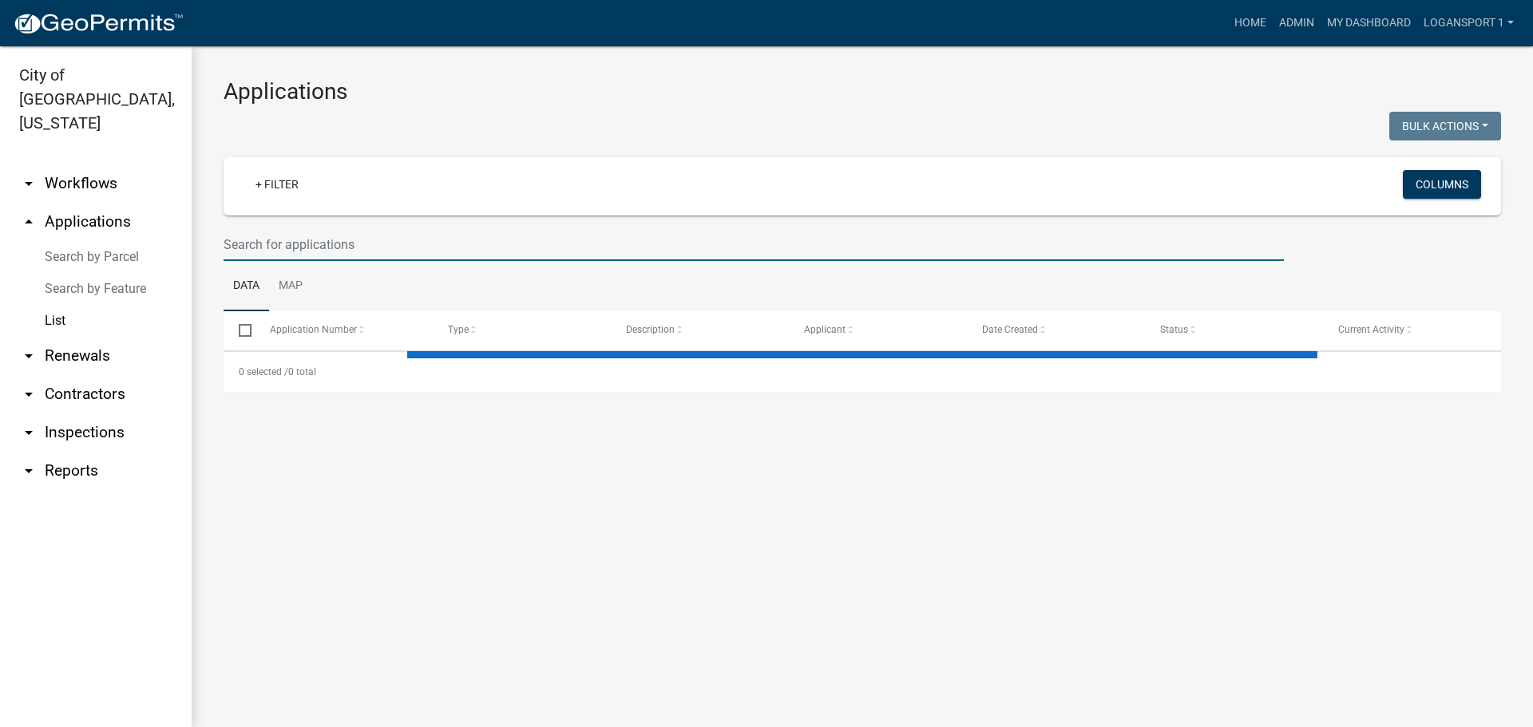
click at [390, 250] on input "text" at bounding box center [753, 244] width 1060 height 33
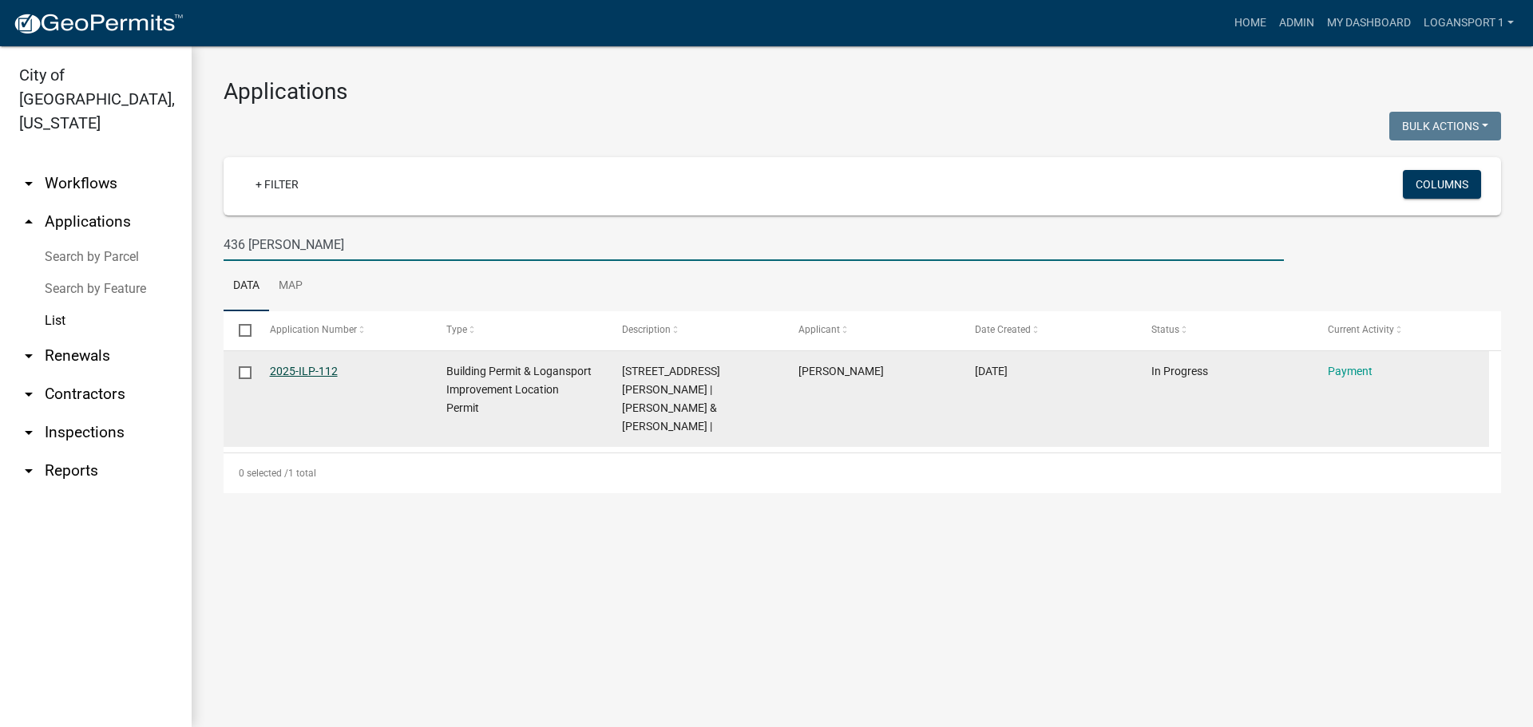
type input "436 Bates"
click at [288, 371] on link "2025-ILP-112" at bounding box center [304, 371] width 68 height 13
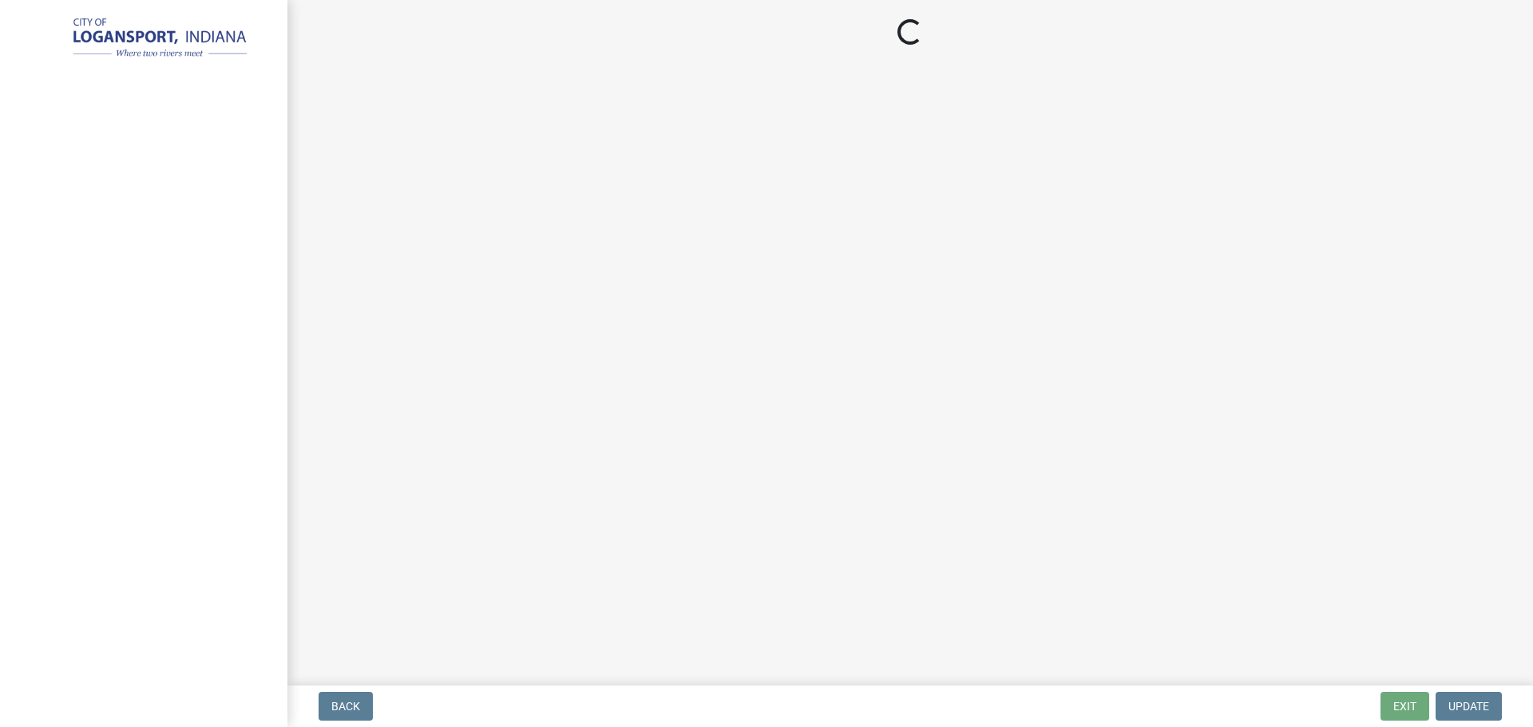
select select "3: 3"
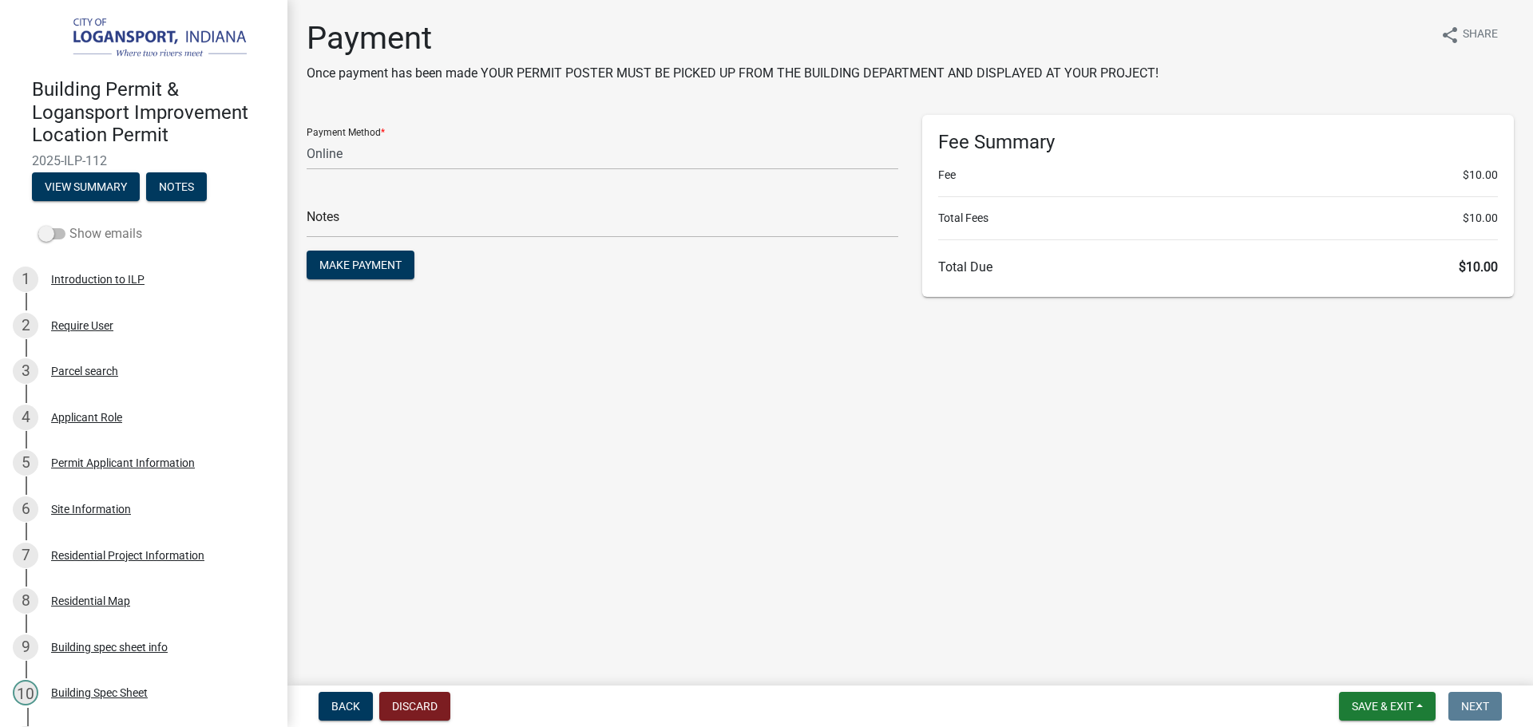
click at [58, 232] on span at bounding box center [51, 233] width 27 height 11
click at [69, 224] on input "Show emails" at bounding box center [69, 224] width 0 height 0
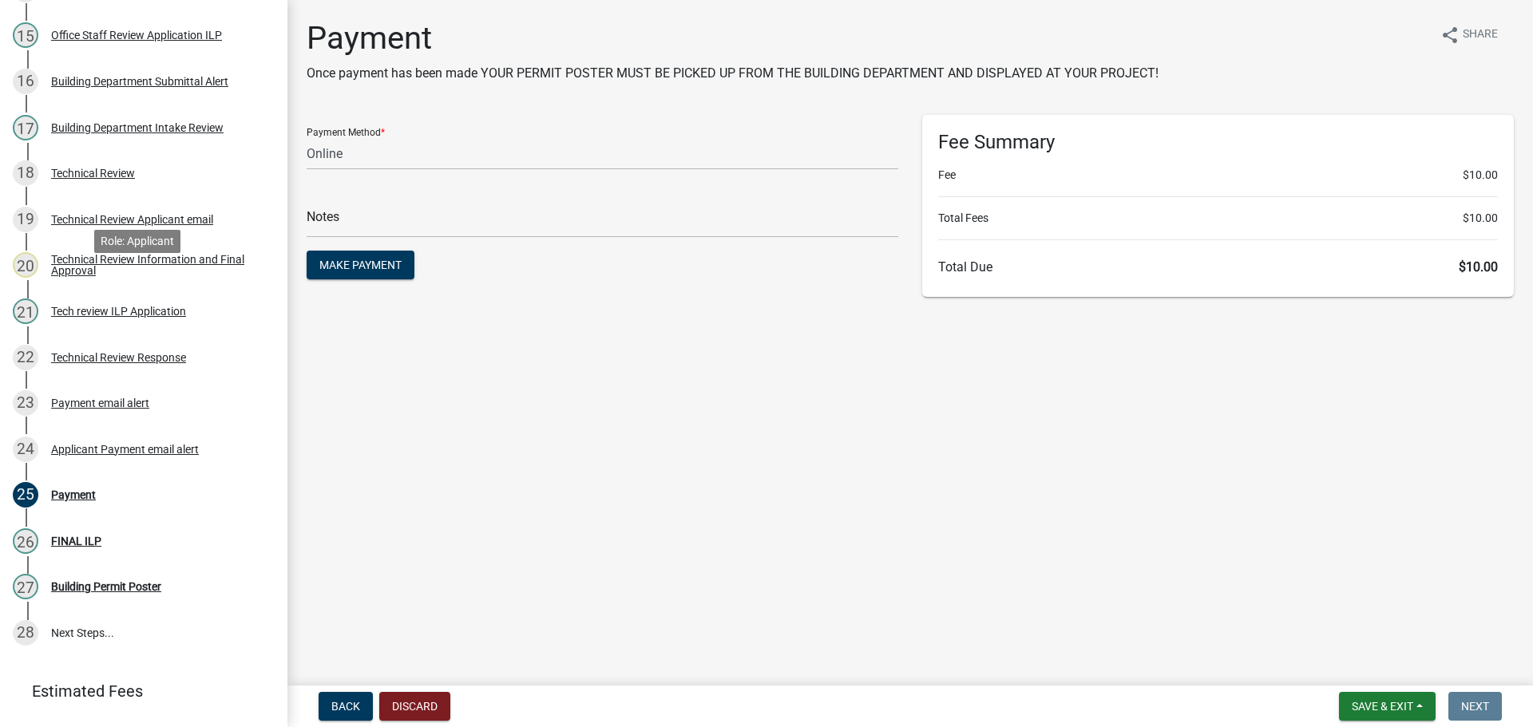
scroll to position [958, 0]
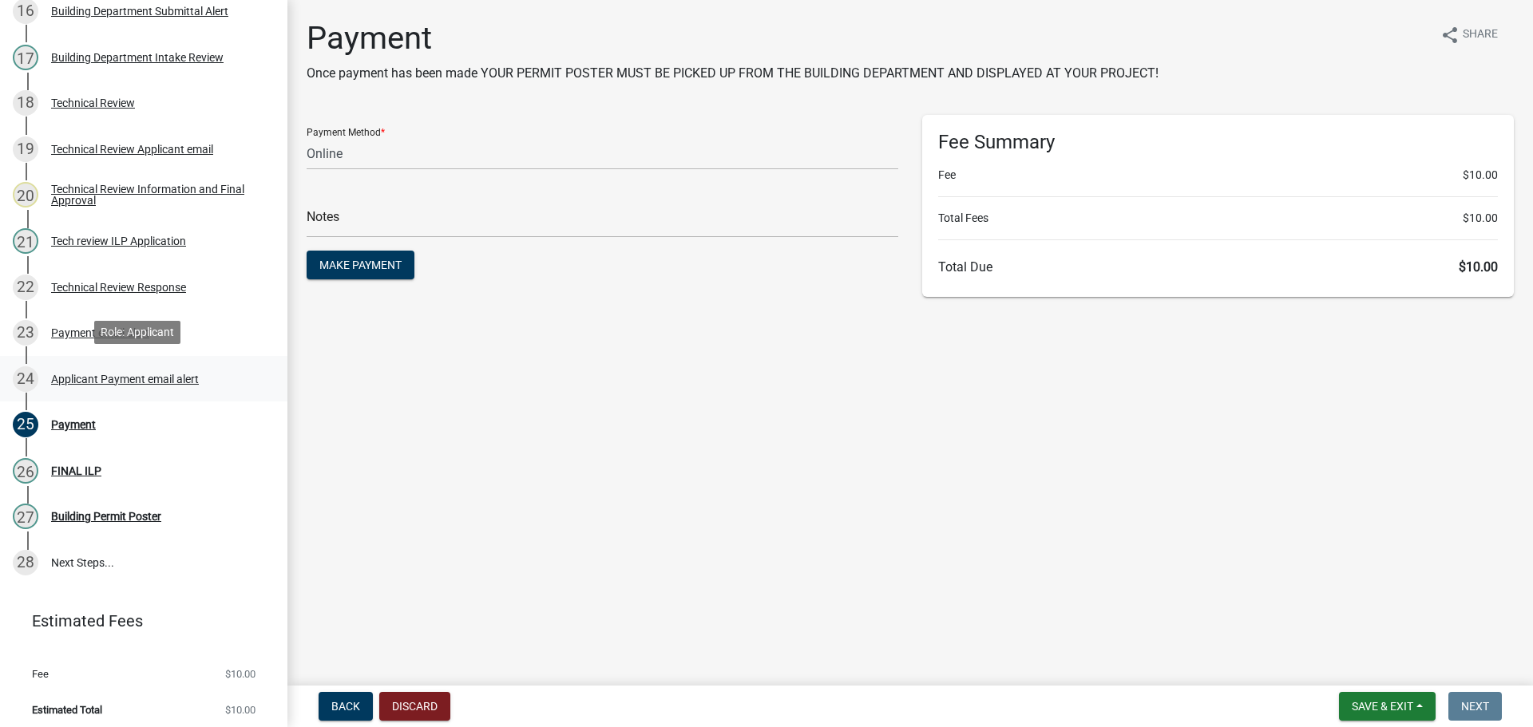
click at [95, 379] on div "Applicant Payment email alert" at bounding box center [125, 379] width 148 height 11
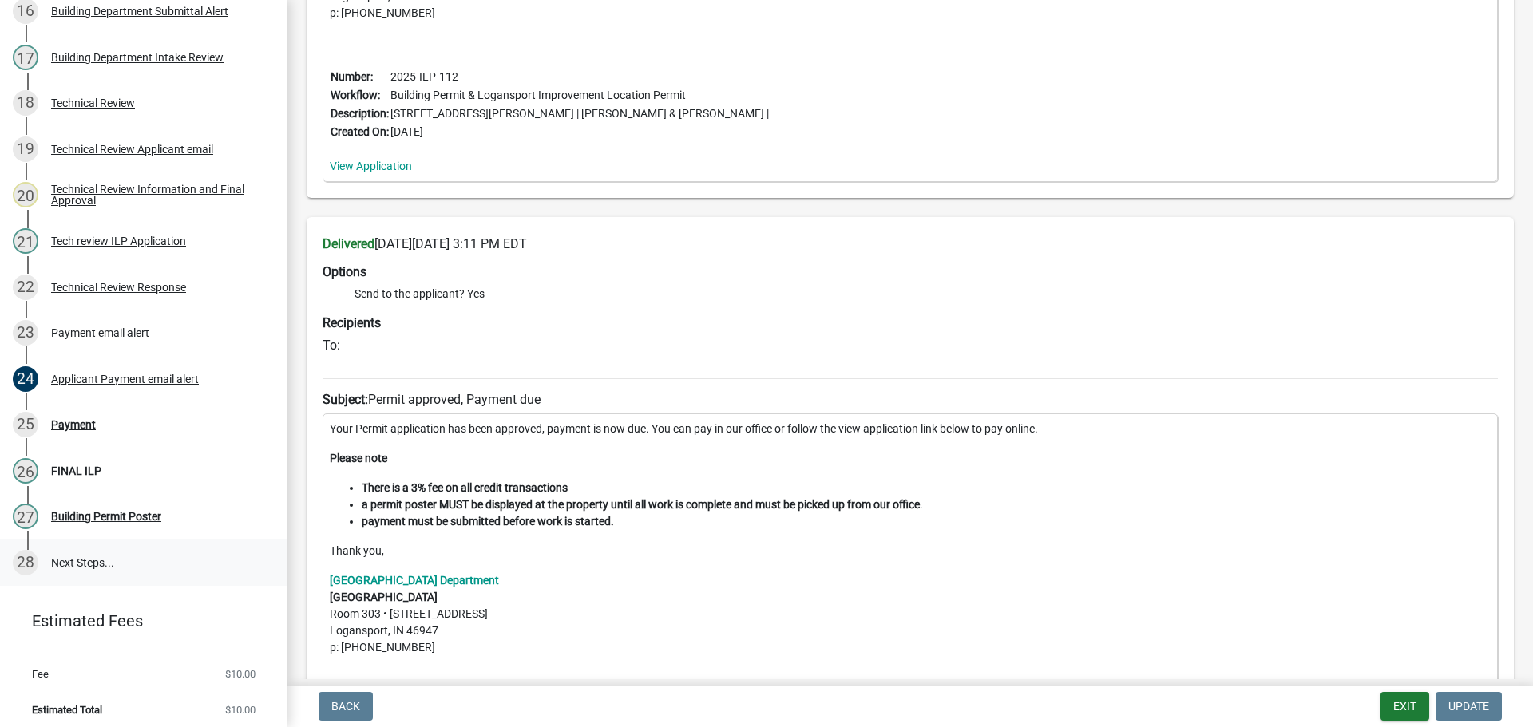
scroll to position [963, 0]
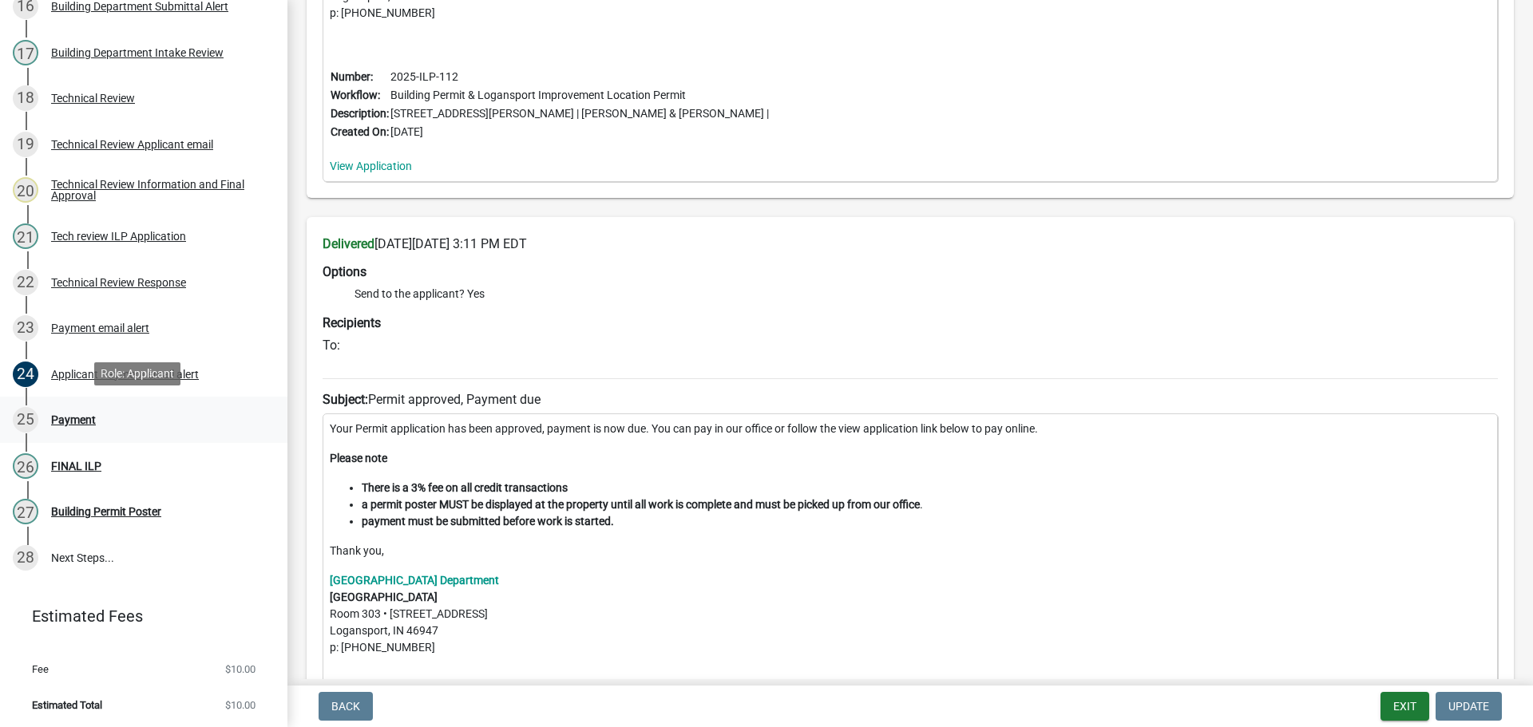
click at [71, 417] on div "Payment" at bounding box center [73, 419] width 45 height 11
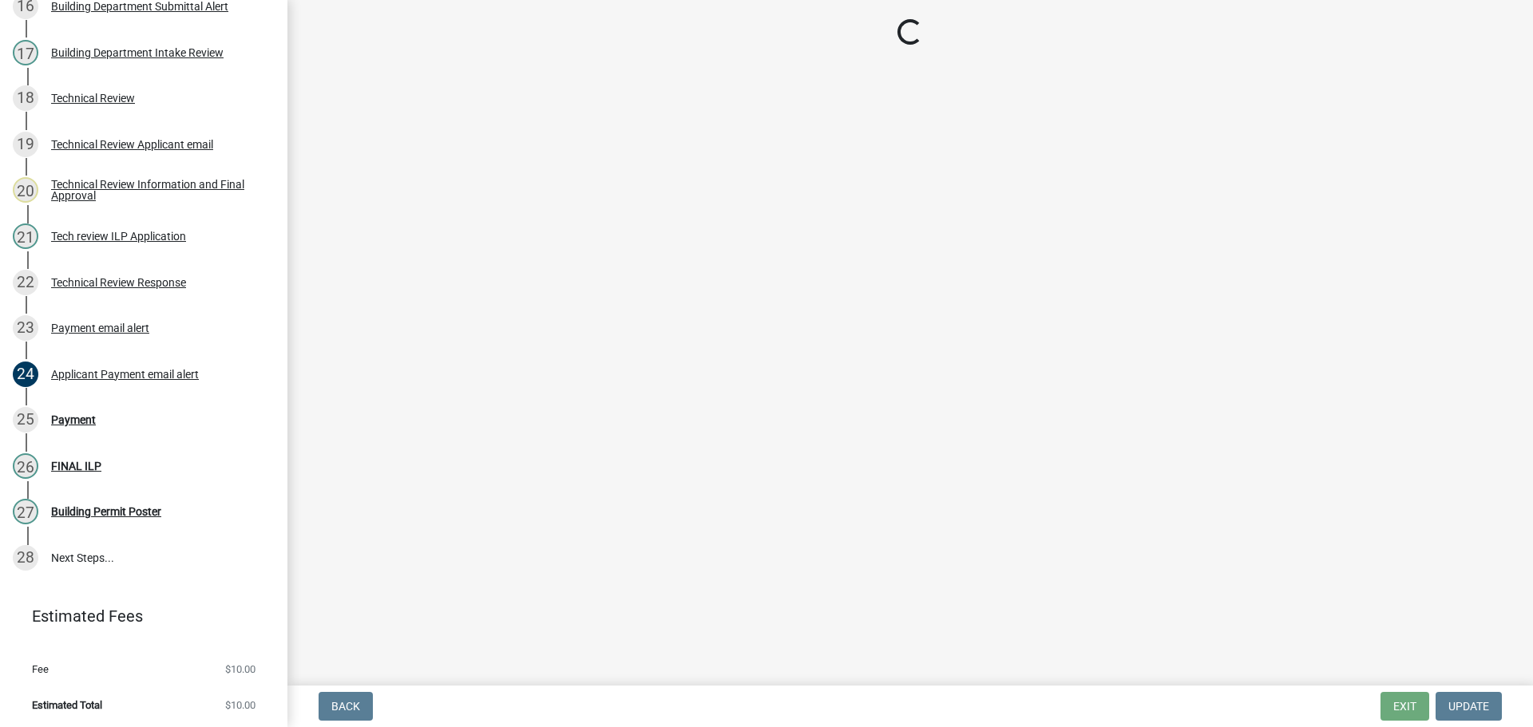
select select "3: 3"
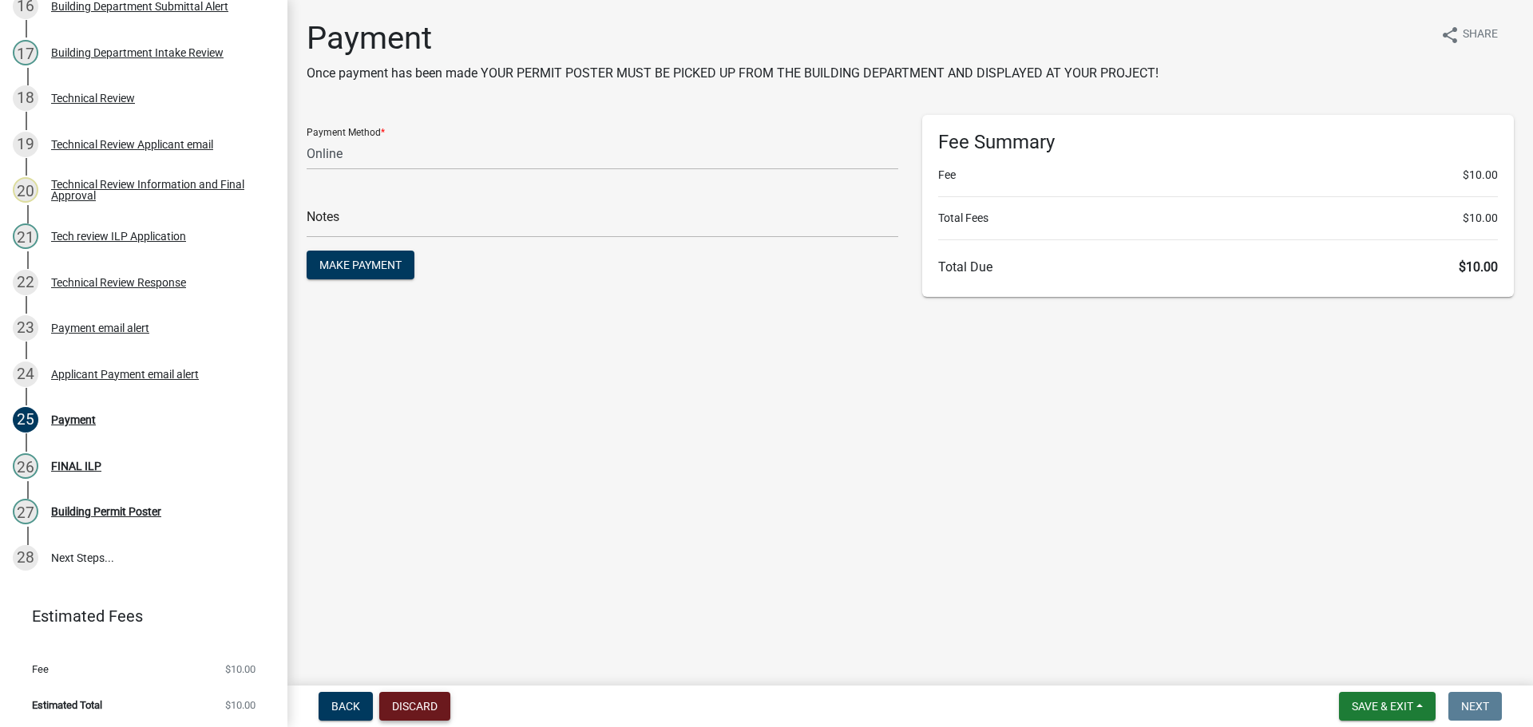
click at [424, 698] on button "Discard" at bounding box center [414, 706] width 71 height 29
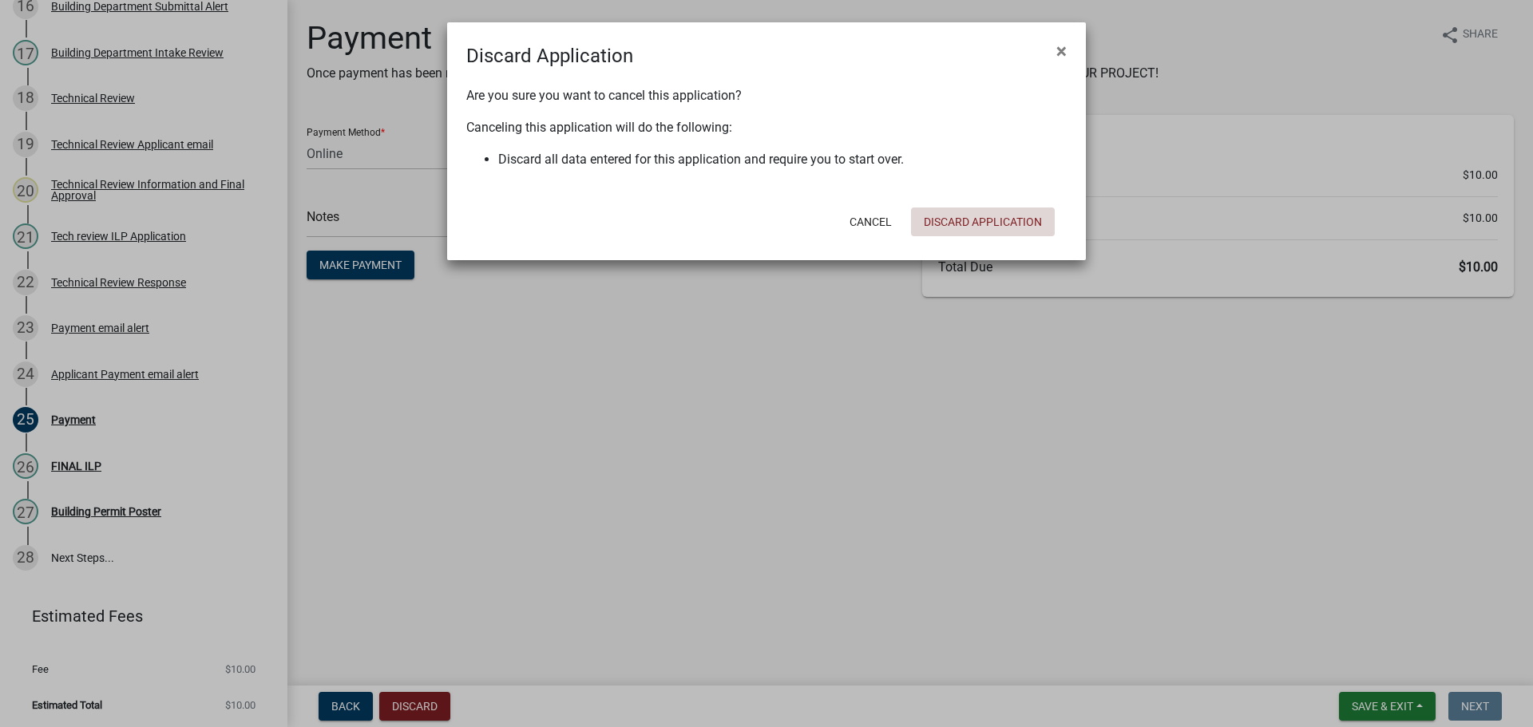
click at [1028, 222] on button "Discard Application" at bounding box center [983, 222] width 144 height 29
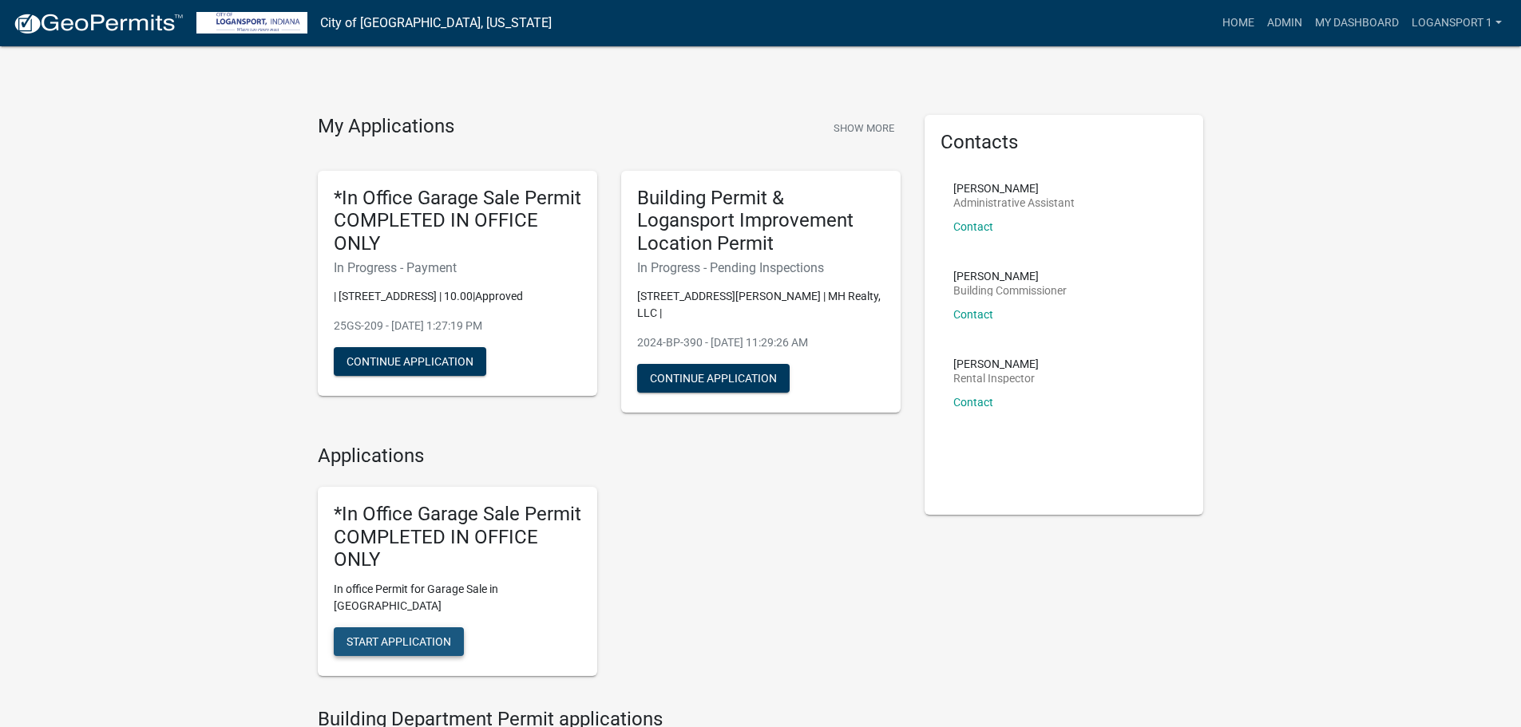
click at [395, 635] on span "Start Application" at bounding box center [398, 641] width 105 height 13
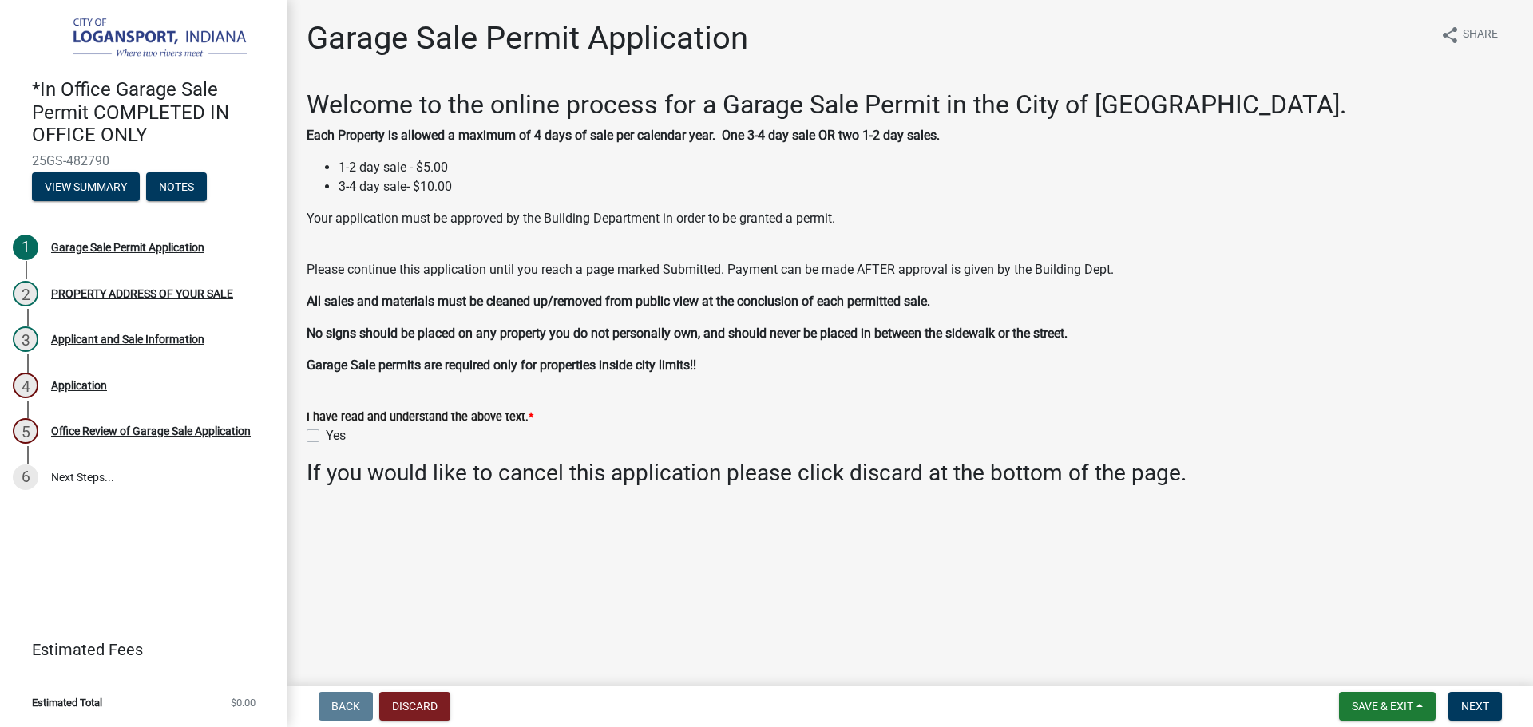
click at [326, 431] on label "Yes" at bounding box center [336, 435] width 20 height 19
click at [326, 431] on input "Yes" at bounding box center [331, 431] width 10 height 10
checkbox input "true"
click at [1487, 707] on span "Next" at bounding box center [1475, 706] width 28 height 13
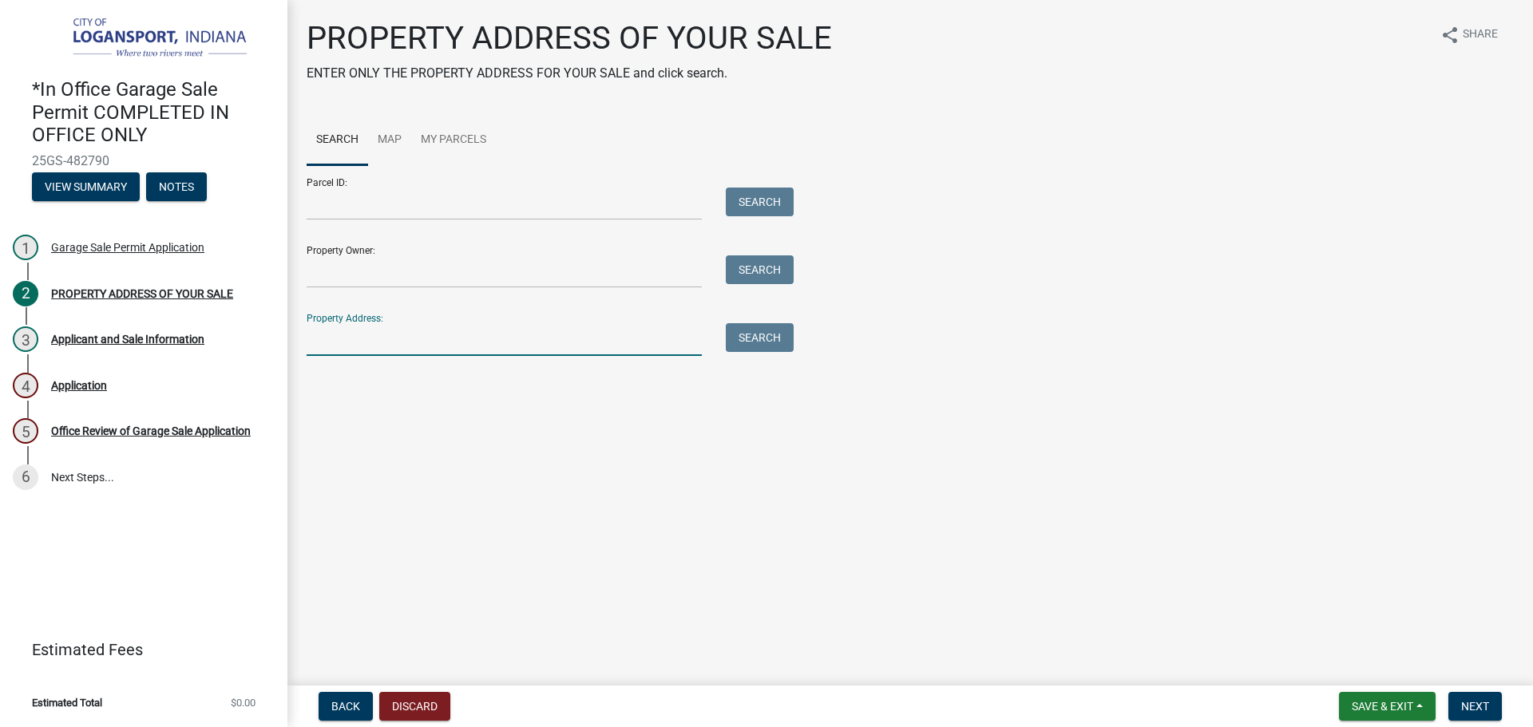
click at [495, 343] on input "Property Address:" at bounding box center [504, 339] width 395 height 33
type input "508 11th"
click at [756, 330] on button "Search" at bounding box center [760, 337] width 68 height 29
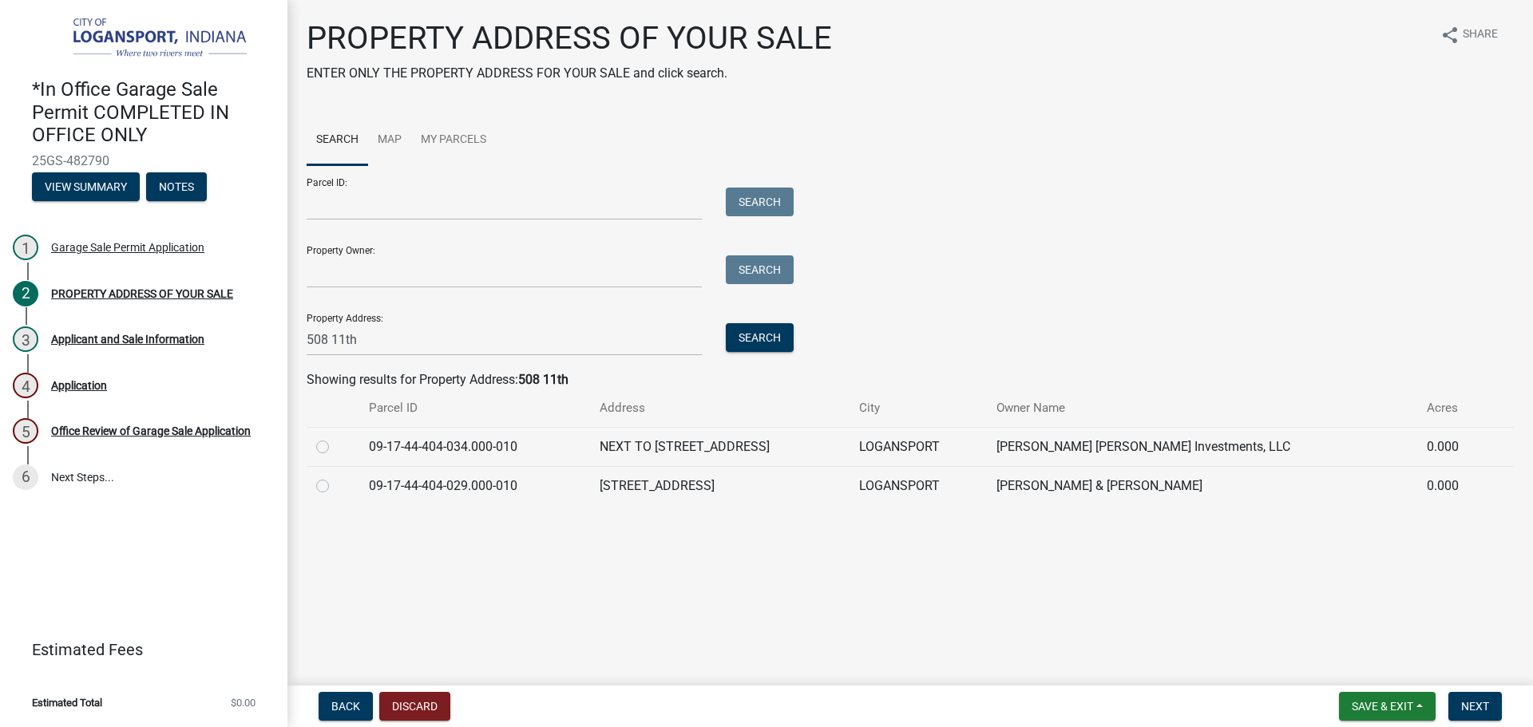
click at [335, 477] on label at bounding box center [335, 477] width 0 height 0
click at [335, 483] on input "radio" at bounding box center [340, 482] width 10 height 10
radio input "true"
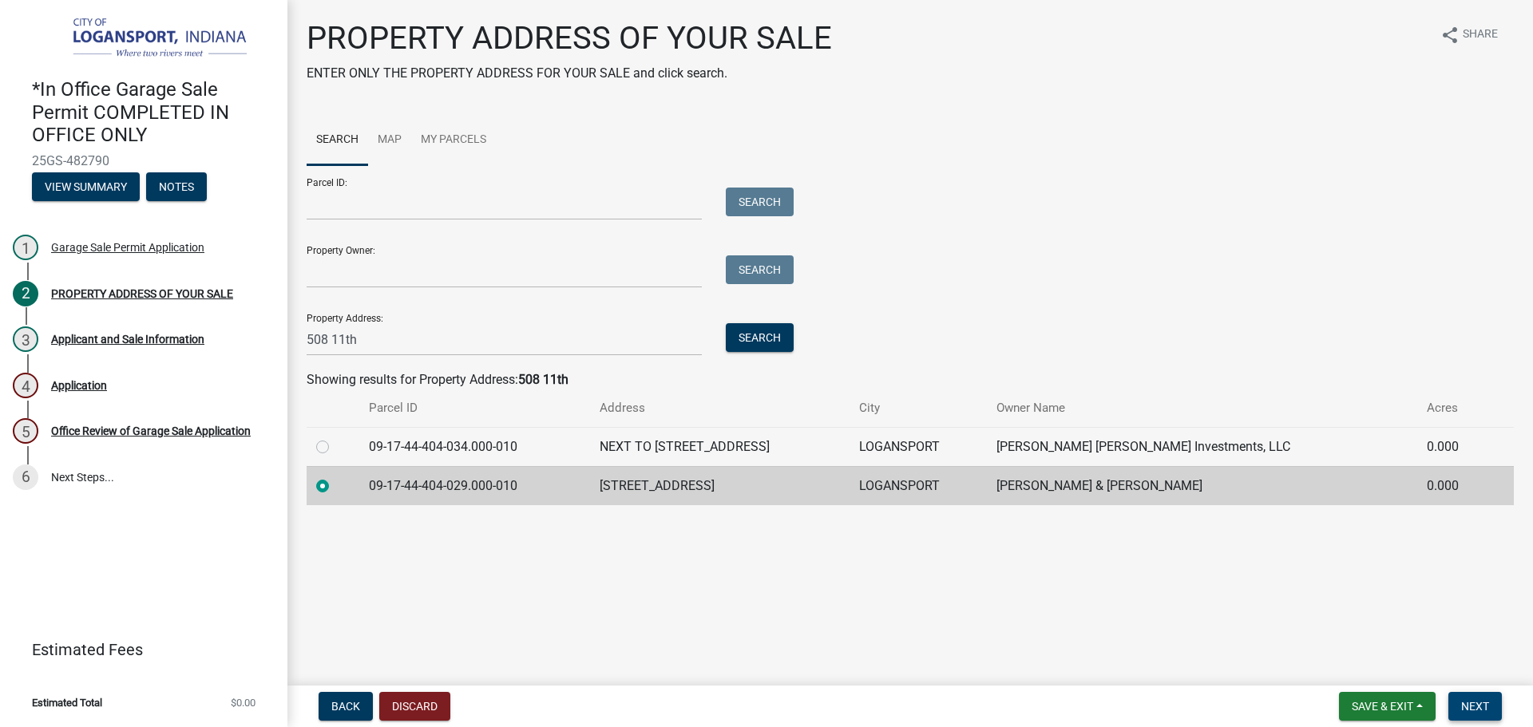
click at [1483, 698] on button "Next" at bounding box center [1474, 706] width 53 height 29
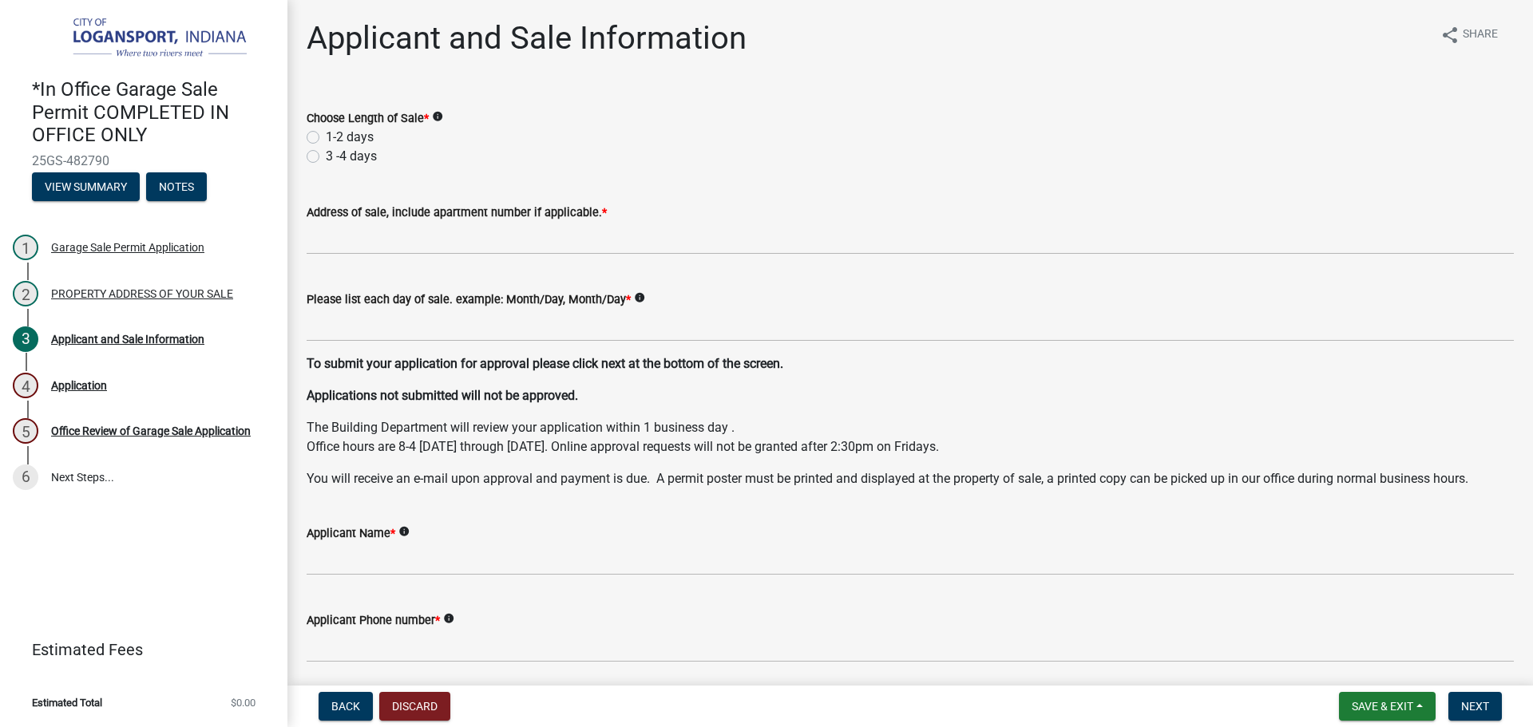
click at [326, 135] on label "1-2 days" at bounding box center [350, 137] width 48 height 19
click at [326, 135] on input "1-2 days" at bounding box center [331, 133] width 10 height 10
radio input "true"
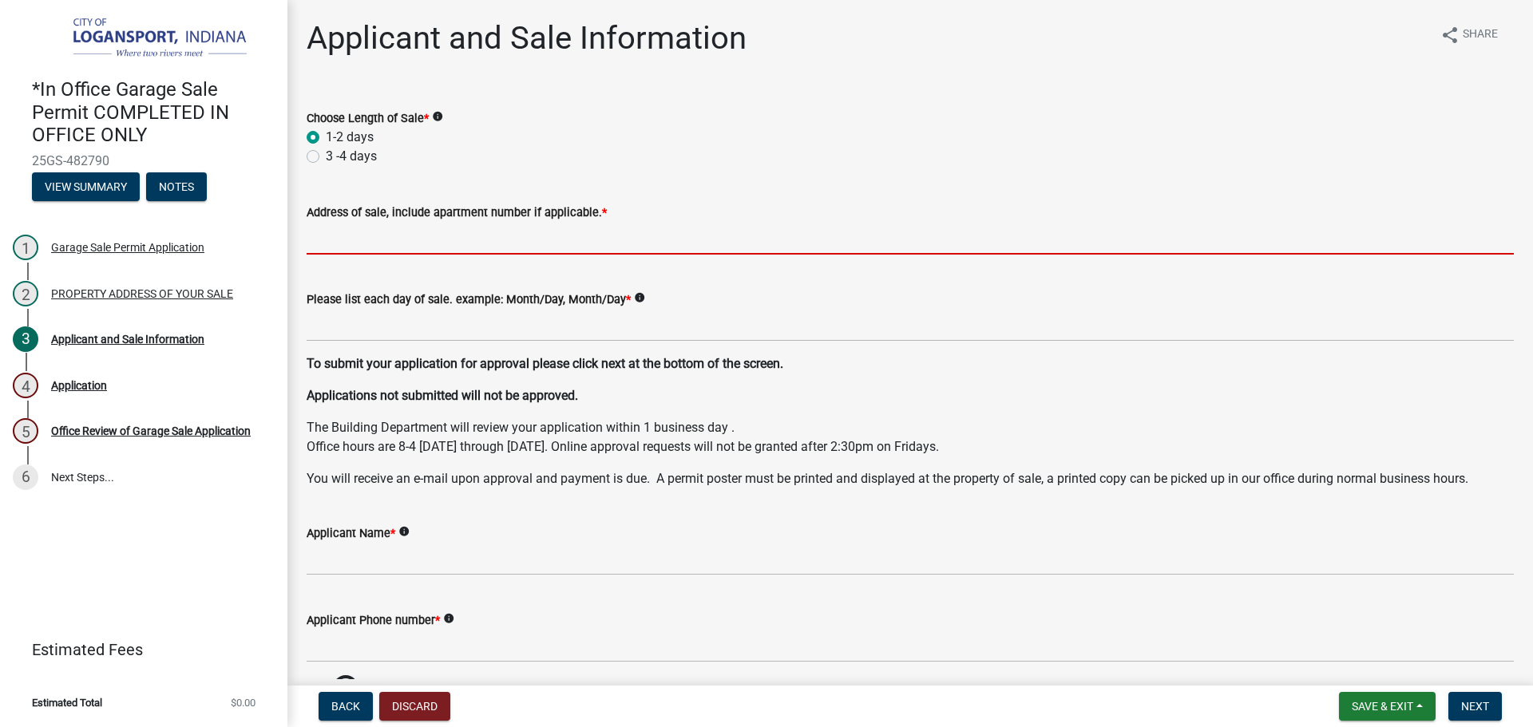
click at [336, 228] on input "Address of sale, include apartment number if applicable. *" at bounding box center [910, 238] width 1207 height 33
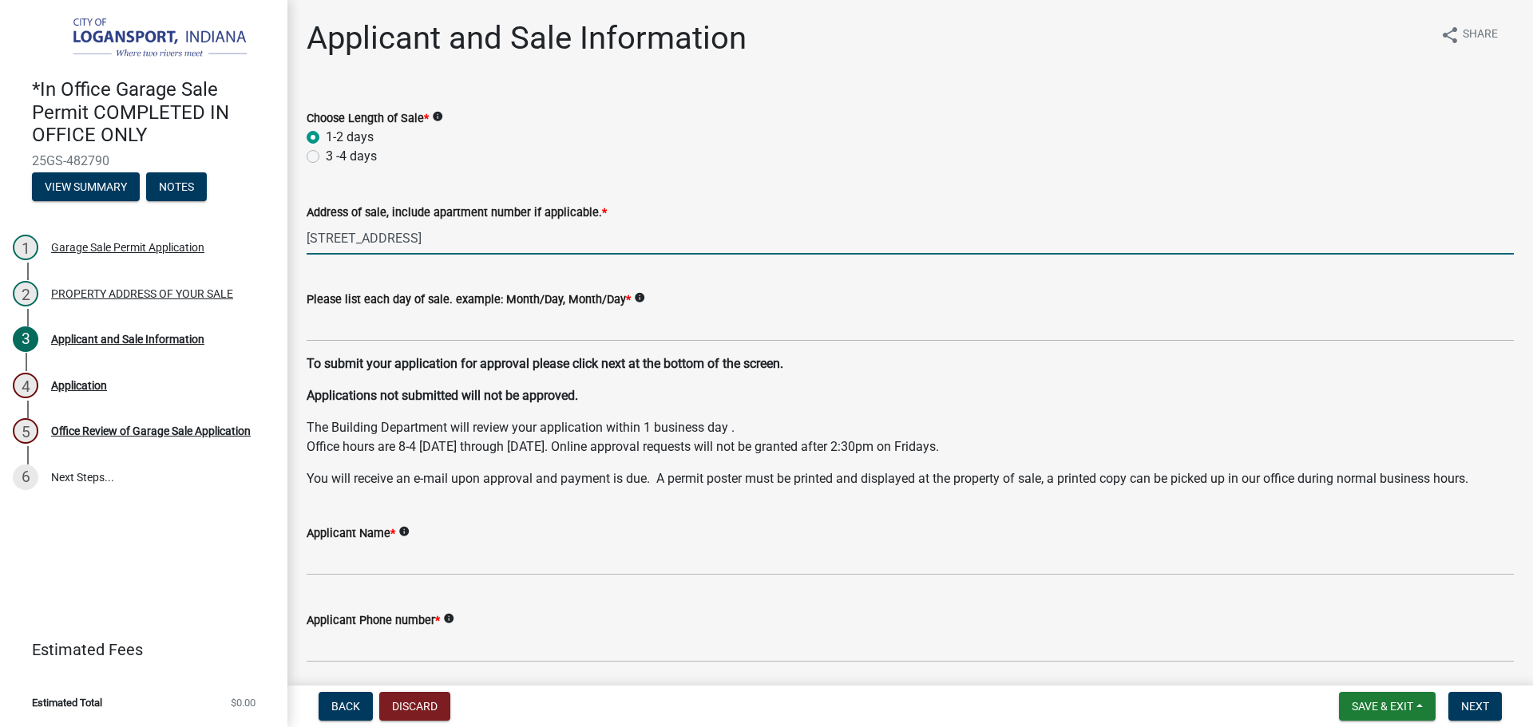
type input "508 11th St"
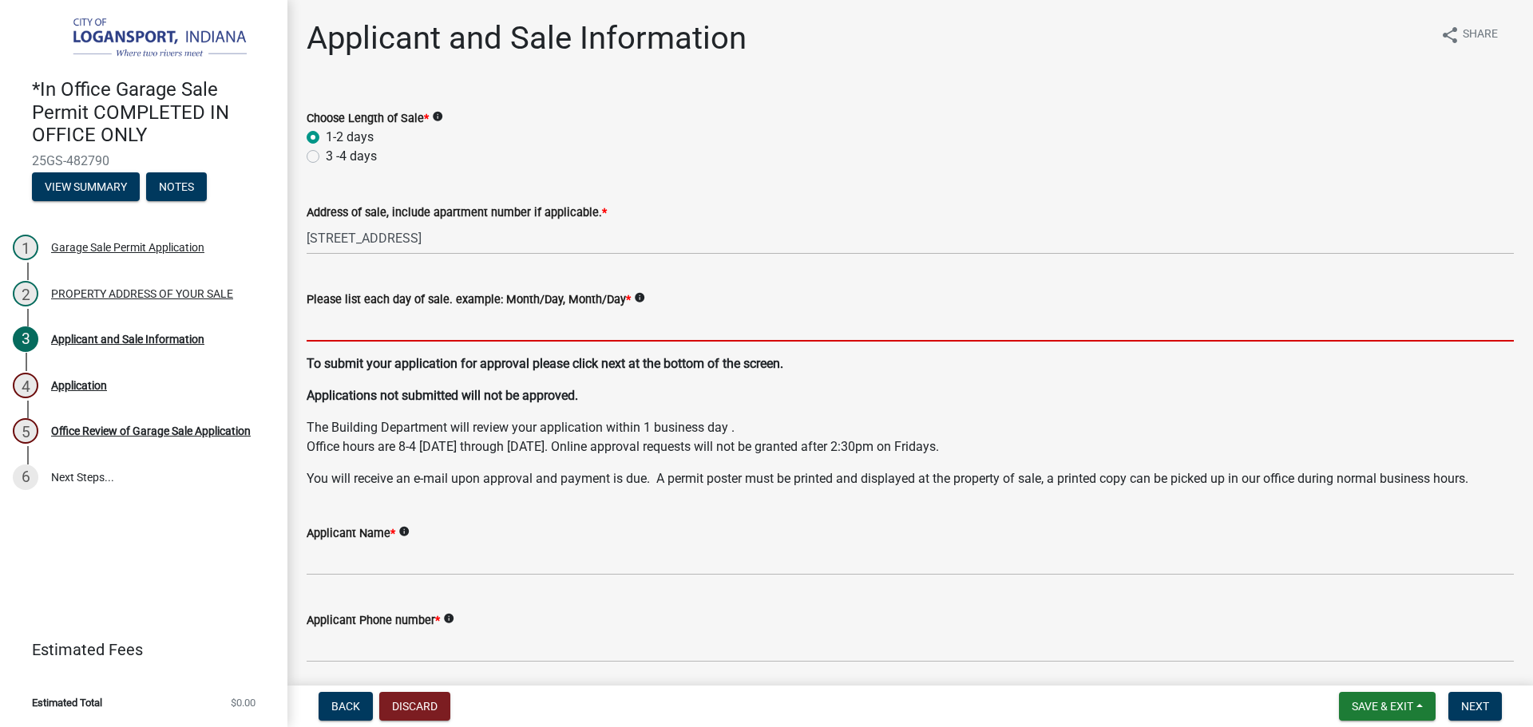
click at [471, 331] on input "Please list each day of sale. example: Month/Day, Month/Day *" at bounding box center [910, 325] width 1207 height 33
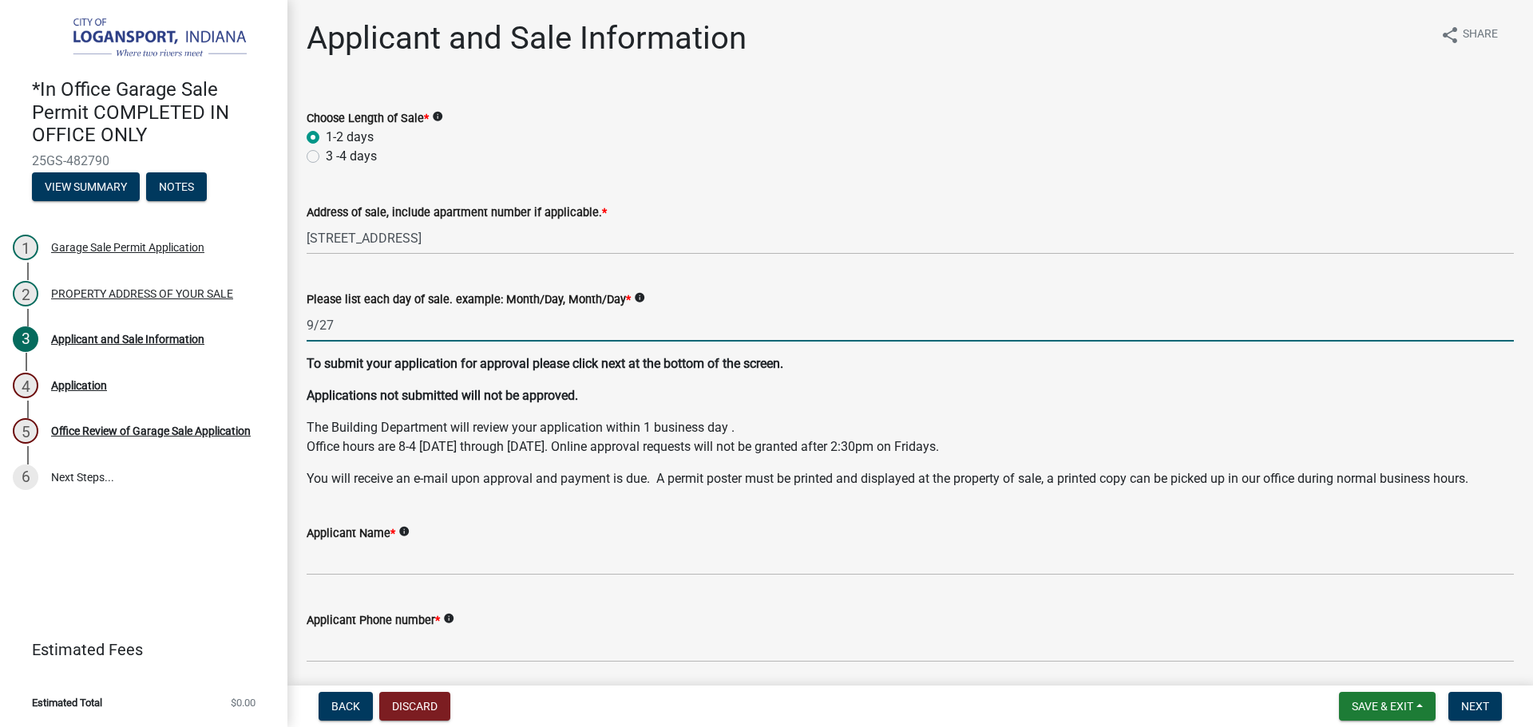
type input "9/27"
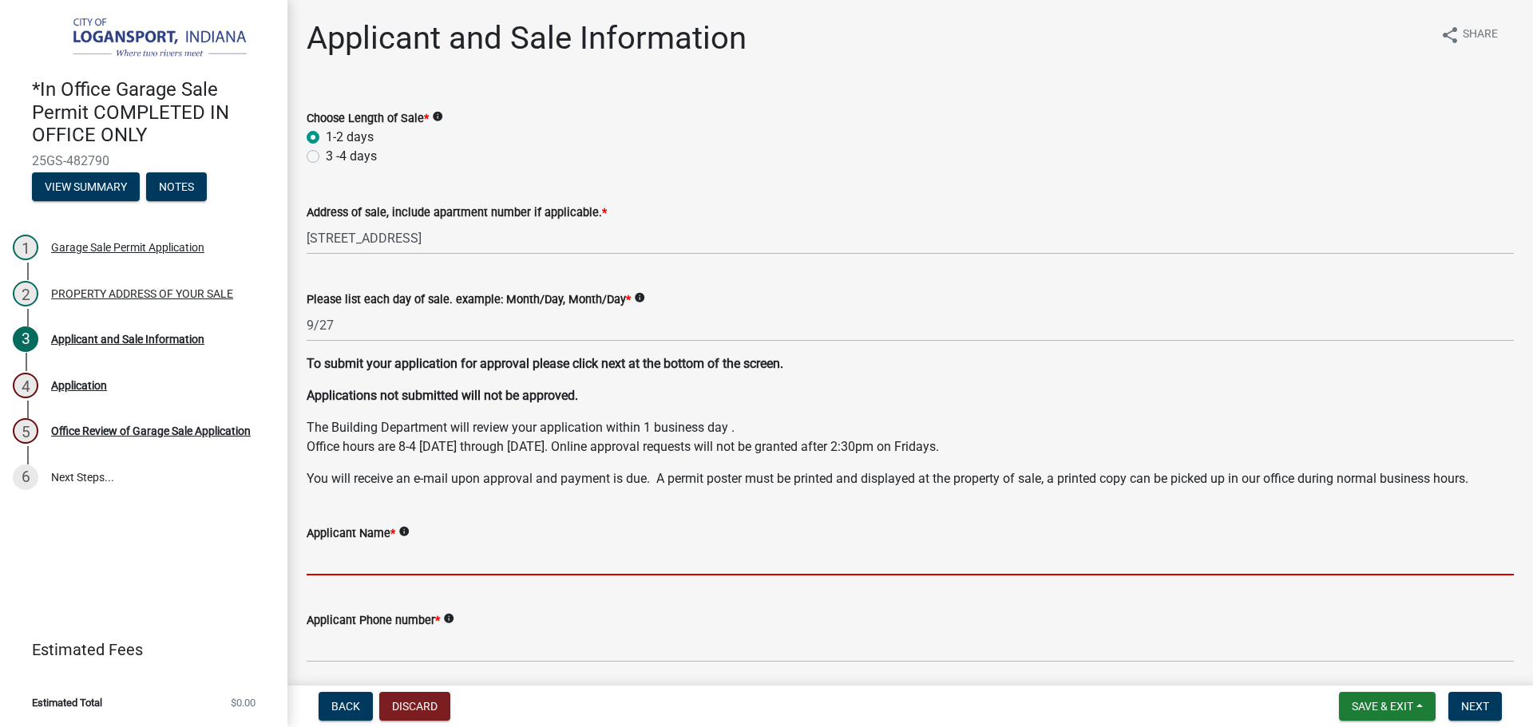
click at [336, 566] on input "Applicant Name *" at bounding box center [910, 559] width 1207 height 33
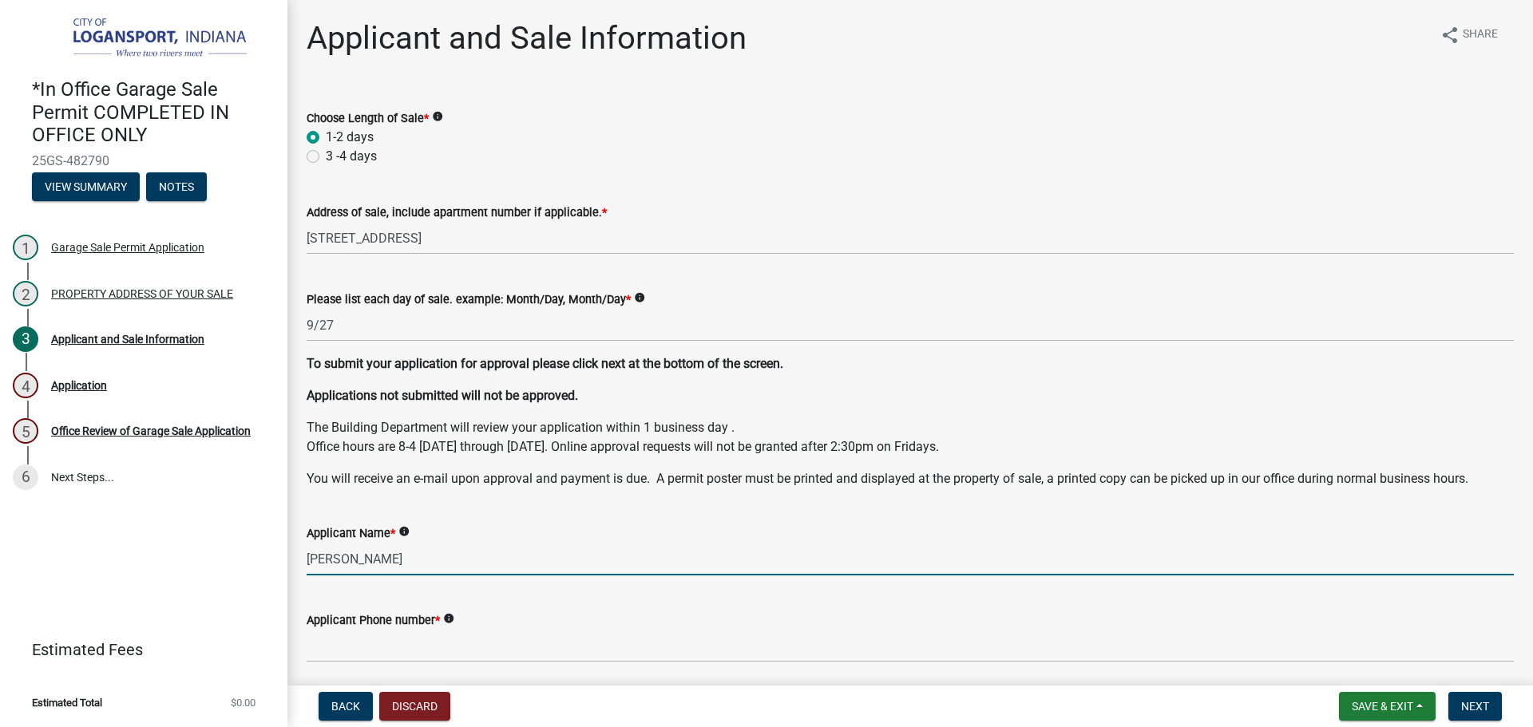
type input "Patricia Collins"
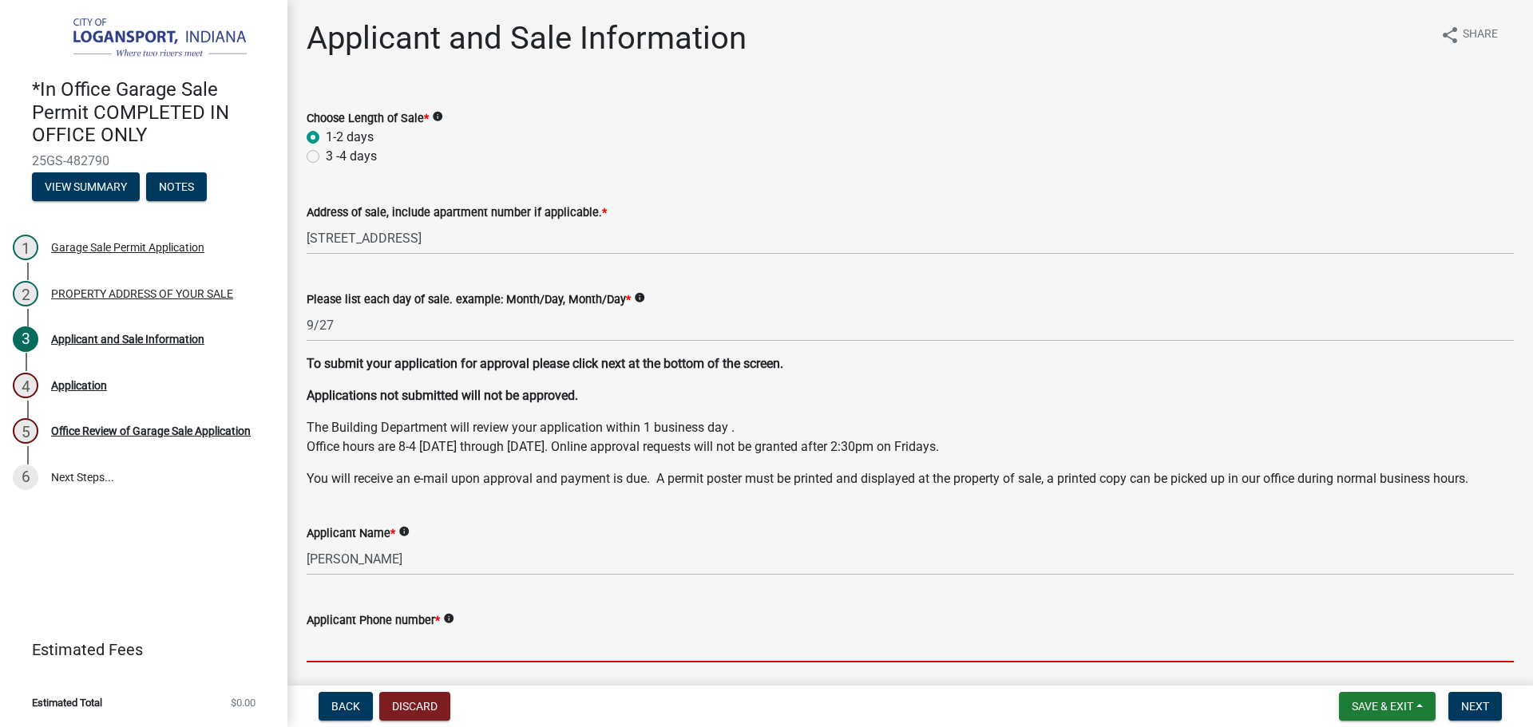
click at [357, 641] on input "Applicant Phone number *" at bounding box center [910, 646] width 1207 height 33
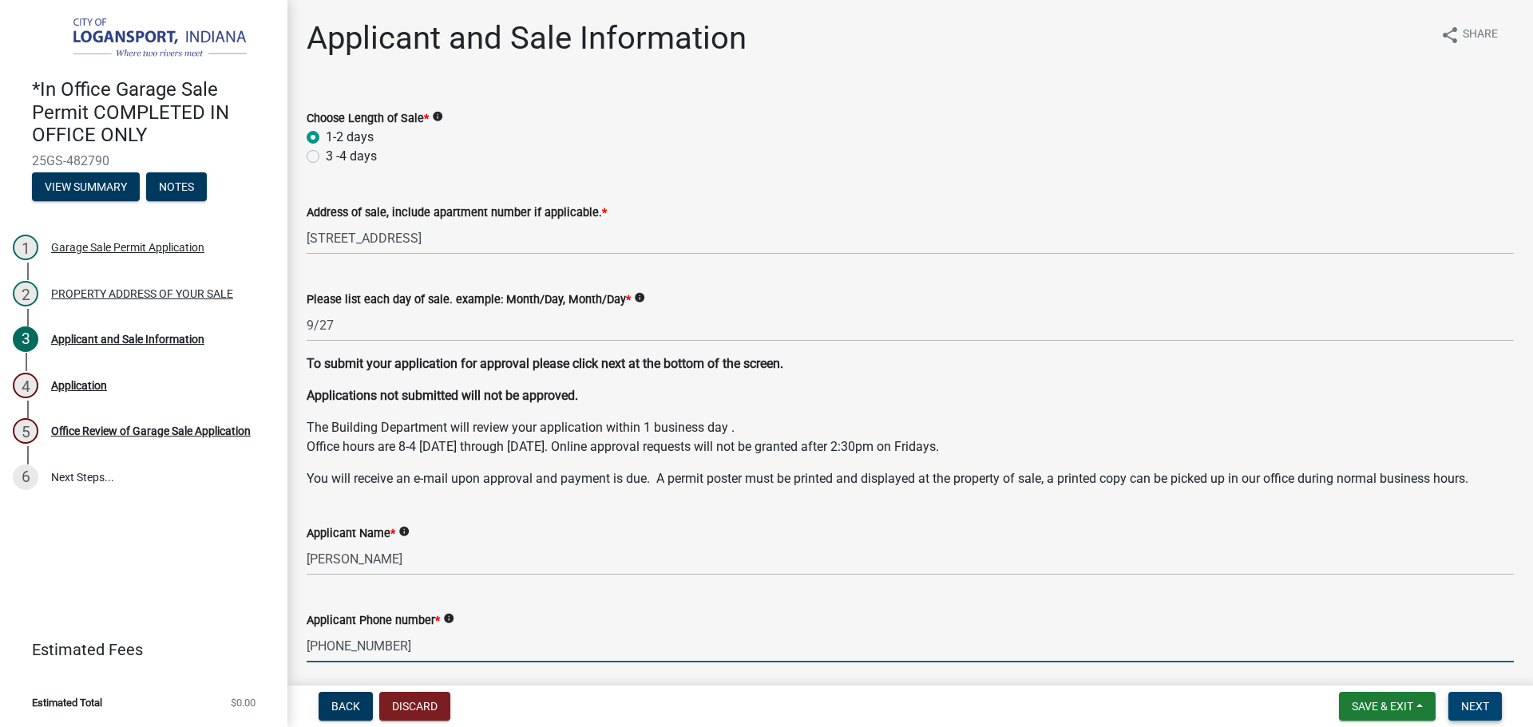
type input "574-725-5396"
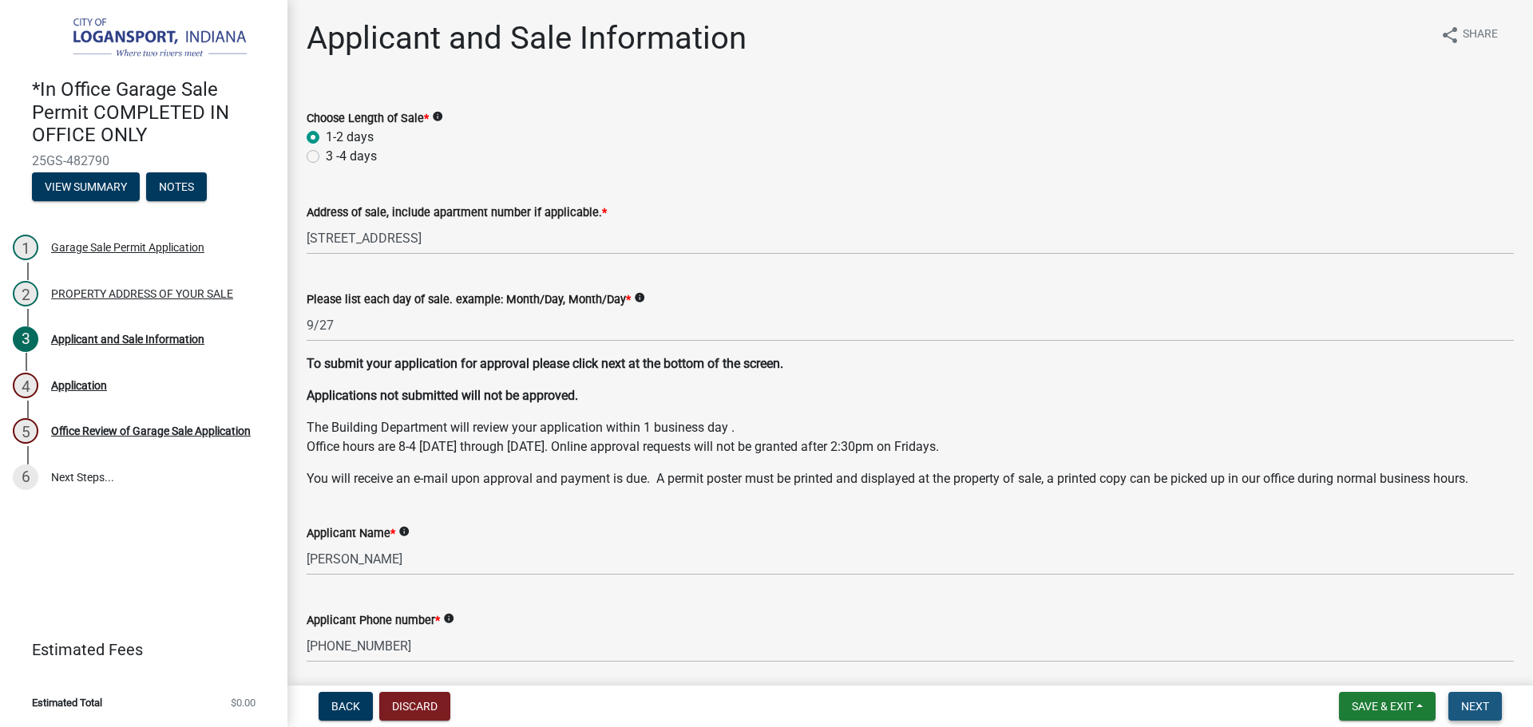
click at [1481, 707] on span "Next" at bounding box center [1475, 706] width 28 height 13
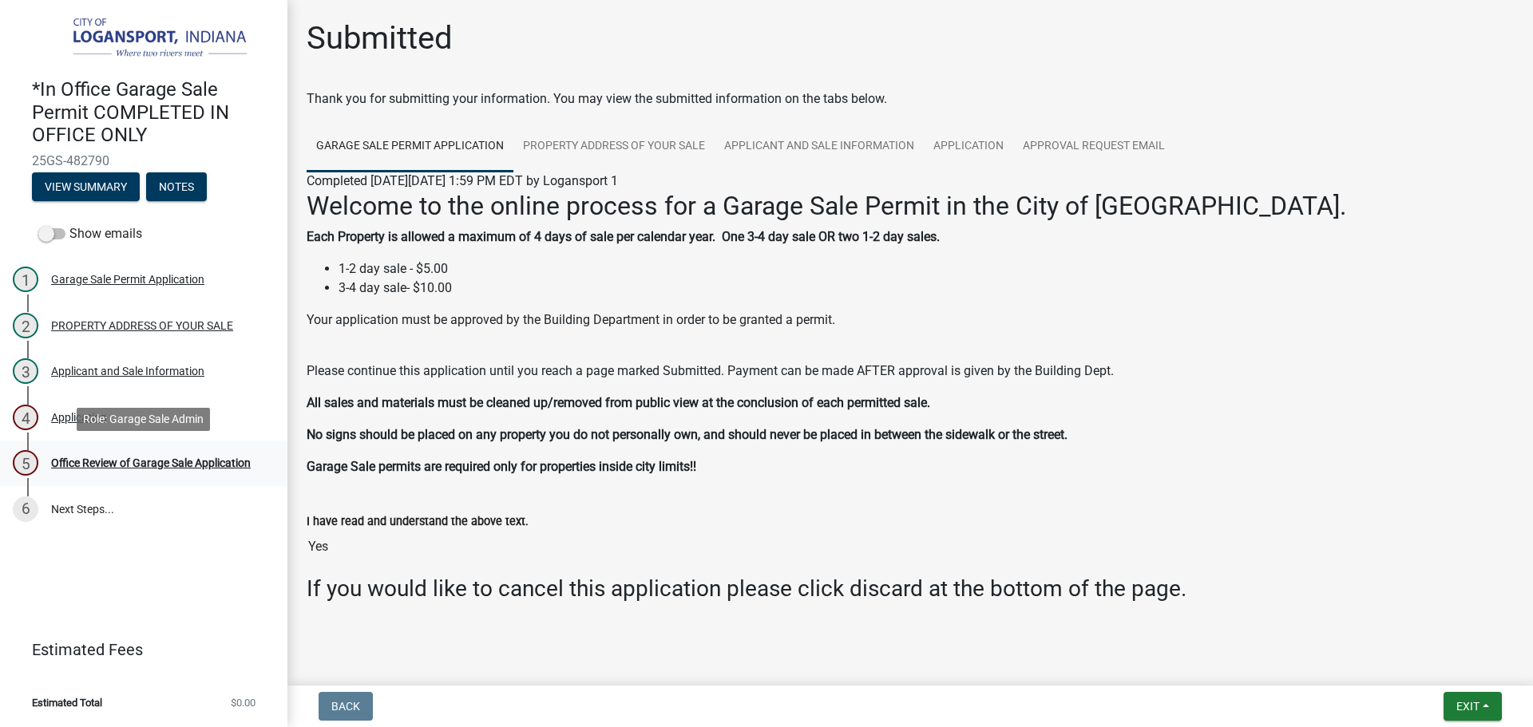
click at [144, 457] on div "Office Review of Garage Sale Application" at bounding box center [151, 462] width 200 height 11
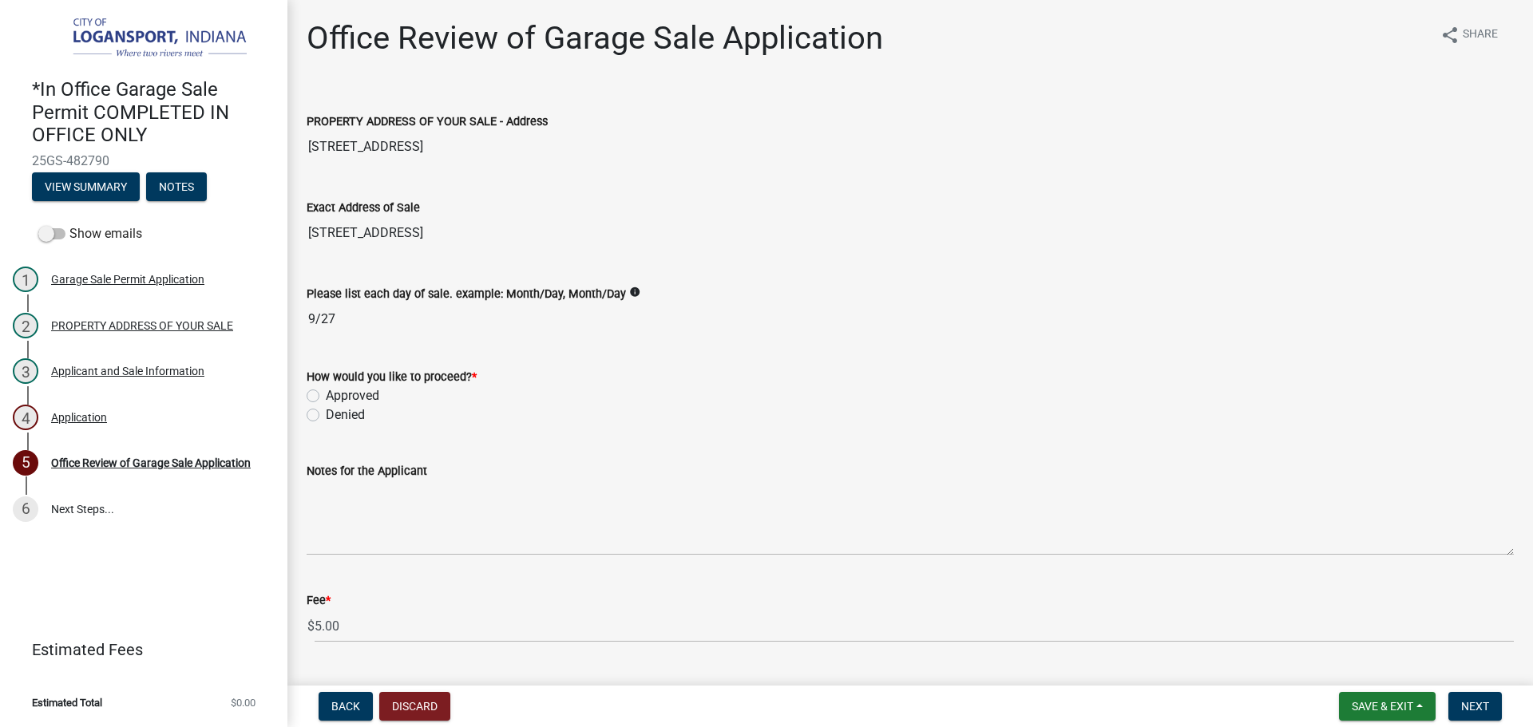
click at [326, 391] on label "Approved" at bounding box center [352, 395] width 53 height 19
click at [326, 391] on input "Approved" at bounding box center [331, 391] width 10 height 10
radio input "true"
click at [1454, 698] on button "Next" at bounding box center [1474, 706] width 53 height 29
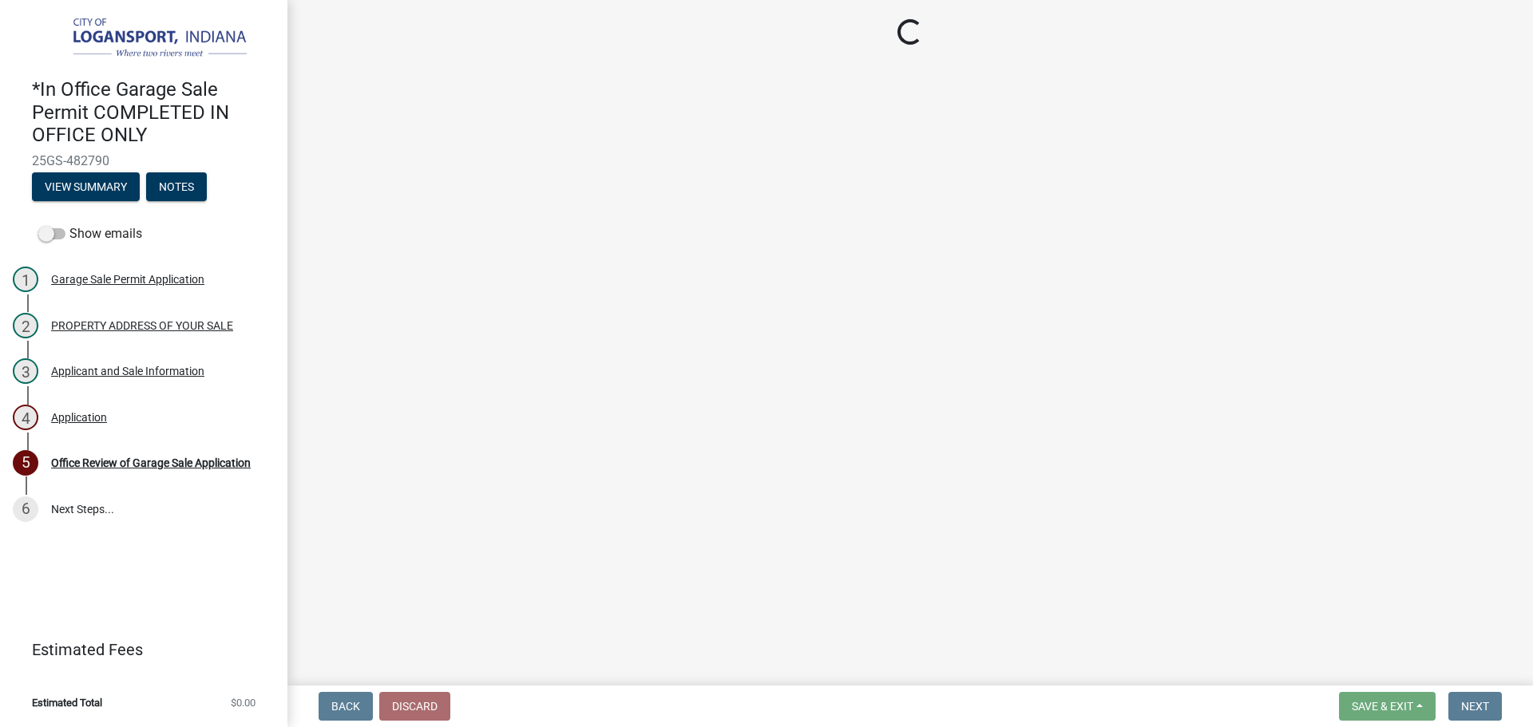
select select "3: 3"
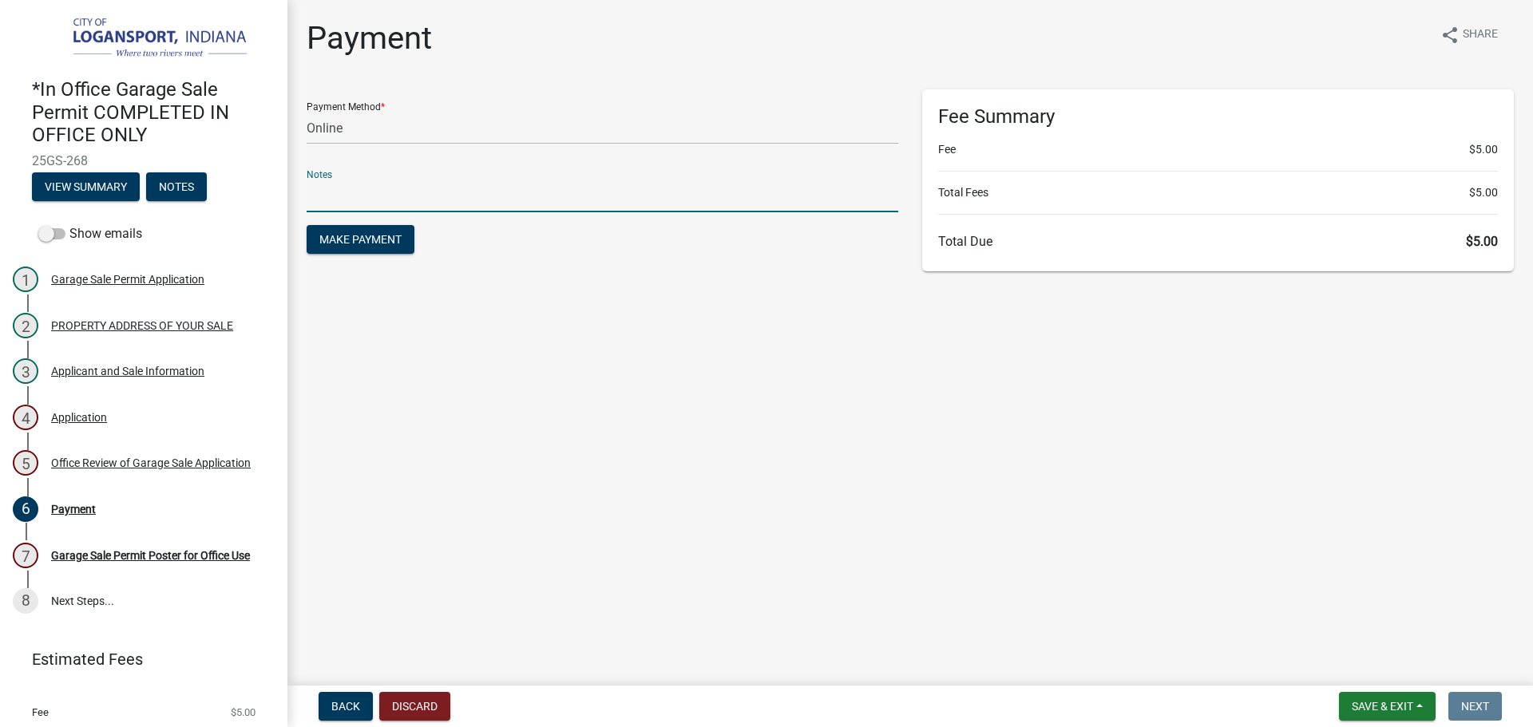
click at [453, 193] on input "text" at bounding box center [602, 196] width 591 height 33
type input "118381"
click at [334, 120] on select "Credit Card POS Check Cash Online" at bounding box center [602, 128] width 591 height 33
select select "2: 1"
click at [307, 112] on select "Credit Card POS Check Cash Online" at bounding box center [602, 128] width 591 height 33
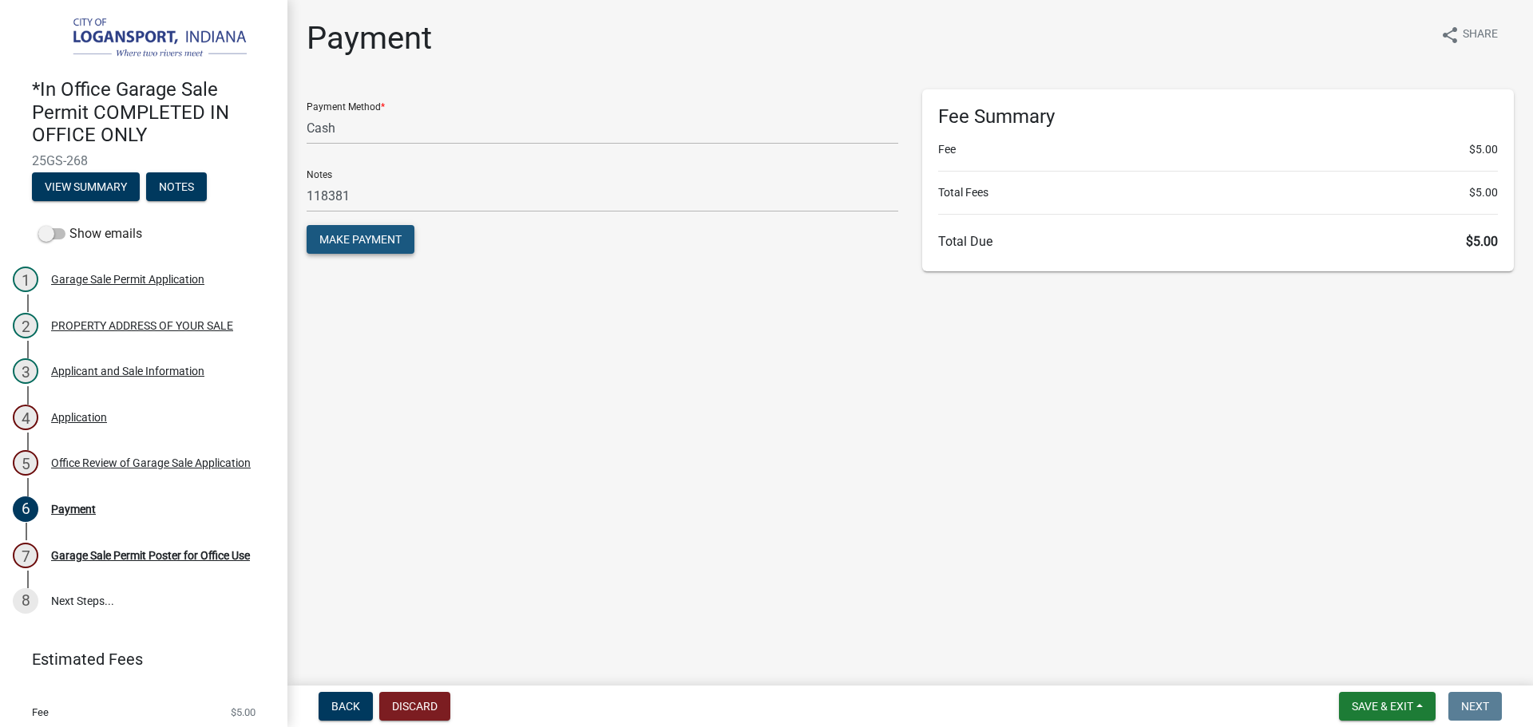
click at [363, 239] on span "Make Payment" at bounding box center [360, 239] width 82 height 13
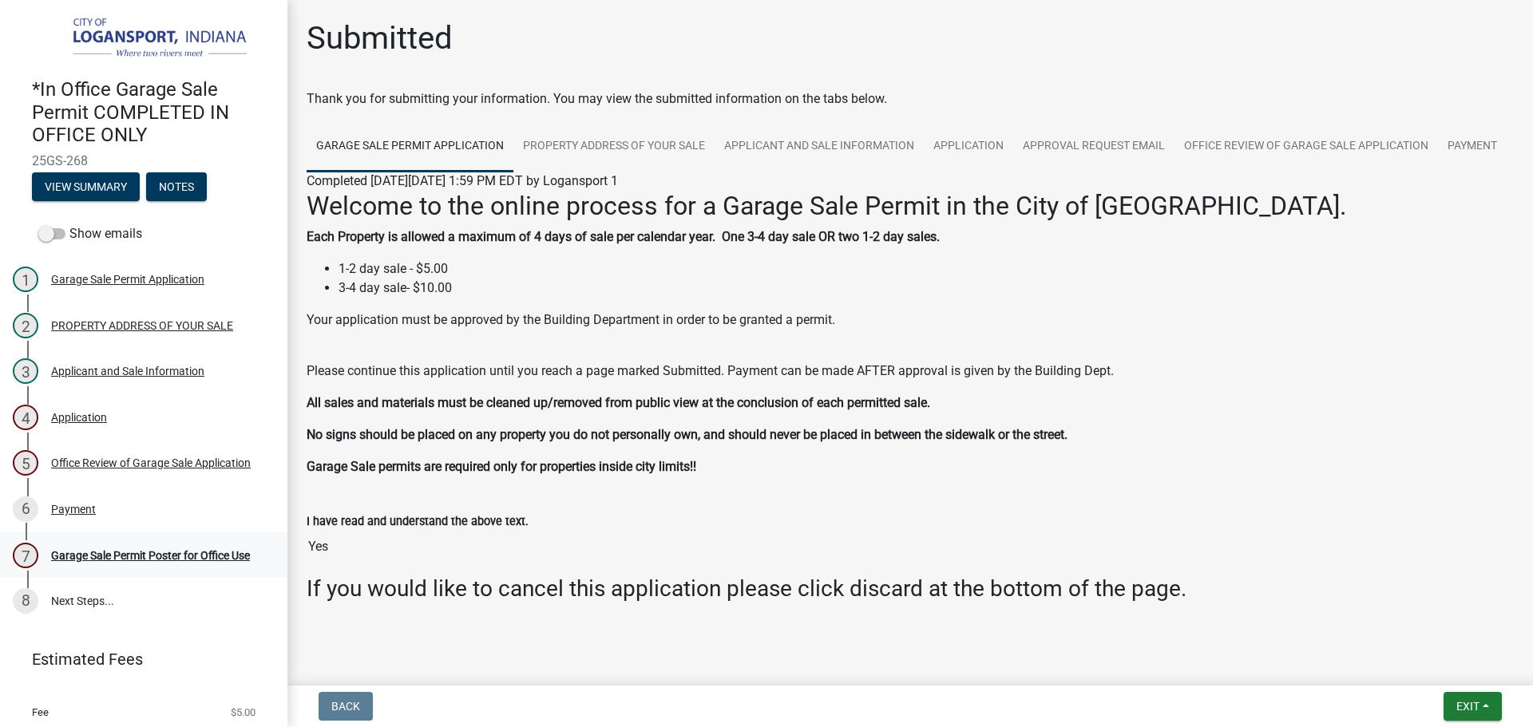
click at [151, 550] on div "Garage Sale Permit Poster for Office Use" at bounding box center [150, 555] width 199 height 11
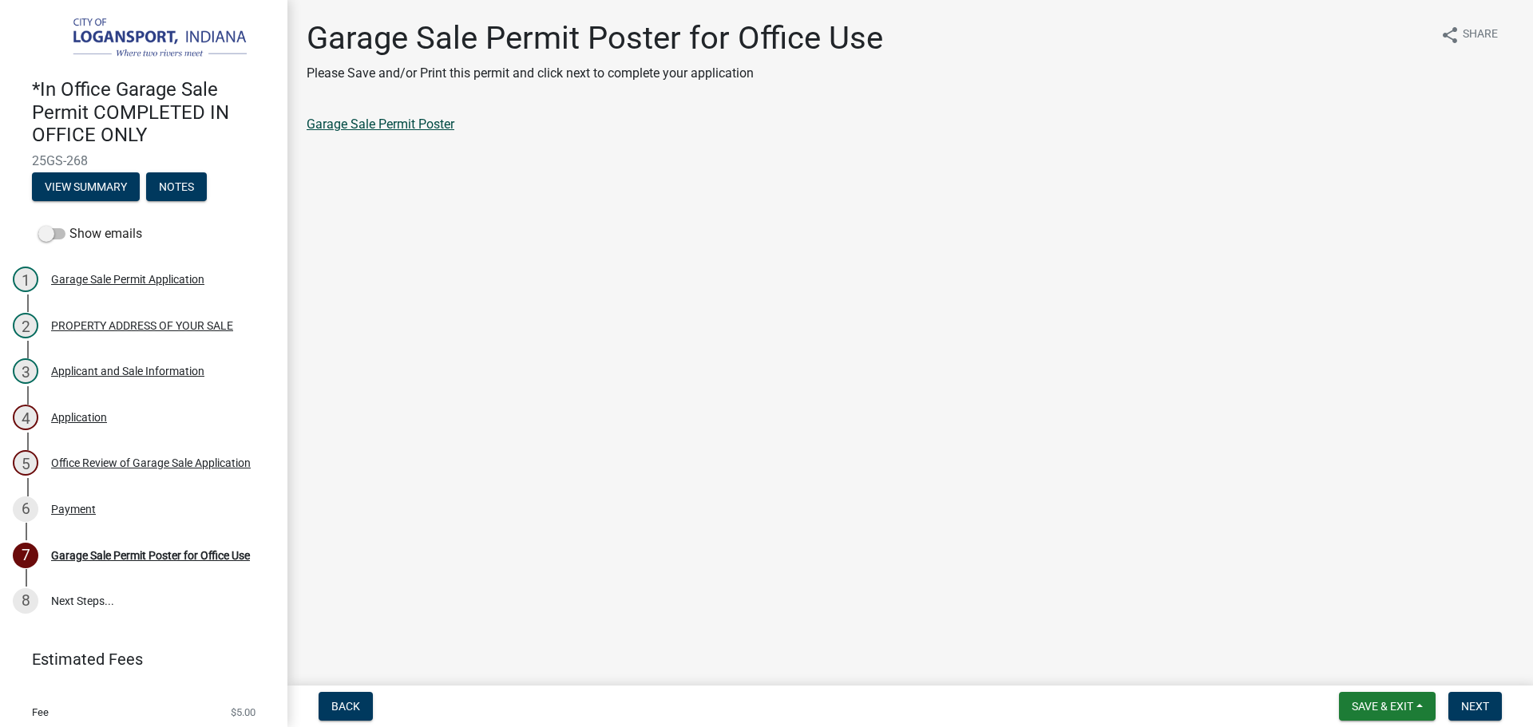
click at [412, 131] on link "Garage Sale Permit Poster" at bounding box center [381, 124] width 148 height 15
click at [104, 366] on div "Applicant and Sale Information" at bounding box center [127, 371] width 153 height 11
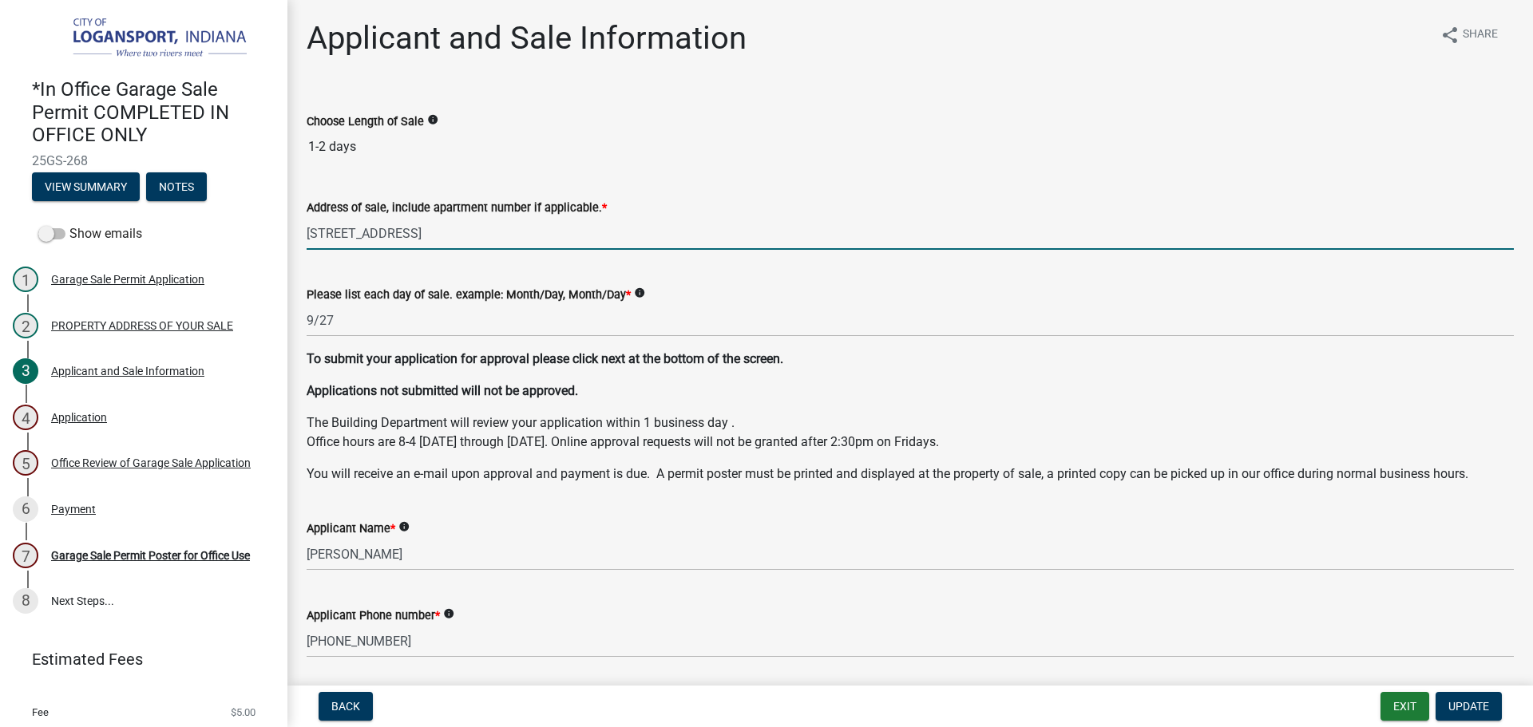
click at [407, 223] on input "508 11th St" at bounding box center [910, 233] width 1207 height 33
type input "508 11th St Apt 2"
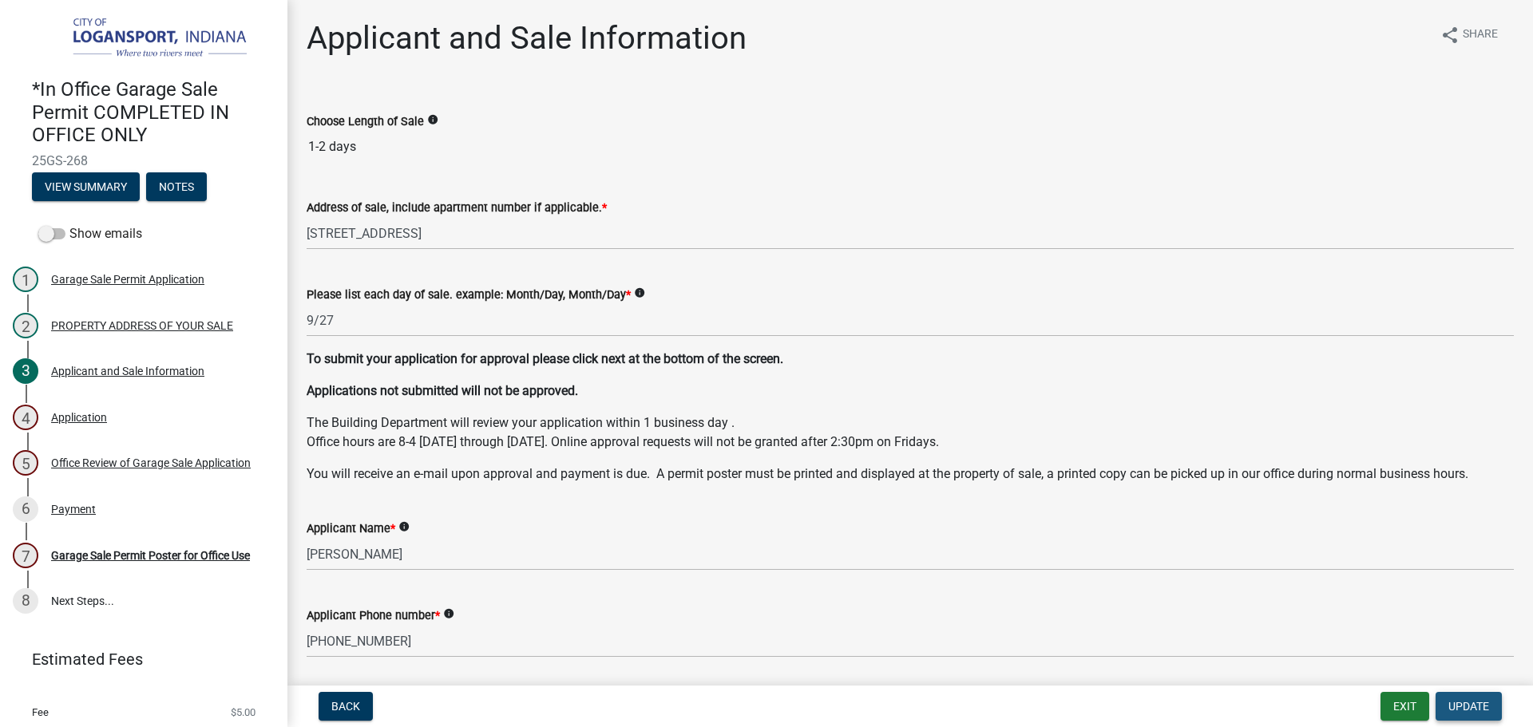
click at [1477, 702] on span "Update" at bounding box center [1468, 706] width 41 height 13
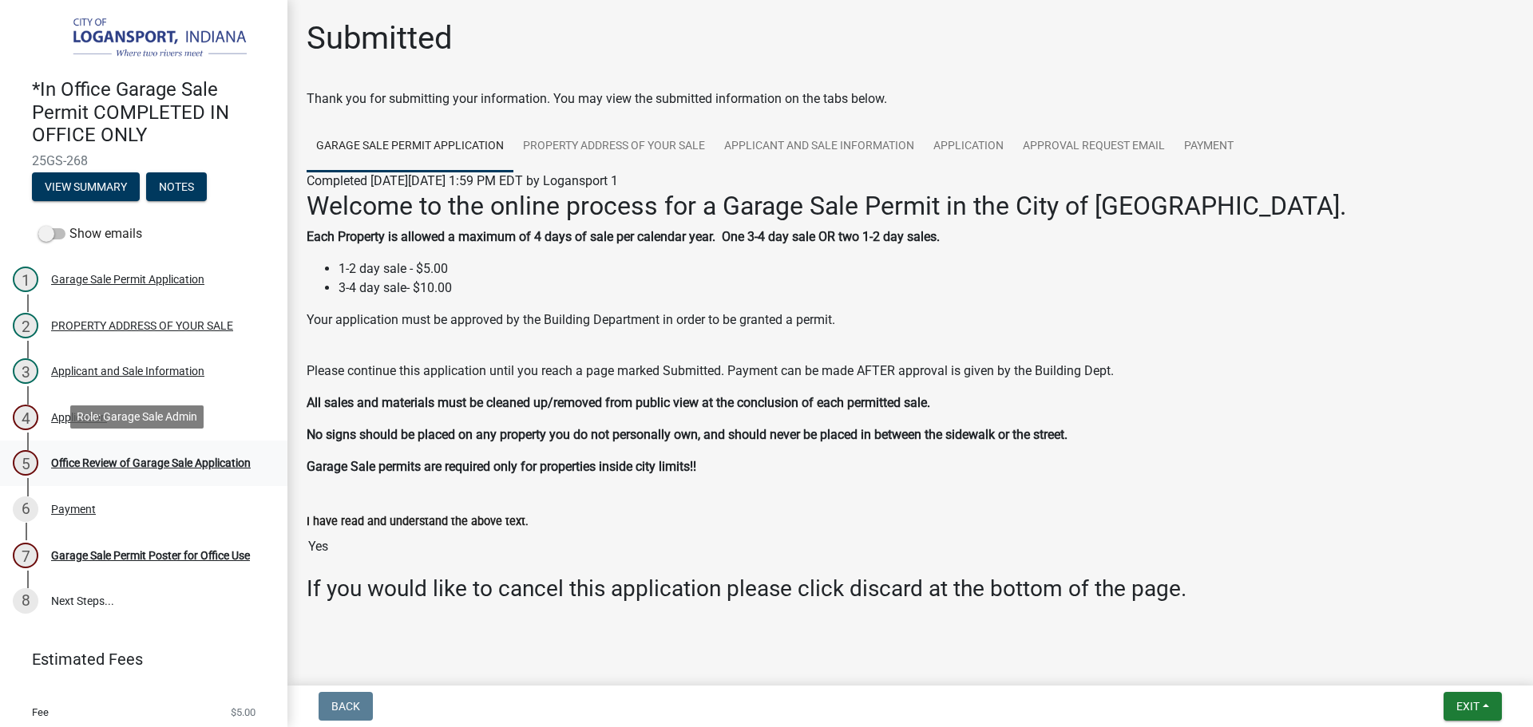
click at [73, 458] on div "Office Review of Garage Sale Application" at bounding box center [151, 462] width 200 height 11
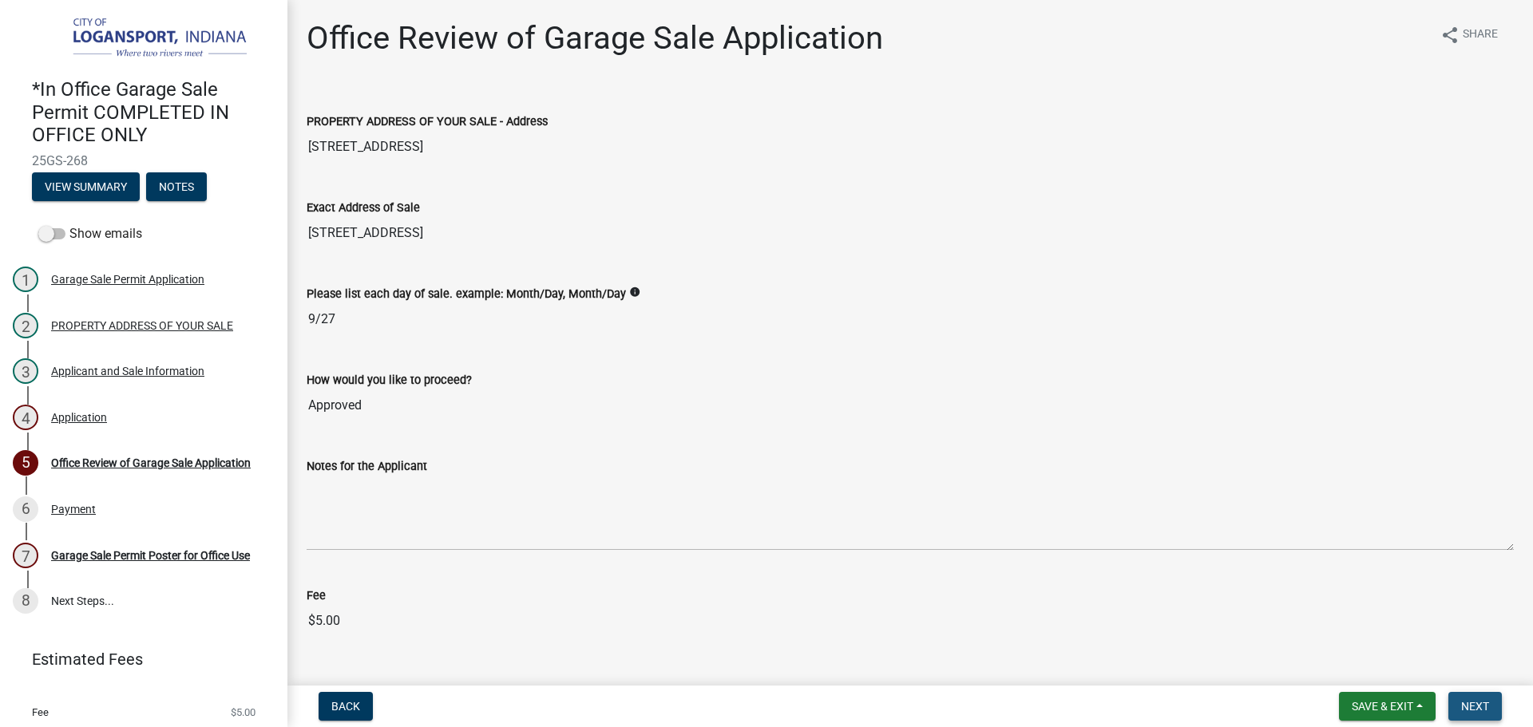
click at [1453, 701] on button "Next" at bounding box center [1474, 706] width 53 height 29
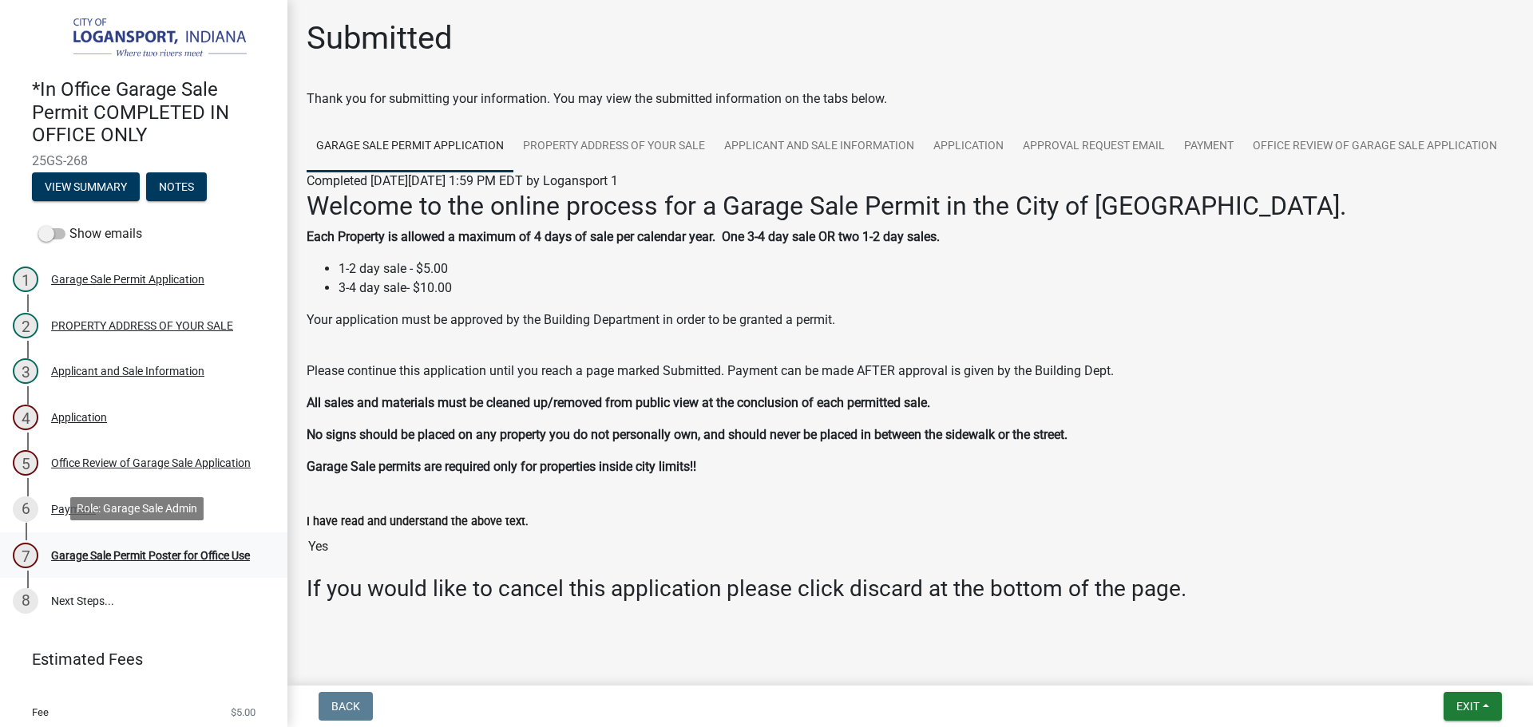
click at [163, 551] on div "Garage Sale Permit Poster for Office Use" at bounding box center [150, 555] width 199 height 11
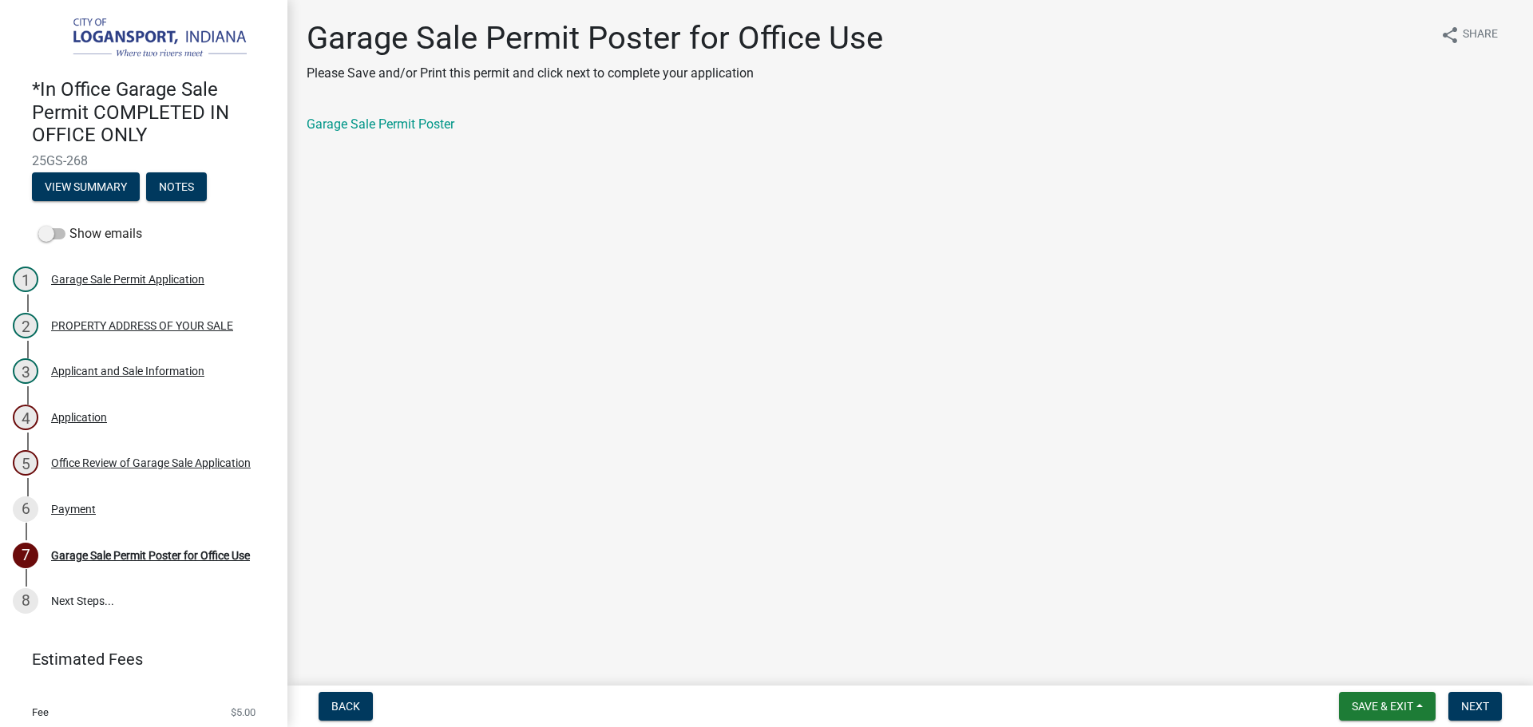
click at [362, 110] on div "Garage Sale Permit Poster for Office Use Please Save and/or Print this permit a…" at bounding box center [910, 90] width 1231 height 142
click at [364, 128] on link "Garage Sale Permit Poster" at bounding box center [381, 124] width 148 height 15
click at [1399, 705] on span "Save & Exit" at bounding box center [1381, 706] width 61 height 13
click at [1477, 709] on span "Next" at bounding box center [1475, 706] width 28 height 13
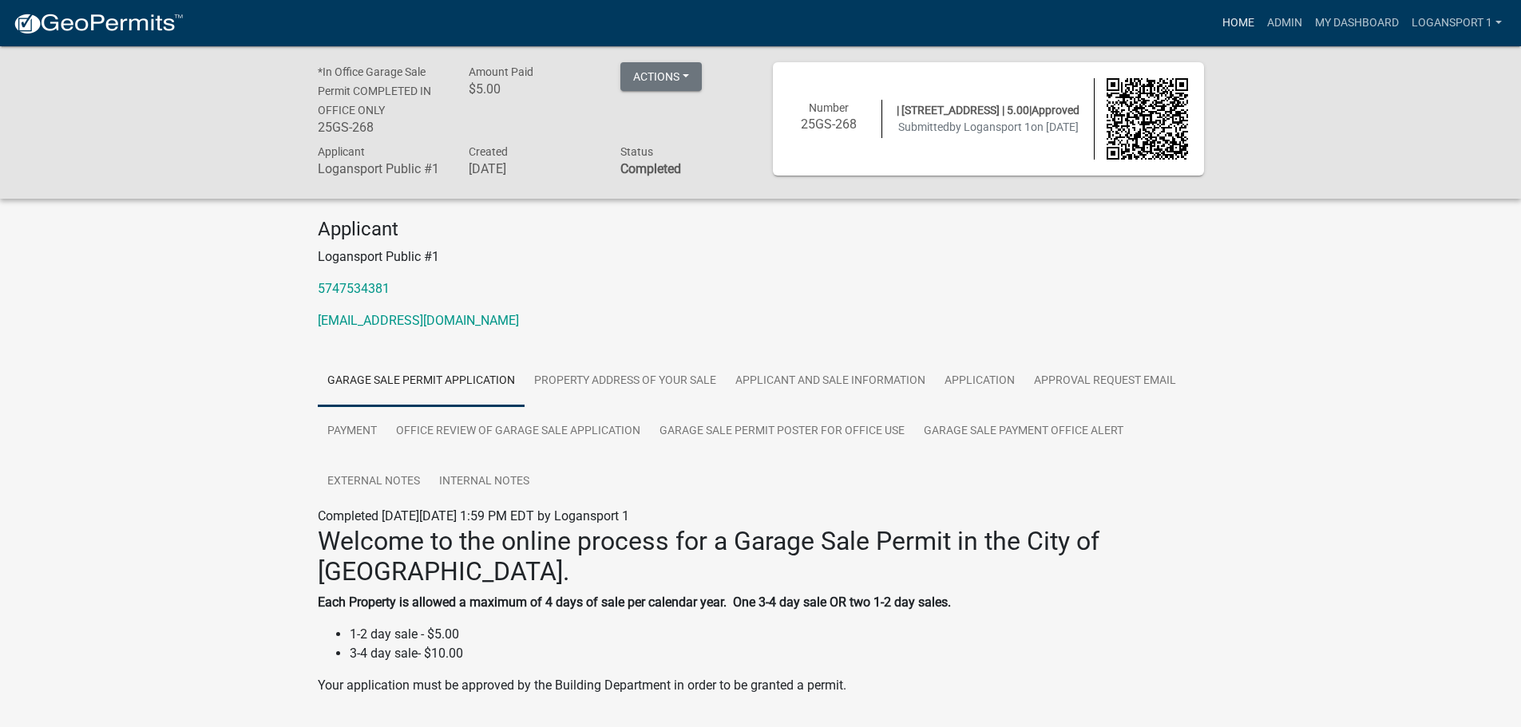
click at [1242, 18] on link "Home" at bounding box center [1238, 23] width 45 height 30
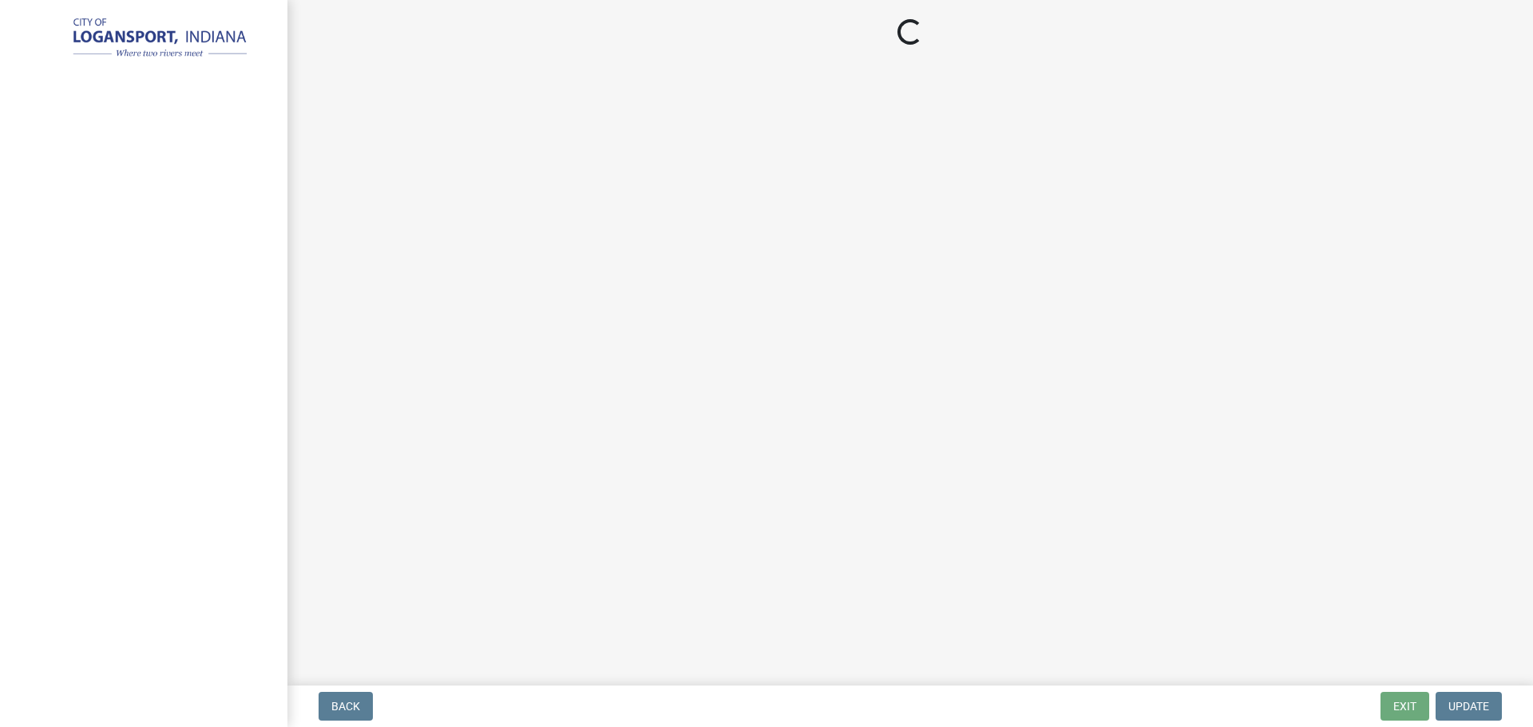
select select "3: 3"
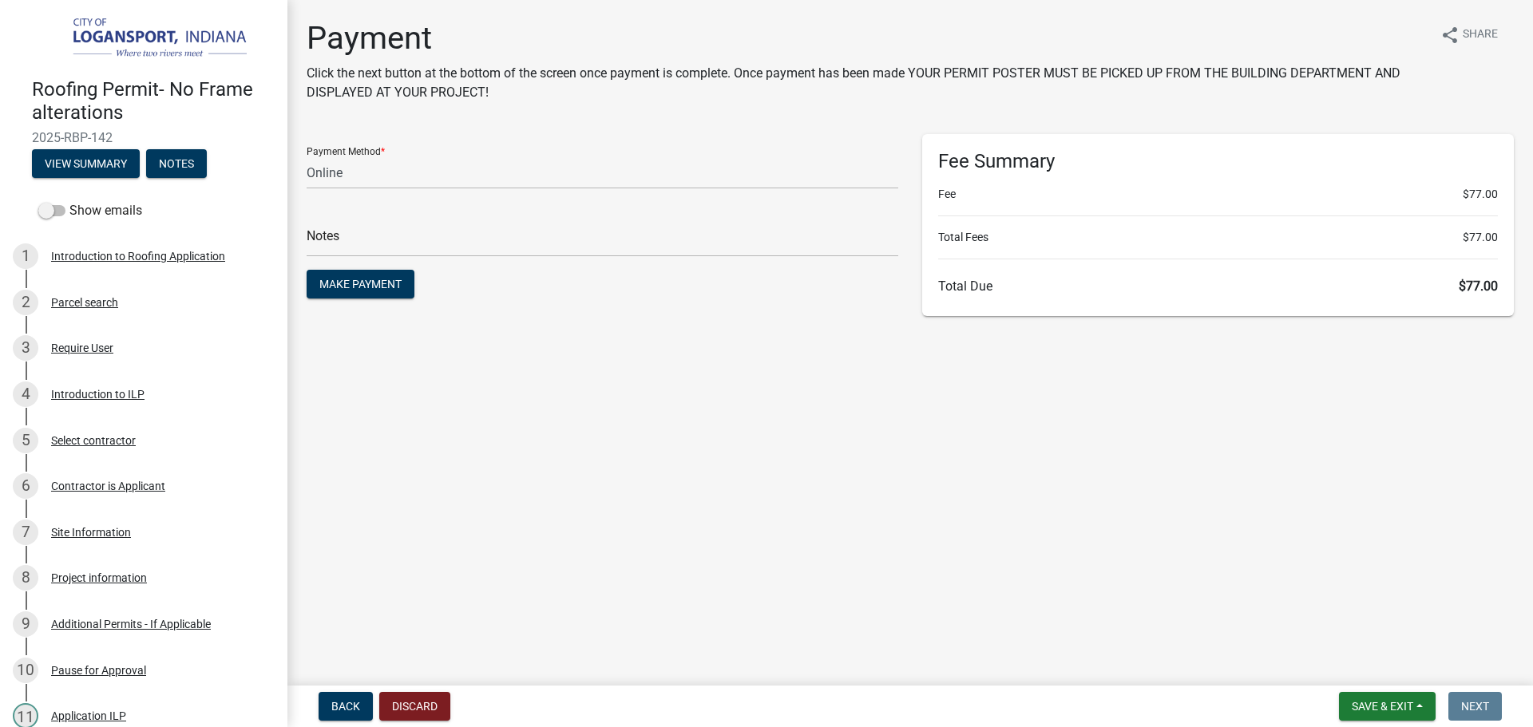
click at [82, 130] on span "2025-RBP-142" at bounding box center [143, 137] width 223 height 15
copy div "2025-RBP-142 View Summary Notes"
click at [382, 287] on span "Make Payment" at bounding box center [360, 284] width 82 height 13
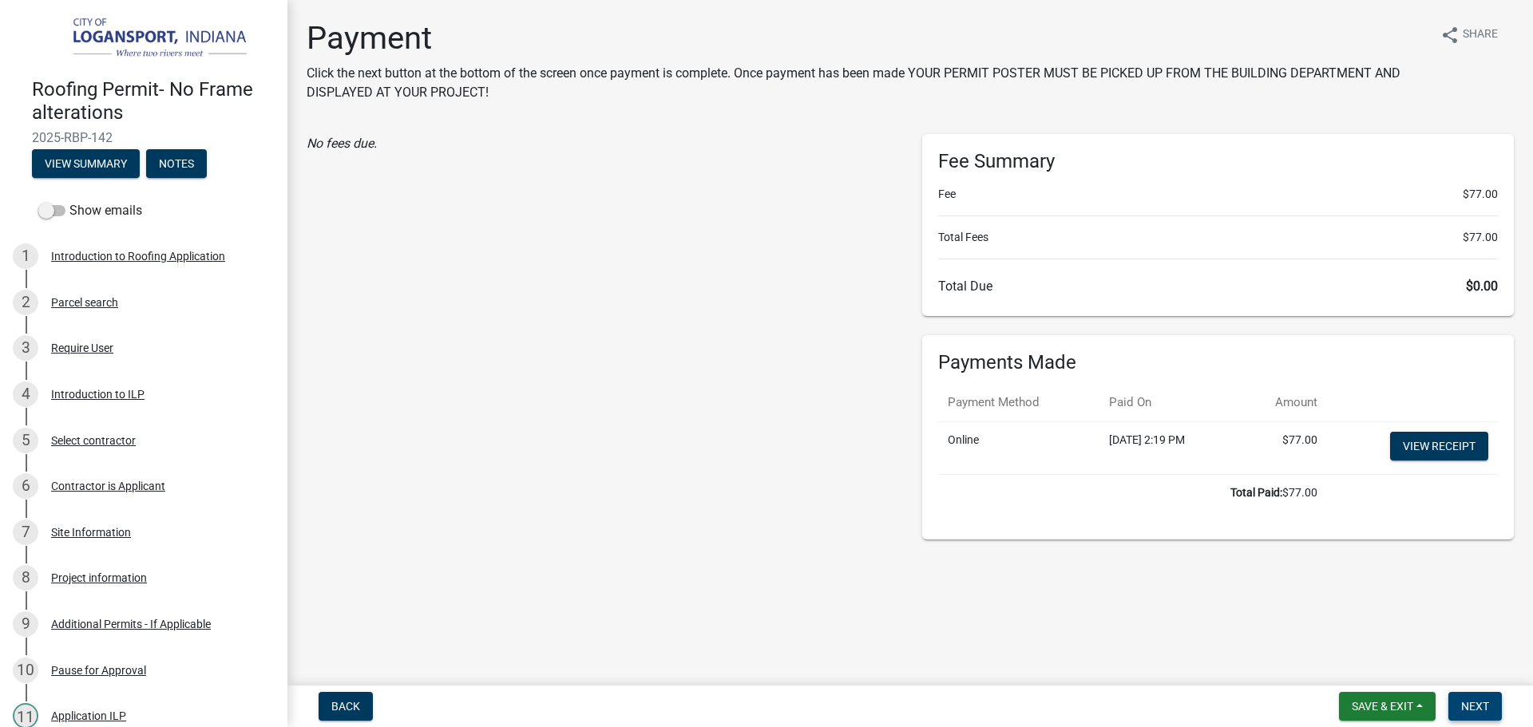
click at [1485, 702] on span "Next" at bounding box center [1475, 706] width 28 height 13
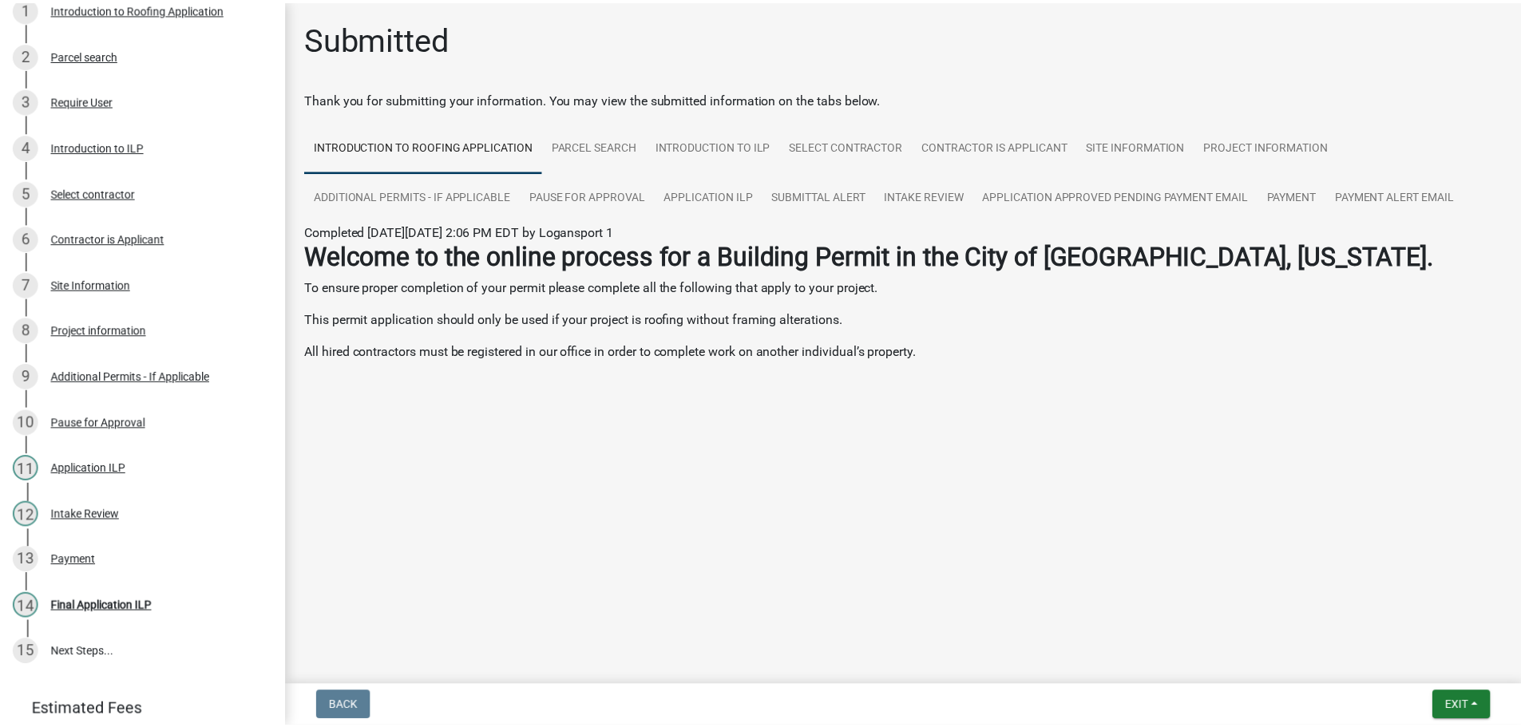
scroll to position [302, 0]
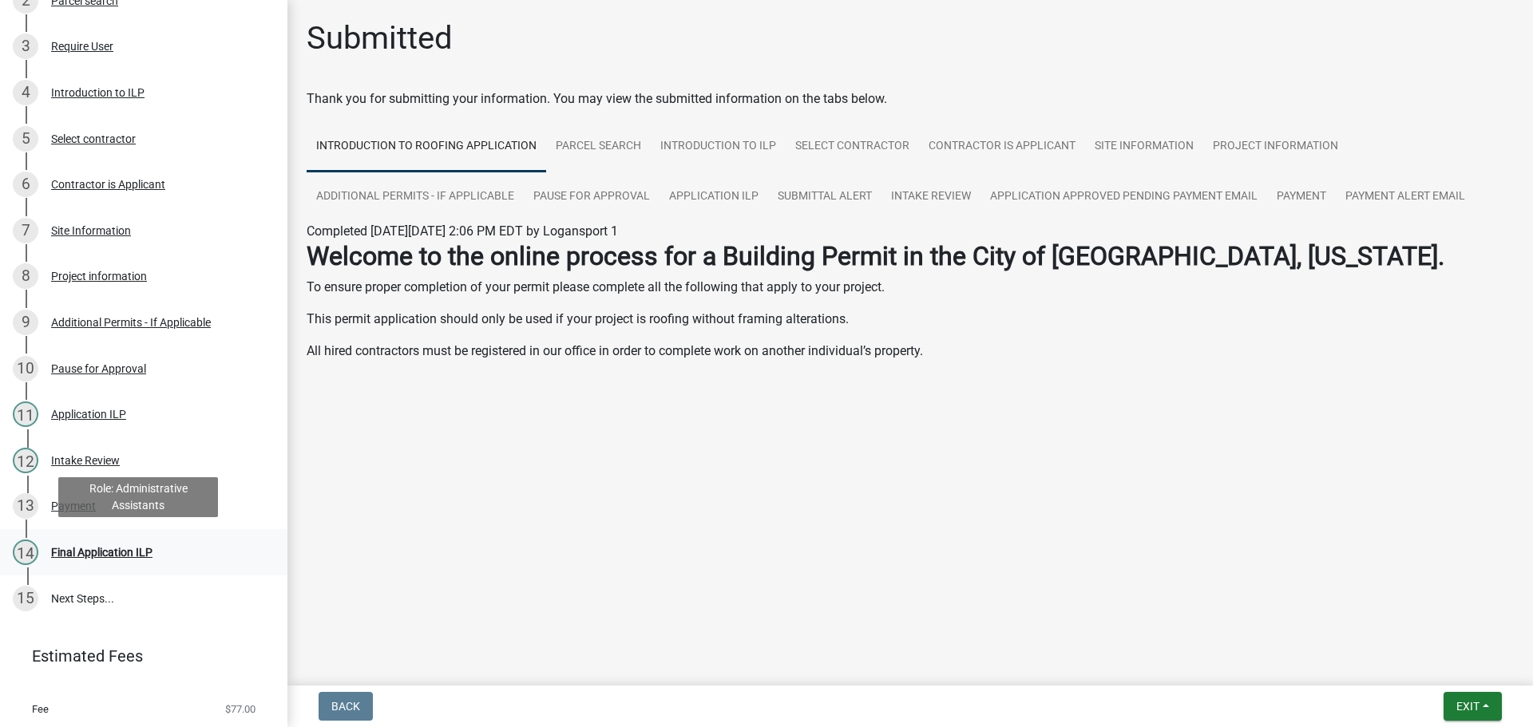
click at [115, 552] on div "Final Application ILP" at bounding box center [101, 552] width 101 height 11
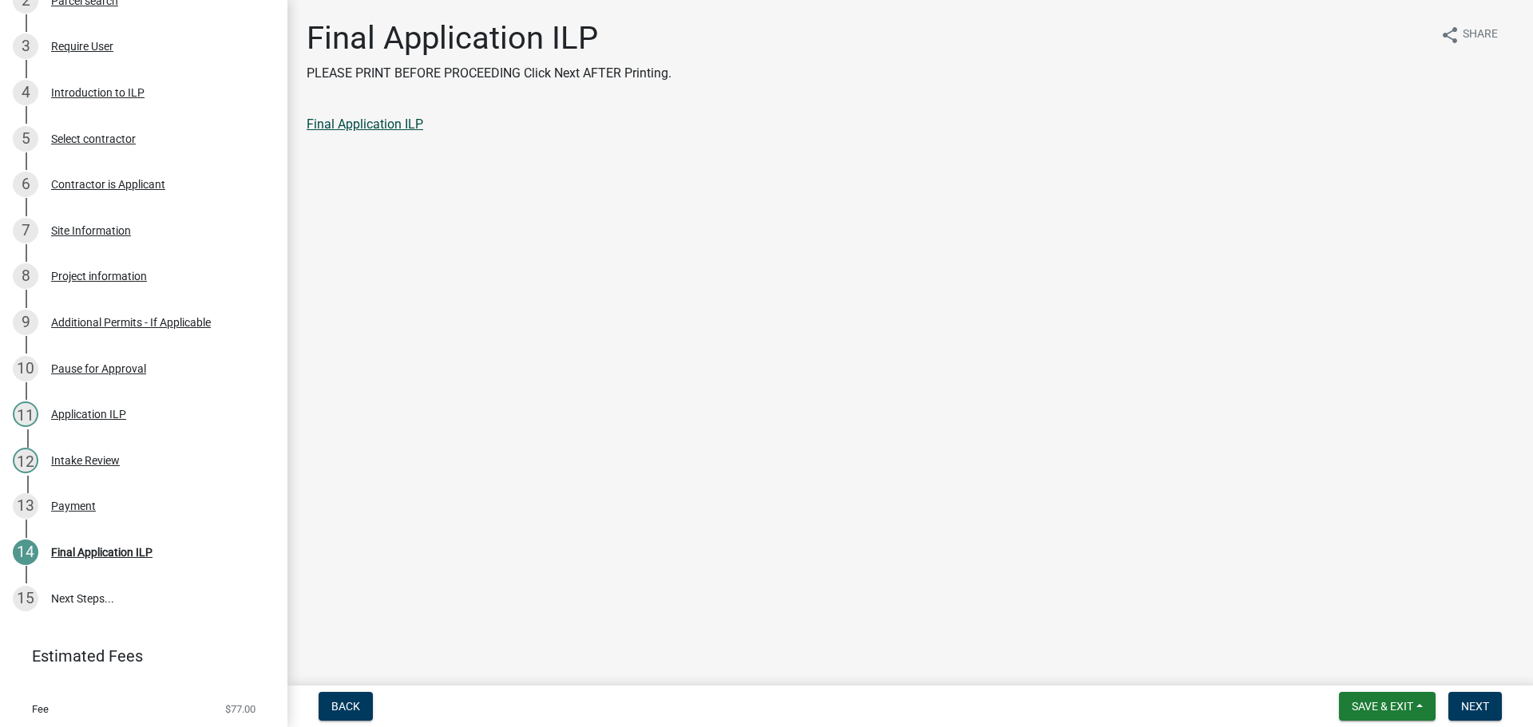
click at [357, 125] on link "Final Application ILP" at bounding box center [365, 124] width 117 height 15
click at [1490, 705] on button "Next" at bounding box center [1474, 706] width 53 height 29
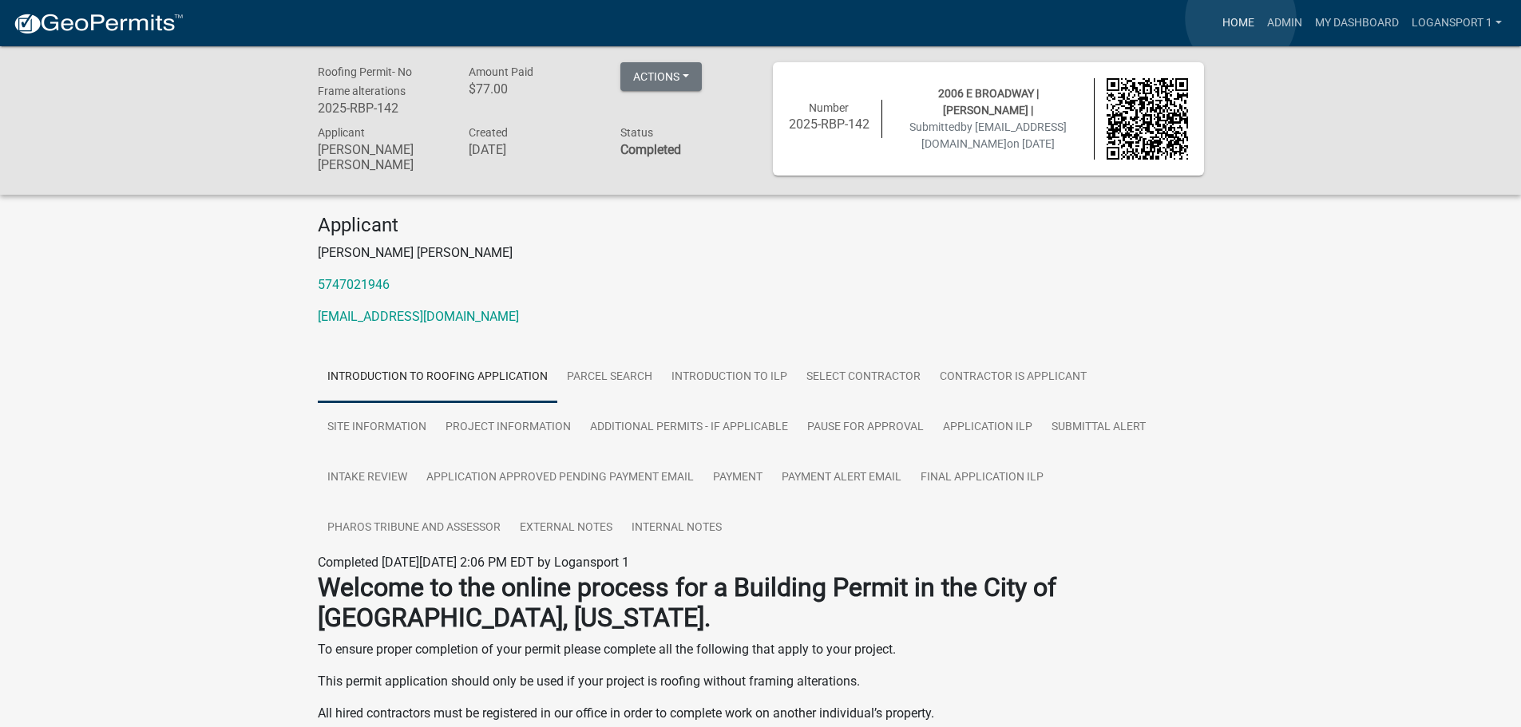
click at [1240, 18] on link "Home" at bounding box center [1238, 23] width 45 height 30
